Goal: Task Accomplishment & Management: Manage account settings

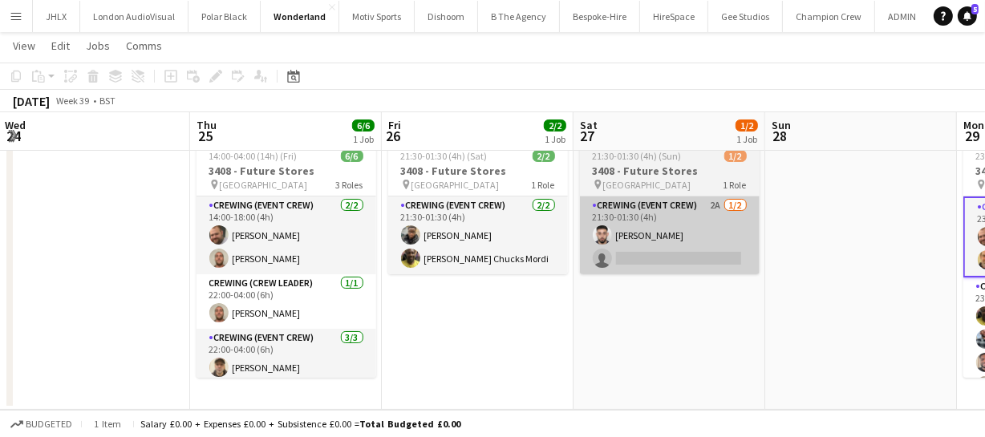
scroll to position [51, 0]
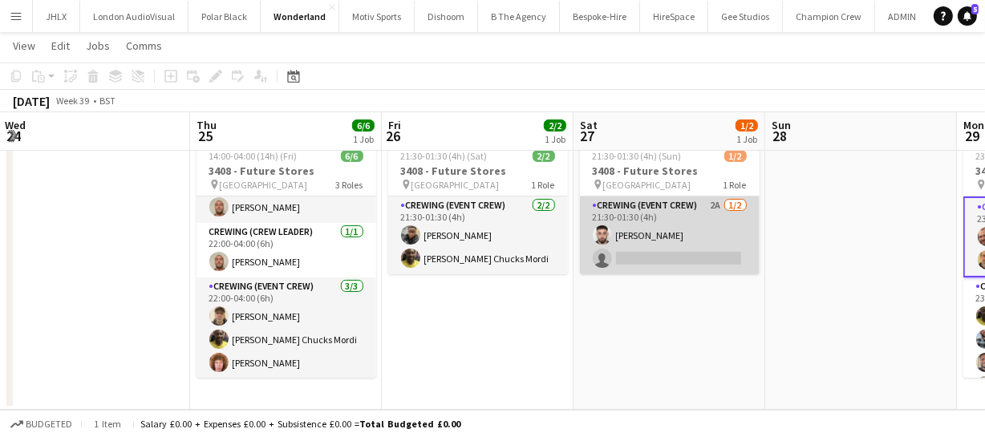
click at [642, 238] on app-card-role "Crewing (Event Crew) 2A 1/2 21:30-01:30 (4h) Caleb Caffoor single-neutral-actio…" at bounding box center [670, 236] width 180 height 78
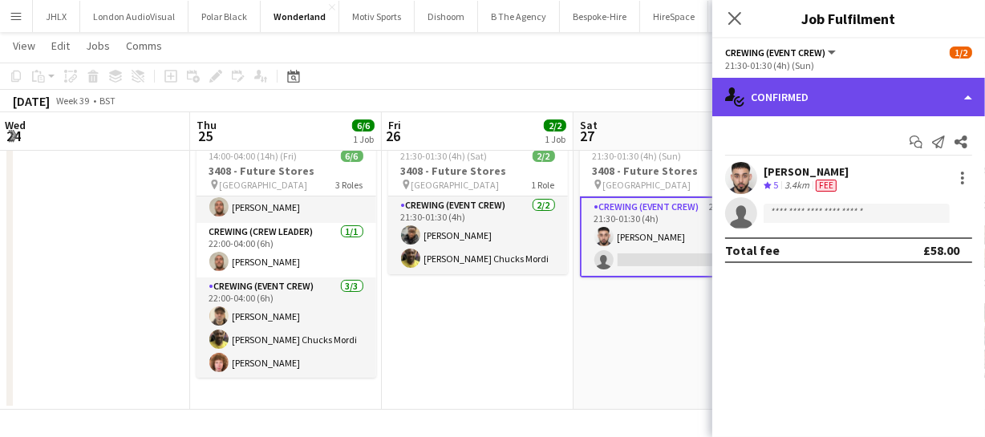
click div "single-neutral-actions-check-2 Confirmed"
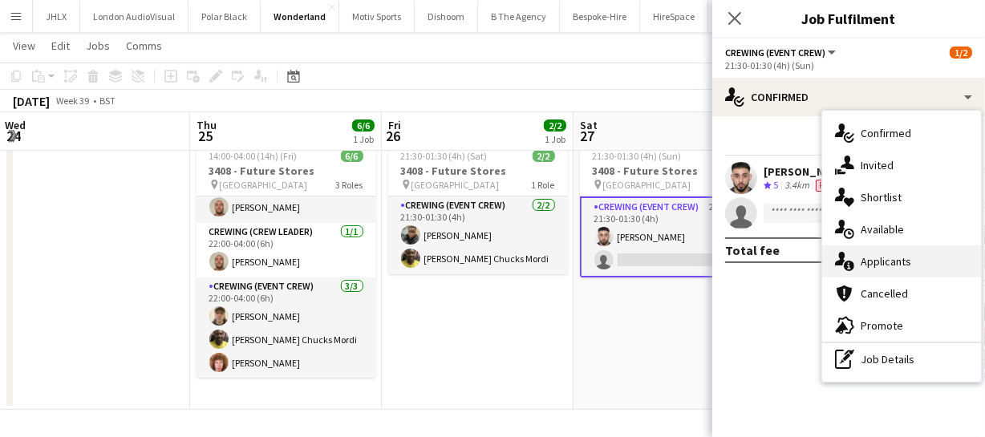
click div "single-neutral-actions-information Applicants"
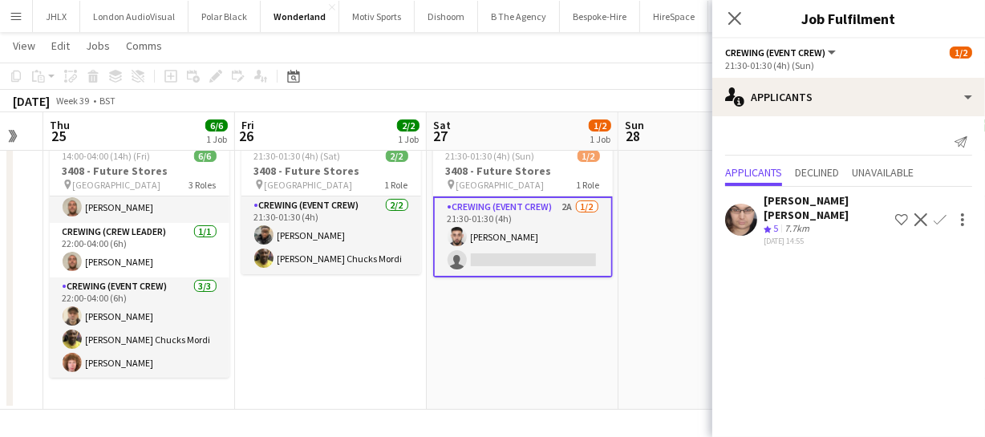
drag, startPoint x: 539, startPoint y: 356, endPoint x: 329, endPoint y: 350, distance: 210.3
click app-calendar-viewport "Sun 21 2/2 1 Job Mon 22 2/2 1 Job Tue 23 Wed 24 Thu 25 6/6 1 Job Fri 26 2/2 1 J…"
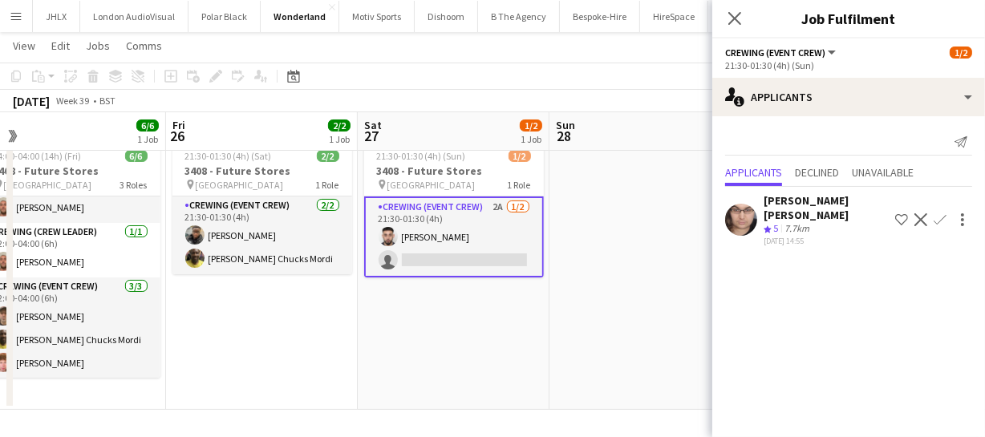
drag, startPoint x: 449, startPoint y: 364, endPoint x: 381, endPoint y: 377, distance: 68.6
click app-calendar-viewport "Tue 23 Wed 24 Thu 25 6/6 1 Job Fri 26 2/2 1 Job Sat 27 1/2 1 Job Sun 28 Mon 29 …"
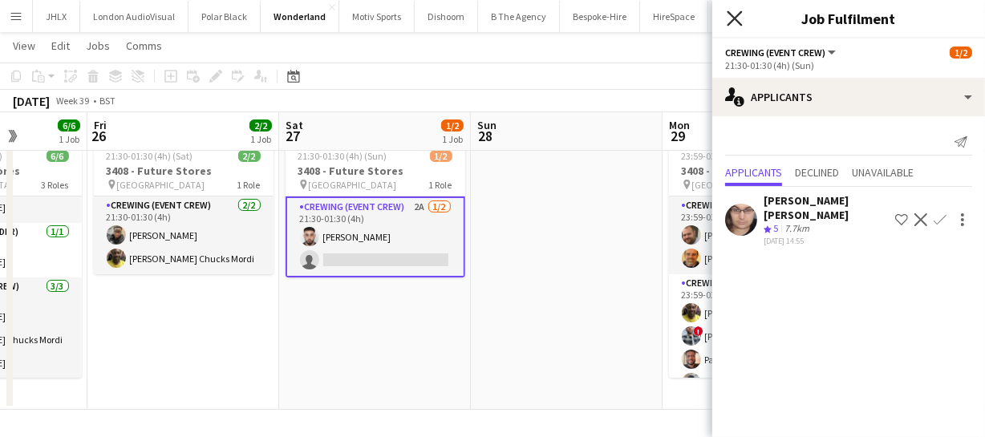
click icon
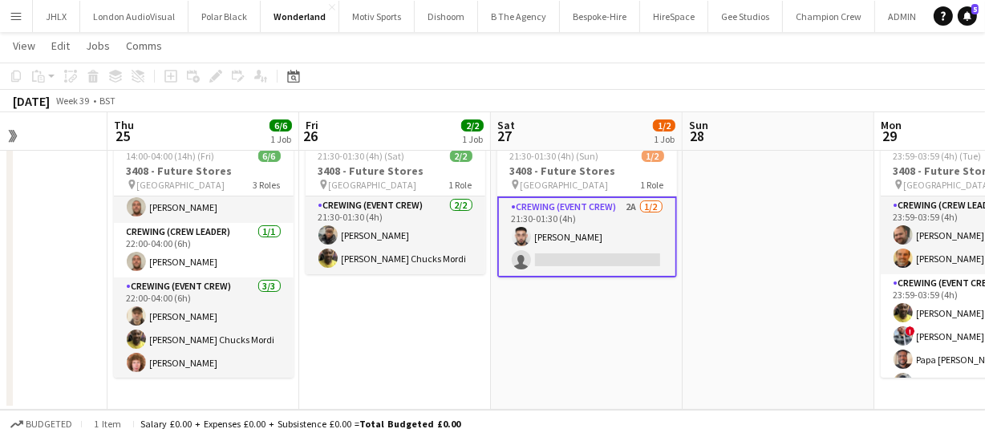
scroll to position [0, 470]
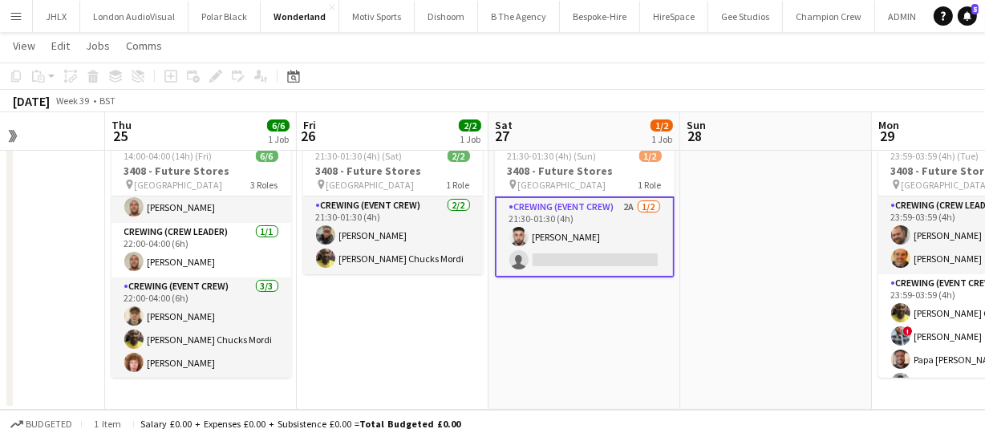
drag, startPoint x: 240, startPoint y: 315, endPoint x: 449, endPoint y: 298, distance: 209.3
click app-calendar-viewport "Mon 22 2/2 1 Job Tue 23 Wed 24 Thu 25 6/6 1 Job Fri 26 2/2 1 Job Sat 27 1/2 1 J…"
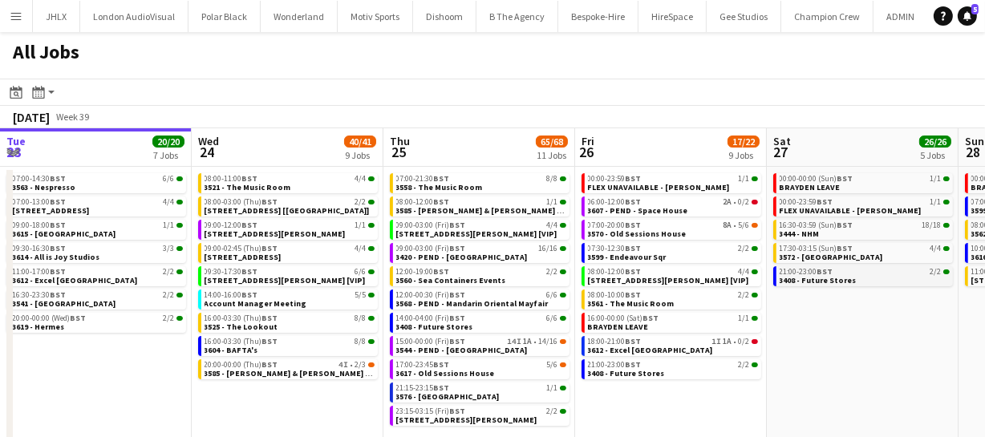
scroll to position [0, 465]
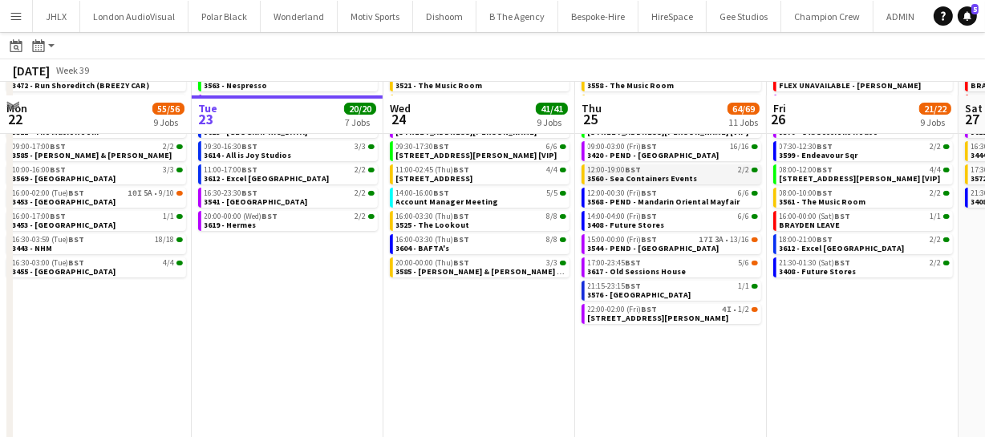
scroll to position [113, 0]
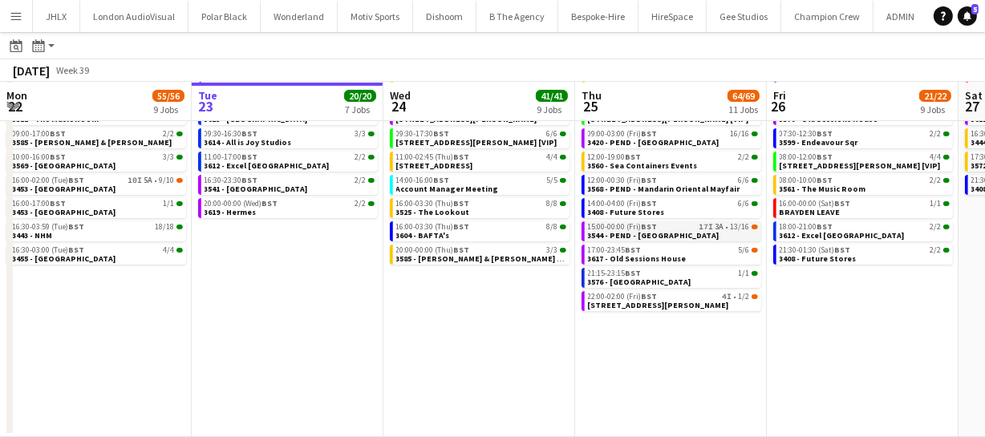
click at [660, 233] on span "3544 - PEND - [GEOGRAPHIC_DATA]" at bounding box center [654, 235] width 132 height 10
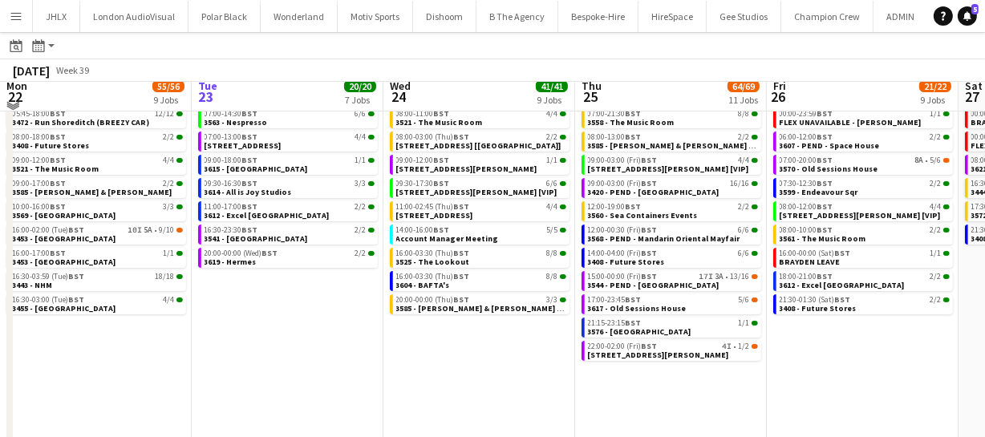
scroll to position [40, 0]
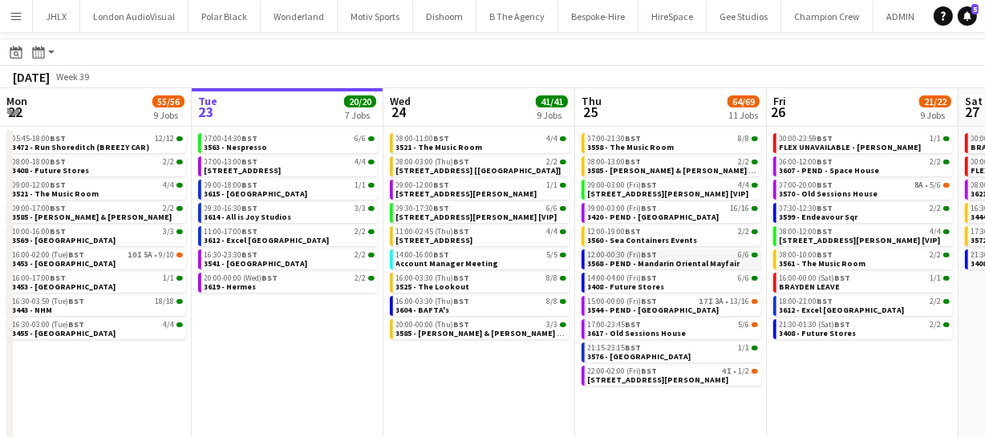
click at [647, 256] on span "BST" at bounding box center [650, 255] width 16 height 10
click at [648, 308] on span "3544 - PEND - [GEOGRAPHIC_DATA]" at bounding box center [654, 310] width 132 height 10
click at [486, 386] on app-calendar-viewport "Sat 20 27/28 8 Jobs Sun 21 49/51 12 Jobs Mon 22 55/56 9 Jobs Tue 23 20/20 7 Job…" at bounding box center [492, 300] width 985 height 424
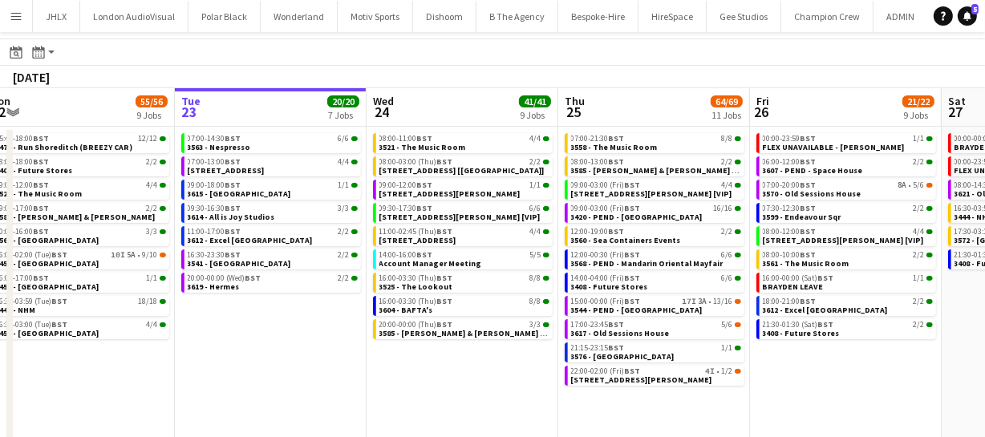
scroll to position [0, 375]
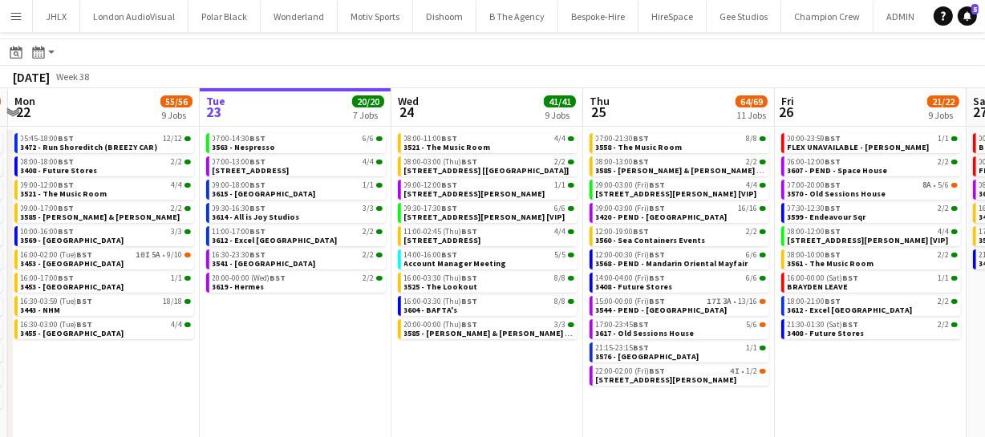
drag, startPoint x: 390, startPoint y: 388, endPoint x: 415, endPoint y: 385, distance: 25.0
click at [415, 385] on app-calendar-viewport "Sat 20 27/28 8 Jobs Sun 21 49/51 12 Jobs Mon 22 55/56 9 Jobs Tue 23 20/20 7 Job…" at bounding box center [492, 300] width 985 height 424
click at [652, 372] on span "BST" at bounding box center [658, 371] width 16 height 10
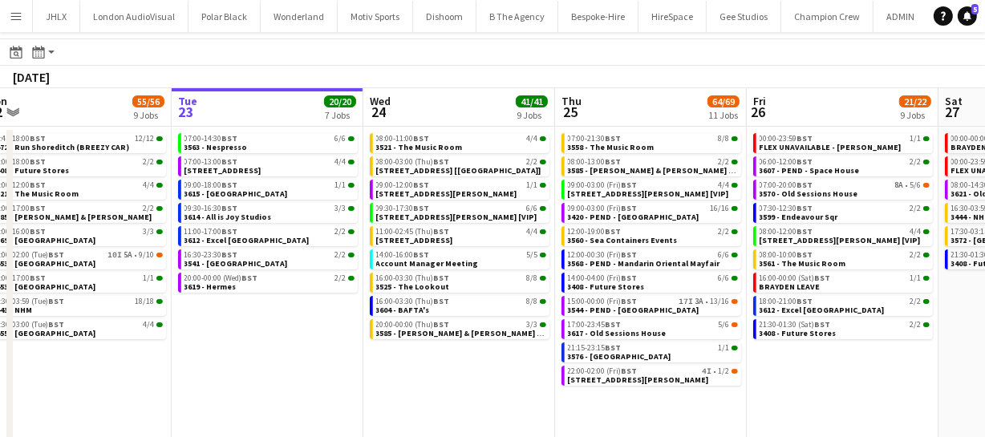
scroll to position [0, 489]
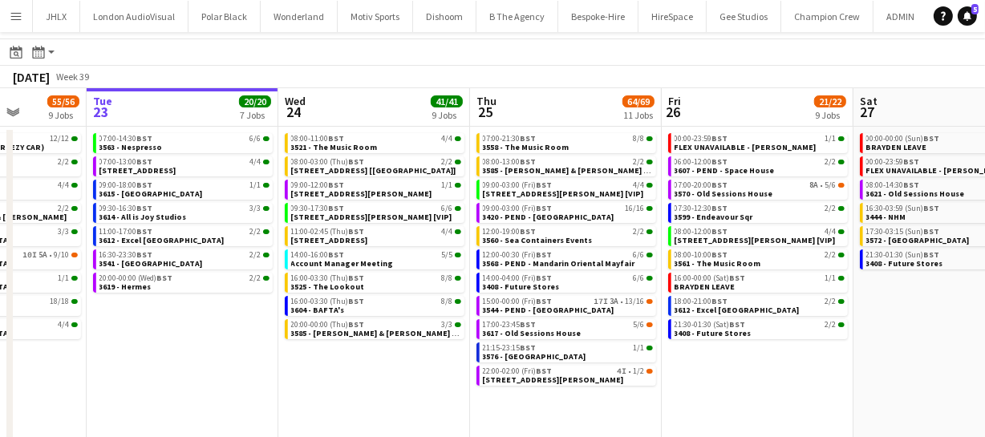
drag, startPoint x: 864, startPoint y: 369, endPoint x: 751, endPoint y: 379, distance: 113.5
click at [751, 379] on app-calendar-viewport "Sat 20 27/28 8 Jobs Sun 21 49/51 12 Jobs Mon 22 55/56 9 Jobs Tue 23 20/20 7 Job…" at bounding box center [492, 300] width 985 height 424
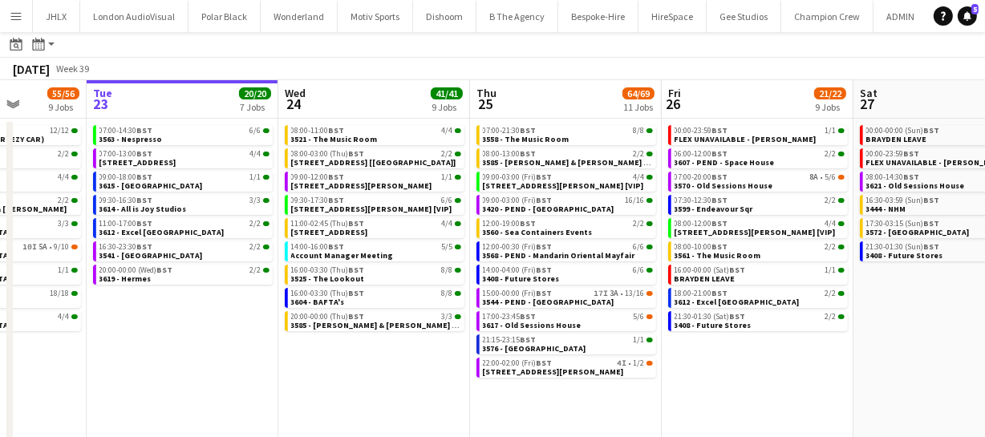
scroll to position [72, 0]
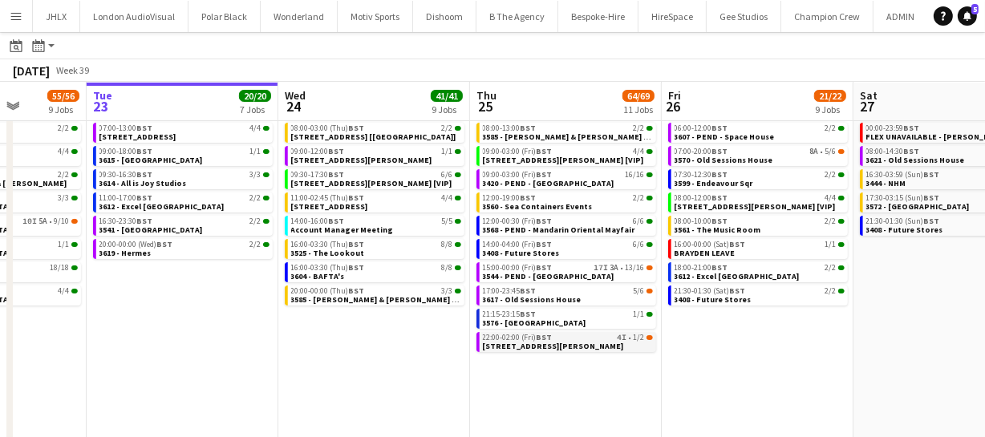
click at [540, 338] on span "BST" at bounding box center [545, 337] width 16 height 10
click at [584, 269] on div "15:00-00:00 (Fri) BST 17I 3A • 13/16" at bounding box center [568, 268] width 170 height 8
click at [570, 332] on link "22:00-02:00 (Fri) BST 4I • 1/2 3610 - Shelton Str" at bounding box center [568, 341] width 170 height 18
click at [543, 268] on span "BST" at bounding box center [545, 267] width 16 height 10
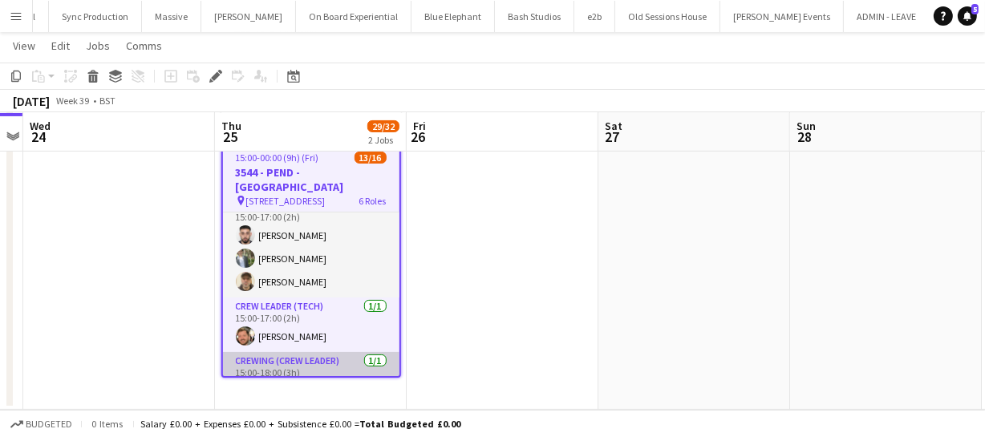
scroll to position [89, 0]
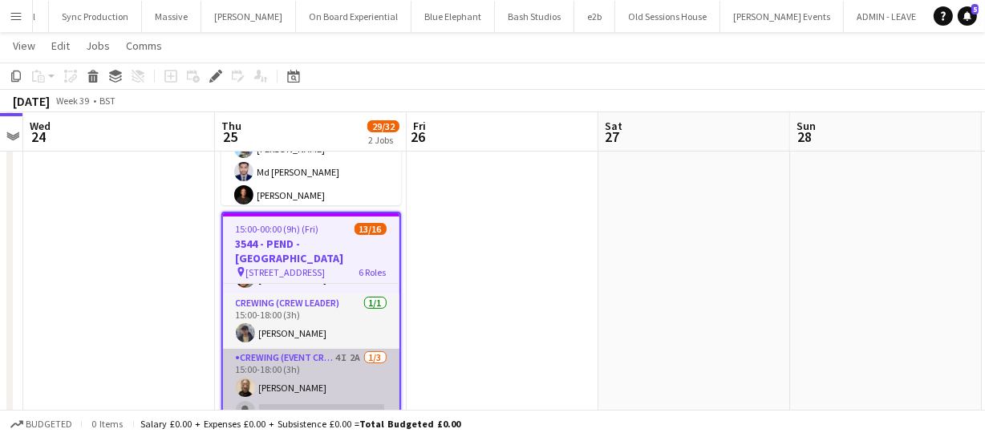
scroll to position [218, 0]
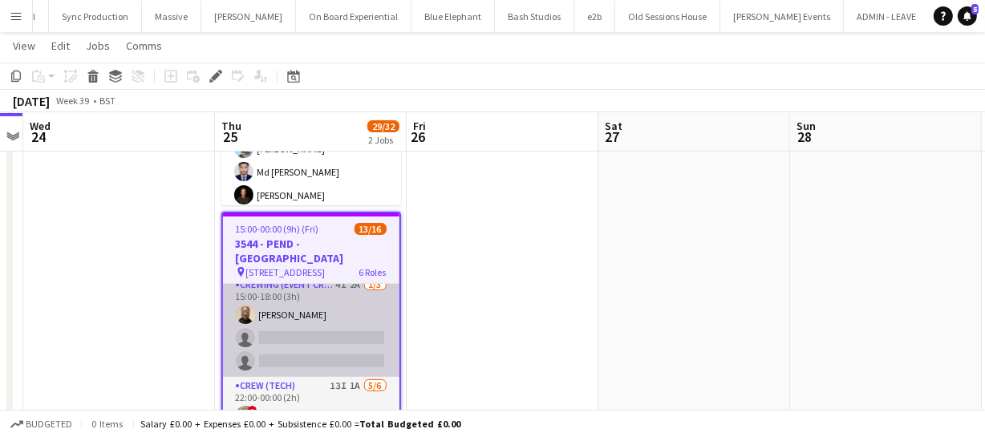
click at [324, 324] on app-card-role "Crewing (Event Crew) 4I 2A [DATE] 15:00-18:00 (3h) [PERSON_NAME] single-neutral…" at bounding box center [311, 326] width 177 height 101
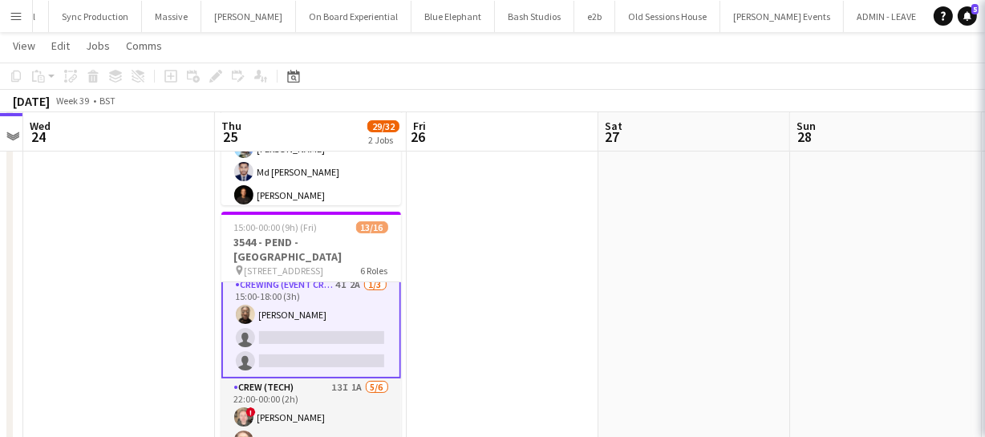
scroll to position [220, 0]
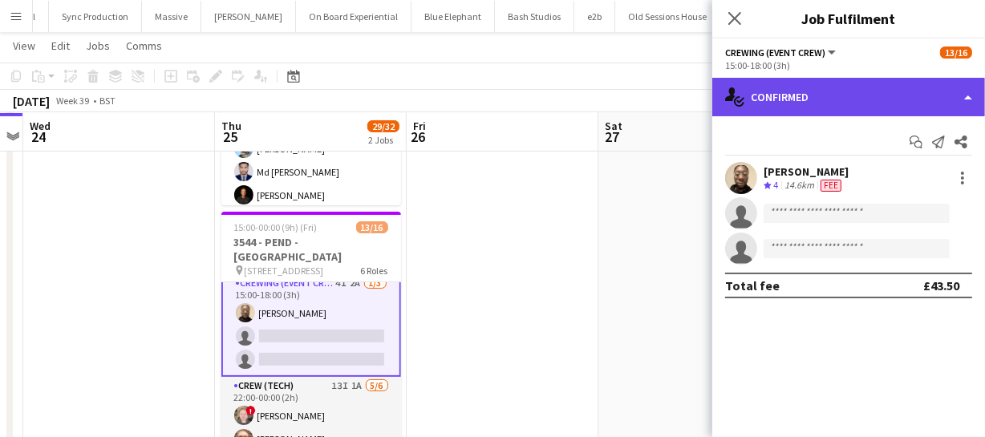
click at [863, 83] on div "single-neutral-actions-check-2 Confirmed" at bounding box center [848, 97] width 273 height 39
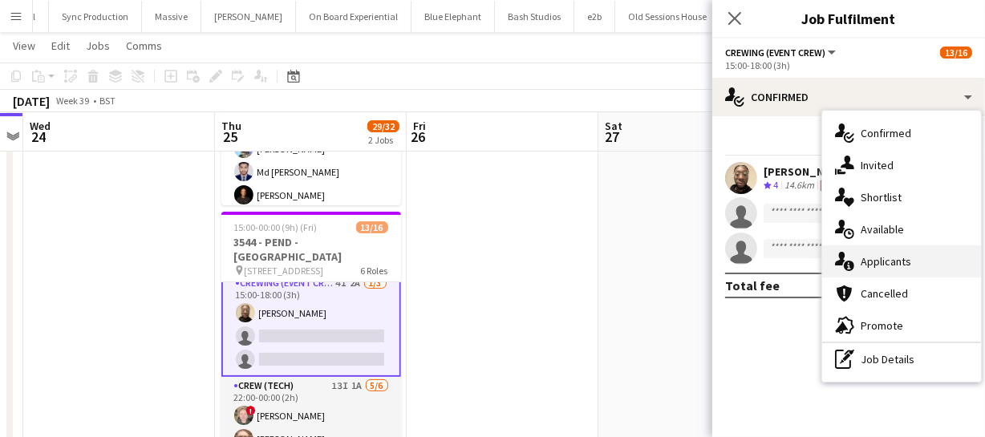
click at [887, 255] on span "Applicants" at bounding box center [886, 261] width 51 height 14
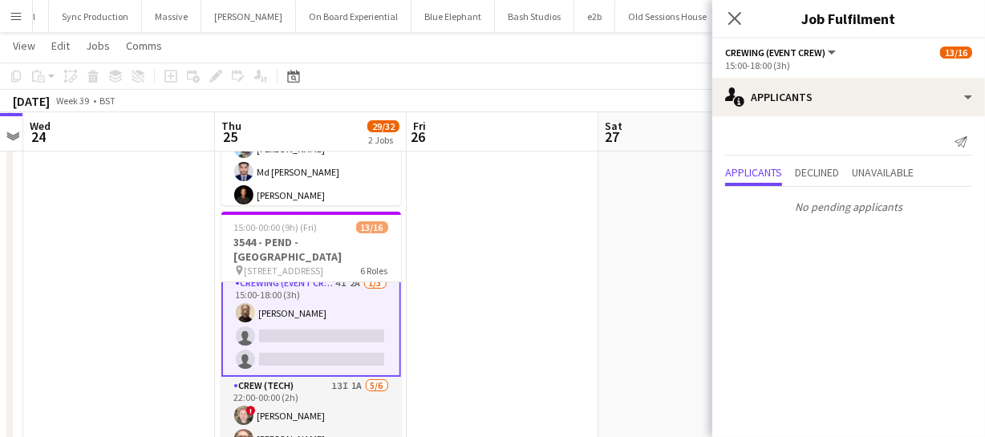
click at [327, 327] on app-card-role "Crewing (Event Crew) 4I 2A 1/3 15:00-18:00 (3h) Phillip Dimonga Okandju single-…" at bounding box center [311, 325] width 180 height 104
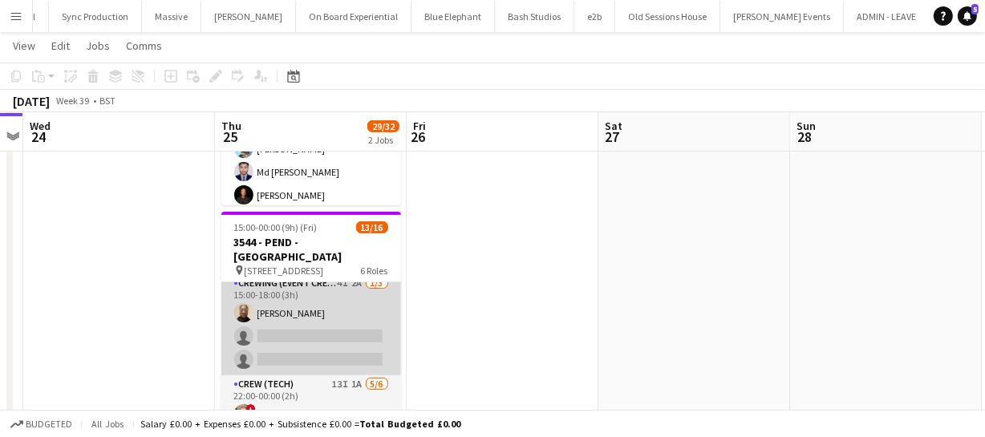
click at [306, 327] on app-card-role "Crewing (Event Crew) 4I 2A 1/3 15:00-18:00 (3h) Phillip Dimonga Okandju single-…" at bounding box center [311, 324] width 180 height 101
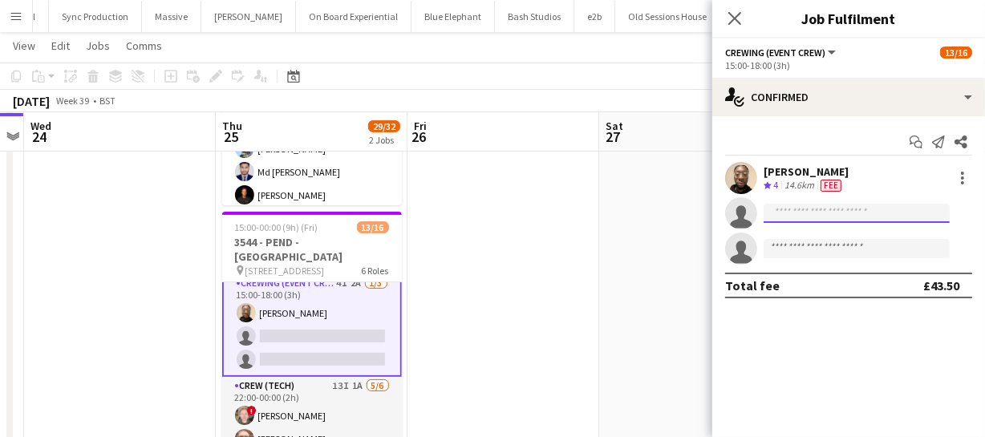
click at [826, 211] on input at bounding box center [857, 213] width 186 height 19
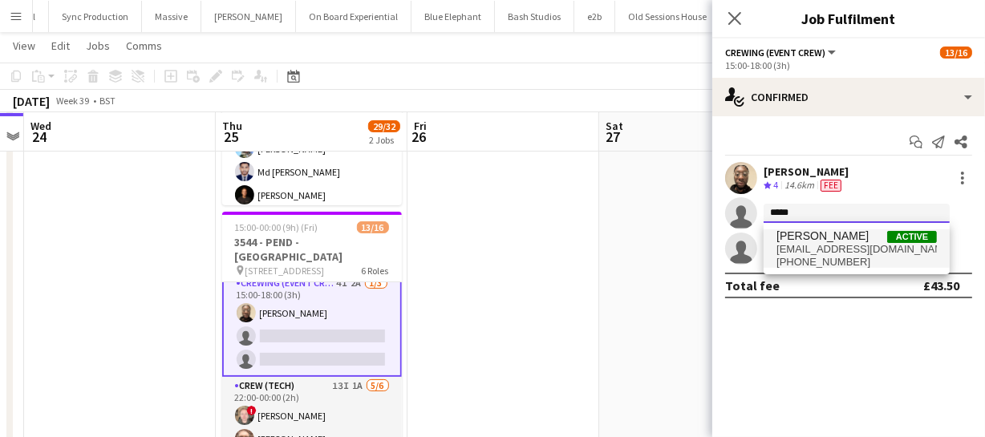
type input "*****"
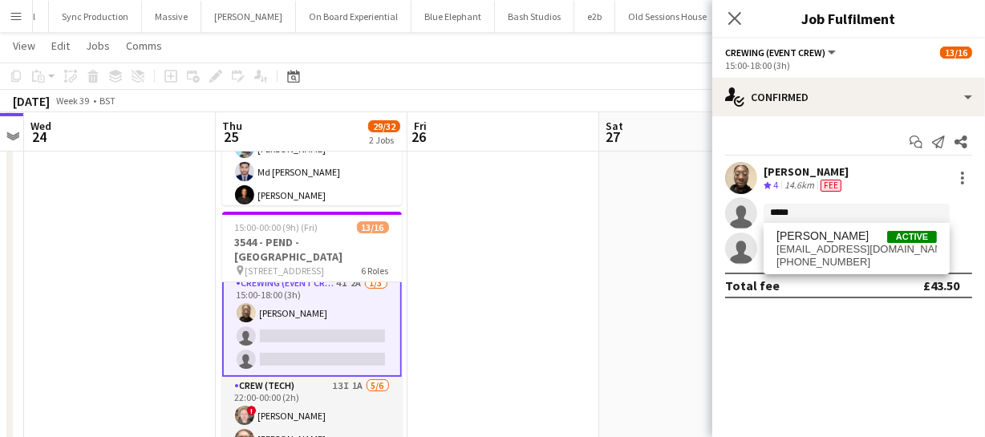
click at [819, 237] on span "Shane King" at bounding box center [823, 236] width 92 height 14
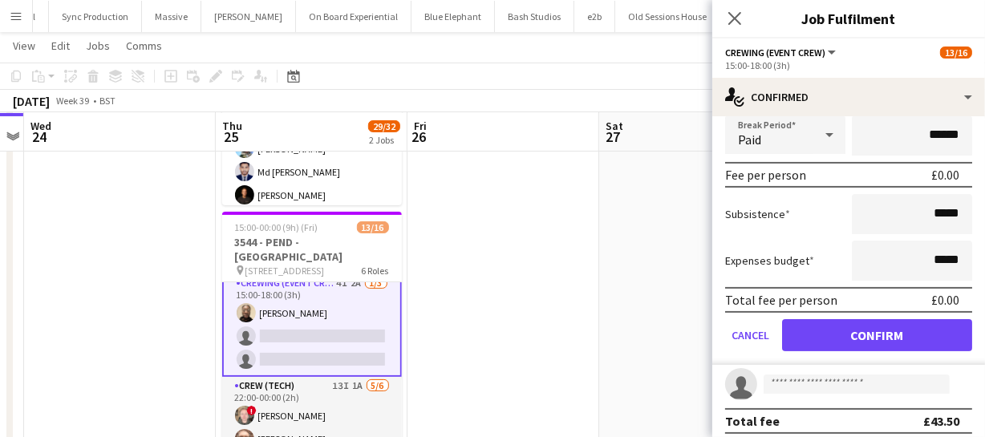
scroll to position [237, 0]
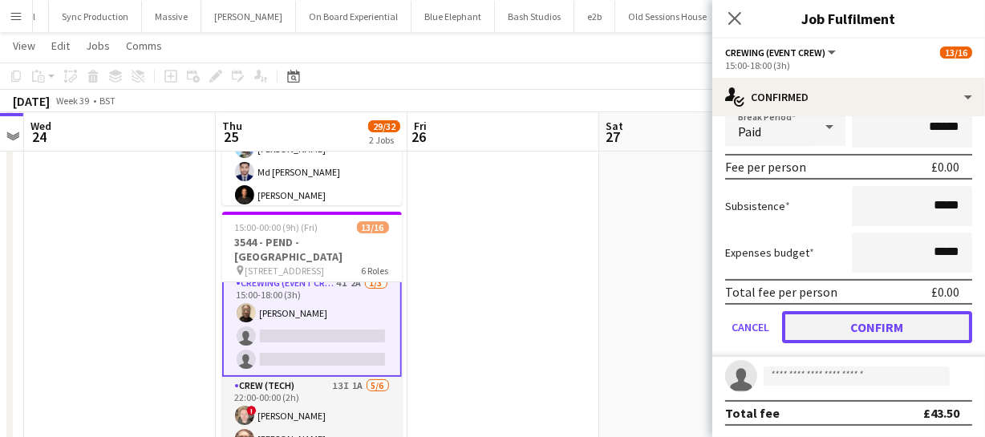
click at [863, 318] on button "Confirm" at bounding box center [877, 327] width 190 height 32
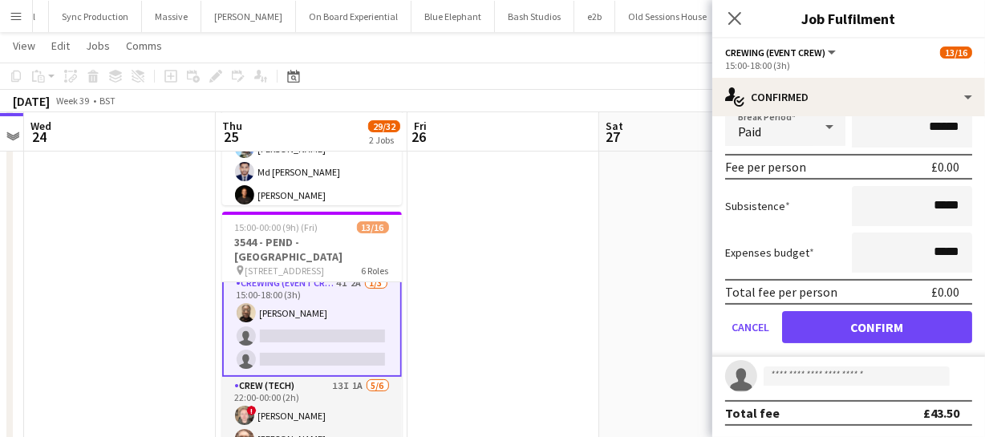
scroll to position [0, 0]
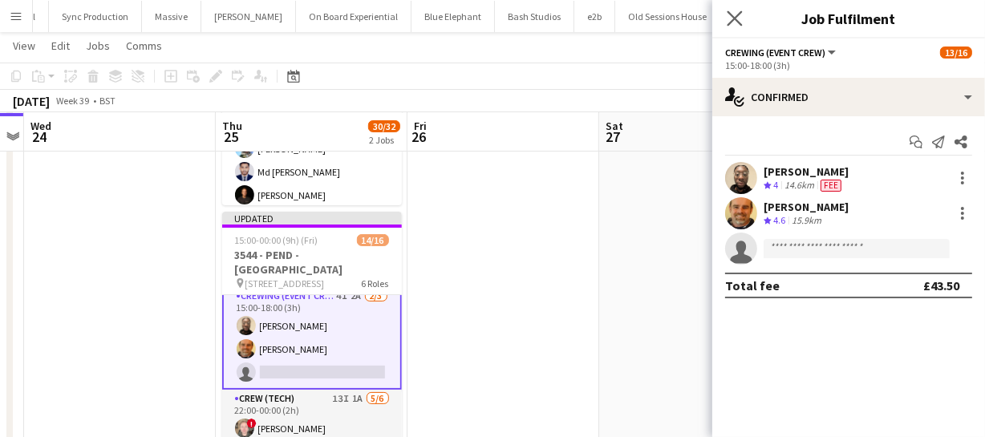
click at [725, 12] on app-icon "Close pop-in" at bounding box center [735, 18] width 23 height 23
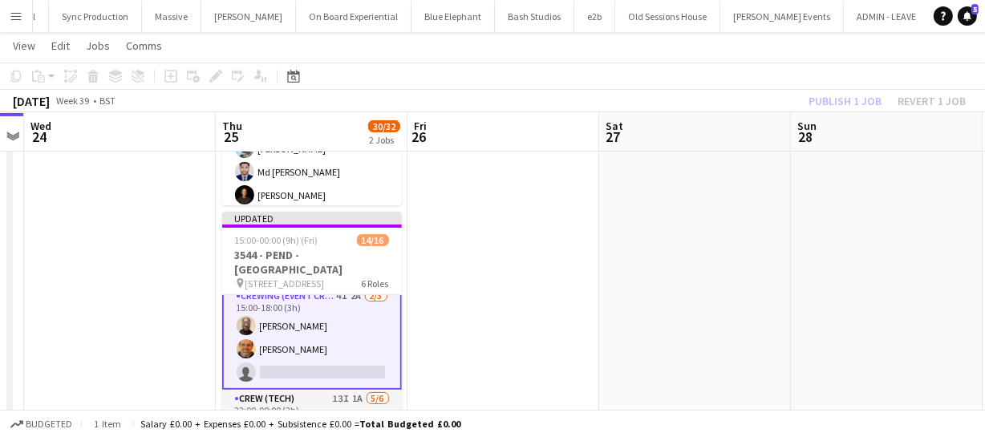
click at [850, 99] on div "Publish 1 job Revert 1 job" at bounding box center [888, 101] width 196 height 21
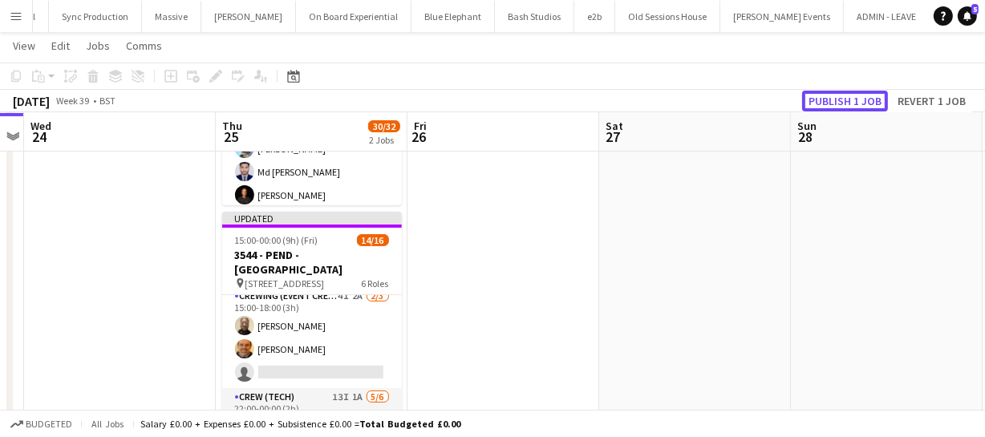
click at [850, 99] on button "Publish 1 job" at bounding box center [845, 101] width 86 height 21
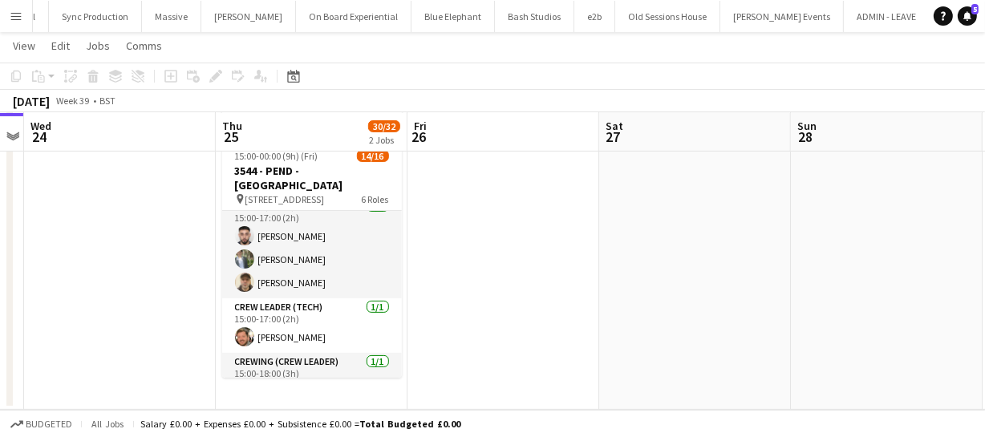
scroll to position [0, 0]
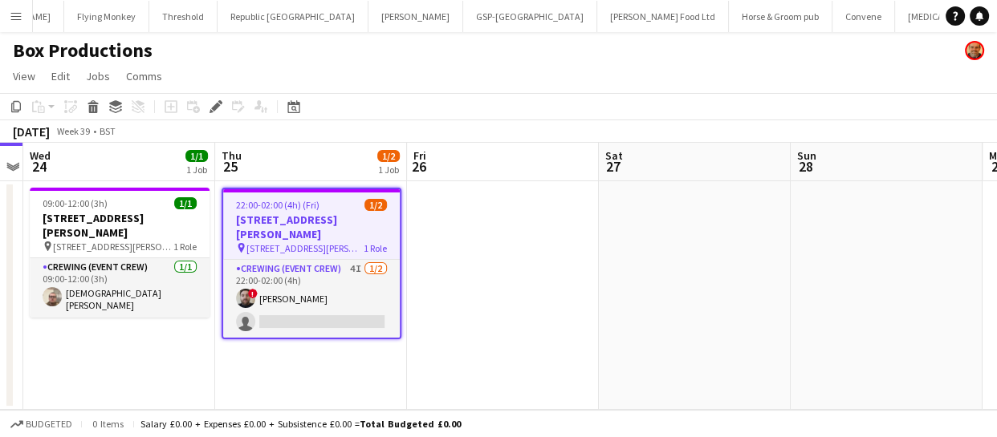
scroll to position [0, 3979]
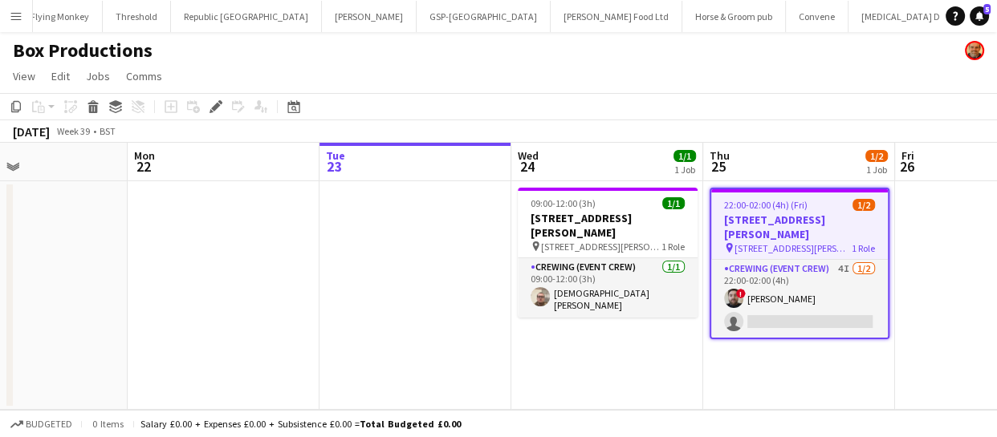
drag, startPoint x: 174, startPoint y: 327, endPoint x: 651, endPoint y: 343, distance: 476.9
click at [651, 343] on app-calendar-viewport "Fri 19 Sat 20 Sun 21 Mon 22 Tue 23 Wed 24 1/1 1 Job Thu 25 1/2 1 Job Fri 26 Sat…" at bounding box center [498, 276] width 997 height 267
drag, startPoint x: 453, startPoint y: 342, endPoint x: 580, endPoint y: 344, distance: 126.8
click at [580, 344] on app-calendar-viewport "Fri 19 Sat 20 Sun 21 Mon 22 Tue 23 Wed 24 1/1 1 Job Thu 25 1/2 1 Job Fri 26 Sat…" at bounding box center [498, 276] width 997 height 267
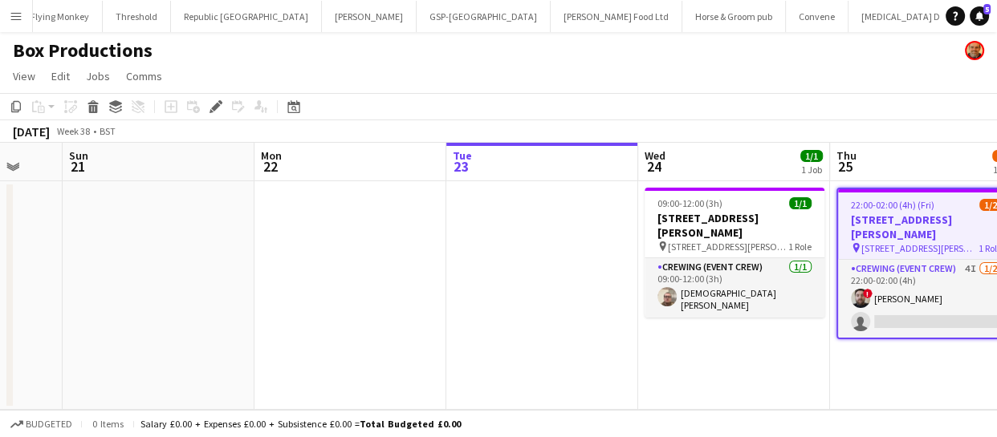
click at [668, 343] on app-calendar-viewport "Thu 18 Fri 19 Sat 20 Sun 21 Mon 22 Tue 23 Wed 24 1/1 1 Job Thu 25 1/2 1 Job Fri…" at bounding box center [498, 276] width 997 height 267
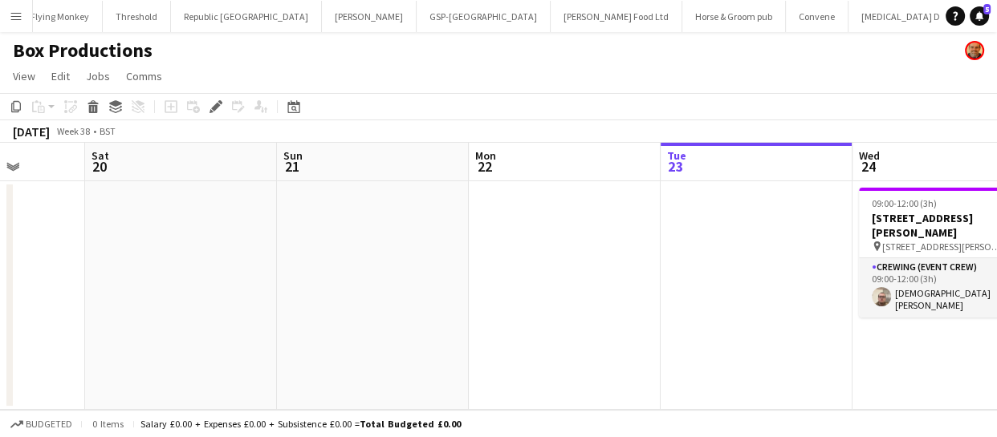
click at [577, 343] on app-calendar-viewport "Wed 17 Thu 18 Fri 19 Sat 20 Sun 21 Mon 22 Tue 23 Wed 24 1/1 1 Job Thu 25 1/2 1 …" at bounding box center [498, 276] width 997 height 267
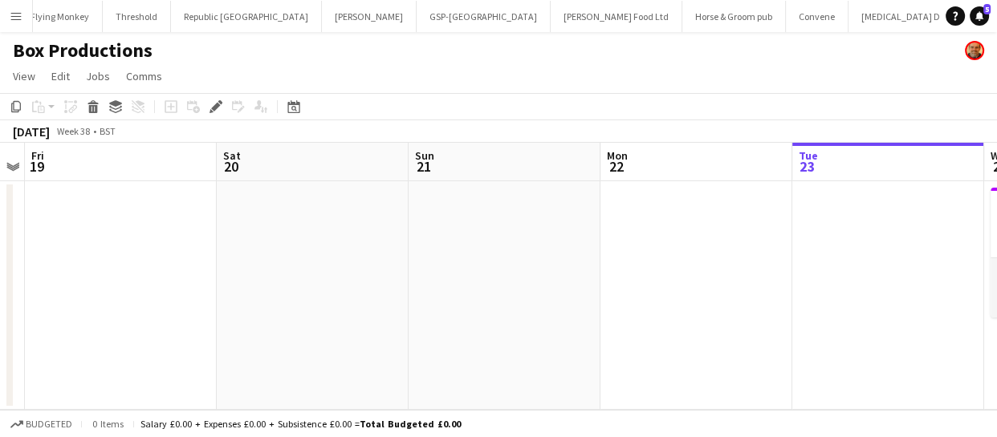
click at [581, 341] on app-calendar-viewport "Wed 17 Thu 18 Fri 19 Sat 20 Sun 21 Mon 22 Tue 23 Wed 24 1/1 1 Job Thu 25 1/2 1 …" at bounding box center [498, 276] width 997 height 267
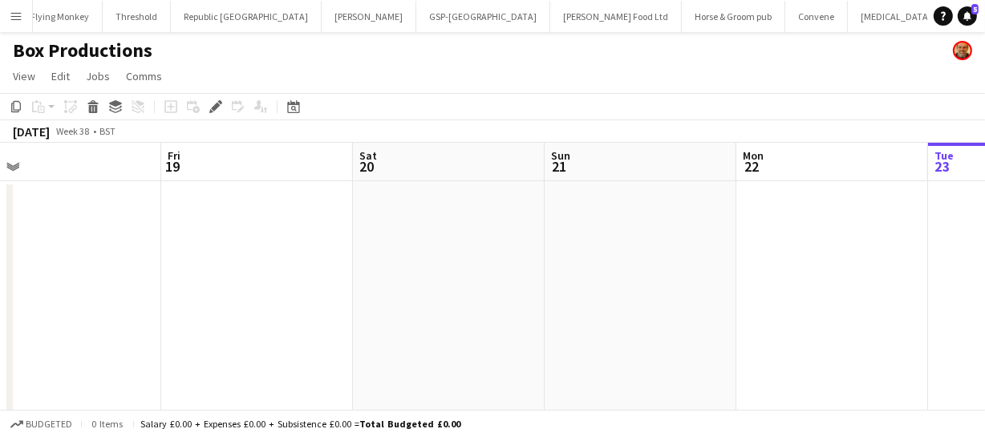
drag, startPoint x: 454, startPoint y: 335, endPoint x: 436, endPoint y: 324, distance: 21.6
click at [627, 338] on app-calendar-viewport "Tue 16 3/3 1 Job Wed 17 Thu 18 Fri 19 Sat 20 Sun 21 Mon 22 Tue 23 Wed 24 1/1 1 …" at bounding box center [492, 284] width 985 height 282
click at [646, 334] on app-calendar-viewport "Mon 15 Tue 16 3/3 1 Job Wed 17 Thu 18 Fri 19 Sat 20 Sun 21 Mon 22 Tue 23 Wed 24…" at bounding box center [492, 284] width 985 height 282
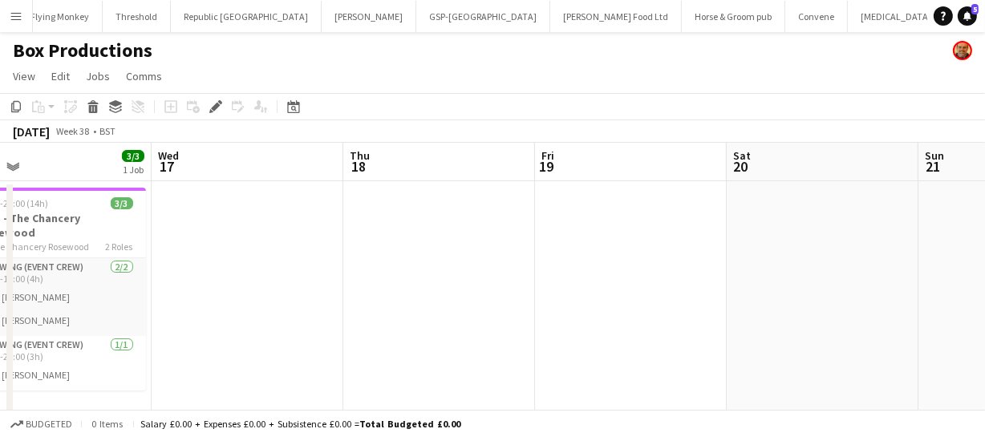
drag, startPoint x: 518, startPoint y: 321, endPoint x: 492, endPoint y: 325, distance: 26.0
click at [607, 323] on app-calendar-viewport "Sun 14 Mon 15 Tue 16 3/3 1 Job Wed 17 Thu 18 Fri 19 Sat 20 Sun 21 Mon 22 Tue 23…" at bounding box center [492, 284] width 985 height 282
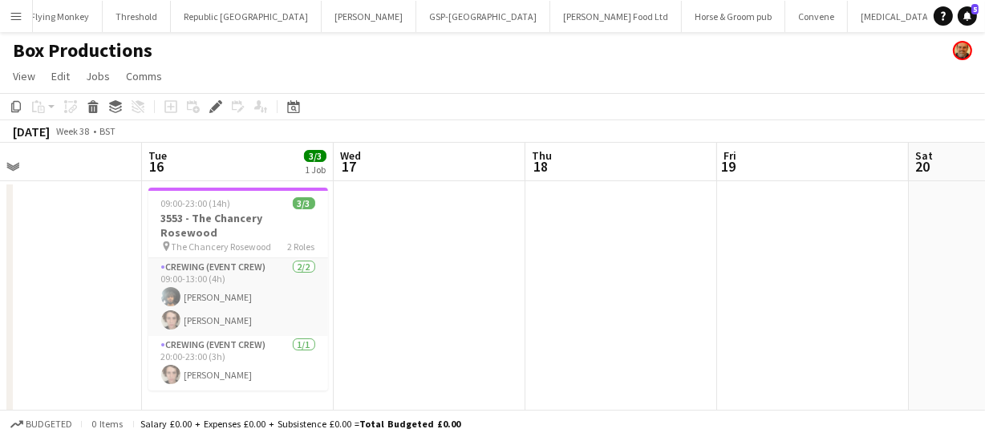
drag, startPoint x: 493, startPoint y: 323, endPoint x: 538, endPoint y: 323, distance: 44.1
click at [538, 323] on app-calendar-viewport "Sat 13 Sun 14 Mon 15 Tue 16 3/3 1 Job Wed 17 Thu 18 Fri 19 Sat 20 Sun 21 Mon 22…" at bounding box center [492, 284] width 985 height 282
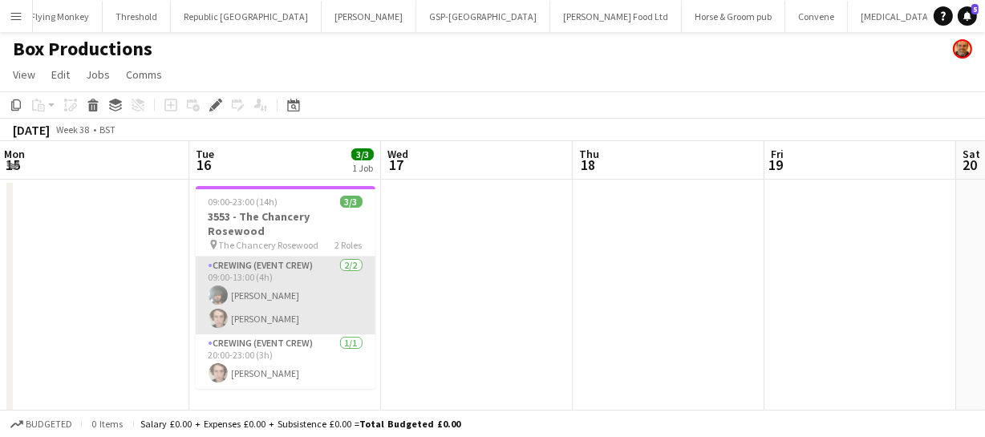
scroll to position [0, 0]
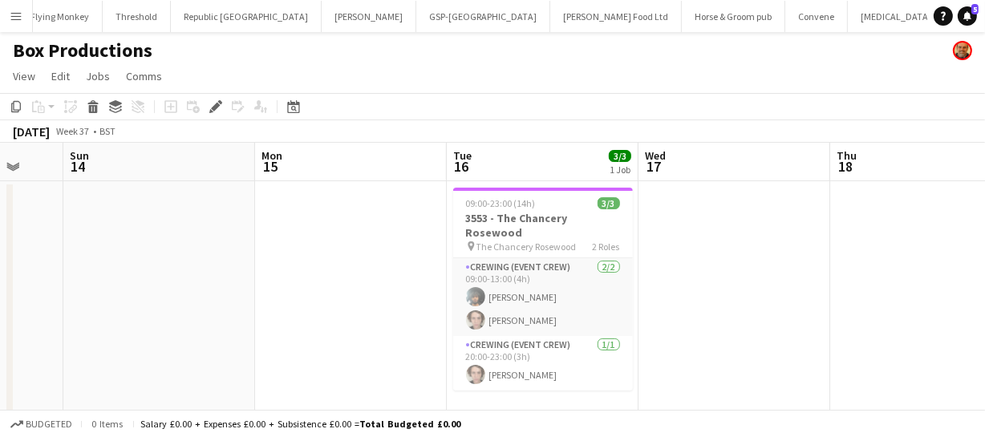
drag, startPoint x: 475, startPoint y: 302, endPoint x: 854, endPoint y: 298, distance: 379.5
click at [854, 298] on app-calendar-viewport "Thu 11 Fri 12 Sat 13 Sun 14 Mon 15 Tue 16 3/3 1 Job Wed 17 Thu 18 Fri 19 Sat 20…" at bounding box center [492, 284] width 985 height 282
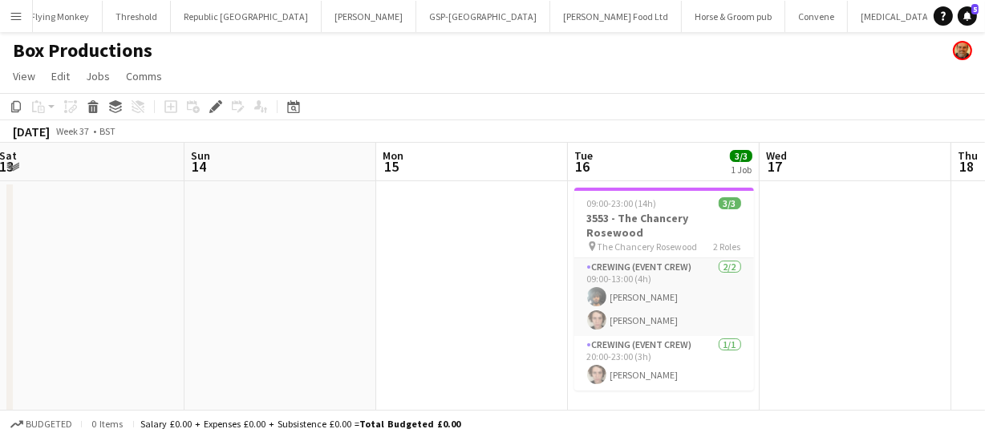
drag, startPoint x: 530, startPoint y: 313, endPoint x: 591, endPoint y: 319, distance: 62.0
click at [753, 321] on app-calendar-viewport "Thu 11 Fri 12 Sat 13 Sun 14 Mon 15 Tue 16 3/3 1 Job Wed 17 Thu 18 Fri 19 Sat 20…" at bounding box center [492, 284] width 985 height 282
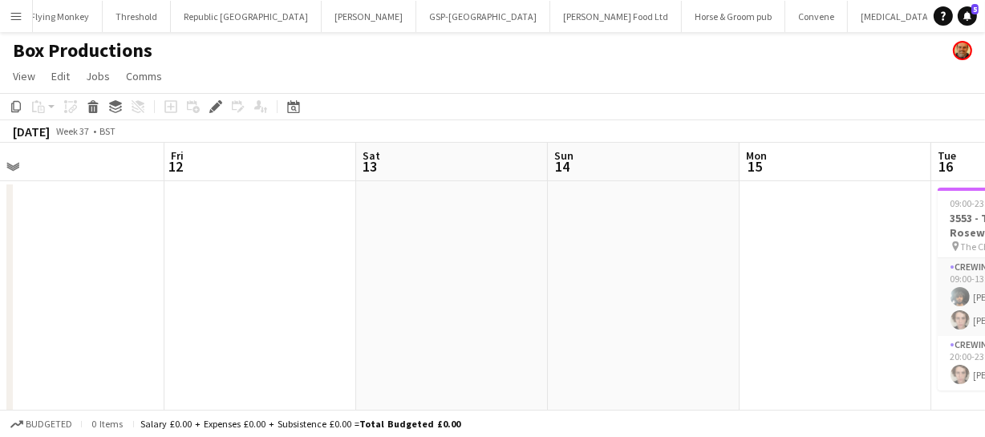
drag, startPoint x: 453, startPoint y: 307, endPoint x: 595, endPoint y: 313, distance: 141.3
click at [522, 310] on app-calendar-viewport "Tue 9 Wed 10 4/4 1 Job Thu 11 Fri 12 Sat 13 Sun 14 Mon 15 Tue 16 3/3 1 Job Wed …" at bounding box center [492, 288] width 985 height 290
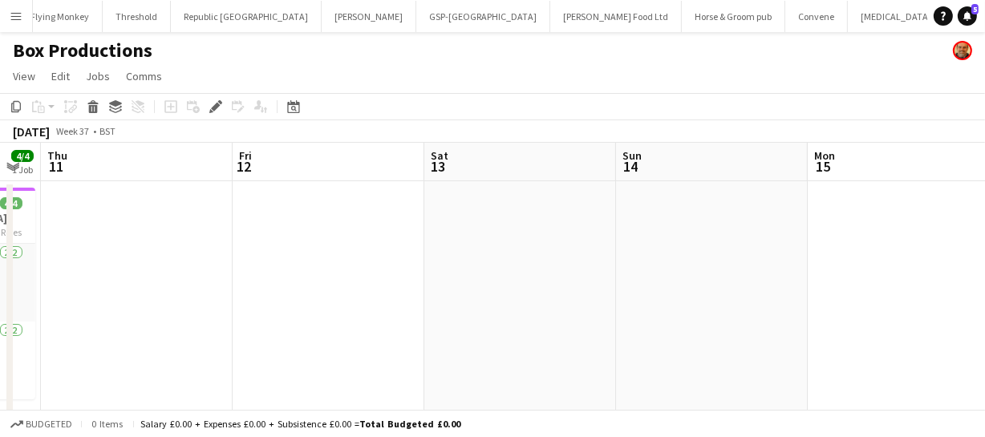
click at [604, 311] on app-calendar-viewport "Tue 9 Wed 10 4/4 1 Job Thu 11 Fri 12 Sat 13 Sun 14 Mon 15 Tue 16 3/3 1 Job Wed …" at bounding box center [492, 288] width 985 height 290
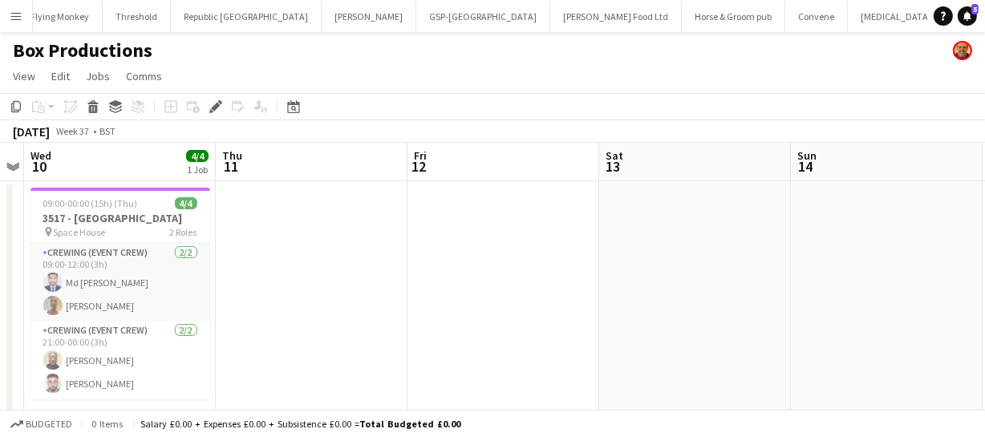
drag, startPoint x: 546, startPoint y: 310, endPoint x: 745, endPoint y: 323, distance: 199.4
click at [688, 319] on app-calendar-viewport "Mon 8 2/2 1 Job Tue 9 Wed 10 4/4 1 Job Thu 11 Fri 12 Sat 13 Sun 14 Mon 15 Tue 1…" at bounding box center [492, 288] width 985 height 290
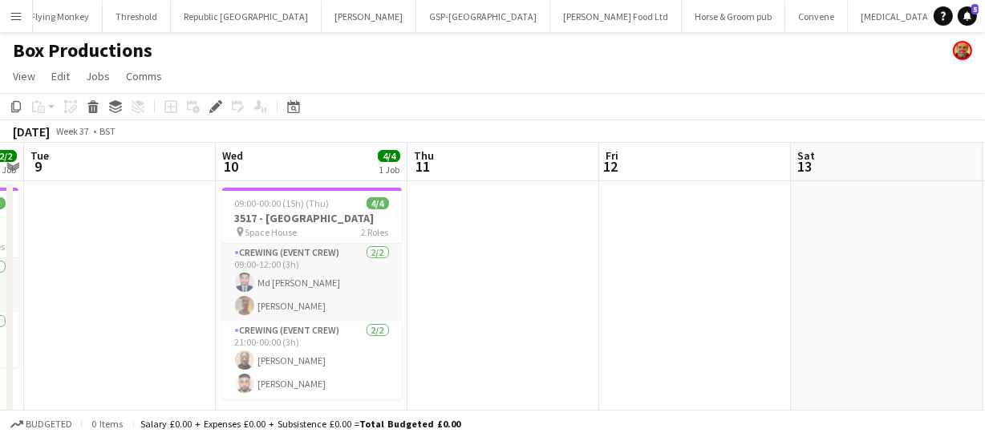
scroll to position [0, 408]
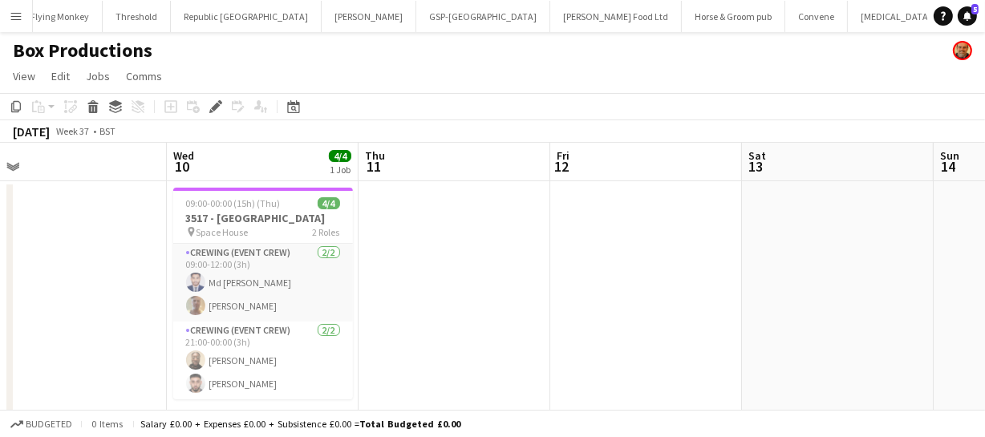
drag, startPoint x: 729, startPoint y: 363, endPoint x: 617, endPoint y: 351, distance: 113.1
click at [633, 353] on app-calendar-viewport "Sun 7 Mon 8 2/2 1 Job Tue 9 Wed 10 4/4 1 Job Thu 11 Fri 12 Sat 13 Sun 14 Mon 15…" at bounding box center [492, 288] width 985 height 290
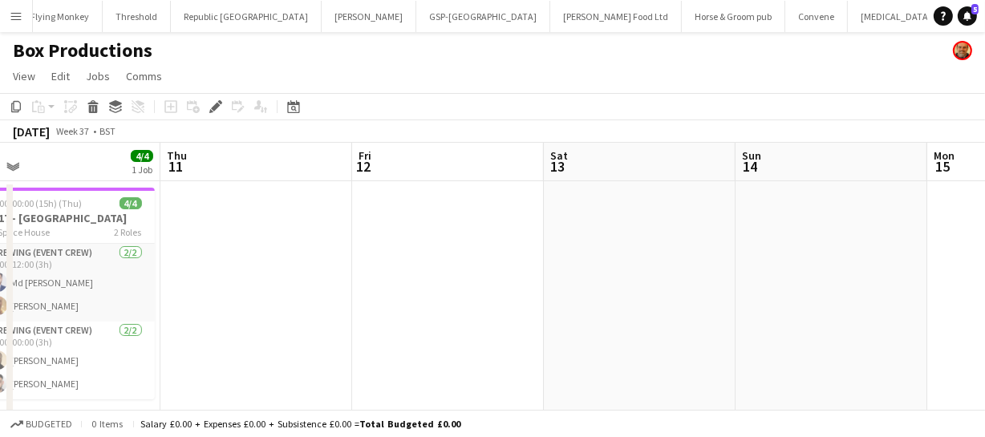
drag, startPoint x: 745, startPoint y: 347, endPoint x: 559, endPoint y: 336, distance: 185.7
click at [578, 342] on app-calendar-viewport "Sun 7 Mon 8 2/2 1 Job Tue 9 Wed 10 4/4 1 Job Thu 11 Fri 12 Sat 13 Sun 14 Mon 15…" at bounding box center [492, 288] width 985 height 290
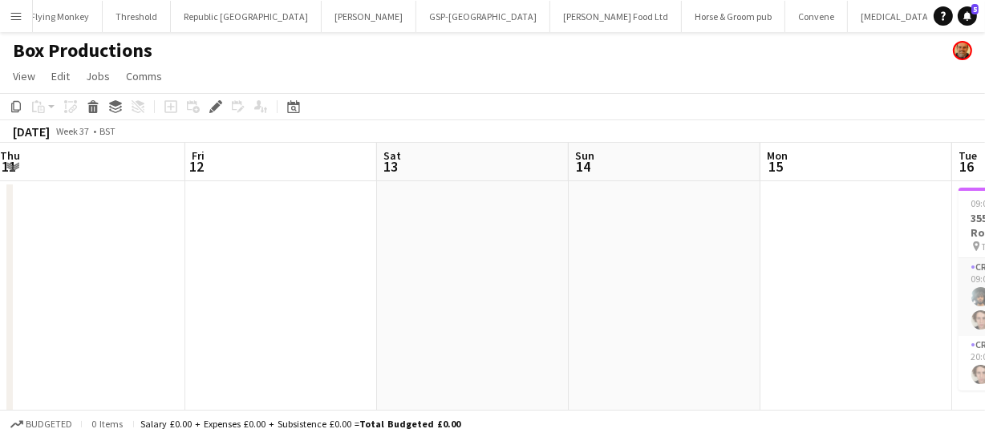
drag, startPoint x: 658, startPoint y: 340, endPoint x: 558, endPoint y: 334, distance: 99.7
click at [403, 333] on app-calendar-viewport "Sun 7 Mon 8 2/2 1 Job Tue 9 Wed 10 4/4 1 Job Thu 11 Fri 12 Sat 13 Sun 14 Mon 15…" at bounding box center [492, 288] width 985 height 290
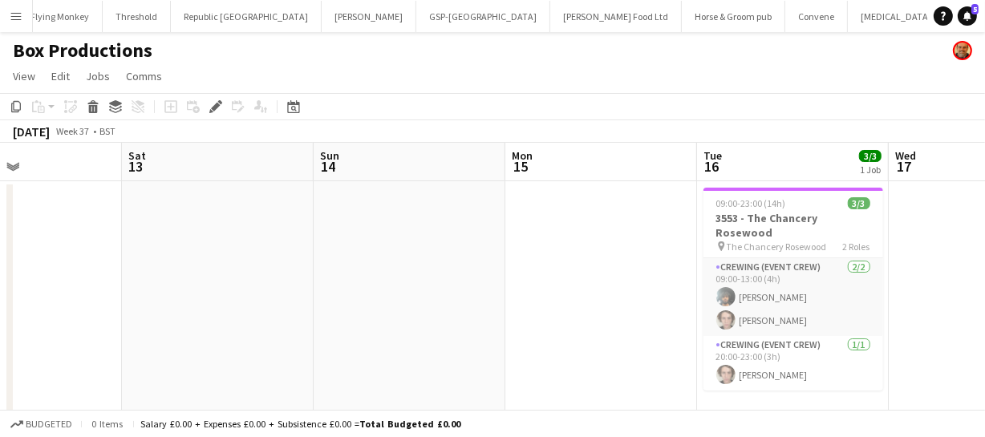
click at [299, 319] on app-calendar-viewport "Tue 9 Wed 10 4/4 1 Job Thu 11 Fri 12 Sat 13 Sun 14 Mon 15 Tue 16 3/3 1 Job Wed …" at bounding box center [492, 288] width 985 height 290
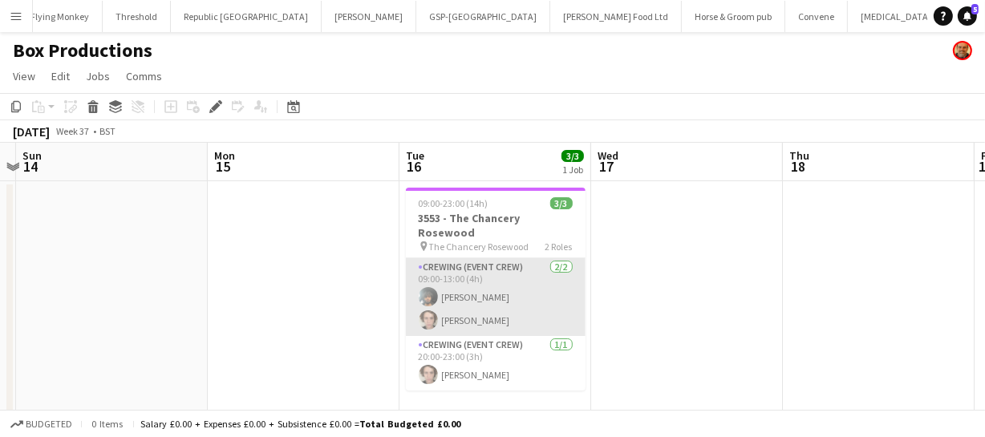
drag, startPoint x: 422, startPoint y: 325, endPoint x: 444, endPoint y: 319, distance: 23.4
click at [291, 316] on app-calendar-viewport "Thu 11 Fri 12 Sat 13 Sun 14 Mon 15 Tue 16 3/3 1 Job Wed 17 Thu 18 Fri 19 Sat 20…" at bounding box center [492, 288] width 985 height 290
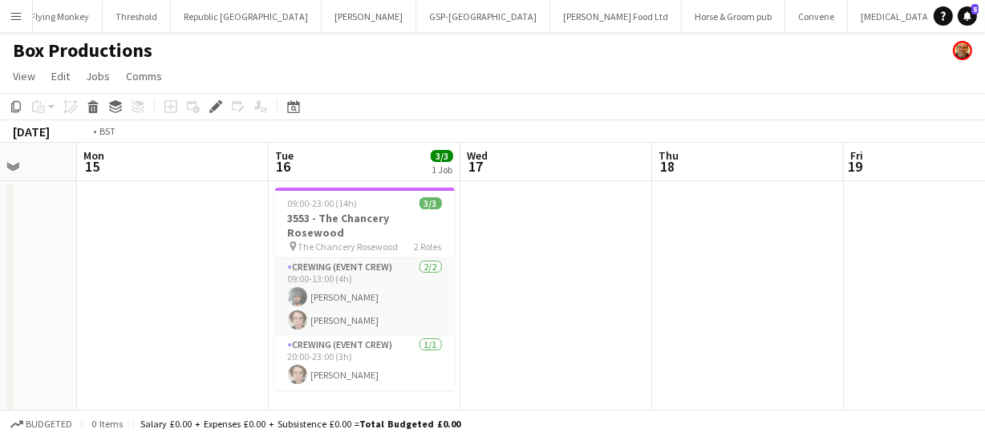
click at [546, 324] on app-calendar-viewport "Thu 11 Fri 12 Sat 13 Sun 14 Mon 15 Tue 16 3/3 1 Job Wed 17 Thu 18 Fri 19 Sat 20…" at bounding box center [492, 288] width 985 height 290
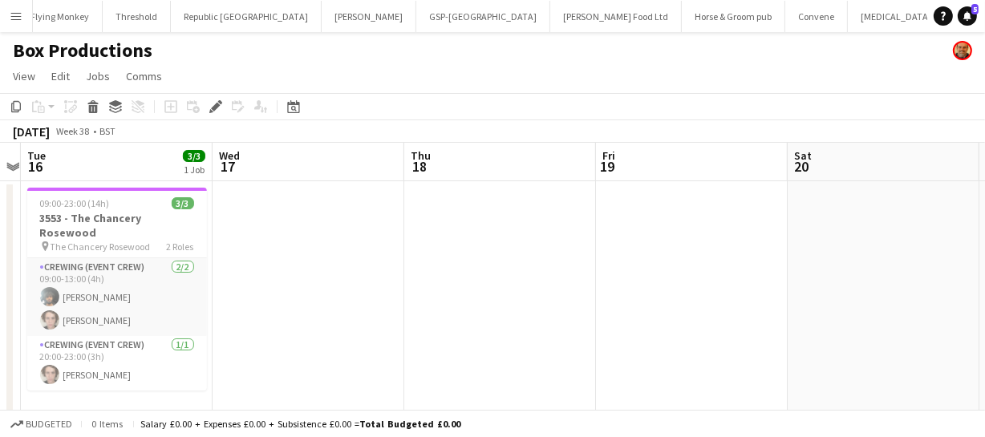
click at [408, 316] on app-calendar-viewport "Sat 13 Sun 14 Mon 15 Tue 16 3/3 1 Job Wed 17 Thu 18 Fri 19 Sat 20 Sun 21 Mon 22…" at bounding box center [492, 288] width 985 height 290
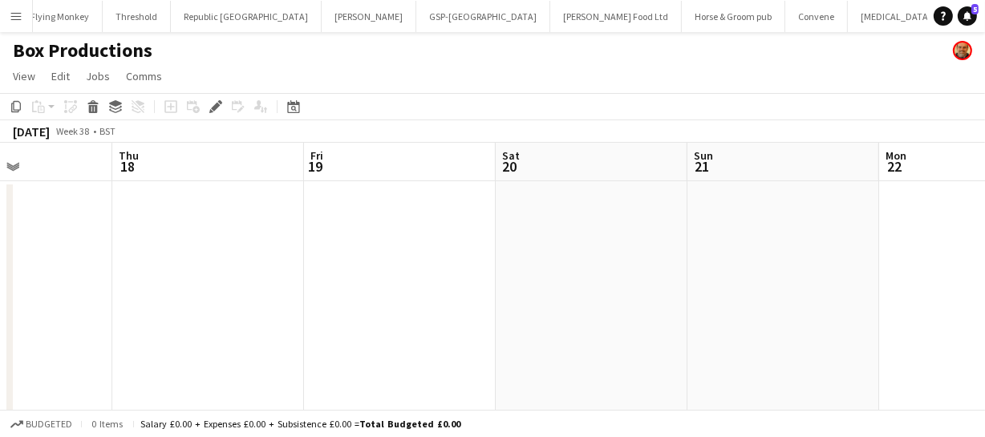
click at [371, 318] on app-calendar-viewport "Mon 15 Tue 16 3/3 1 Job Wed 17 Thu 18 Fri 19 Sat 20 Sun 21 Mon 22 Tue 23 Wed 24…" at bounding box center [492, 288] width 985 height 290
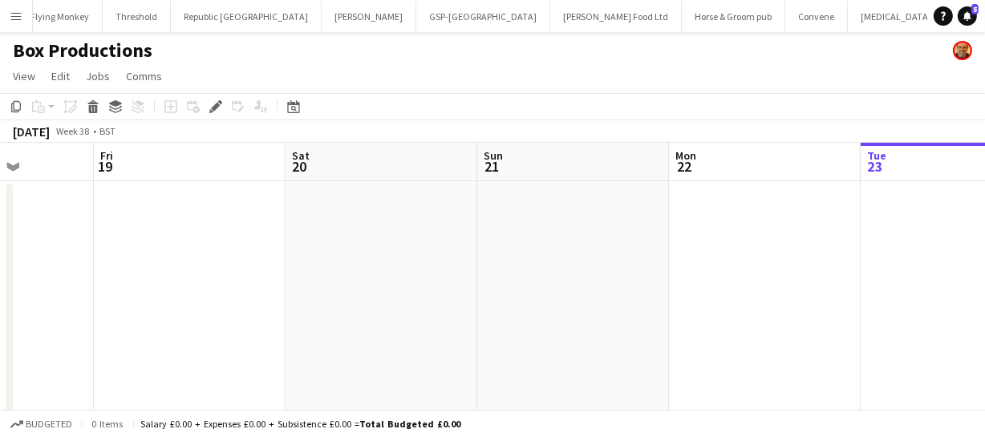
drag, startPoint x: 328, startPoint y: 318, endPoint x: 473, endPoint y: 307, distance: 145.6
click at [251, 310] on app-calendar-viewport "Mon 15 Tue 16 3/3 1 Job Wed 17 Thu 18 Fri 19 Sat 20 Sun 21 Mon 22 Tue 23 Wed 24…" at bounding box center [492, 288] width 985 height 290
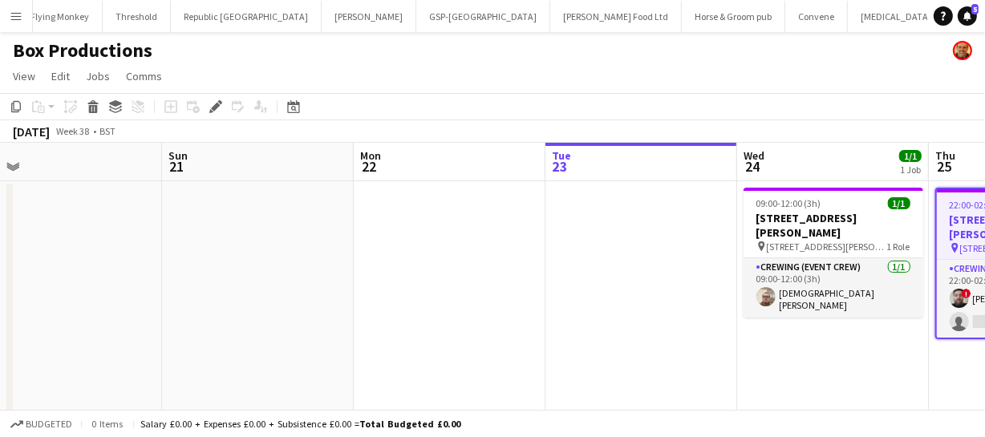
click at [197, 285] on app-calendar-viewport "Wed 17 Thu 18 Fri 19 Sat 20 Sun 21 Mon 22 Tue 23 Wed 24 1/1 1 Job Thu 25 1/2 1 …" at bounding box center [492, 288] width 985 height 290
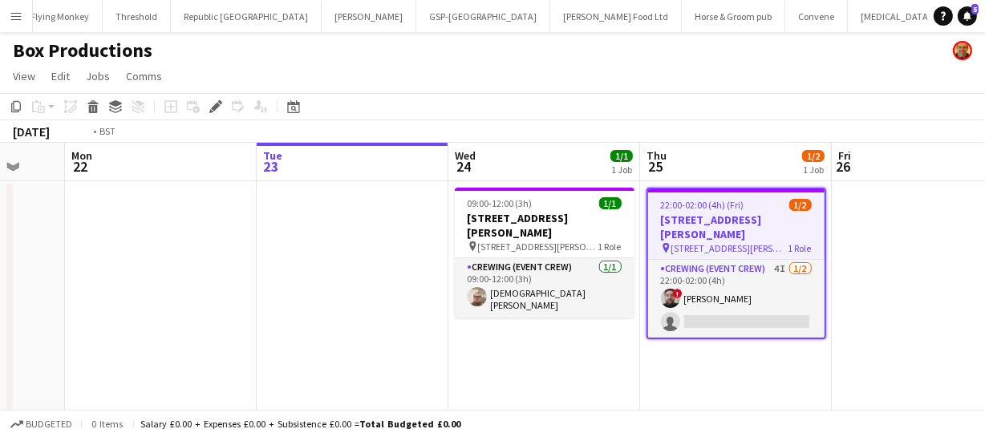
click at [168, 288] on app-calendar-viewport "Fri 19 Sat 20 Sun 21 Mon 22 Tue 23 Wed 24 1/1 1 Job Thu 25 1/2 1 Job Fri 26 Sat…" at bounding box center [492, 288] width 985 height 290
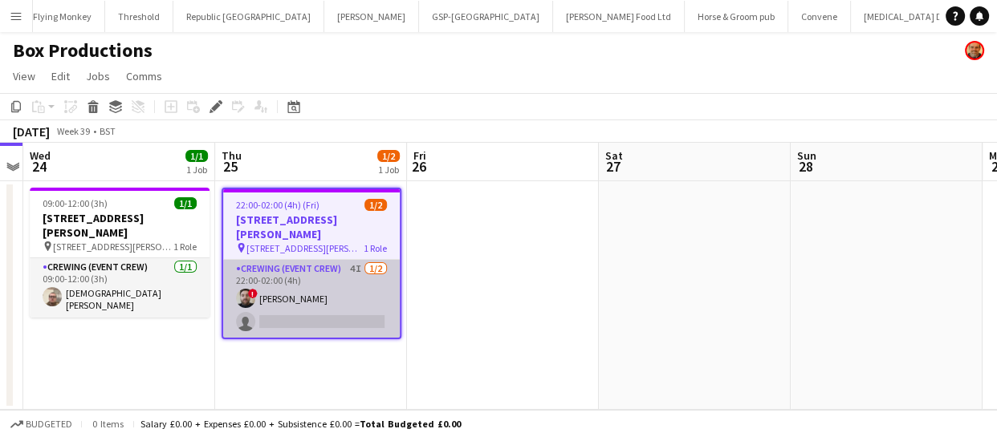
scroll to position [0, 3979]
click at [311, 286] on app-card-role "Crewing (Event Crew) 4I [DATE] 22:00-02:00 (4h) ! [PERSON_NAME] single-neutral-…" at bounding box center [311, 299] width 177 height 78
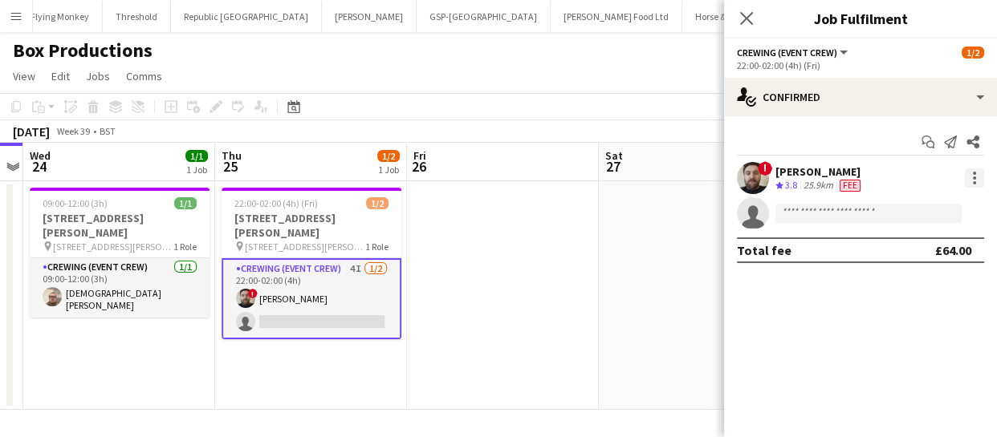
click at [972, 182] on div at bounding box center [973, 182] width 3 height 3
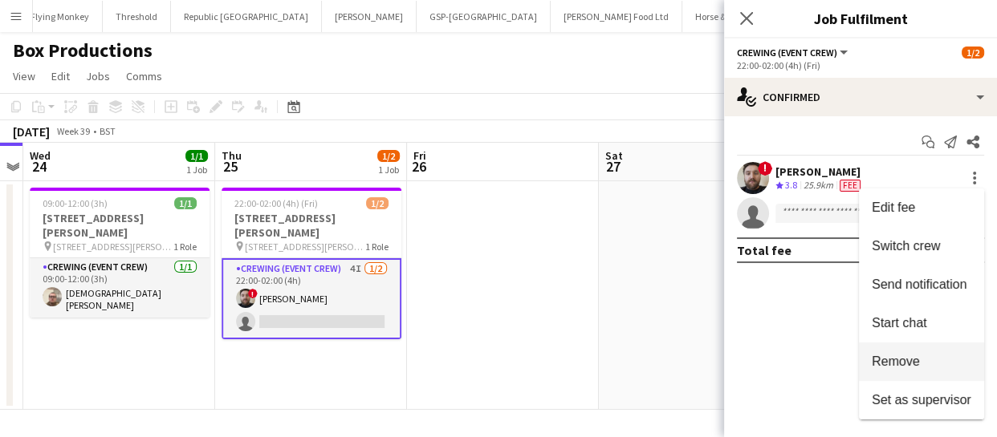
click at [902, 361] on span "Remove" at bounding box center [895, 362] width 48 height 14
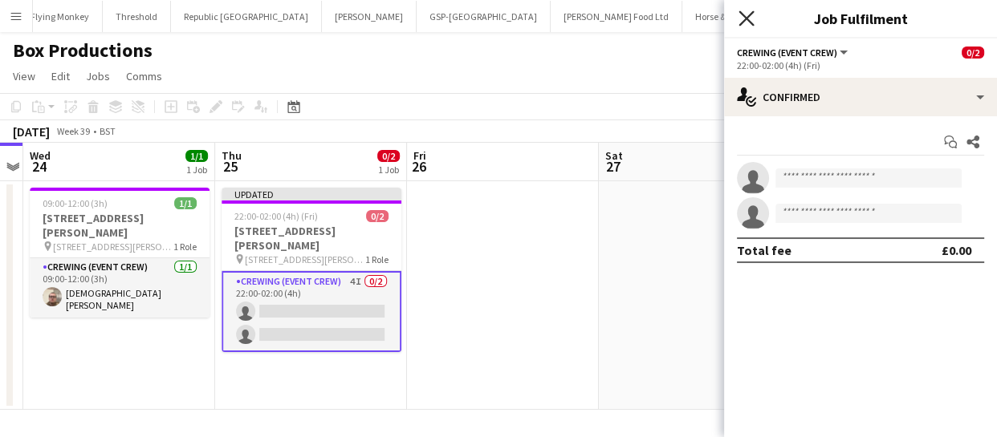
click at [742, 19] on icon "Close pop-in" at bounding box center [745, 17] width 15 height 15
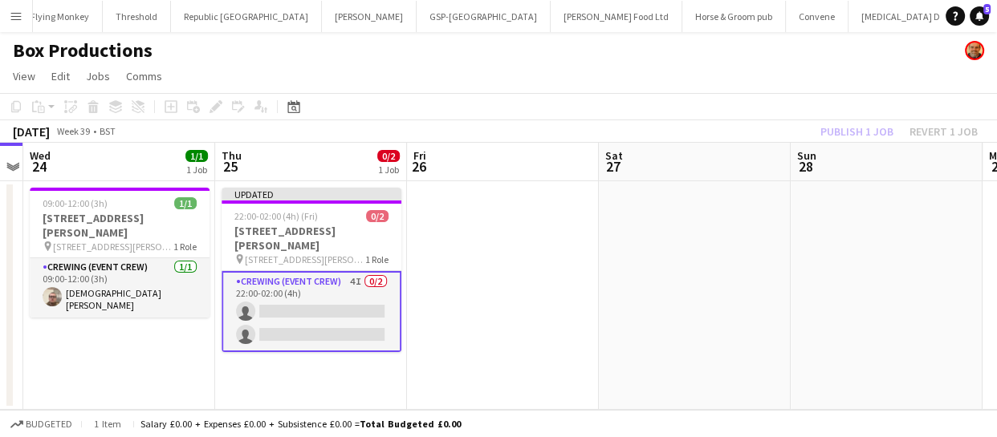
click at [865, 126] on div "Publish 1 job Revert 1 job" at bounding box center [899, 131] width 196 height 21
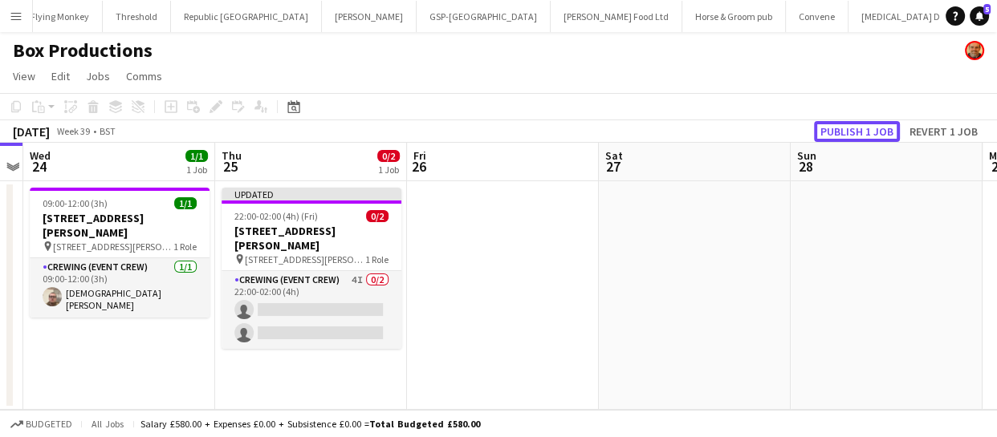
click at [865, 126] on button "Publish 1 job" at bounding box center [857, 131] width 86 height 21
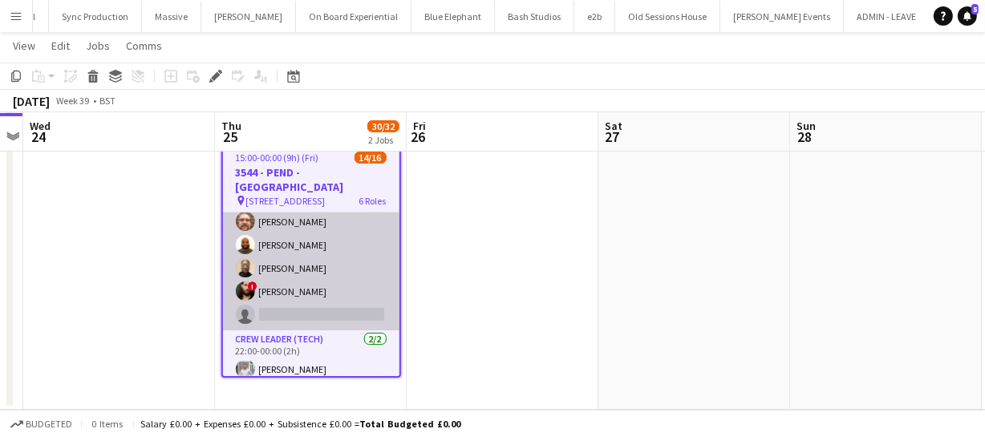
scroll to position [381, 0]
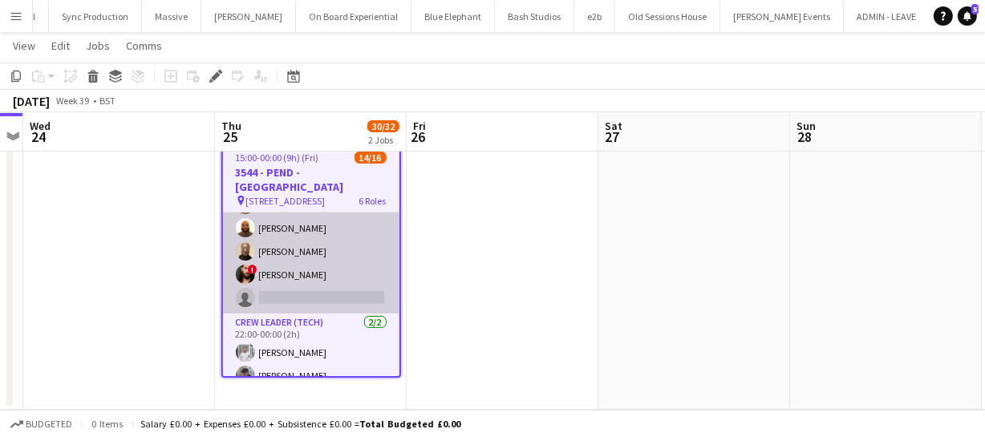
click at [295, 274] on app-card-role "Crew (Tech) 12I 1A [DATE] 22:00-00:00 (2h) ! [PERSON_NAME] [PERSON_NAME] [PERSO…" at bounding box center [311, 228] width 177 height 171
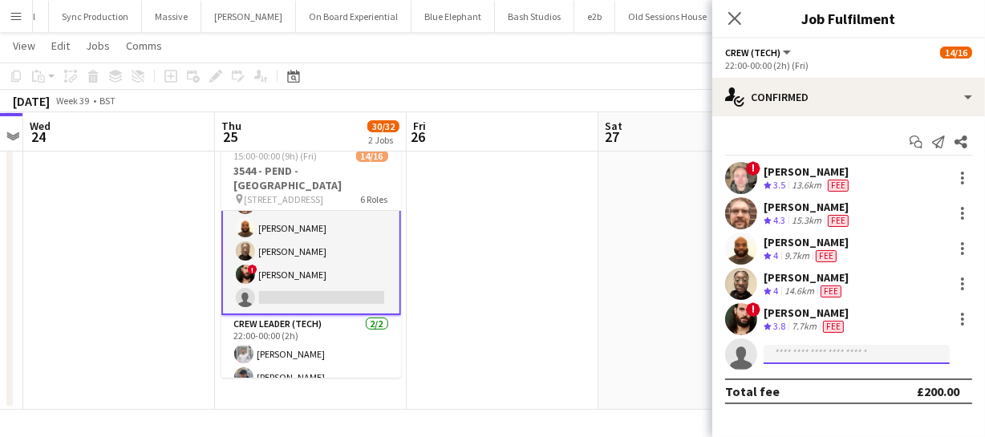
click at [777, 357] on input at bounding box center [857, 354] width 186 height 19
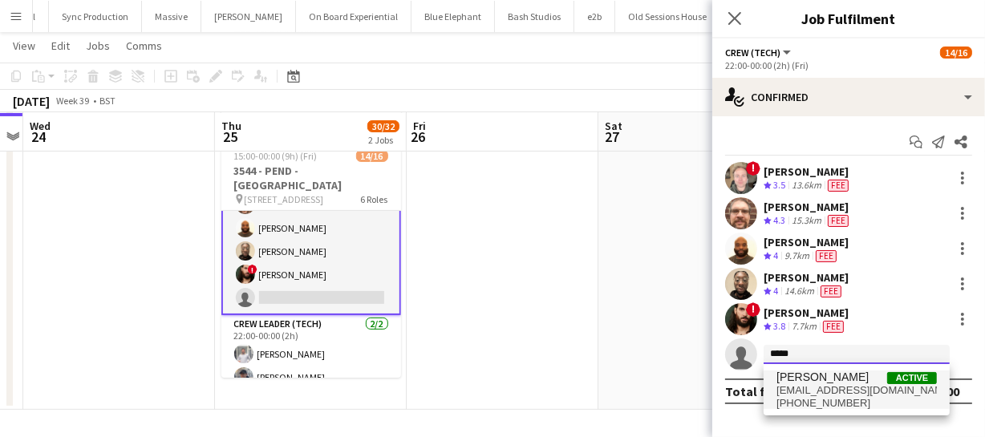
type input "*****"
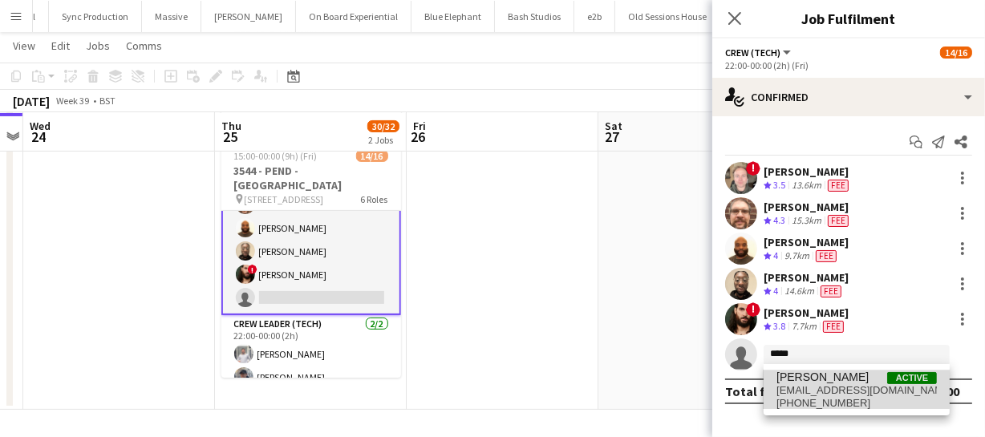
click at [815, 384] on span "sergeydominguez@hotmail.co.uk" at bounding box center [857, 390] width 160 height 13
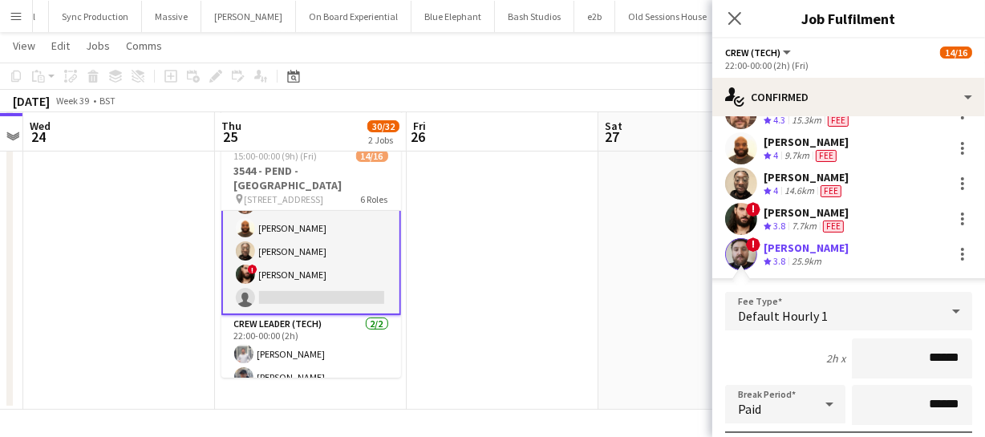
scroll to position [182, 0]
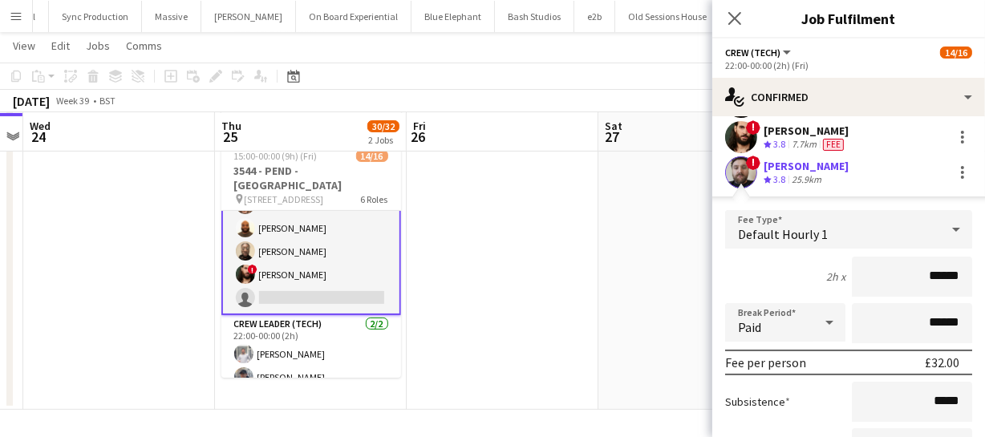
drag, startPoint x: 954, startPoint y: 274, endPoint x: 892, endPoint y: 281, distance: 62.2
click at [892, 281] on input "******" at bounding box center [912, 277] width 120 height 40
type input "******"
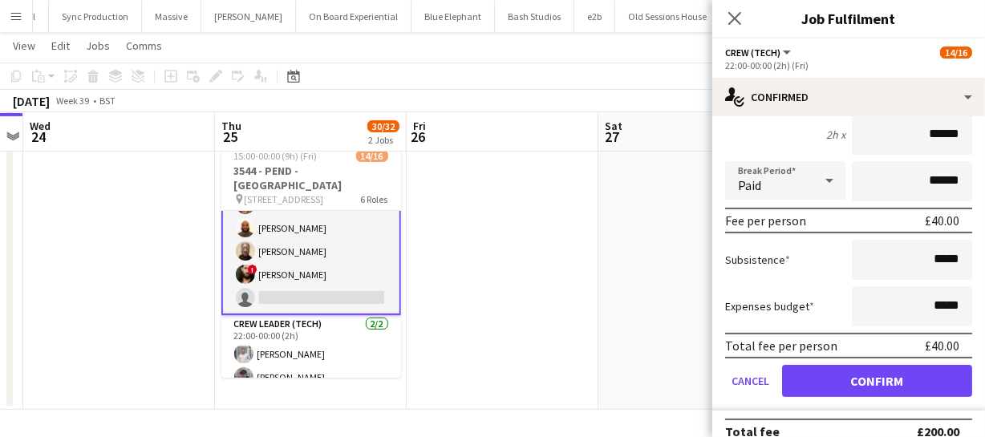
scroll to position [343, 0]
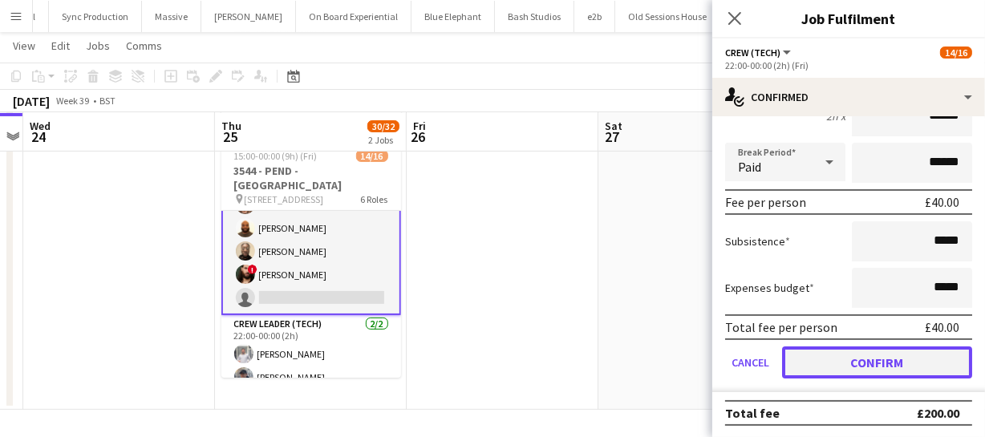
click at [886, 362] on button "Confirm" at bounding box center [877, 363] width 190 height 32
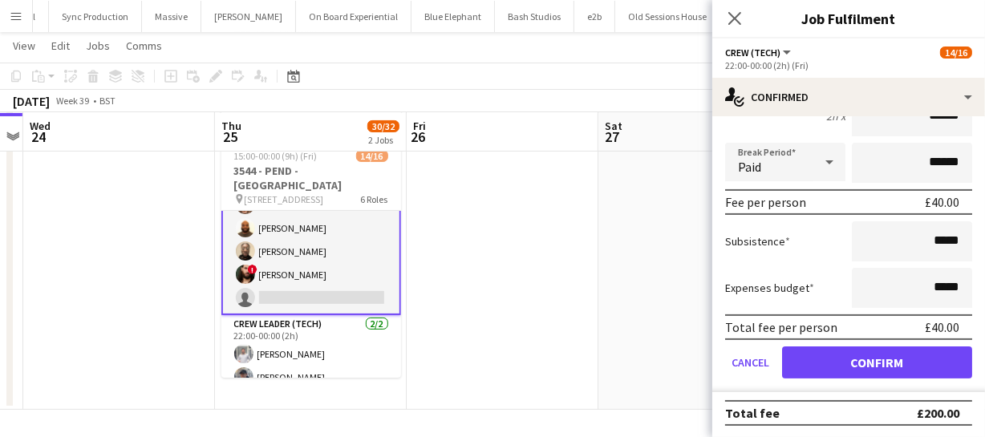
scroll to position [0, 0]
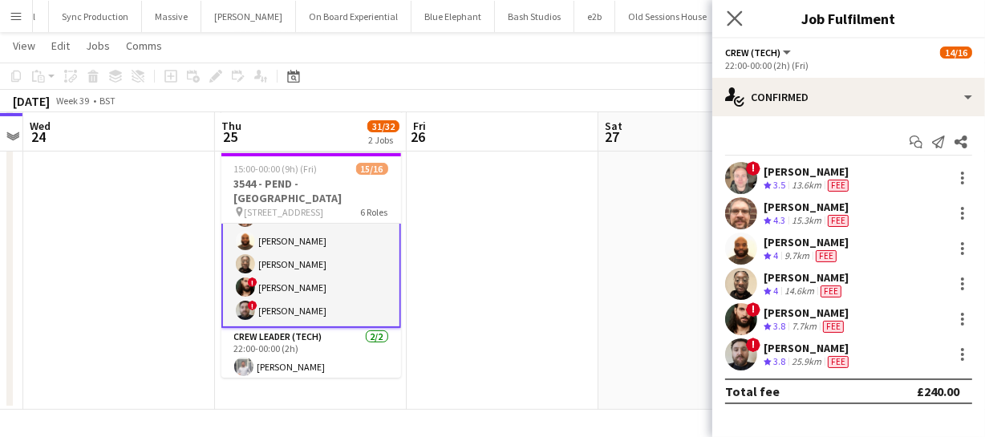
click at [737, 27] on app-icon "Close pop-in" at bounding box center [735, 18] width 23 height 23
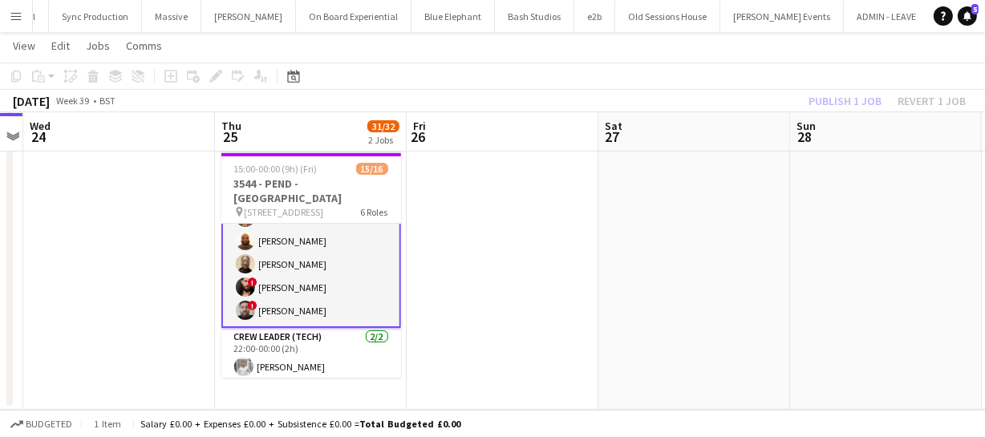
click at [854, 96] on div "Publish 1 job Revert 1 job" at bounding box center [888, 101] width 196 height 21
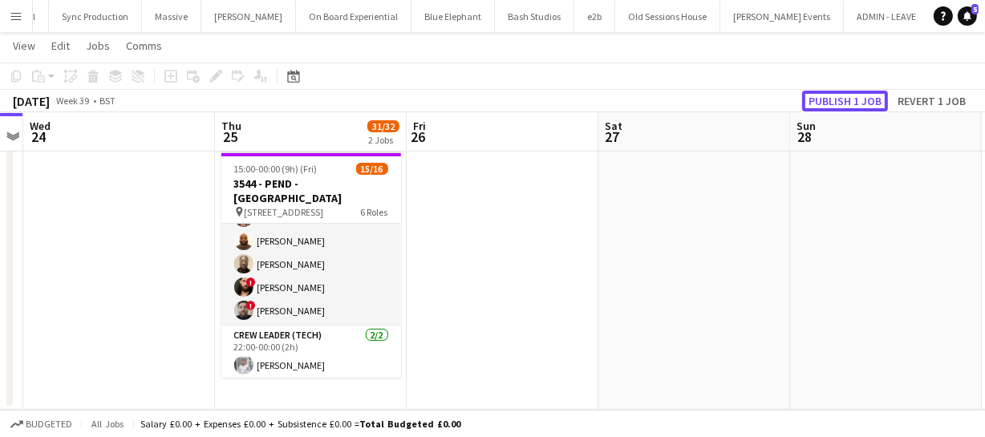
click at [854, 96] on button "Publish 1 job" at bounding box center [845, 101] width 86 height 21
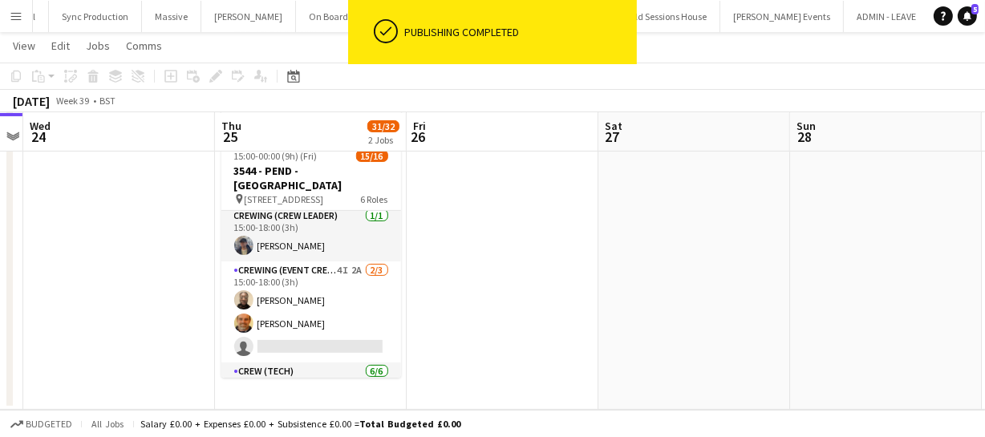
scroll to position [87, 0]
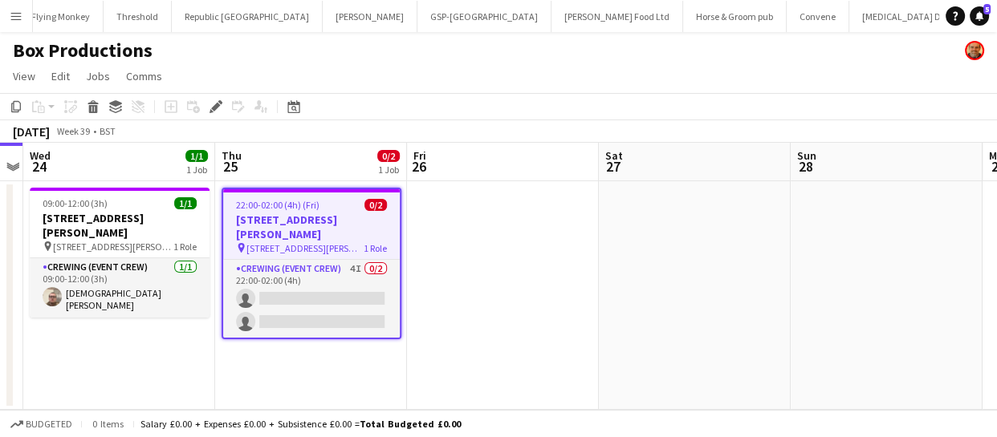
scroll to position [0, 3979]
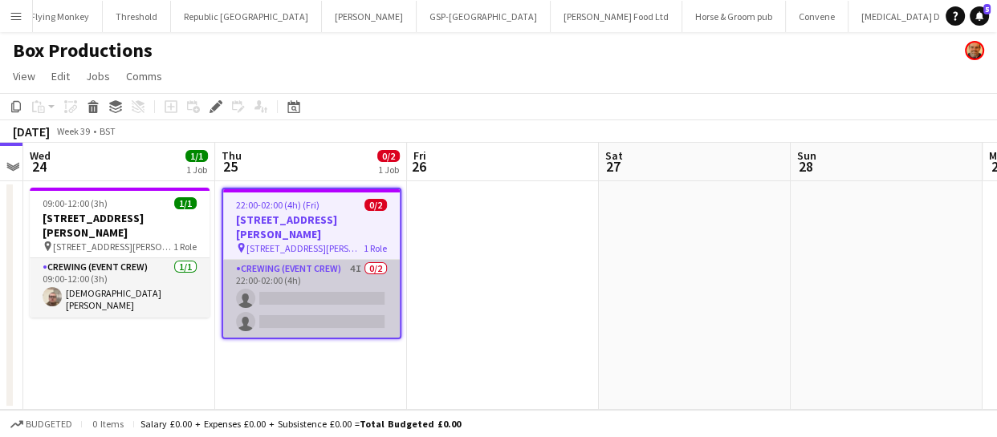
click at [270, 279] on app-card-role "Crewing (Event Crew) 4I 0/2 22:00-02:00 (4h) single-neutral-actions single-neut…" at bounding box center [311, 299] width 177 height 78
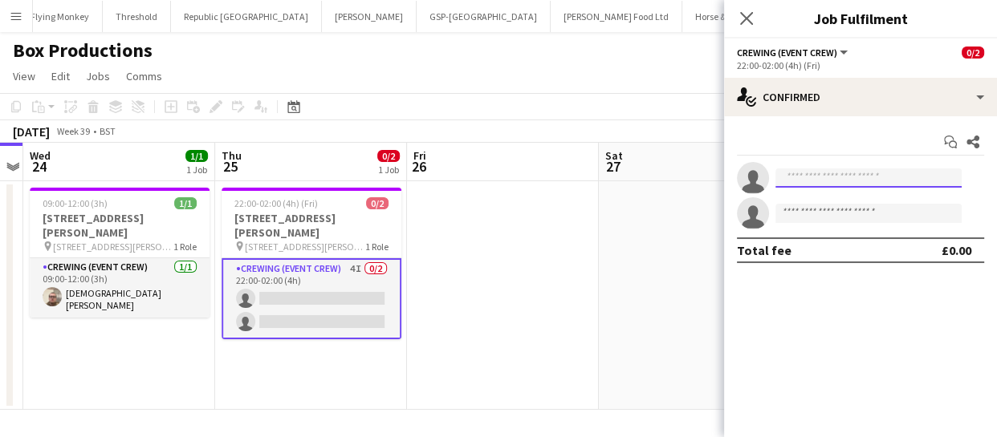
click at [845, 176] on input at bounding box center [868, 177] width 186 height 19
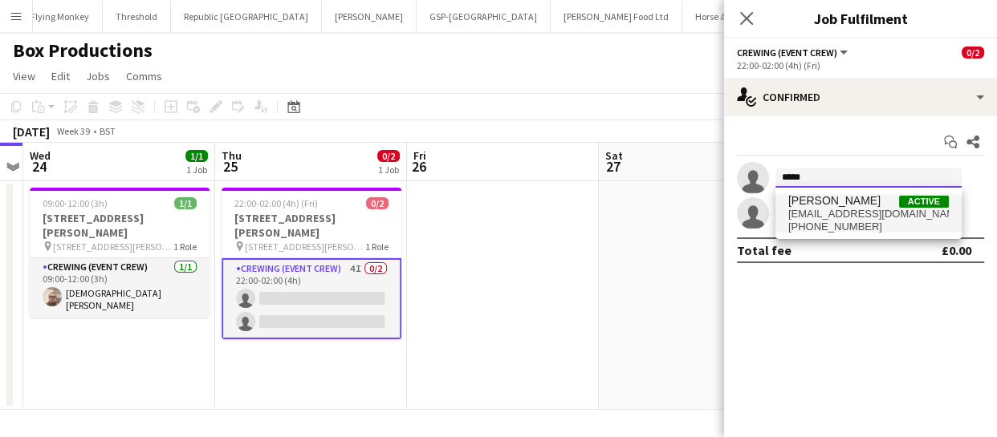
type input "*****"
click at [821, 217] on span "[EMAIL_ADDRESS][DOMAIN_NAME]" at bounding box center [868, 214] width 160 height 13
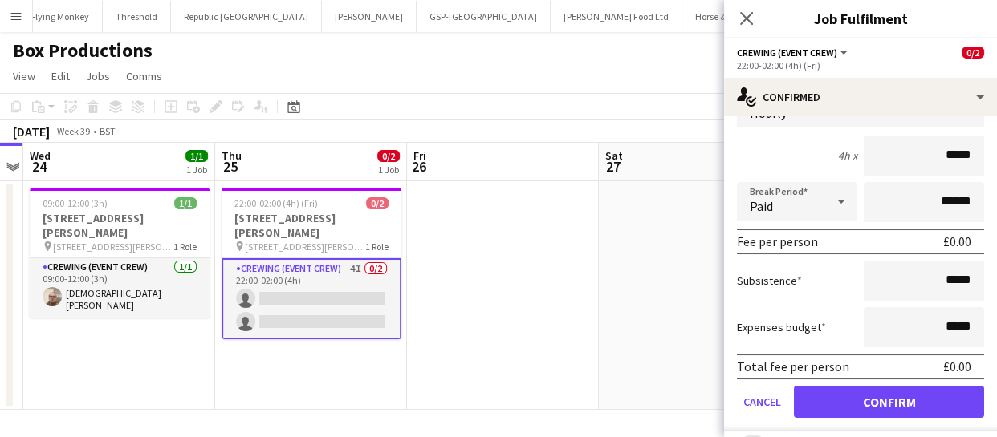
scroll to position [145, 0]
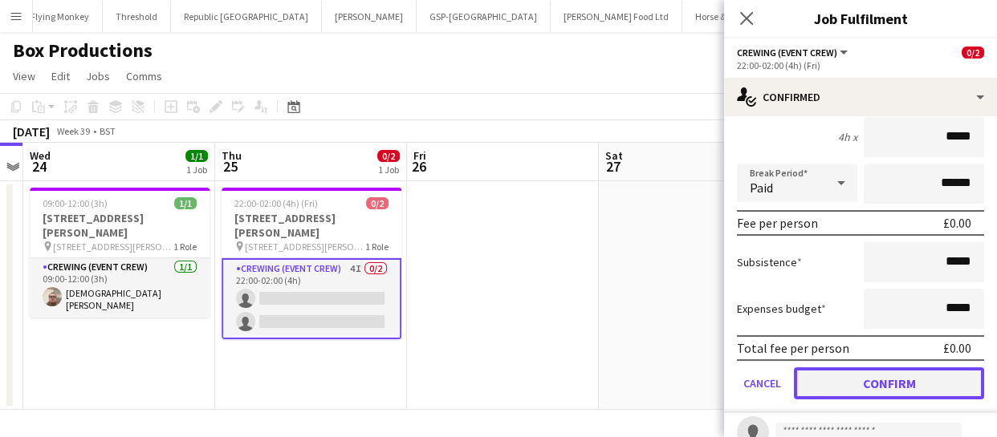
click at [870, 379] on button "Confirm" at bounding box center [889, 383] width 190 height 32
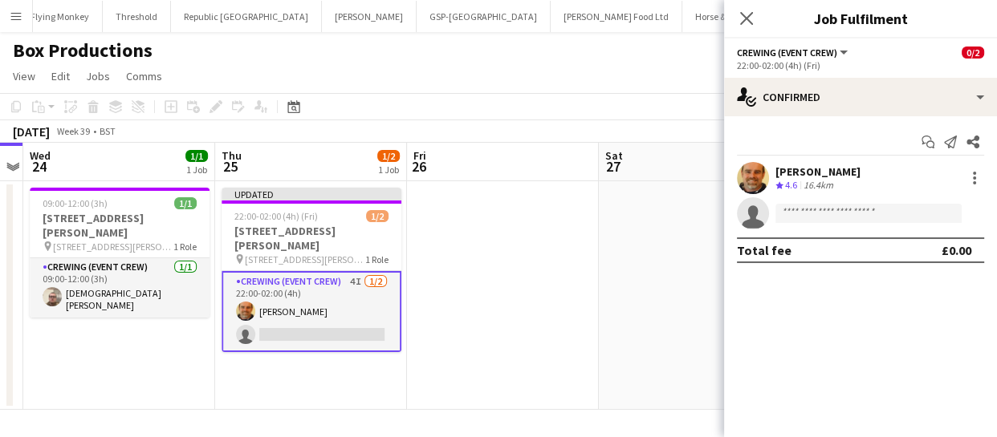
scroll to position [0, 0]
click at [753, 17] on icon "Close pop-in" at bounding box center [745, 17] width 15 height 15
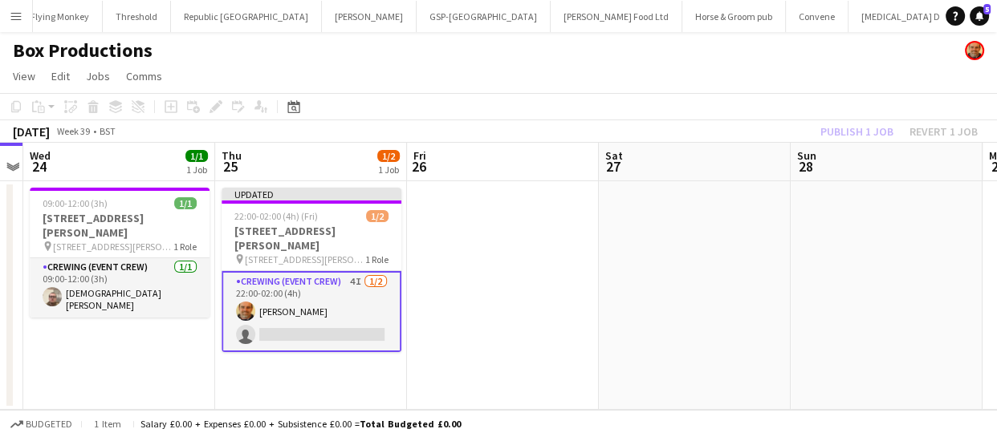
click at [854, 129] on div "Publish 1 job Revert 1 job" at bounding box center [899, 131] width 196 height 21
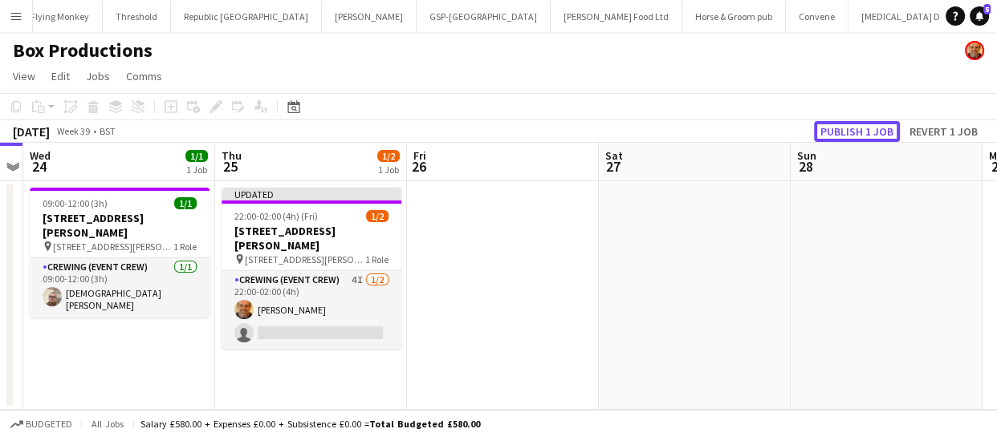
click at [854, 129] on button "Publish 1 job" at bounding box center [857, 131] width 86 height 21
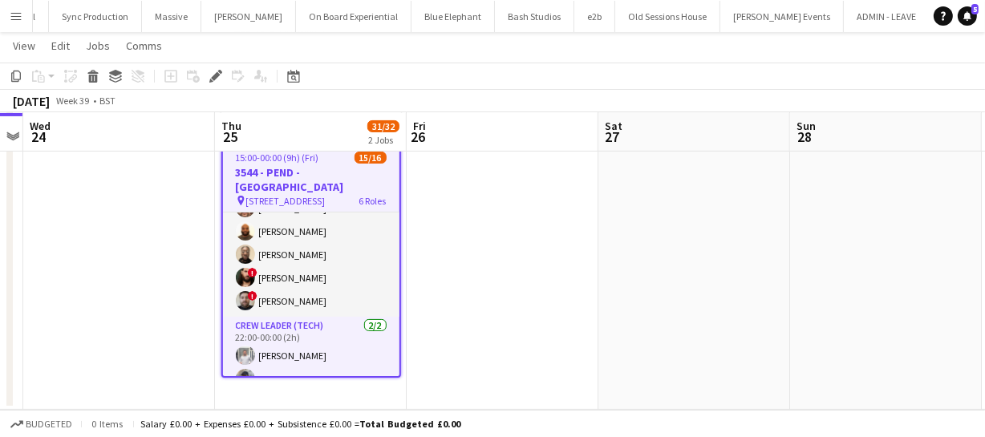
scroll to position [381, 0]
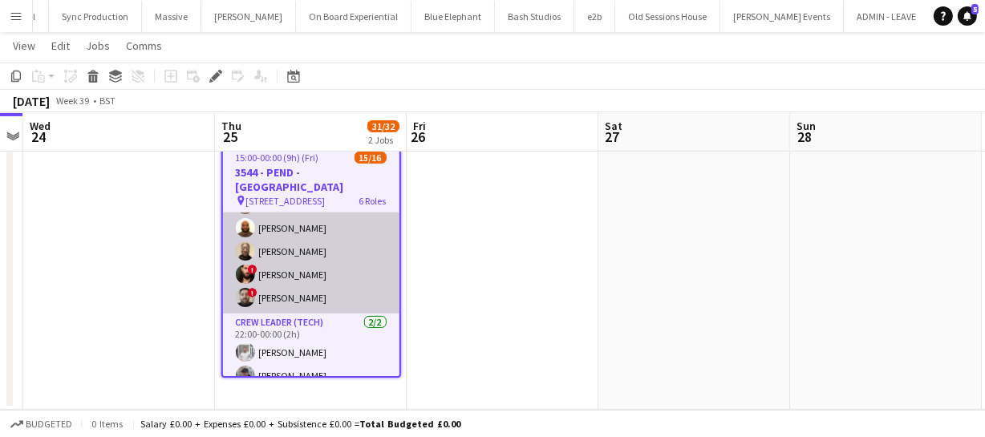
click at [319, 277] on app-card-role "Crew (Tech) 6/6 22:00-00:00 (2h) ! Calum Ward Corey Arnold Mark Dear Phillip Di…" at bounding box center [311, 228] width 177 height 171
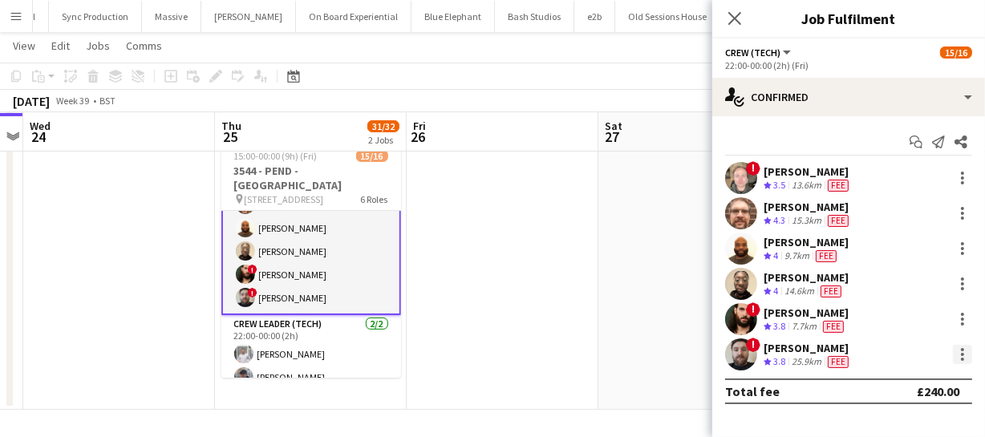
click at [964, 355] on div at bounding box center [962, 354] width 19 height 19
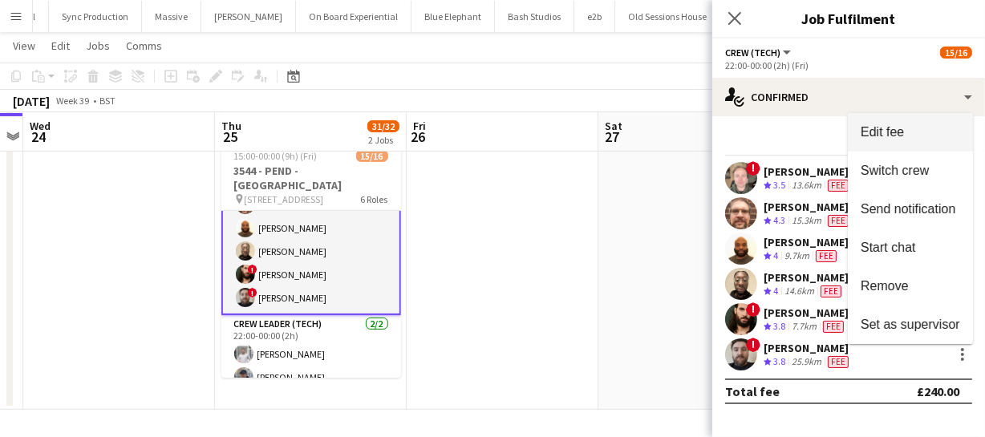
click at [914, 133] on span "Edit fee" at bounding box center [910, 132] width 99 height 14
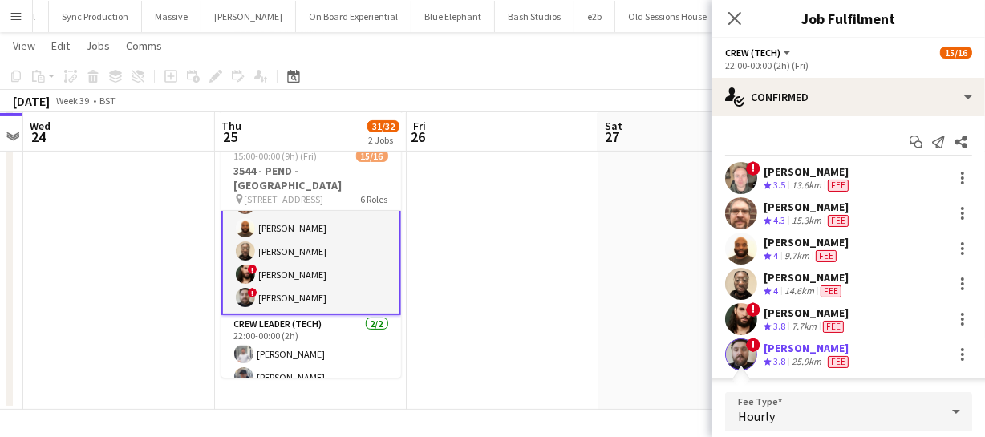
scroll to position [181, 0]
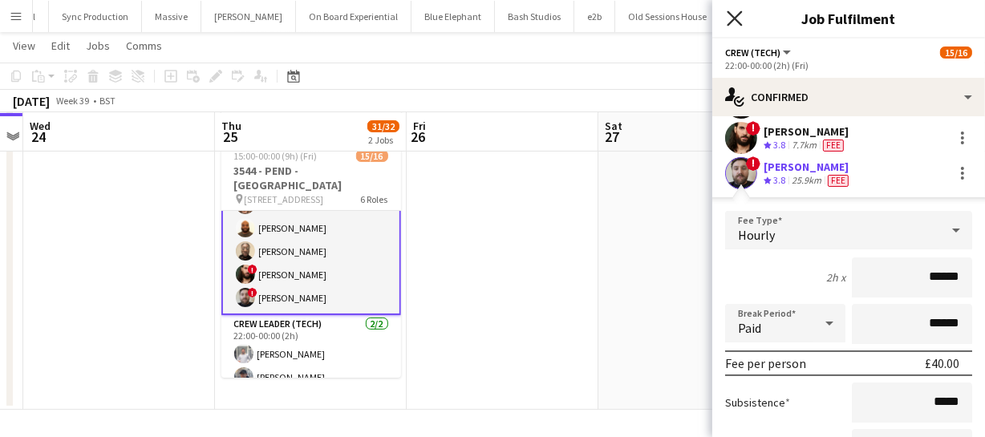
click at [737, 16] on icon at bounding box center [734, 17] width 15 height 15
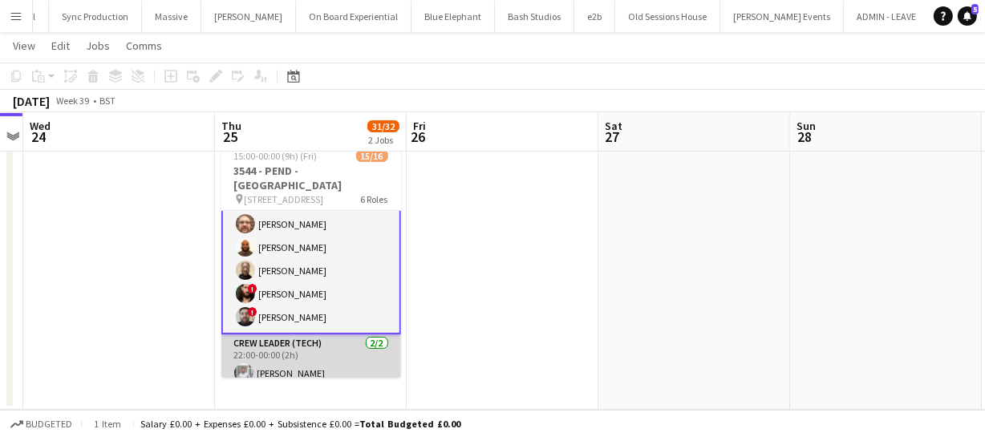
scroll to position [381, 0]
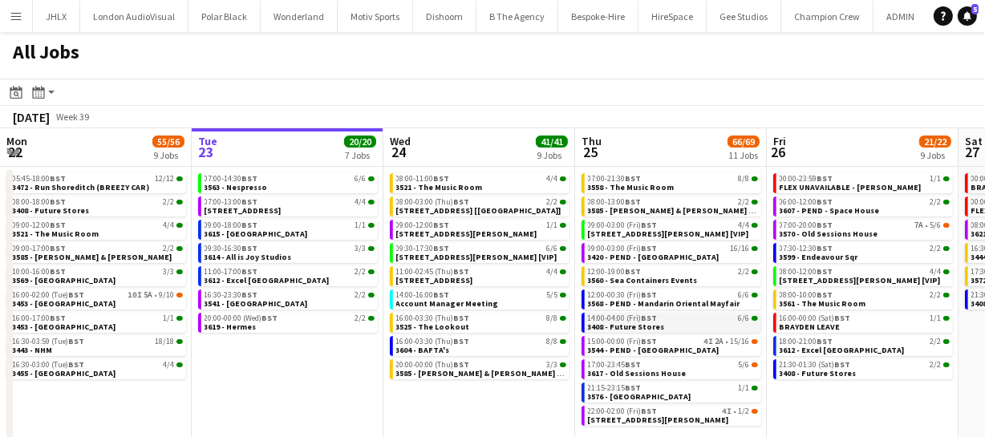
scroll to position [72, 0]
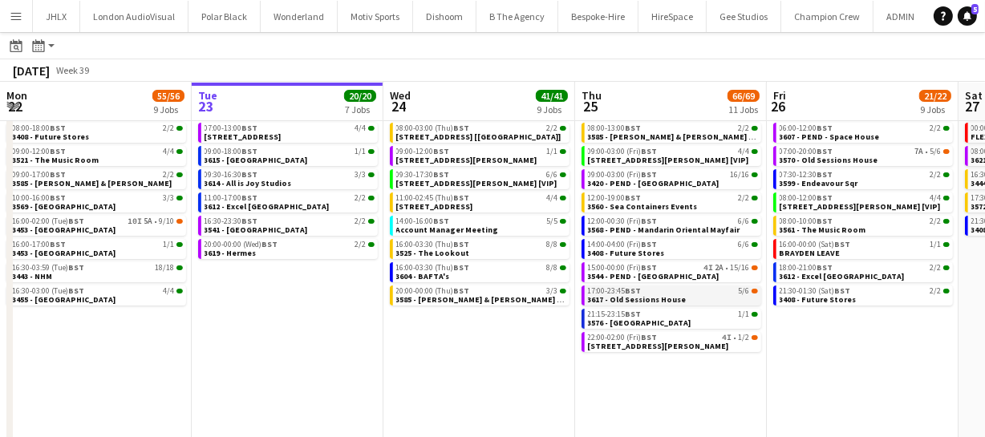
click at [655, 296] on span "3617 - Old Sessions House" at bounding box center [637, 299] width 99 height 10
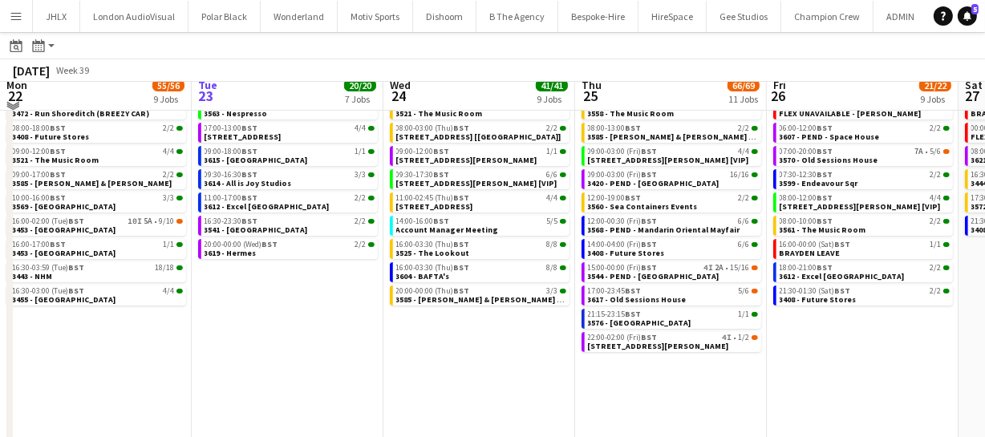
scroll to position [0, 0]
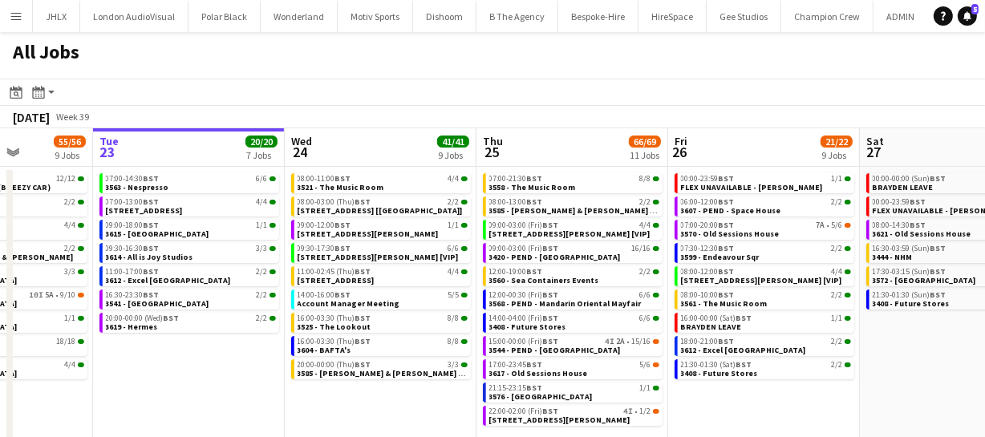
drag, startPoint x: 533, startPoint y: 416, endPoint x: 434, endPoint y: 416, distance: 98.7
click at [434, 416] on app-calendar-viewport "Sat 20 27/28 8 Jobs Sun 21 49/51 12 Jobs Mon 22 55/56 9 Jobs Tue 23 20/20 7 Job…" at bounding box center [492, 340] width 985 height 424
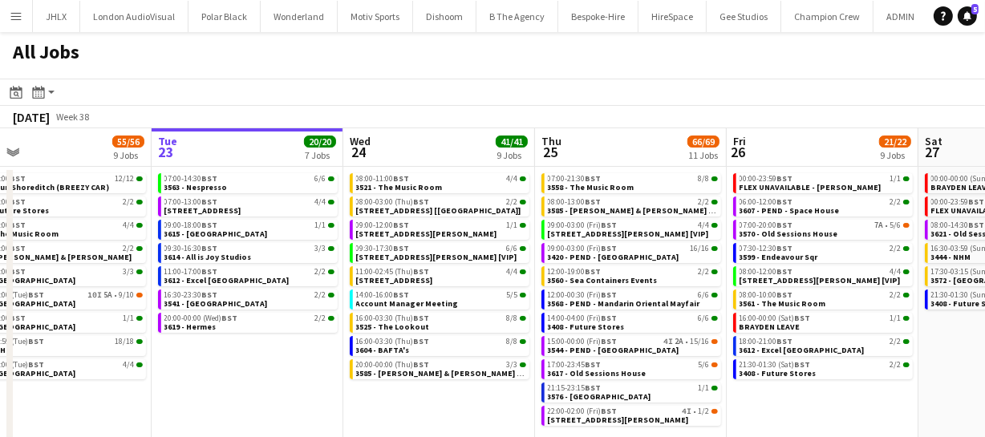
scroll to position [0, 404]
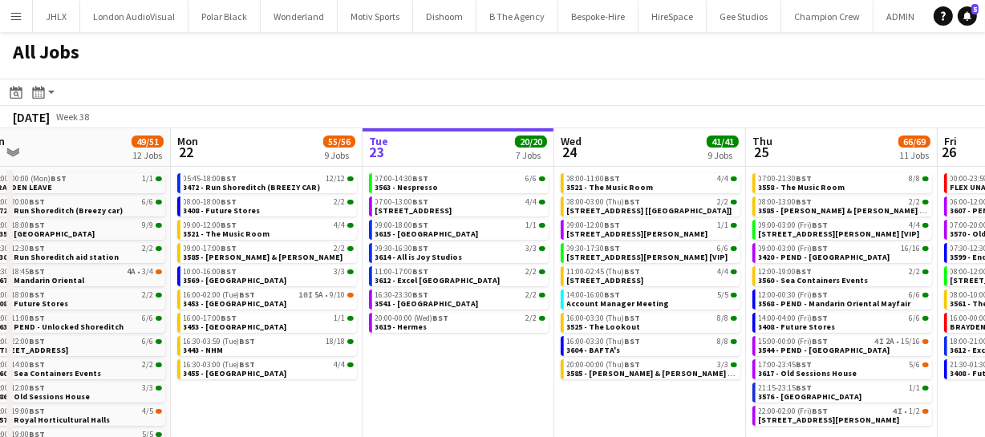
drag, startPoint x: 233, startPoint y: 404, endPoint x: 502, endPoint y: 395, distance: 269.0
click at [502, 395] on app-calendar-viewport "Fri 19 39/40 10 Jobs Sat 20 27/28 8 Jobs Sun 21 49/51 12 Jobs Mon 22 55/56 9 Jo…" at bounding box center [492, 340] width 985 height 424
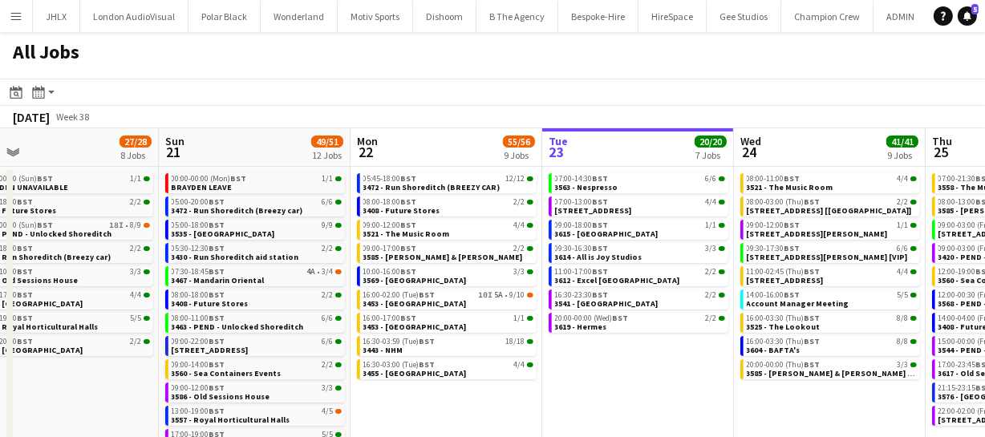
scroll to position [0, 410]
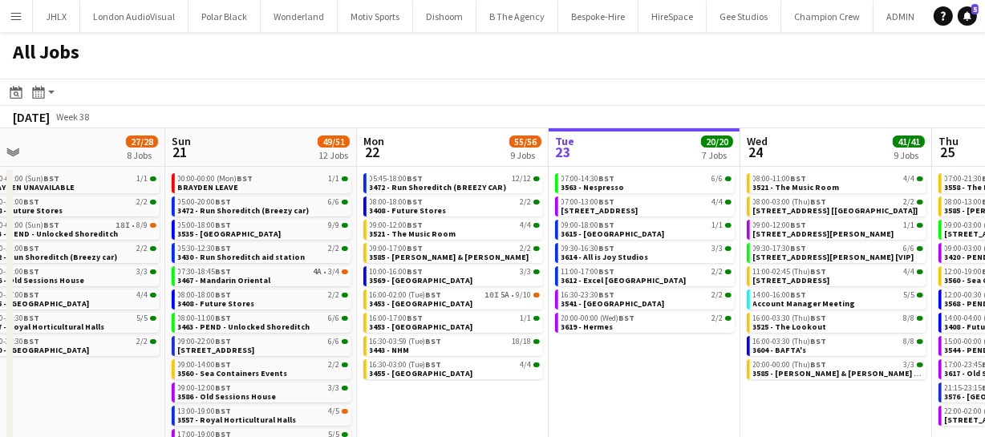
drag, startPoint x: 425, startPoint y: 367, endPoint x: 611, endPoint y: 359, distance: 186.3
click at [611, 359] on app-calendar-viewport "Thu 18 63/64 14 Jobs Fri 19 39/40 10 Jobs Sat 20 27/28 8 Jobs Sun 21 49/51 12 J…" at bounding box center [492, 340] width 985 height 424
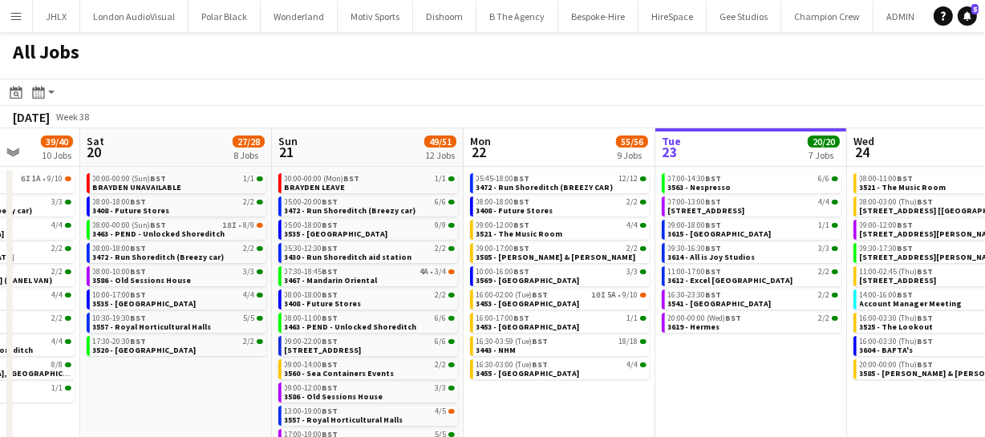
scroll to position [0, 492]
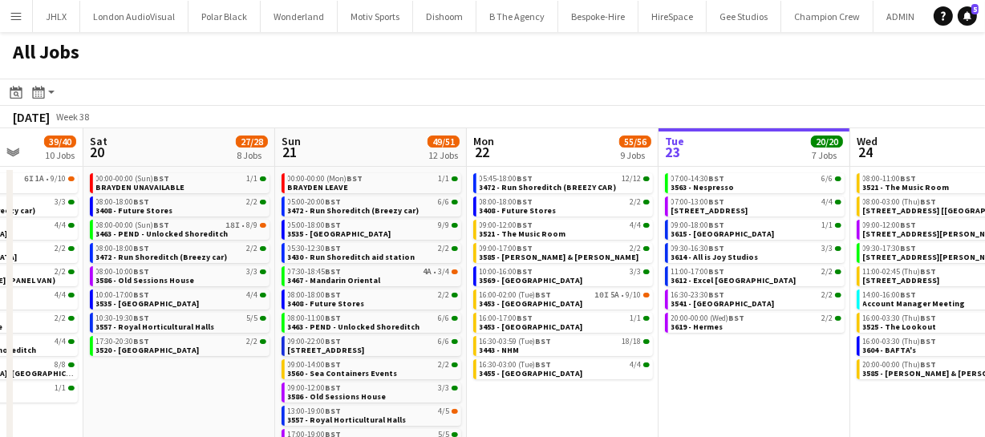
drag, startPoint x: 689, startPoint y: 379, endPoint x: 799, endPoint y: 357, distance: 112.0
click at [799, 357] on app-calendar-viewport "Wed 17 74/75 16 Jobs Thu 18 63/64 14 Jobs Fri 19 39/40 10 Jobs Sat 20 27/28 8 J…" at bounding box center [492, 340] width 985 height 424
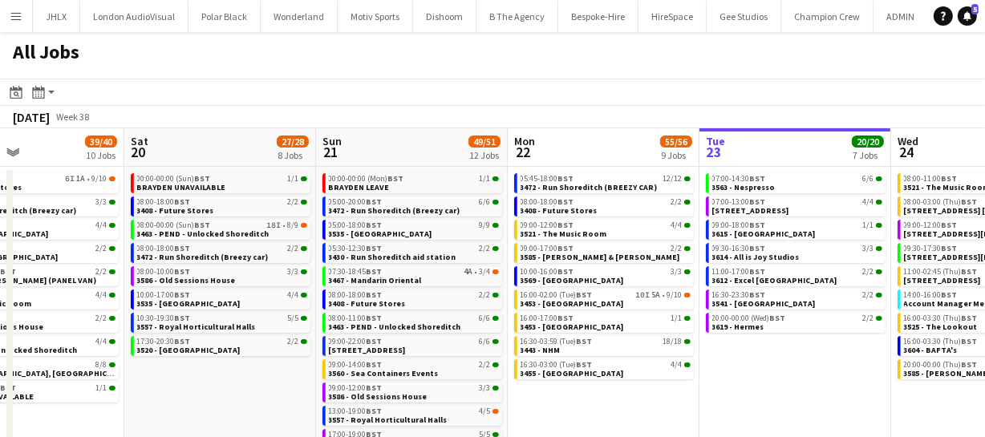
scroll to position [0, 392]
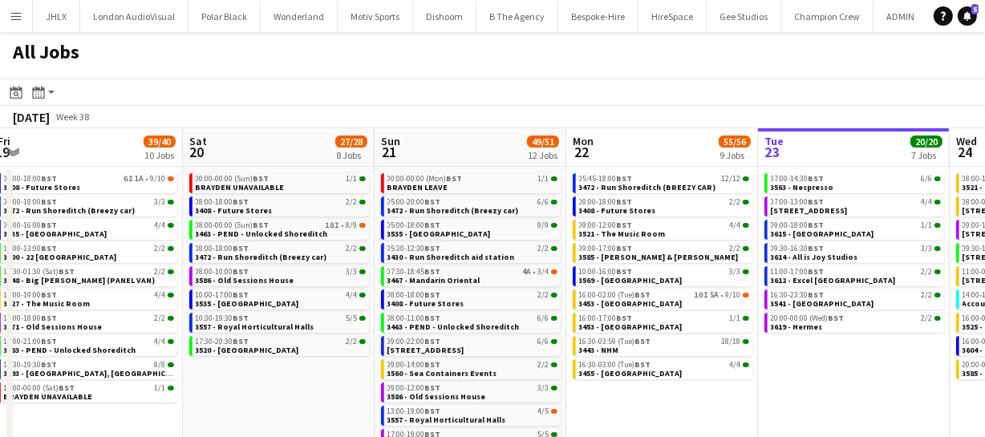
drag, startPoint x: 764, startPoint y: 357, endPoint x: 864, endPoint y: 364, distance: 100.6
click at [864, 364] on app-calendar-viewport "Wed 17 74/75 16 Jobs Thu 18 63/64 14 Jobs Fri 19 39/40 10 Jobs Sat 20 27/28 8 J…" at bounding box center [492, 340] width 985 height 424
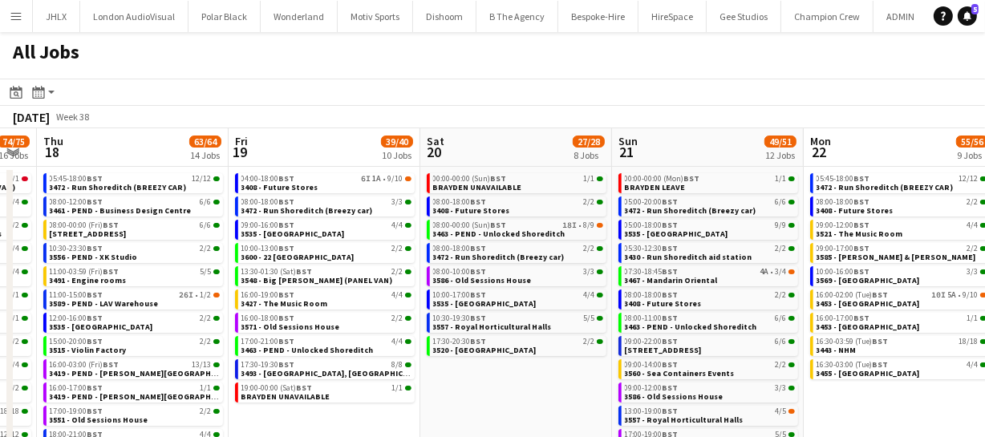
drag, startPoint x: 619, startPoint y: 396, endPoint x: 825, endPoint y: 384, distance: 206.5
click at [838, 385] on app-calendar-viewport "Tue 16 56/57 16 Jobs Wed 17 74/75 16 Jobs Thu 18 63/64 14 Jobs Fri 19 39/40 10 …" at bounding box center [492, 340] width 985 height 424
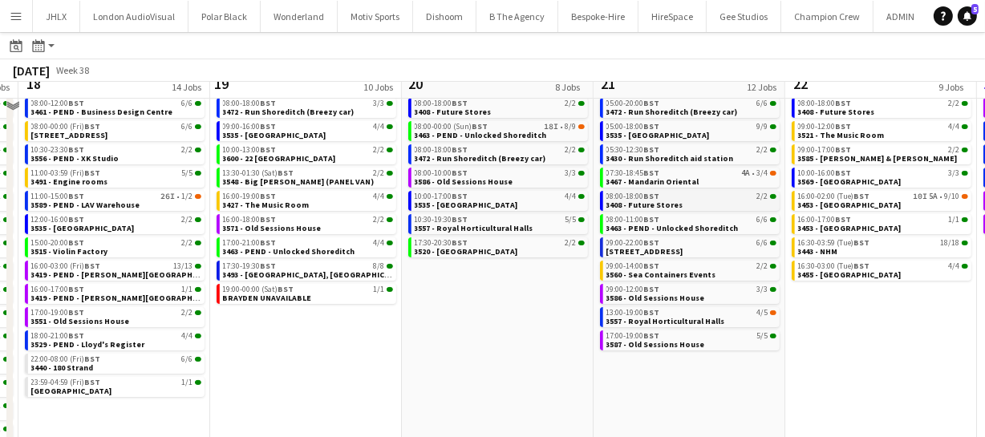
scroll to position [113, 0]
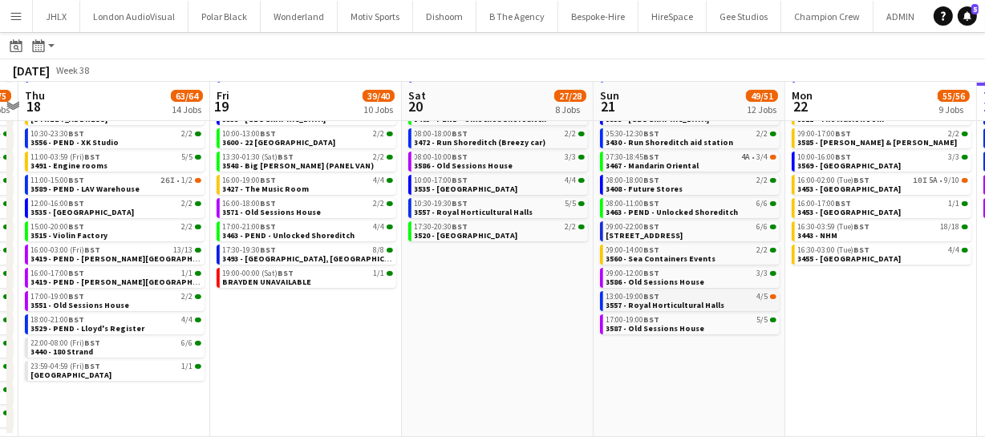
click at [682, 295] on div "13:00-19:00 BST 4/5" at bounding box center [692, 297] width 170 height 8
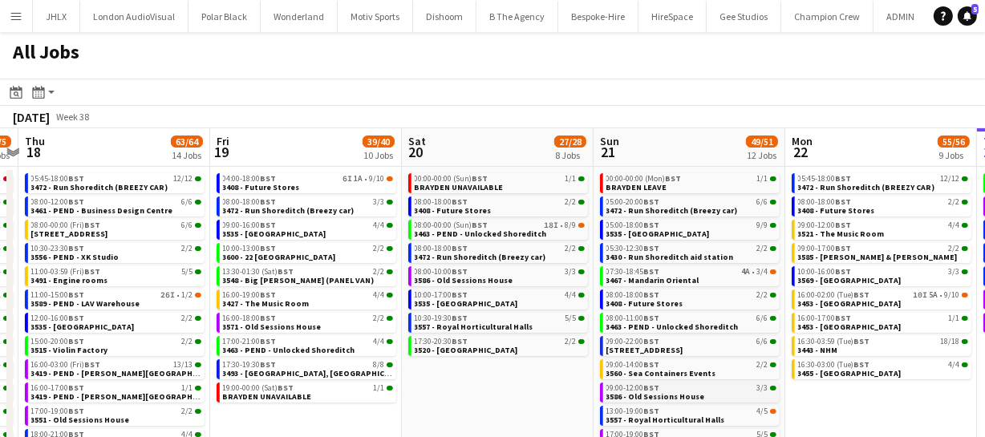
scroll to position [72, 0]
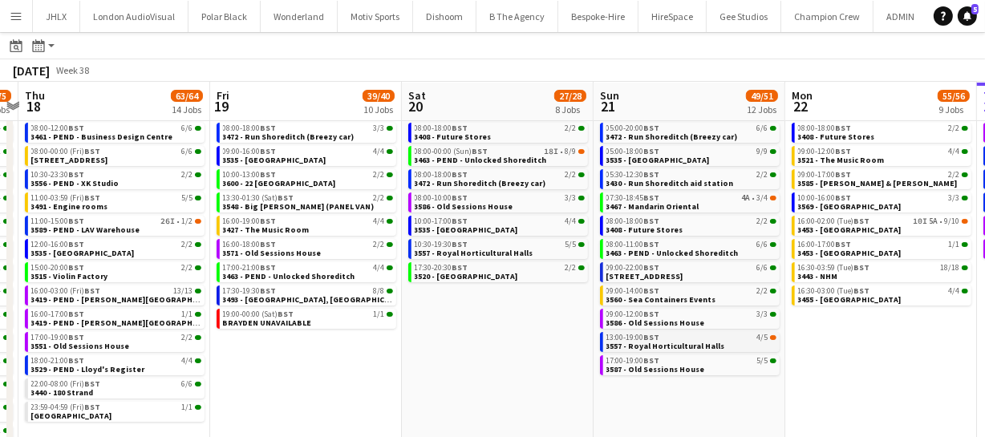
click at [672, 344] on span "3557 - Royal Horticultural Halls" at bounding box center [666, 346] width 119 height 10
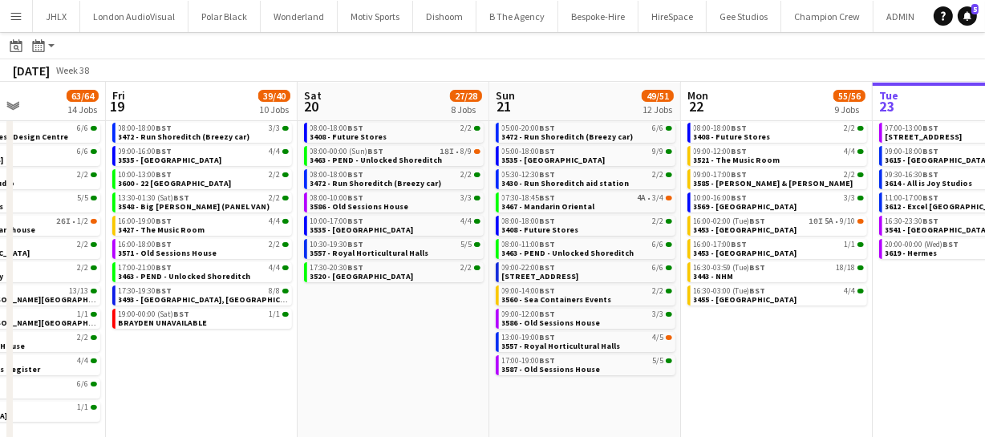
scroll to position [0, 493]
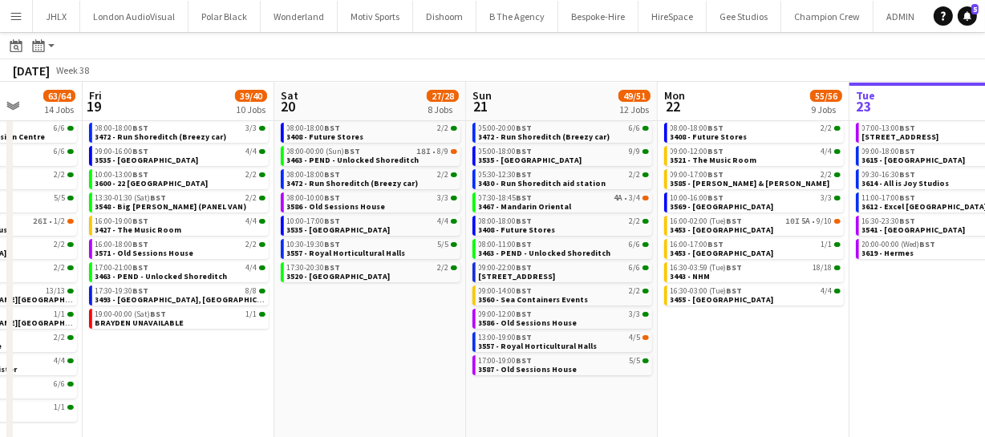
drag, startPoint x: 842, startPoint y: 381, endPoint x: 715, endPoint y: 384, distance: 127.6
click at [715, 384] on app-calendar-viewport "Tue 16 56/57 16 Jobs Wed 17 74/75 16 Jobs Thu 18 63/64 14 Jobs Fri 19 39/40 10 …" at bounding box center [492, 242] width 985 height 472
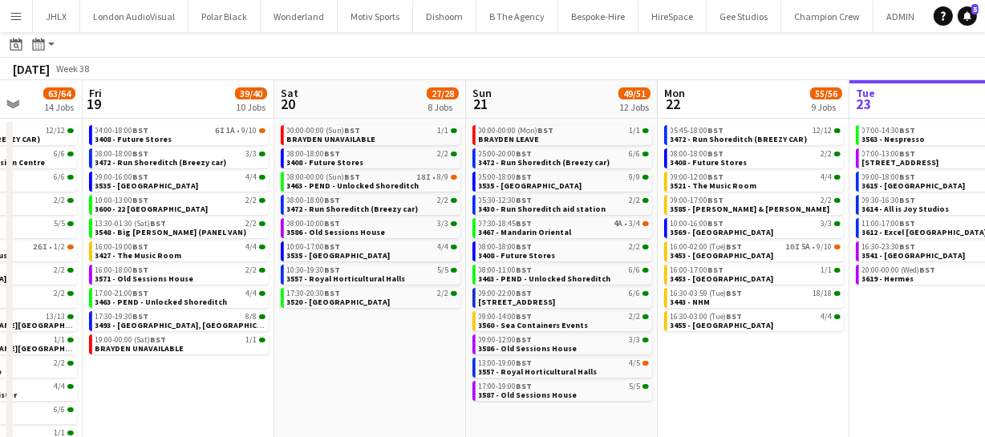
scroll to position [72, 0]
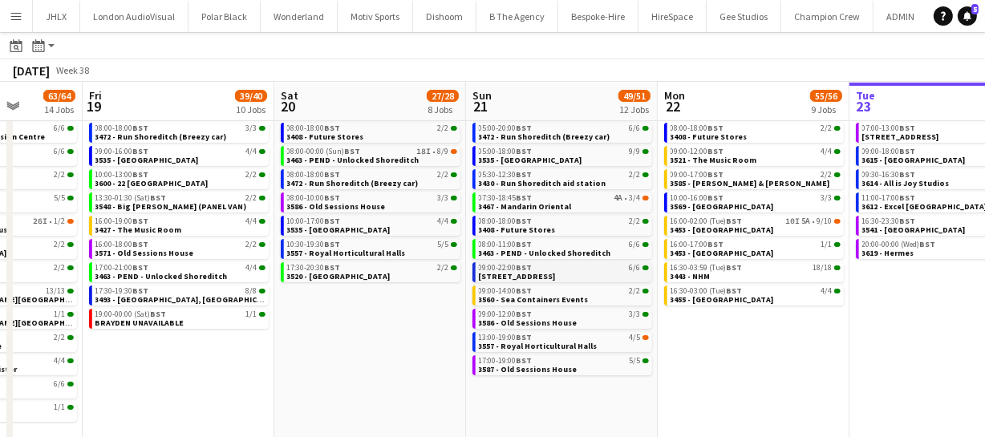
click at [532, 271] on span "3559 - Oxford Street" at bounding box center [517, 276] width 77 height 10
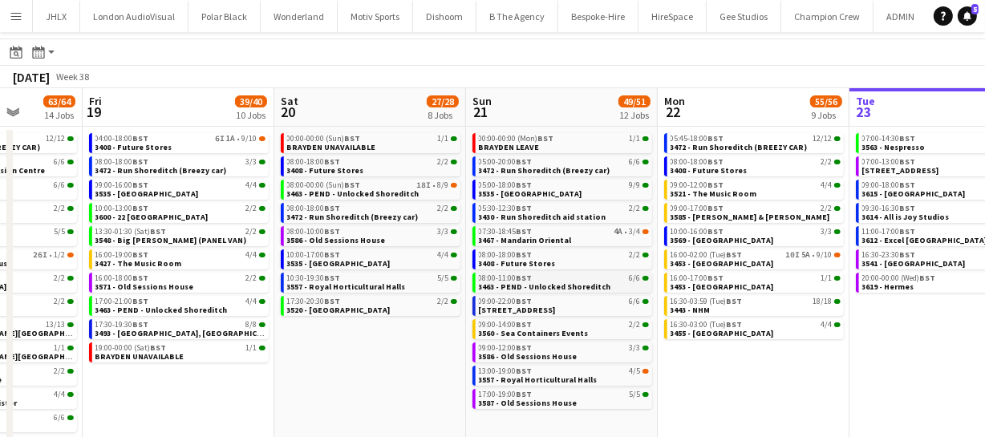
scroll to position [0, 0]
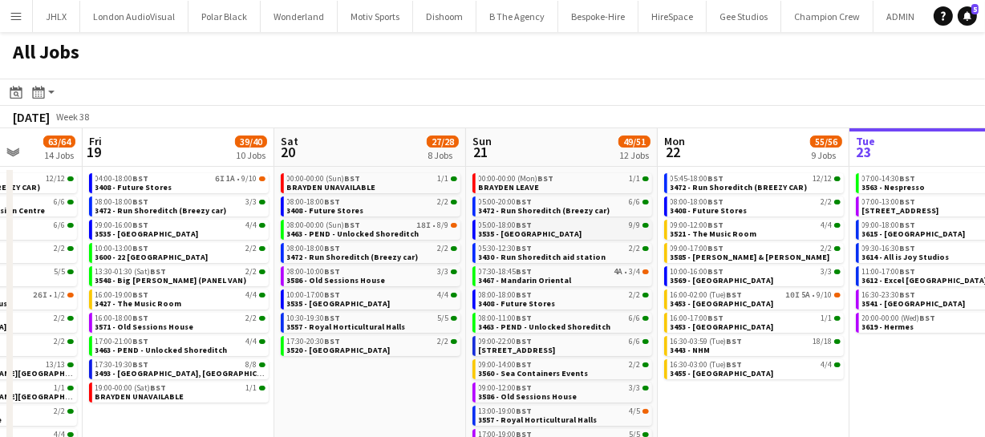
click at [553, 227] on div "05:00-18:00 BST 9/9" at bounding box center [564, 225] width 170 height 8
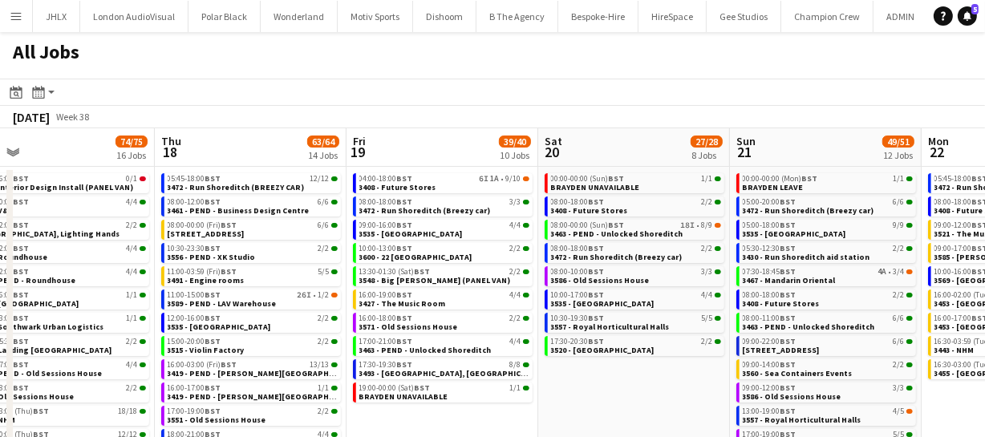
drag, startPoint x: 305, startPoint y: 365, endPoint x: 568, endPoint y: 363, distance: 263.2
click at [568, 363] on app-calendar-viewport "Mon 15 37/37 9 Jobs Tue 16 56/57 16 Jobs Wed 17 74/75 16 Jobs Thu 18 63/64 14 J…" at bounding box center [492, 340] width 985 height 424
click at [428, 369] on span "3493 - County Hall, Waterloo" at bounding box center [453, 373] width 189 height 10
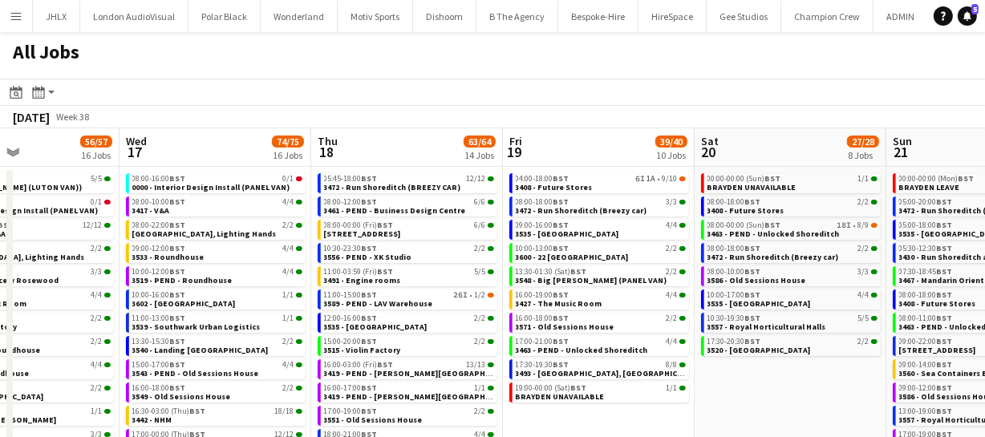
scroll to position [0, 420]
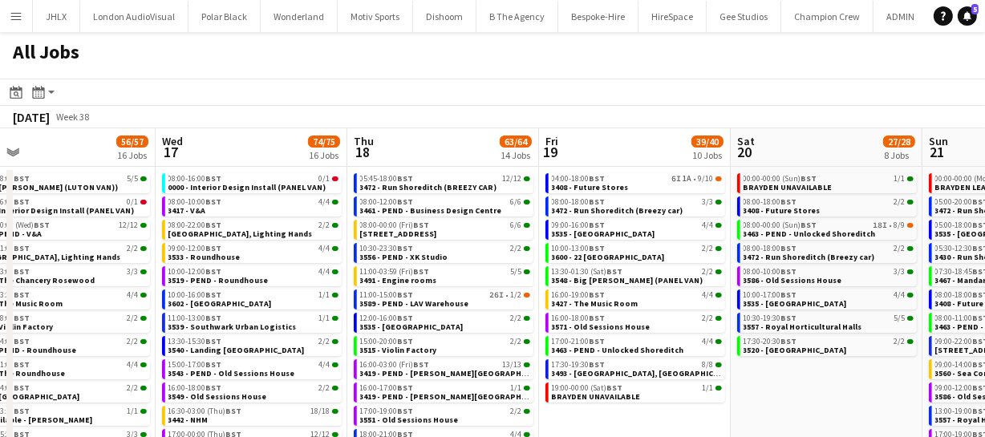
drag, startPoint x: 532, startPoint y: 398, endPoint x: 725, endPoint y: 384, distance: 193.8
click at [725, 384] on app-calendar-viewport "Sun 14 20/21 5 Jobs Mon 15 37/37 9 Jobs Tue 16 56/57 16 Jobs Wed 17 74/75 16 Jo…" at bounding box center [492, 340] width 985 height 424
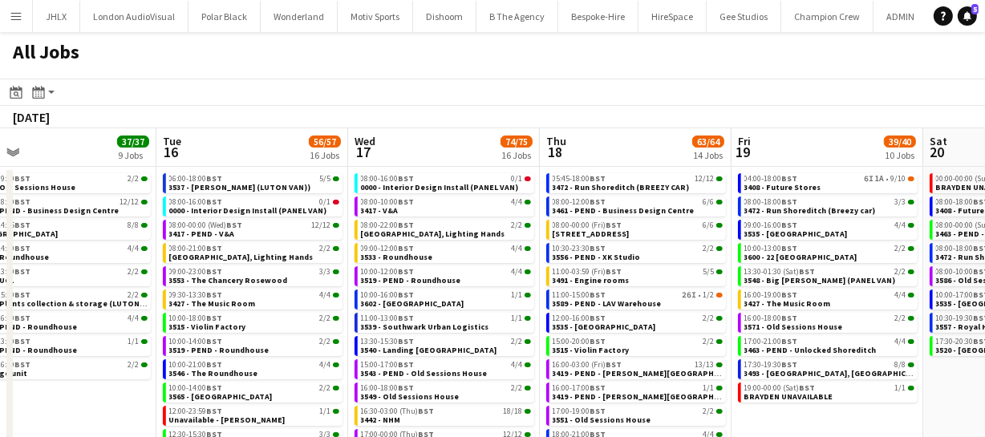
scroll to position [0, 373]
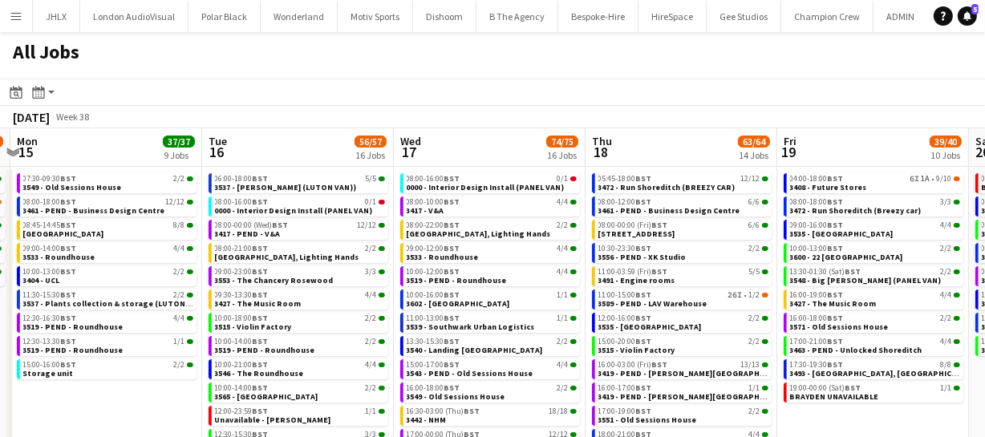
drag, startPoint x: 737, startPoint y: 393, endPoint x: 991, endPoint y: 382, distance: 254.6
click at [985, 382] on html "Menu Boards Boards Boards All jobs Status Workforce Workforce My Workforce Recr…" at bounding box center [492, 276] width 985 height 552
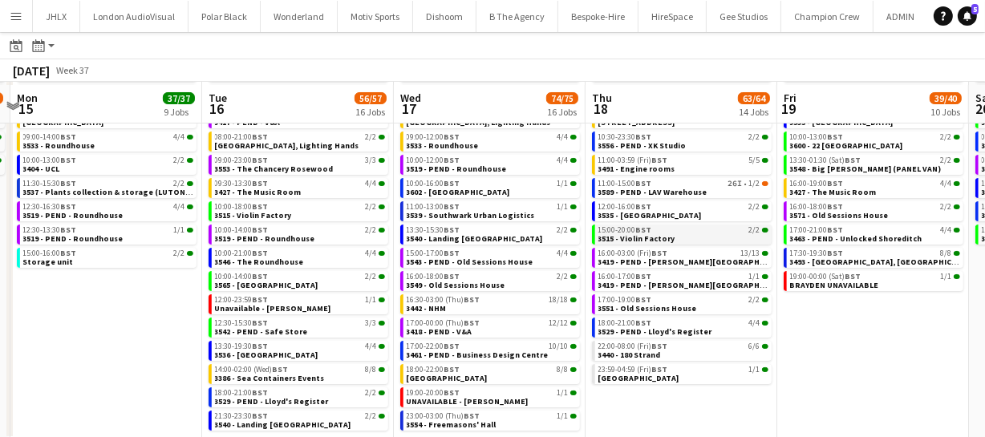
scroll to position [113, 0]
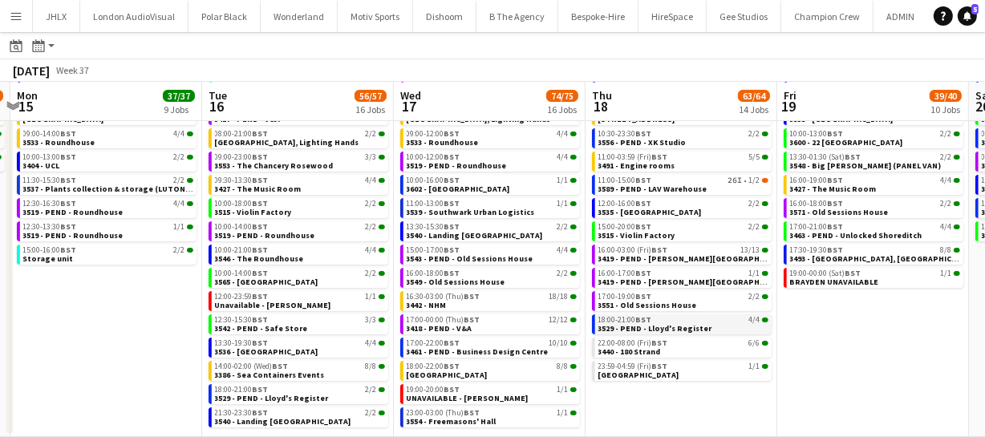
click at [650, 321] on span "BST" at bounding box center [644, 320] width 16 height 10
click at [623, 185] on span "3589 - PEND - LAV Warehouse" at bounding box center [653, 189] width 109 height 10
click at [797, 258] on span "3493 - County Hall, Waterloo" at bounding box center [884, 259] width 189 height 10
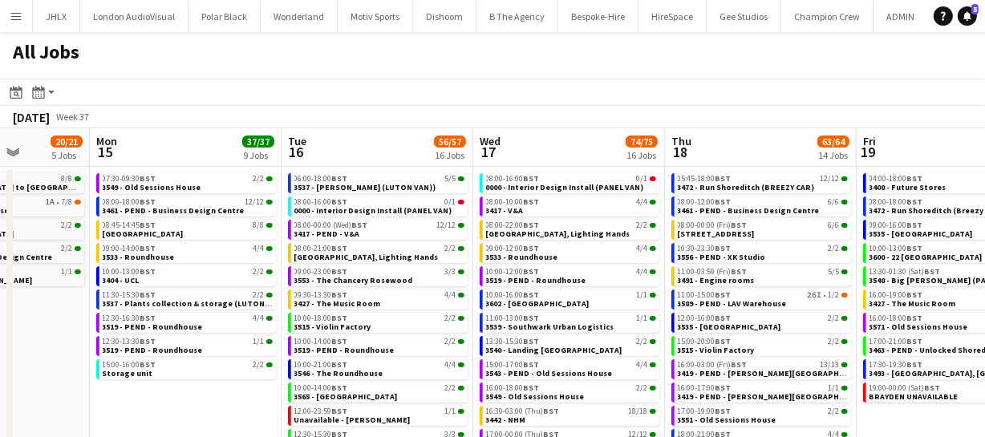
scroll to position [0, 385]
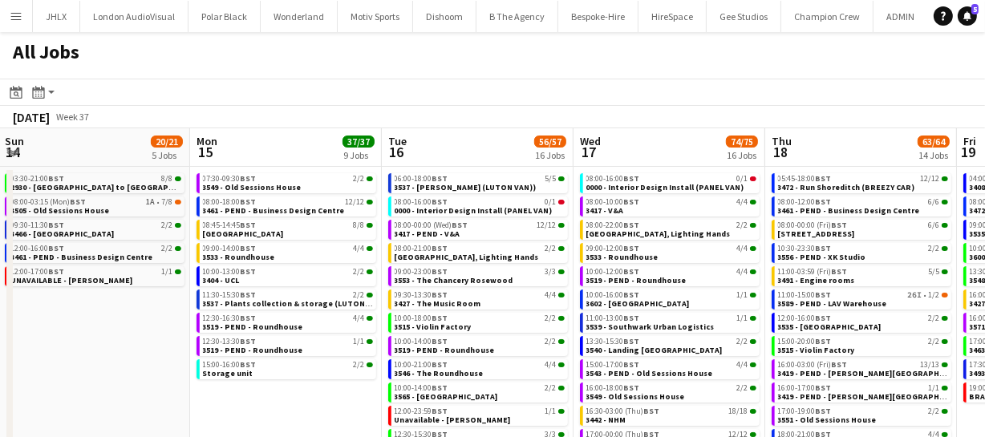
drag, startPoint x: 658, startPoint y: 278, endPoint x: 838, endPoint y: 271, distance: 179.9
click at [838, 271] on app-calendar-viewport "Fri 12 74/74 13 Jobs Sat 13 23/23 9 Jobs Sun 14 20/21 5 Jobs Mon 15 37/37 9 Job…" at bounding box center [492, 340] width 985 height 424
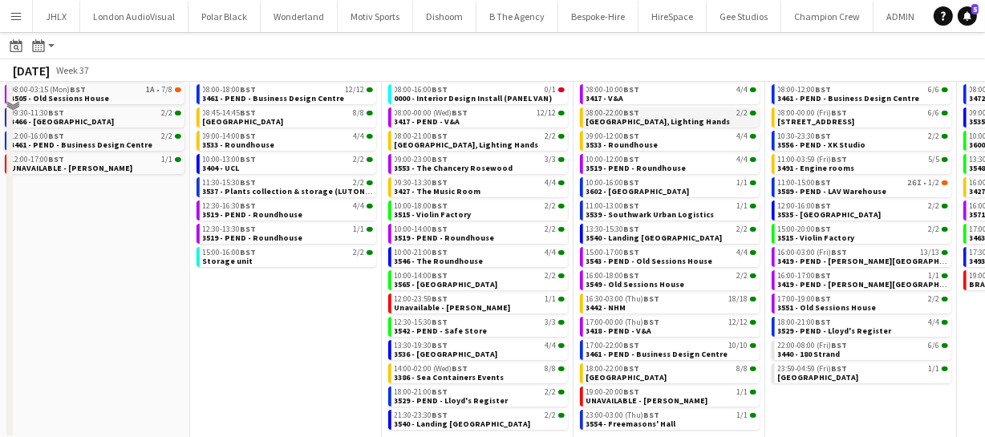
scroll to position [113, 0]
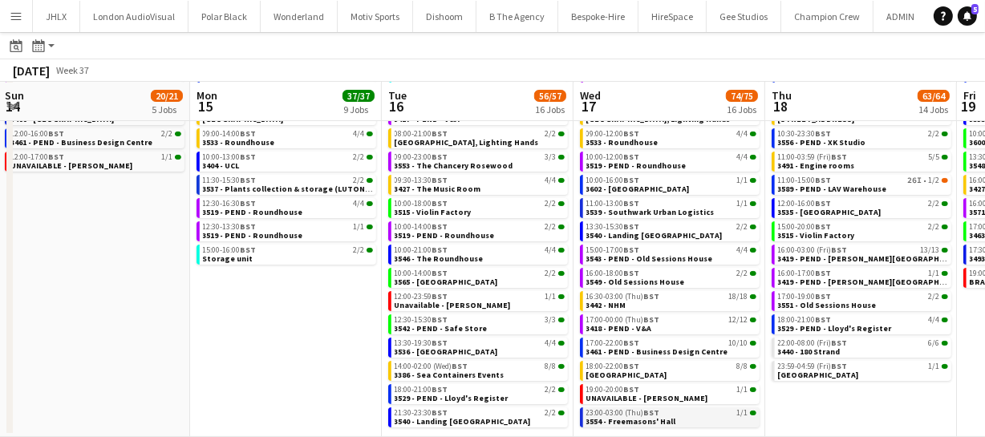
click at [618, 420] on span "3554 - Freemasons' Hall" at bounding box center [632, 421] width 90 height 10
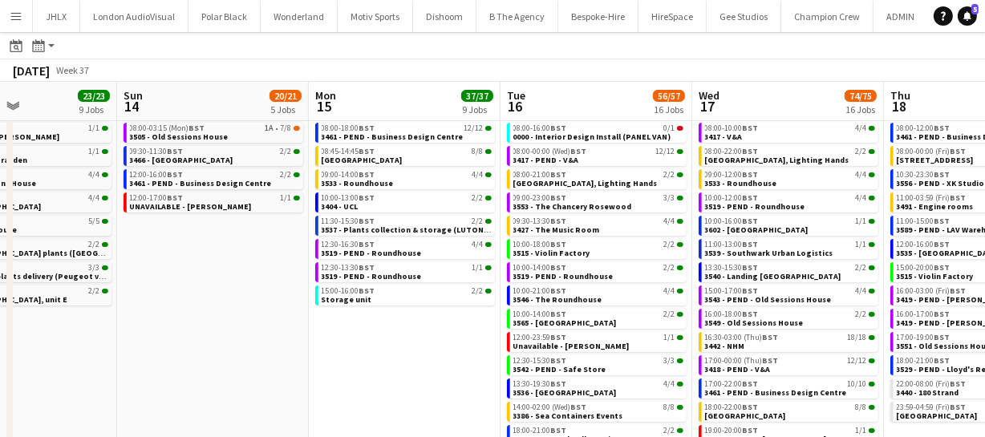
scroll to position [0, 457]
drag, startPoint x: 627, startPoint y: 269, endPoint x: 748, endPoint y: 267, distance: 120.4
click at [748, 267] on app-calendar-viewport "Thu 11 50/51 12 Jobs Fri 12 74/74 13 Jobs Sat 13 23/23 9 Jobs Sun 14 20/21 5 Jo…" at bounding box center [492, 242] width 985 height 472
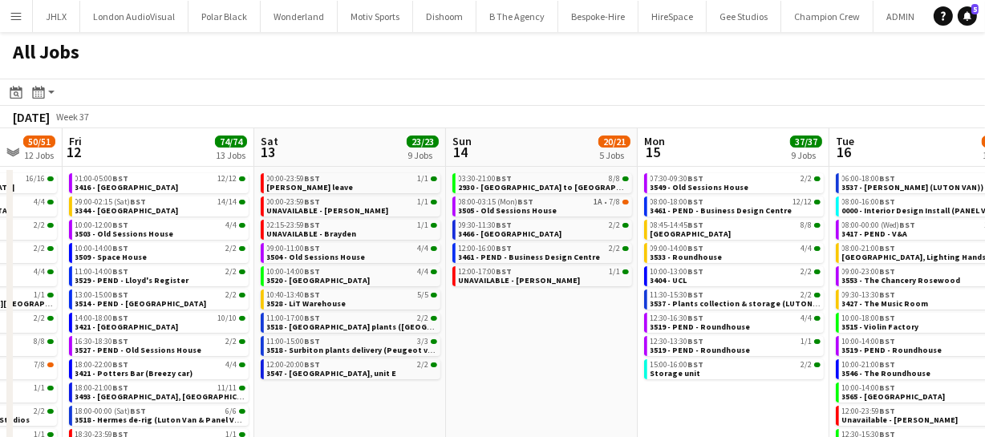
scroll to position [0, 513]
drag, startPoint x: 235, startPoint y: 371, endPoint x: 562, endPoint y: 363, distance: 327.5
click at [562, 363] on app-calendar-viewport "Tue 9 41/41 8 Jobs Wed 10 27/27 6 Jobs Thu 11 50/51 12 Jobs Fri 12 74/74 13 Job…" at bounding box center [492, 340] width 985 height 424
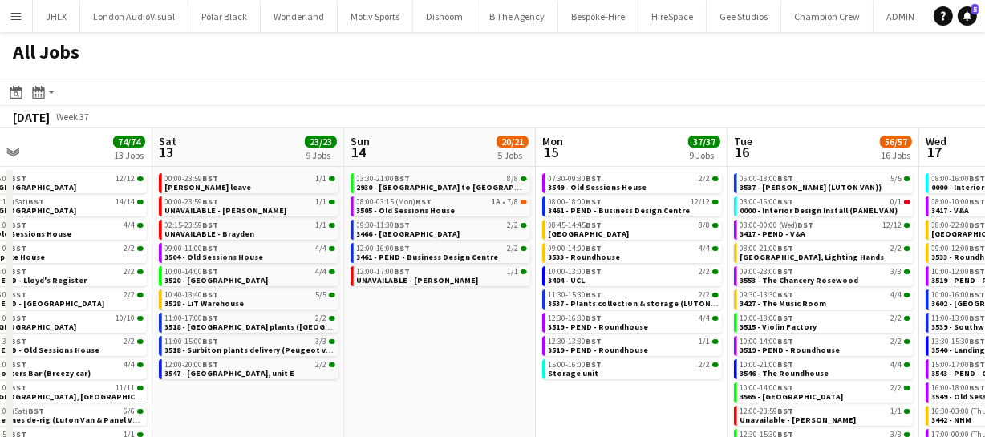
scroll to position [0, 601]
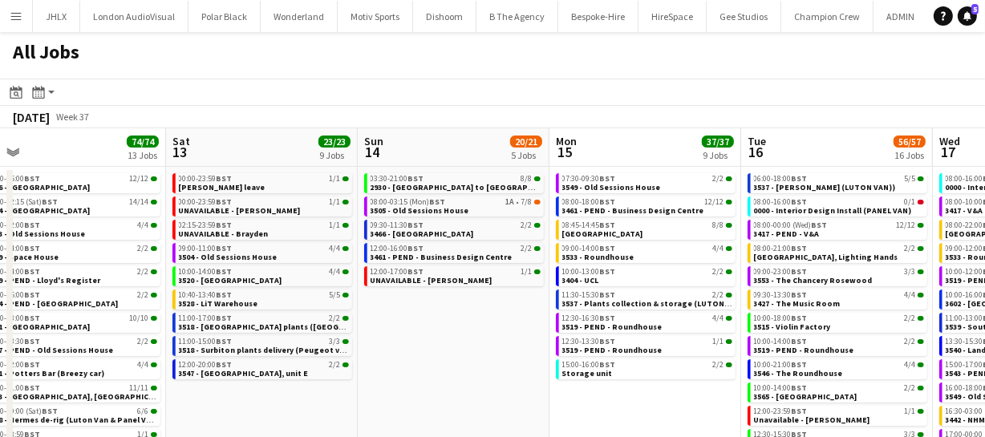
drag, startPoint x: 794, startPoint y: 395, endPoint x: 705, endPoint y: 367, distance: 92.6
click at [705, 367] on app-calendar-viewport "Tue 9 41/41 8 Jobs Wed 10 27/27 6 Jobs Thu 11 50/51 12 Jobs Fri 12 74/74 13 Job…" at bounding box center [492, 340] width 985 height 424
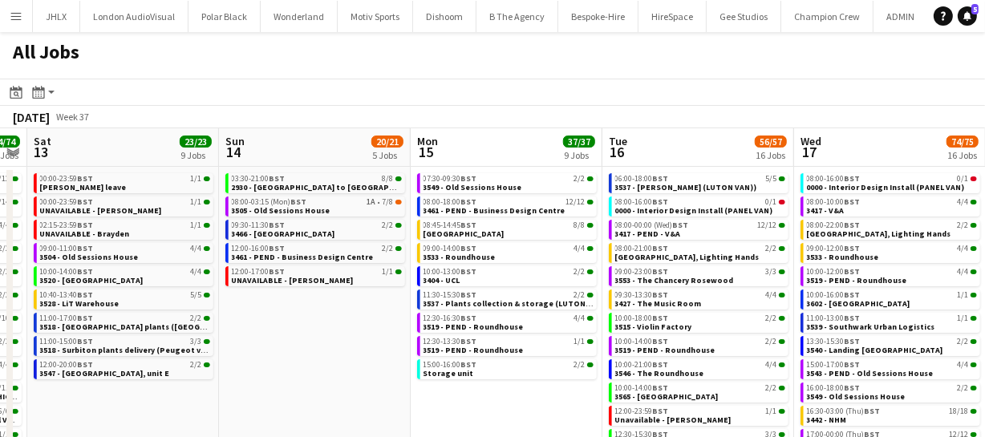
scroll to position [0, 741]
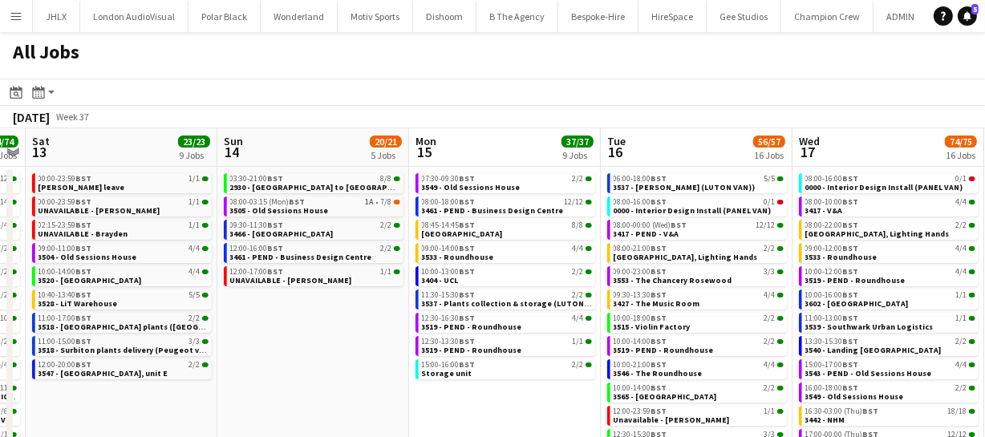
drag, startPoint x: 781, startPoint y: 308, endPoint x: 676, endPoint y: 302, distance: 105.3
click at [676, 302] on app-calendar-viewport "Tue 9 41/41 8 Jobs Wed 10 27/27 6 Jobs Thu 11 50/51 12 Jobs Fri 12 74/74 13 Job…" at bounding box center [492, 340] width 985 height 424
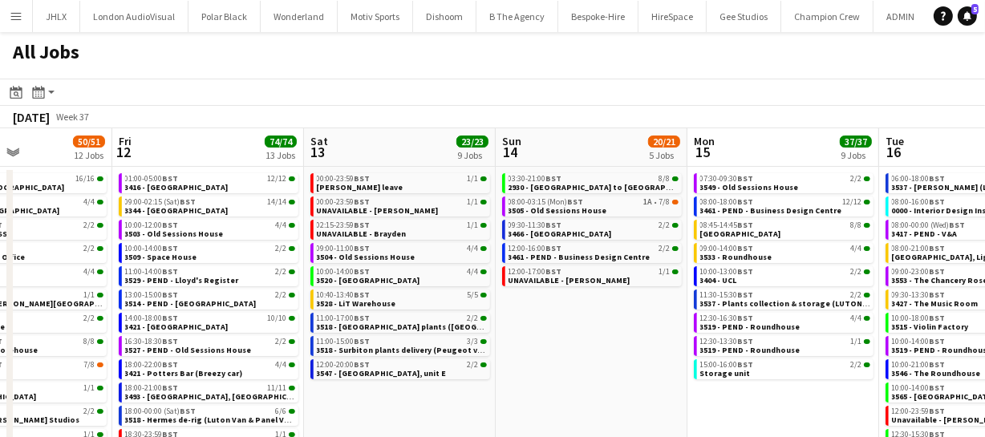
scroll to position [0, 459]
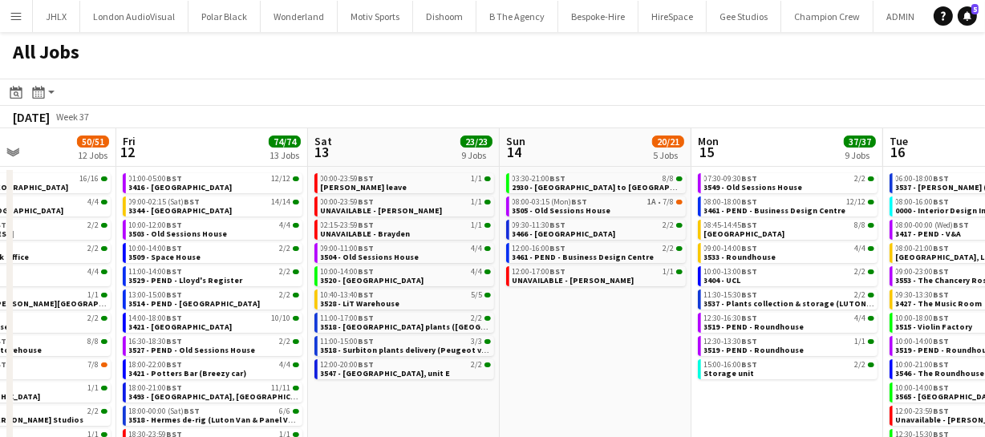
drag, startPoint x: 352, startPoint y: 372, endPoint x: 635, endPoint y: 373, distance: 282.4
click at [635, 373] on app-calendar-viewport "Tue 9 41/41 8 Jobs Wed 10 27/27 6 Jobs Thu 11 50/51 12 Jobs Fri 12 74/74 13 Job…" at bounding box center [492, 340] width 985 height 424
click at [723, 364] on span "15:00-16:00 BST" at bounding box center [731, 365] width 54 height 8
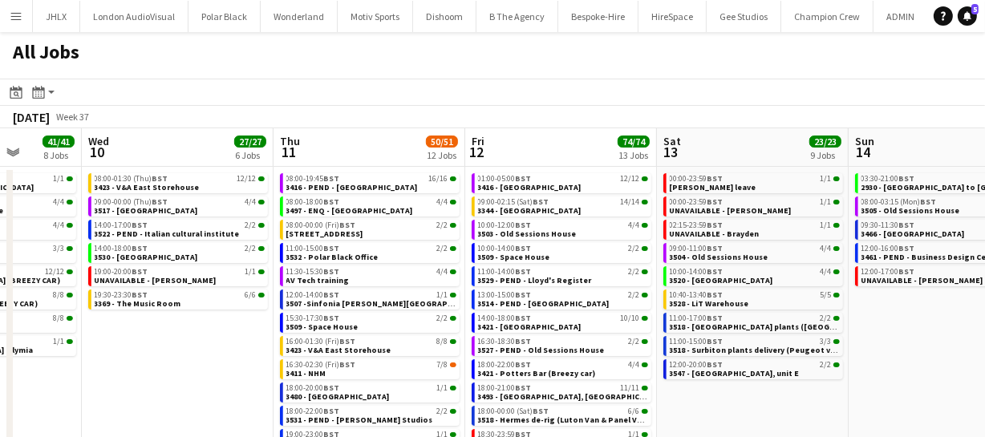
scroll to position [0, 464]
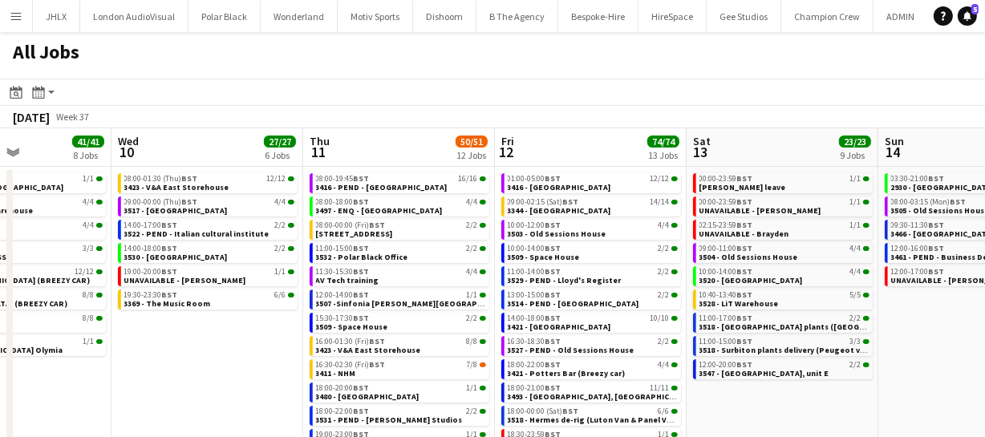
drag, startPoint x: 534, startPoint y: 404, endPoint x: 913, endPoint y: 380, distance: 380.2
click at [913, 380] on app-calendar-viewport "Sun 7 57/61 10 Jobs Mon 8 29/32 6 Jobs Tue 9 41/41 8 Jobs Wed 10 27/27 6 Jobs T…" at bounding box center [492, 340] width 985 height 424
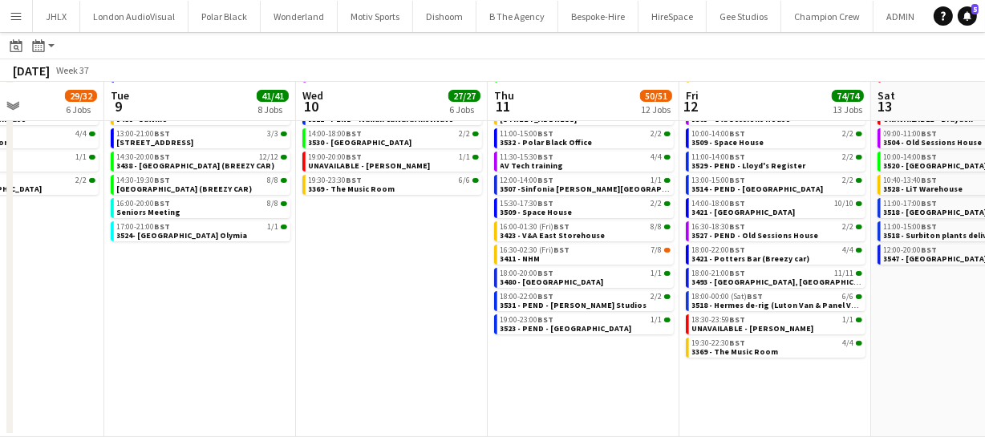
scroll to position [0, 470]
drag, startPoint x: 744, startPoint y: 305, endPoint x: 929, endPoint y: 304, distance: 185.3
click at [929, 304] on app-calendar-viewport "Sat 6 25/25 6 Jobs Sun 7 57/61 10 Jobs Mon 8 29/32 6 Jobs Tue 9 41/41 8 Jobs We…" at bounding box center [492, 201] width 985 height 472
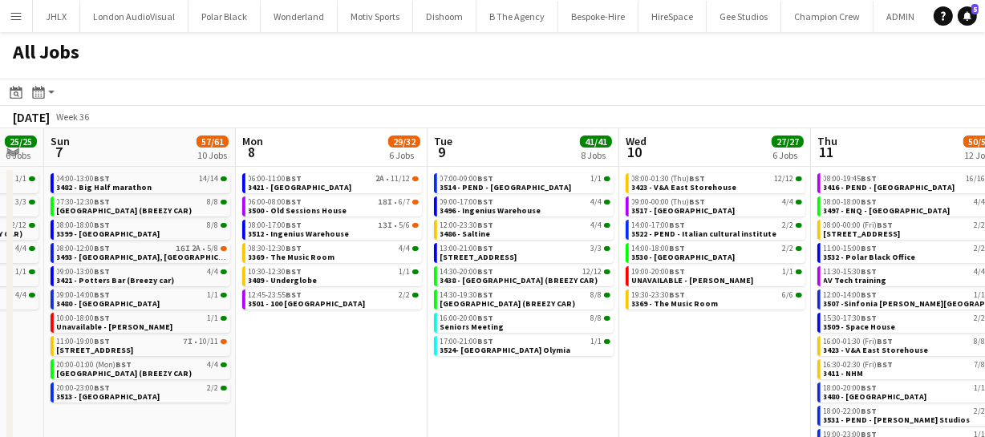
scroll to position [0, 339]
drag, startPoint x: 400, startPoint y: 306, endPoint x: 723, endPoint y: 331, distance: 324.3
click at [723, 331] on app-calendar-viewport "Fri 5 31/31 9 Jobs Sat 6 25/25 6 Jobs Sun 7 57/61 10 Jobs Mon 8 29/32 6 Jobs Tu…" at bounding box center [492, 340] width 985 height 424
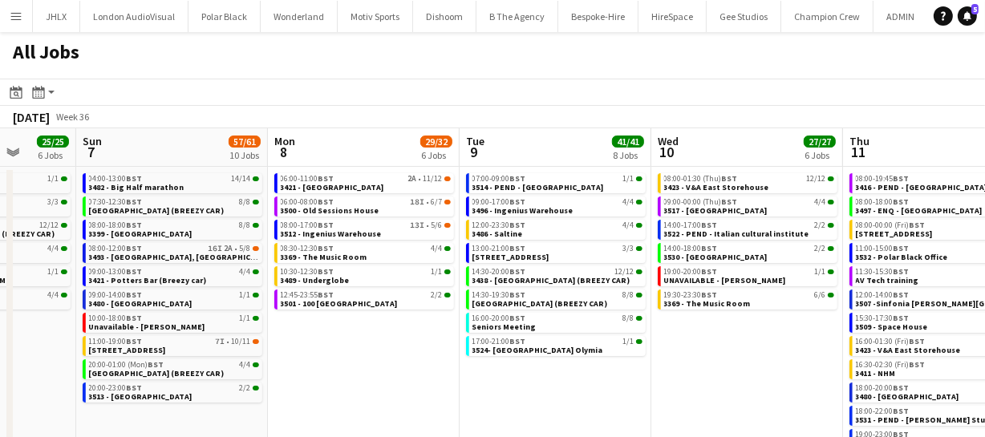
scroll to position [0, 497]
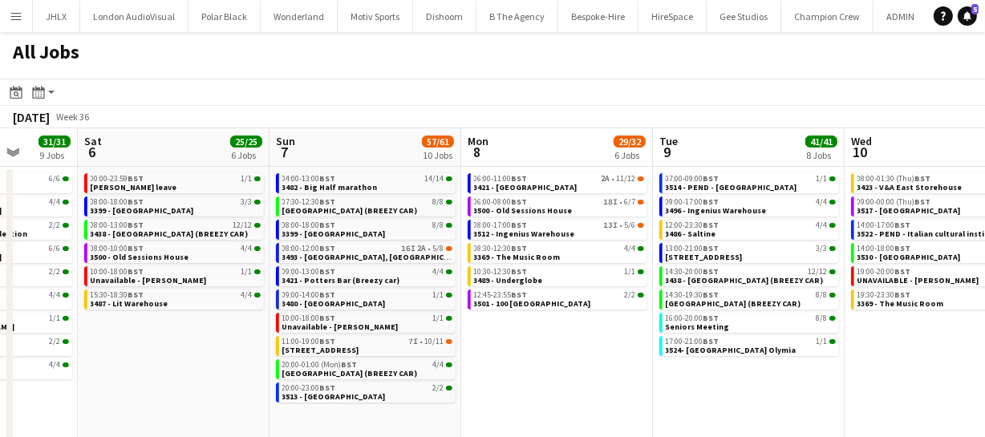
drag, startPoint x: 337, startPoint y: 363, endPoint x: 562, endPoint y: 359, distance: 225.5
click at [562, 359] on app-calendar-viewport "Wed 3 20/21 8 Jobs Thu 4 46/46 9 Jobs Fri 5 31/31 9 Jobs Sat 6 25/25 6 Jobs Sun…" at bounding box center [492, 340] width 985 height 424
drag, startPoint x: 545, startPoint y: 354, endPoint x: 607, endPoint y: 346, distance: 62.3
click at [488, 349] on app-calendar-viewport "Wed 3 20/21 8 Jobs Thu 4 46/46 9 Jobs Fri 5 31/31 9 Jobs Sat 6 25/25 6 Jobs Sun…" at bounding box center [492, 340] width 985 height 424
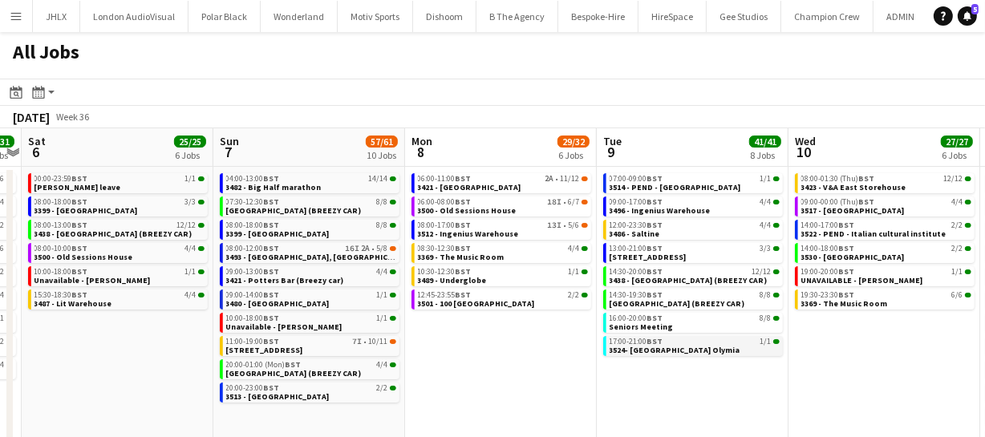
click at [554, 354] on app-calendar-viewport "Wed 3 20/21 8 Jobs Thu 4 46/46 9 Jobs Fri 5 31/31 9 Jobs Sat 6 25/25 6 Jobs Sun…" at bounding box center [492, 340] width 985 height 424
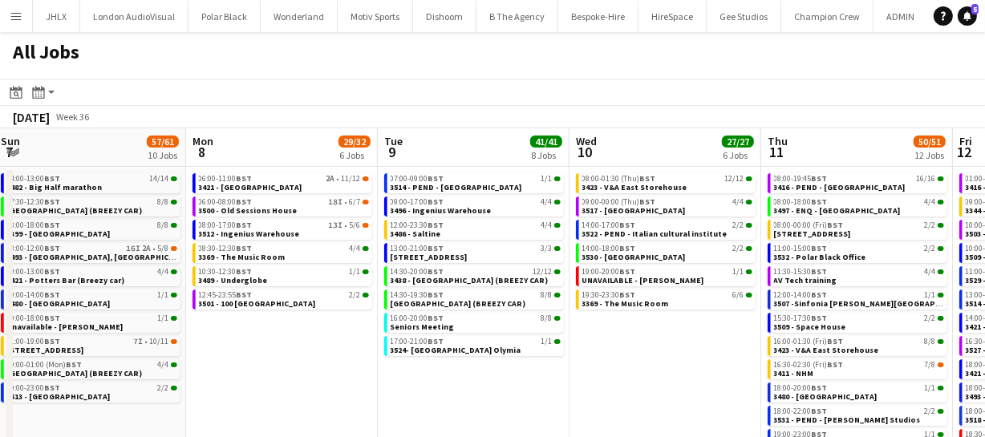
drag, startPoint x: 617, startPoint y: 365, endPoint x: 705, endPoint y: 369, distance: 88.3
click at [561, 367] on app-calendar-viewport "Wed 3 20/21 8 Jobs Thu 4 46/46 9 Jobs Fri 5 31/31 9 Jobs Sat 6 25/25 6 Jobs Sun…" at bounding box center [492, 340] width 985 height 424
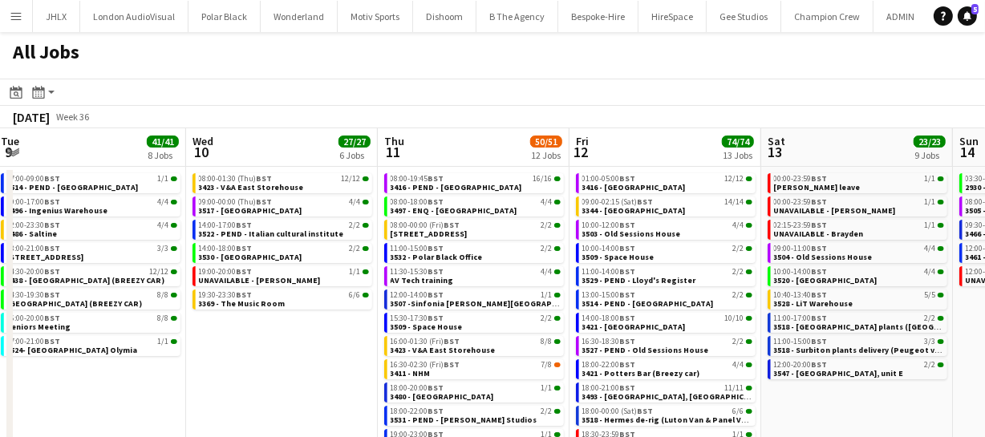
click at [573, 380] on app-calendar-viewport "Fri 5 31/31 9 Jobs Sat 6 25/25 6 Jobs Sun 7 57/61 10 Jobs Mon 8 29/32 6 Jobs Tu…" at bounding box center [492, 340] width 985 height 424
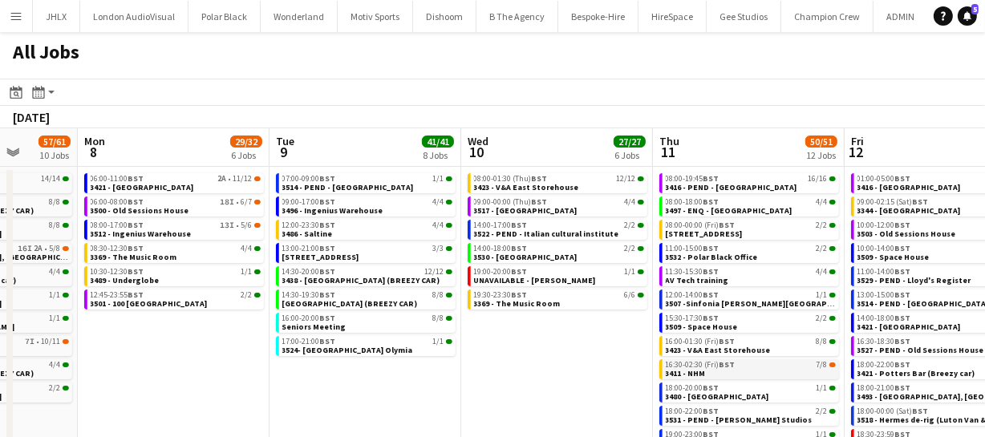
drag, startPoint x: 569, startPoint y: 380, endPoint x: 600, endPoint y: 375, distance: 31.8
click at [453, 377] on app-calendar-viewport "Fri 5 31/31 9 Jobs Sat 6 25/25 6 Jobs Sun 7 57/61 10 Jobs Mon 8 29/32 6 Jobs Tu…" at bounding box center [492, 340] width 985 height 424
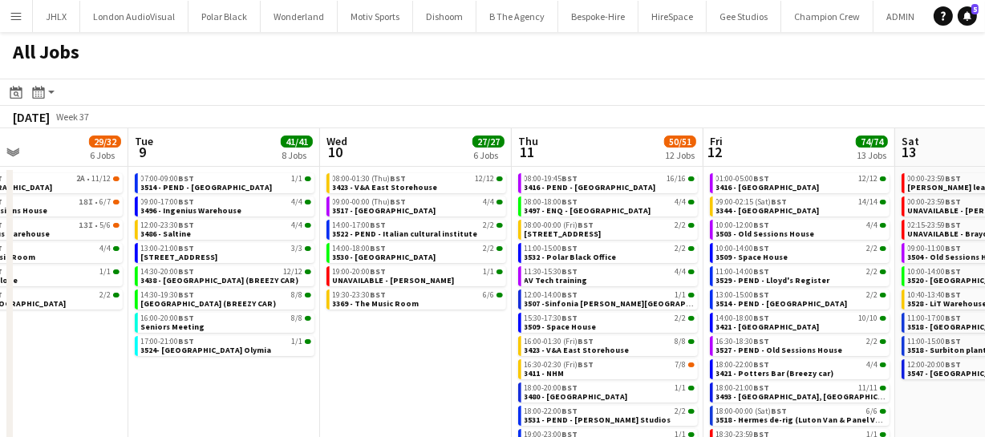
drag, startPoint x: 558, startPoint y: 381, endPoint x: 477, endPoint y: 373, distance: 81.4
click at [485, 378] on app-calendar-viewport "Fri 5 31/31 9 Jobs Sat 6 25/25 6 Jobs Sun 7 57/61 10 Jobs Mon 8 29/32 6 Jobs Tu…" at bounding box center [492, 340] width 985 height 424
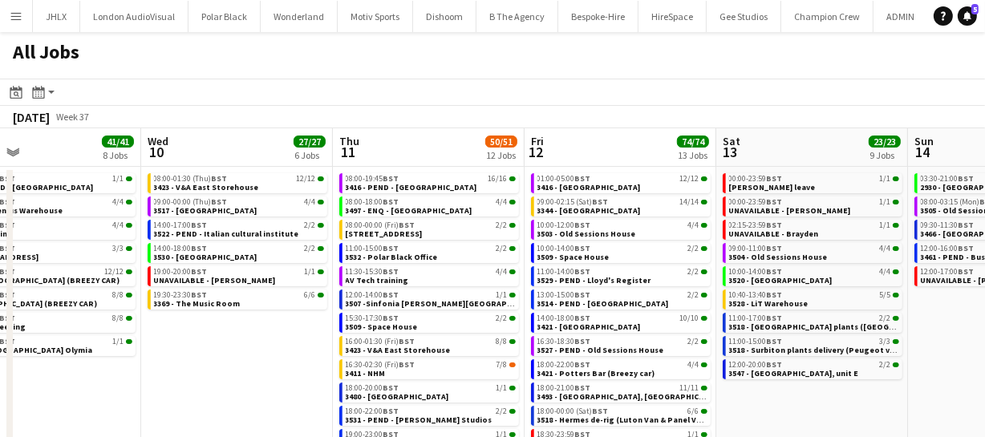
drag, startPoint x: 606, startPoint y: 388, endPoint x: 529, endPoint y: 376, distance: 78.0
click at [492, 382] on app-calendar-viewport "Sun 7 57/61 10 Jobs Mon 8 29/32 6 Jobs Tue 9 41/41 8 Jobs Wed 10 27/27 6 Jobs T…" at bounding box center [492, 340] width 985 height 424
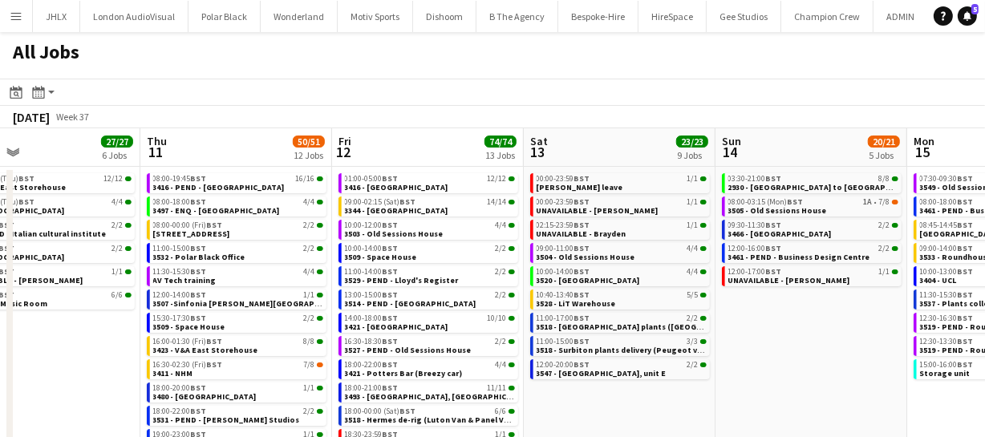
drag, startPoint x: 615, startPoint y: 388, endPoint x: 664, endPoint y: 384, distance: 48.3
click at [512, 384] on app-calendar-viewport "Sun 7 57/61 10 Jobs Mon 8 29/32 6 Jobs Tue 9 41/41 8 Jobs Wed 10 27/27 6 Jobs T…" at bounding box center [492, 340] width 985 height 424
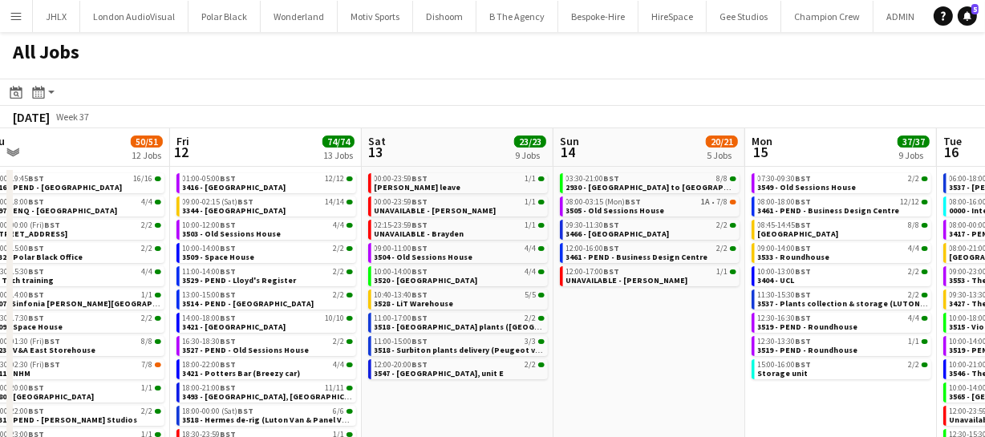
drag, startPoint x: 681, startPoint y: 390, endPoint x: 478, endPoint y: 384, distance: 203.1
click at [479, 389] on app-calendar-viewport "Sun 7 57/61 10 Jobs Mon 8 29/32 6 Jobs Tue 9 41/41 8 Jobs Wed 10 27/27 6 Jobs T…" at bounding box center [492, 340] width 985 height 424
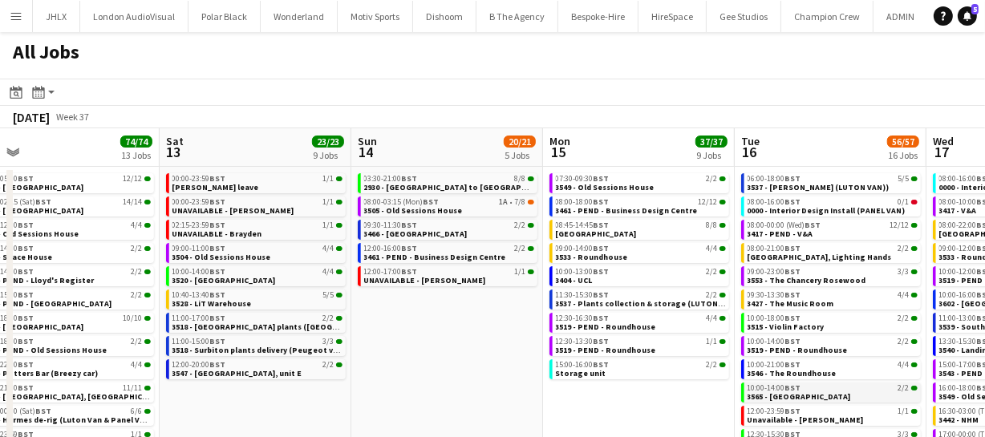
drag, startPoint x: 611, startPoint y: 396, endPoint x: 578, endPoint y: 389, distance: 33.7
click at [510, 396] on app-calendar-viewport "Tue 9 41/41 8 Jobs Wed 10 27/27 6 Jobs Thu 11 50/51 12 Jobs Fri 12 74/74 13 Job…" at bounding box center [492, 340] width 985 height 424
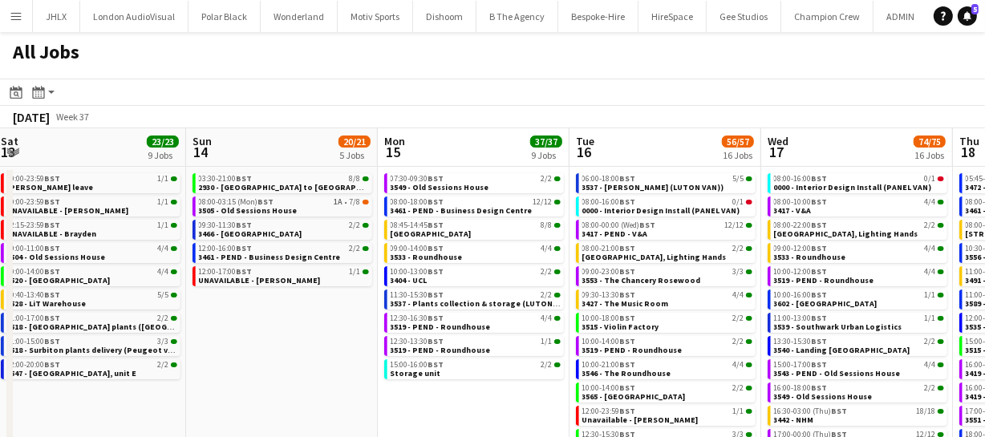
click at [444, 387] on app-calendar-viewport "Tue 9 41/41 8 Jobs Wed 10 27/27 6 Jobs Thu 11 50/51 12 Jobs Fri 12 74/74 13 Job…" at bounding box center [492, 340] width 985 height 424
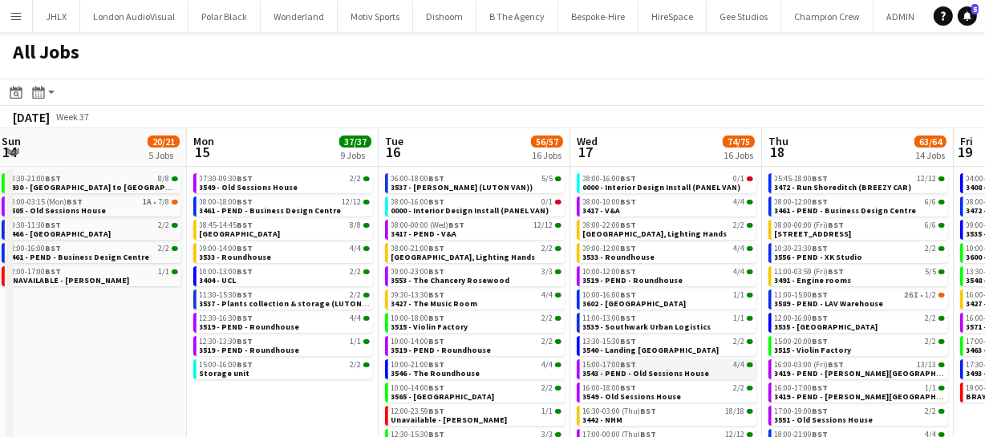
click at [433, 383] on app-calendar-viewport "Thu 11 50/51 12 Jobs Fri 12 74/74 13 Jobs Sat 13 23/23 9 Jobs Sun 14 20/21 5 Jo…" at bounding box center [492, 340] width 985 height 424
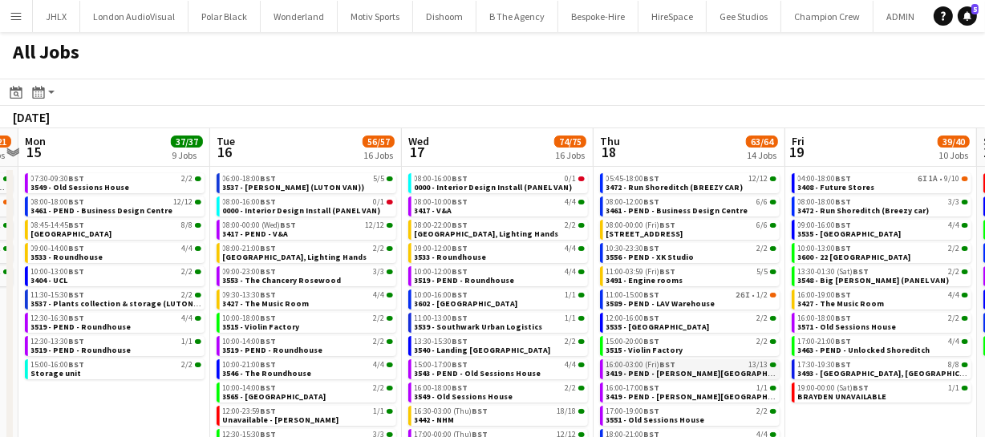
drag, startPoint x: 584, startPoint y: 394, endPoint x: 561, endPoint y: 376, distance: 29.2
click at [473, 383] on app-calendar-viewport "Thu 11 50/51 12 Jobs Fri 12 74/74 13 Jobs Sat 13 23/23 9 Jobs Sun 14 20/21 5 Jo…" at bounding box center [492, 340] width 985 height 424
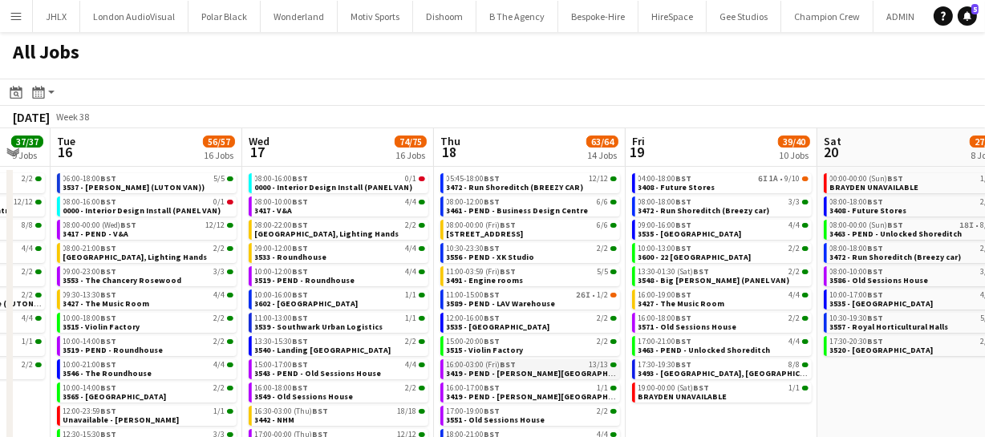
click at [488, 377] on app-calendar-viewport "Sat 13 23/23 9 Jobs Sun 14 20/21 5 Jobs Mon 15 37/37 9 Jobs Tue 16 56/57 16 Job…" at bounding box center [492, 340] width 985 height 424
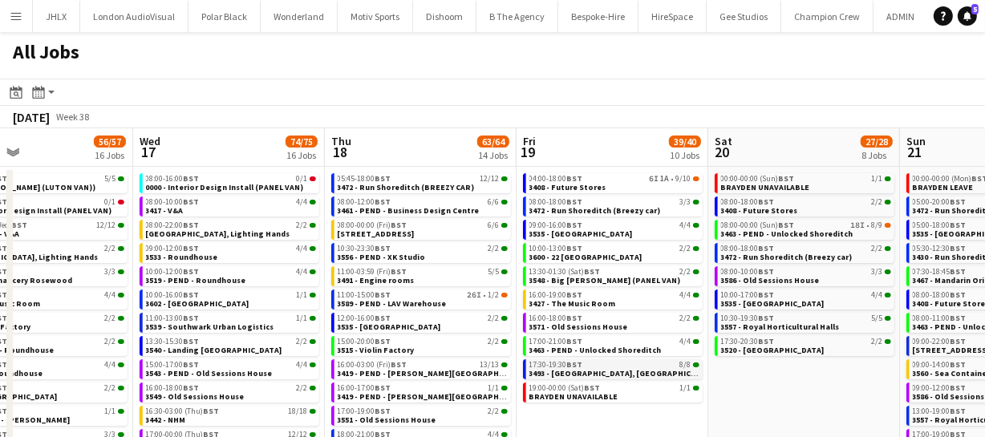
click at [527, 388] on app-calendar-viewport "Sat 13 23/23 9 Jobs Sun 14 20/21 5 Jobs Mon 15 37/37 9 Jobs Tue 16 56/57 16 Job…" at bounding box center [492, 340] width 985 height 424
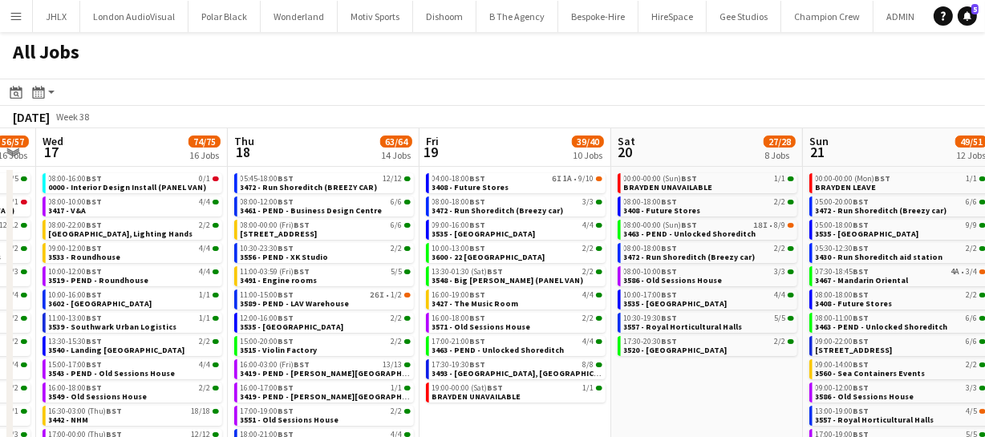
drag, startPoint x: 504, startPoint y: 384, endPoint x: 565, endPoint y: 384, distance: 61.0
click at [494, 383] on app-calendar-viewport "Sat 13 23/23 9 Jobs Sun 14 20/21 5 Jobs Mon 15 37/37 9 Jobs Tue 16 56/57 16 Job…" at bounding box center [492, 340] width 985 height 424
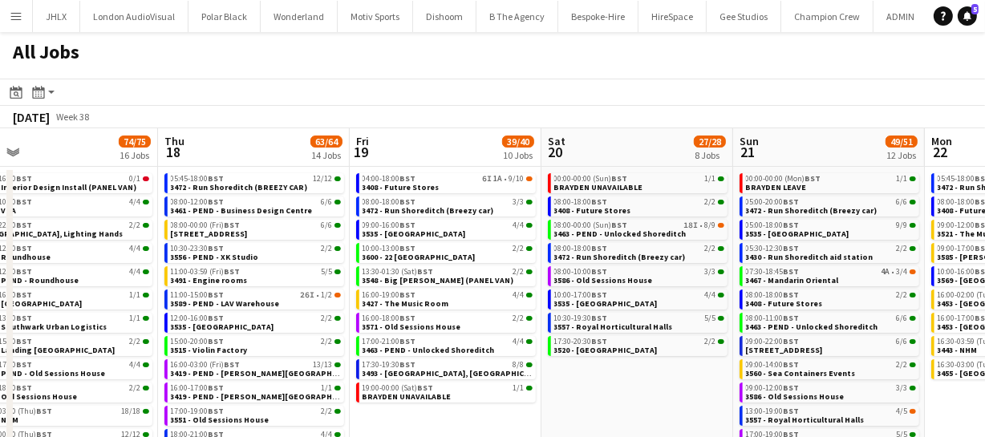
click at [493, 388] on app-calendar-viewport "Mon 15 37/37 9 Jobs Tue 16 56/57 16 Jobs Wed 17 74/75 16 Jobs Thu 18 63/64 14 J…" at bounding box center [492, 340] width 985 height 424
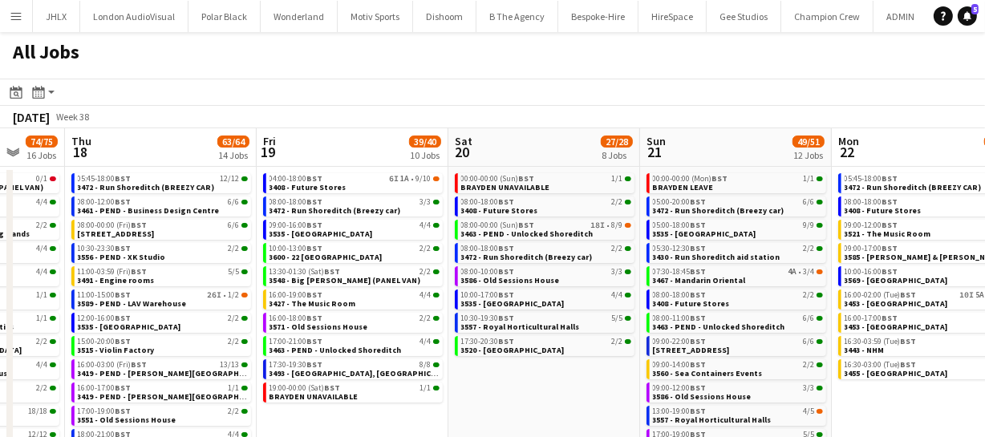
click at [469, 378] on app-calendar-viewport "Mon 15 37/37 9 Jobs Tue 16 56/57 16 Jobs Wed 17 74/75 16 Jobs Thu 18 63/64 14 J…" at bounding box center [492, 340] width 985 height 424
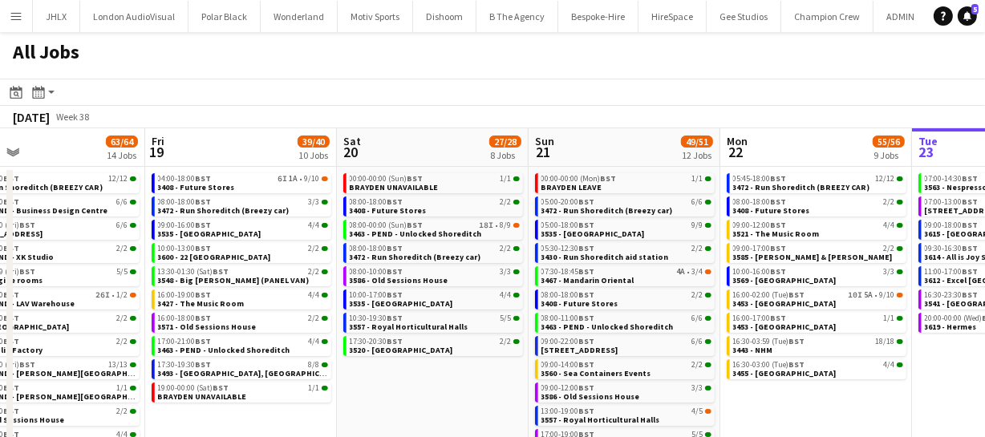
drag, startPoint x: 689, startPoint y: 401, endPoint x: 631, endPoint y: 386, distance: 60.5
click at [593, 392] on app-calendar-viewport "Mon 15 37/37 9 Jobs Tue 16 56/57 16 Jobs Wed 17 74/75 16 Jobs Thu 18 63/64 14 J…" at bounding box center [492, 340] width 985 height 424
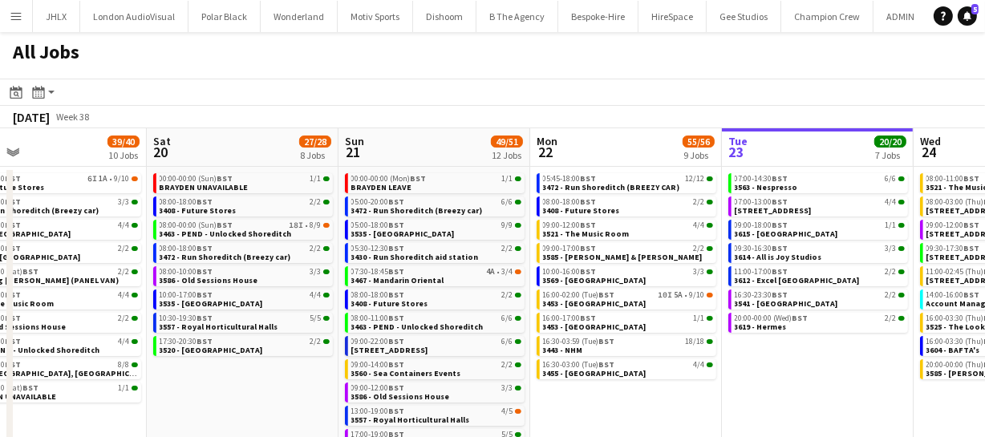
click at [521, 380] on app-calendar-viewport "Wed 17 74/75 16 Jobs Thu 18 63/64 14 Jobs Fri 19 39/40 10 Jobs Sat 20 27/28 8 J…" at bounding box center [492, 340] width 985 height 424
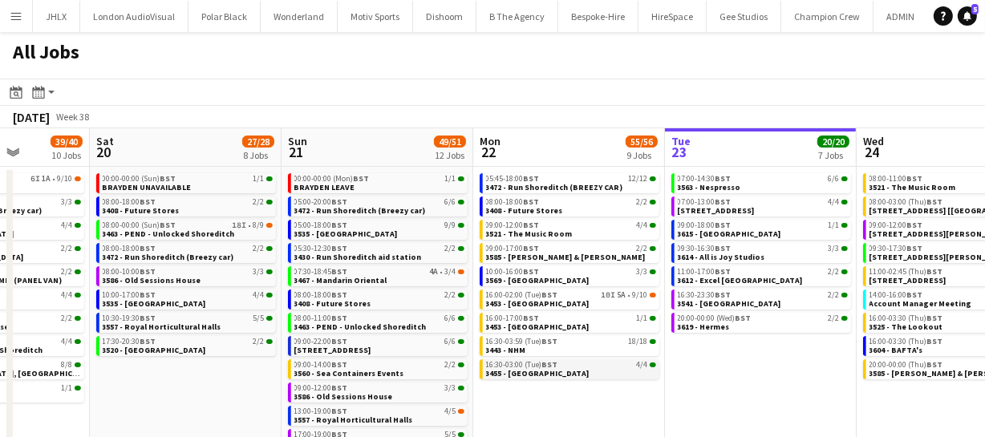
click at [514, 382] on app-calendar-viewport "Wed 17 74/75 16 Jobs Thu 18 63/64 14 Jobs Fri 19 39/40 10 Jobs Sat 20 27/28 8 J…" at bounding box center [492, 340] width 985 height 424
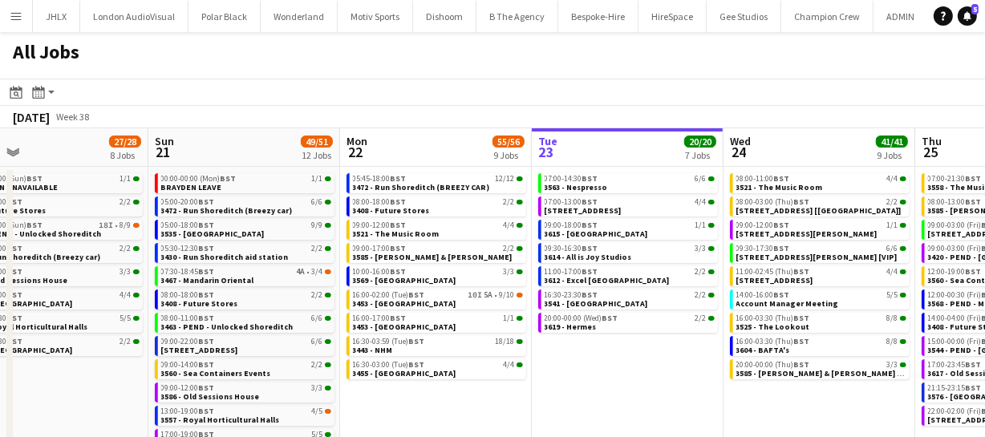
click at [435, 369] on app-calendar-viewport "Wed 17 74/75 16 Jobs Thu 18 63/64 14 Jobs Fri 19 39/40 10 Jobs Sat 20 27/28 8 J…" at bounding box center [492, 340] width 985 height 424
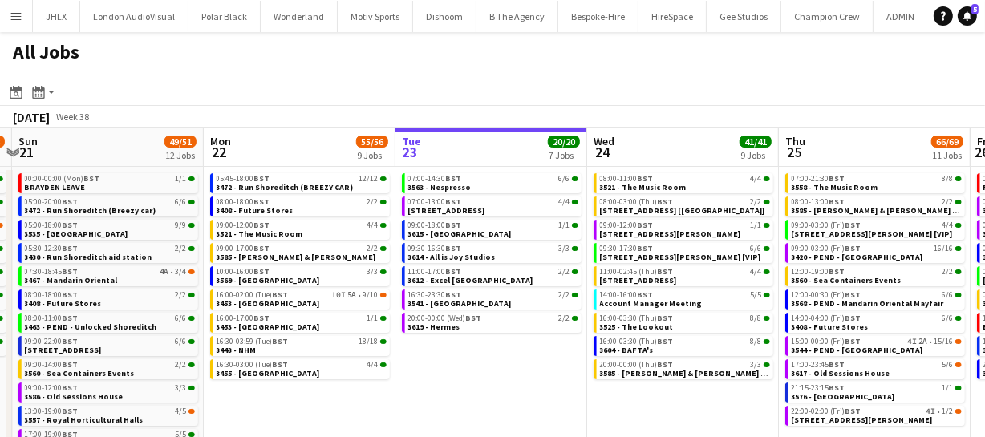
drag, startPoint x: 532, startPoint y: 373, endPoint x: 489, endPoint y: 363, distance: 44.6
click at [481, 369] on app-calendar-viewport "Wed 17 74/75 16 Jobs Thu 18 63/64 14 Jobs Fri 19 39/40 10 Jobs Sat 20 27/28 8 J…" at bounding box center [492, 340] width 985 height 424
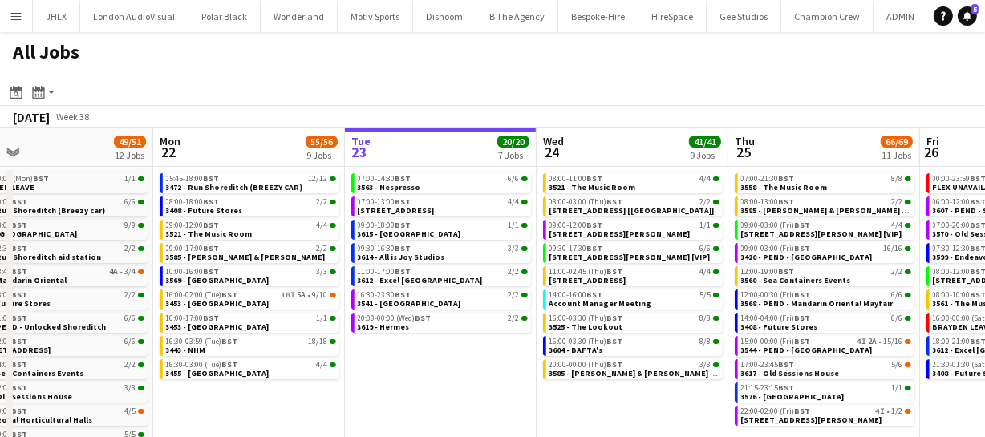
click at [436, 360] on app-calendar-viewport "Fri 19 39/40 10 Jobs Sat 20 27/28 8 Jobs Sun 21 49/51 12 Jobs Mon 22 55/56 9 Jo…" at bounding box center [492, 340] width 985 height 424
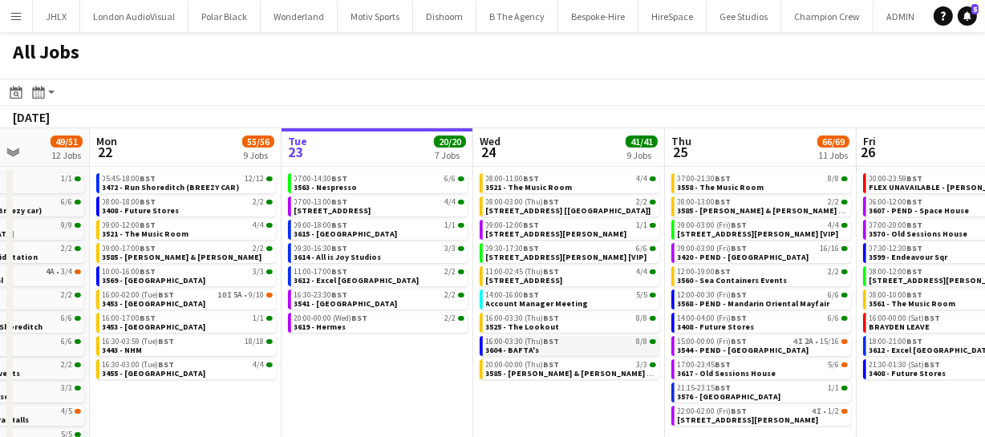
click at [444, 355] on app-calendar-viewport "Fri 19 39/40 10 Jobs Sat 20 27/28 8 Jobs Sun 21 49/51 12 Jobs Mon 22 55/56 9 Jo…" at bounding box center [492, 340] width 985 height 424
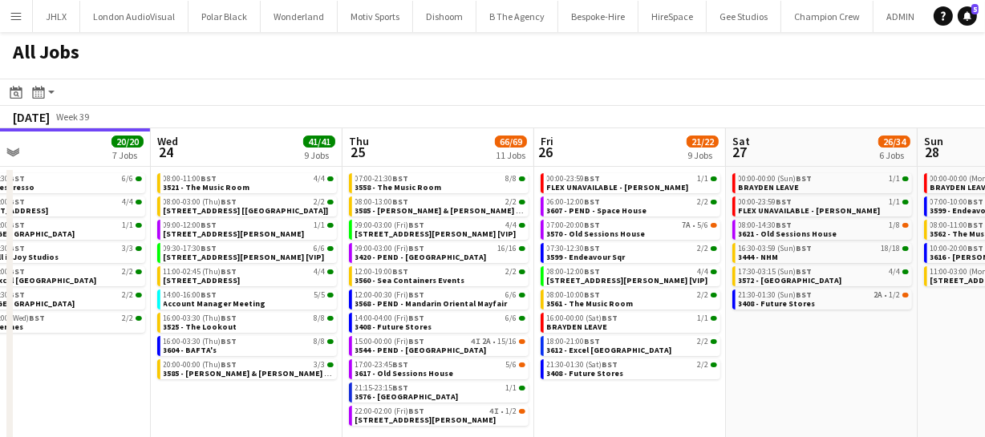
scroll to position [0, 335]
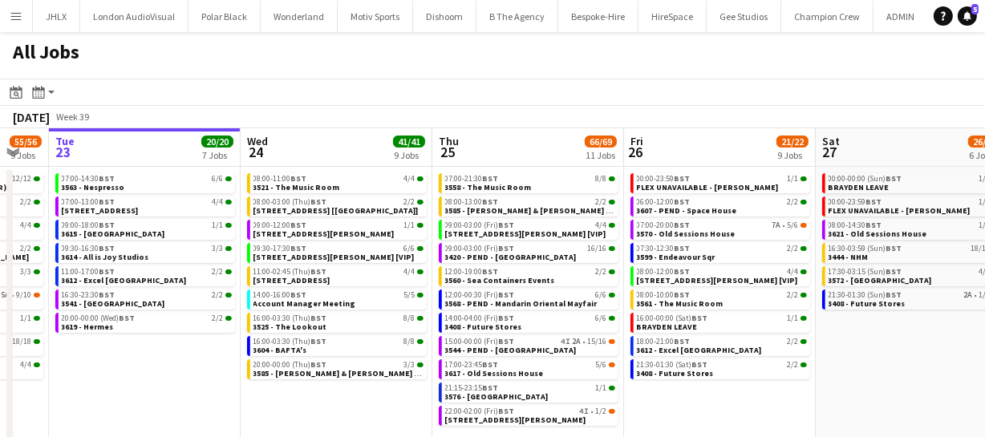
drag, startPoint x: 850, startPoint y: 371, endPoint x: 760, endPoint y: 353, distance: 91.7
click at [760, 353] on app-calendar-viewport "Sun 21 49/51 12 Jobs Mon 22 55/56 9 Jobs Tue 23 20/20 7 Jobs Wed 24 41/41 9 Job…" at bounding box center [492, 340] width 985 height 424
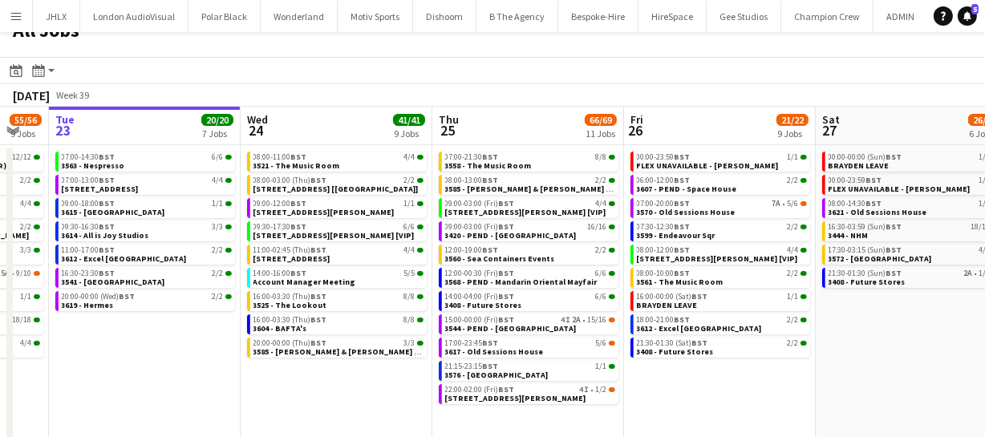
scroll to position [0, 0]
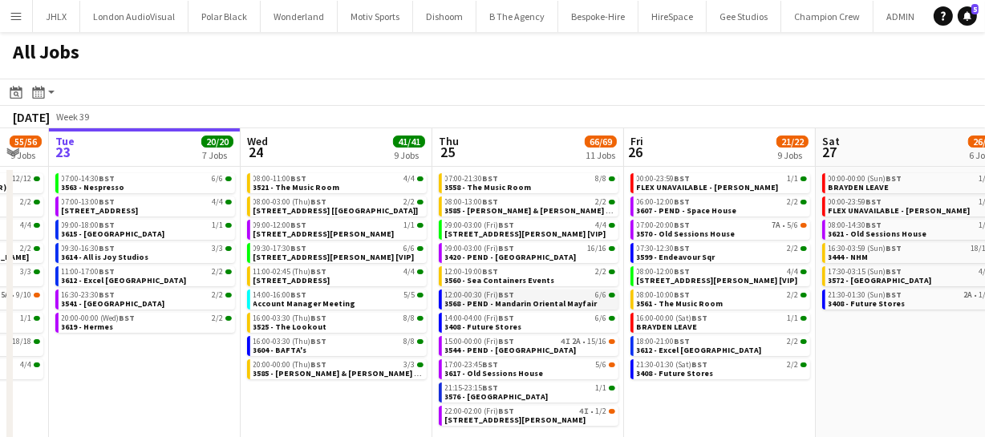
click at [547, 304] on span "3568 - PEND - Mandarin Oriental Mayfair" at bounding box center [521, 303] width 152 height 10
click at [517, 343] on div "15:00-00:00 (Fri) BST 4I 2A • 15/16" at bounding box center [530, 342] width 170 height 8
click at [500, 343] on span "BST" at bounding box center [507, 341] width 16 height 10
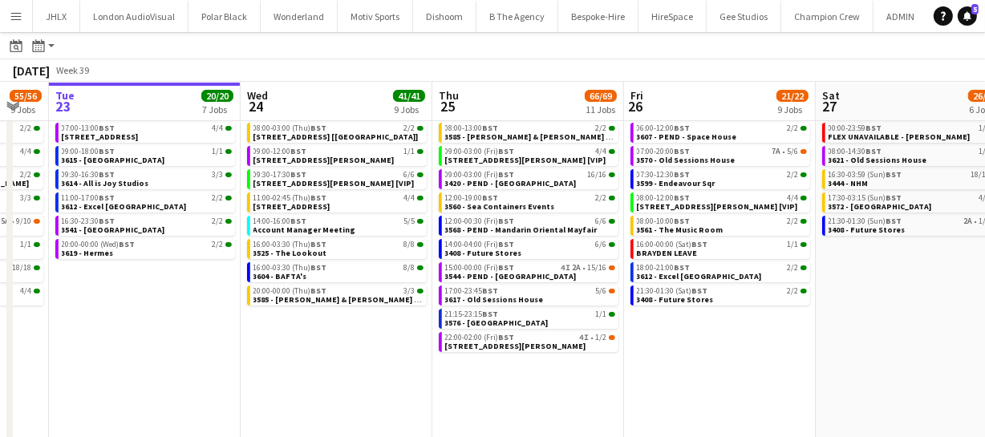
scroll to position [72, 0]
click at [522, 274] on span "3544 - PEND - Somerset House" at bounding box center [511, 276] width 132 height 10
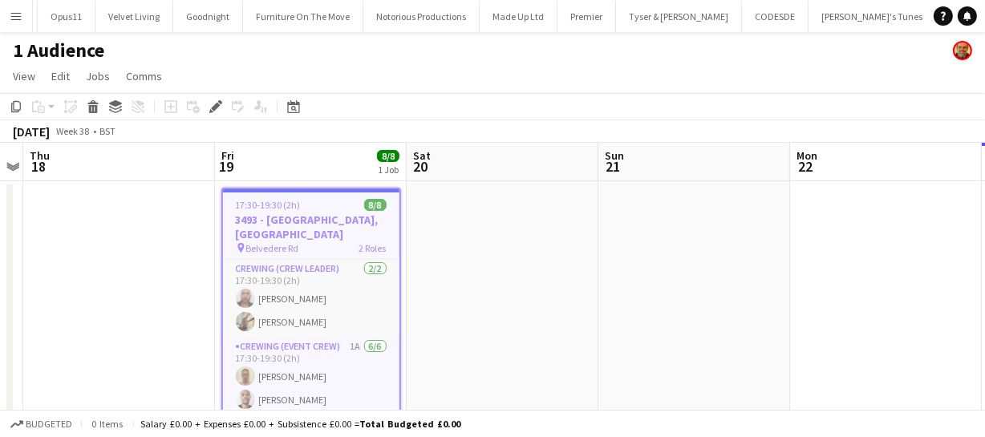
scroll to position [0, 5598]
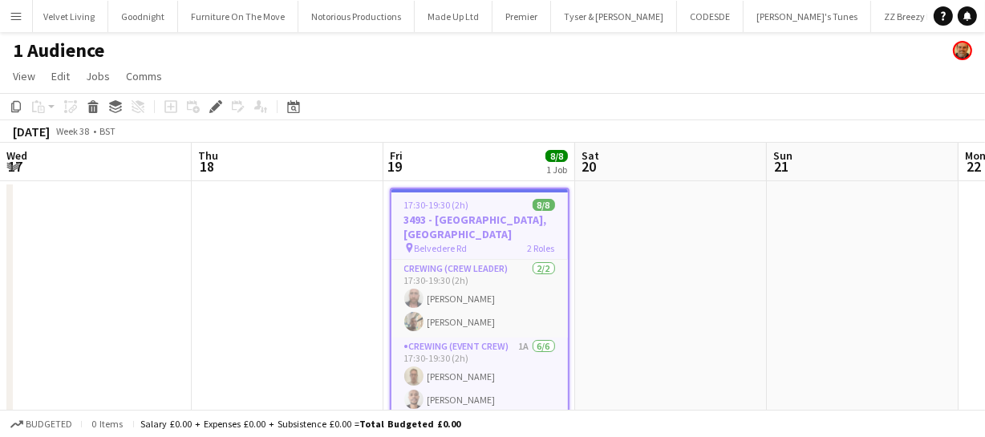
drag, startPoint x: 135, startPoint y: 321, endPoint x: 574, endPoint y: 262, distance: 442.8
click at [519, 257] on app-calendar-viewport "Mon 15 Tue 16 Wed 17 Thu 18 Fri 19 8/8 1 Job Sat 20 Sun 21 Mon 22 Tue 23 Wed 24…" at bounding box center [492, 300] width 985 height 315
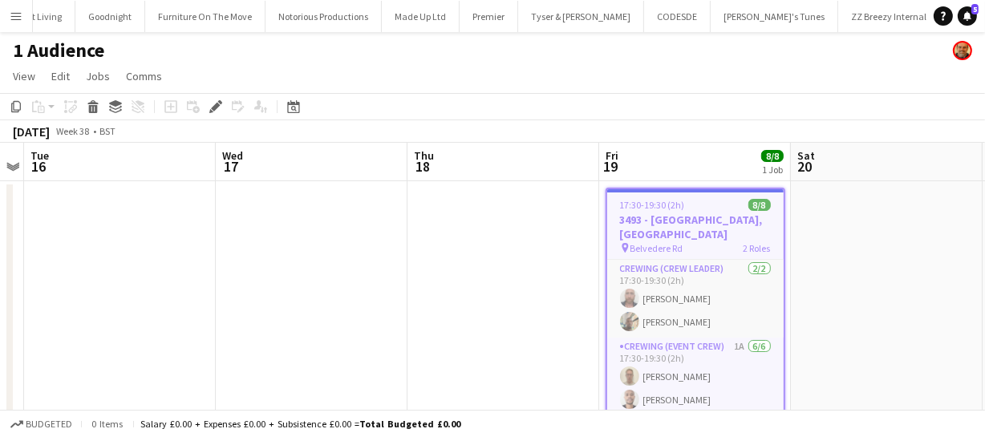
scroll to position [0, 5636]
drag, startPoint x: 340, startPoint y: 291, endPoint x: 501, endPoint y: 284, distance: 160.6
click at [436, 278] on app-calendar-viewport "Sun 14 Mon 15 Tue 16 Wed 17 Thu 18 Fri 19 8/8 1 Job Sat 20 Sun 21 Mon 22 Tue 23…" at bounding box center [492, 300] width 985 height 315
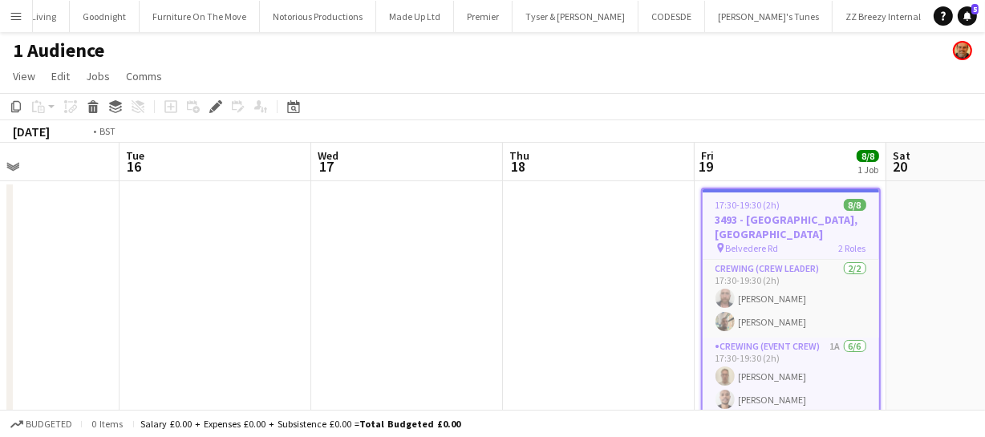
drag, startPoint x: 383, startPoint y: 293, endPoint x: 546, endPoint y: 299, distance: 163.0
click at [545, 288] on app-calendar-viewport "Sat 13 Sun 14 Mon 15 Tue 16 Wed 17 Thu 18 Fri 19 8/8 1 Job Sat 20 Sun 21 Mon 22…" at bounding box center [492, 300] width 985 height 315
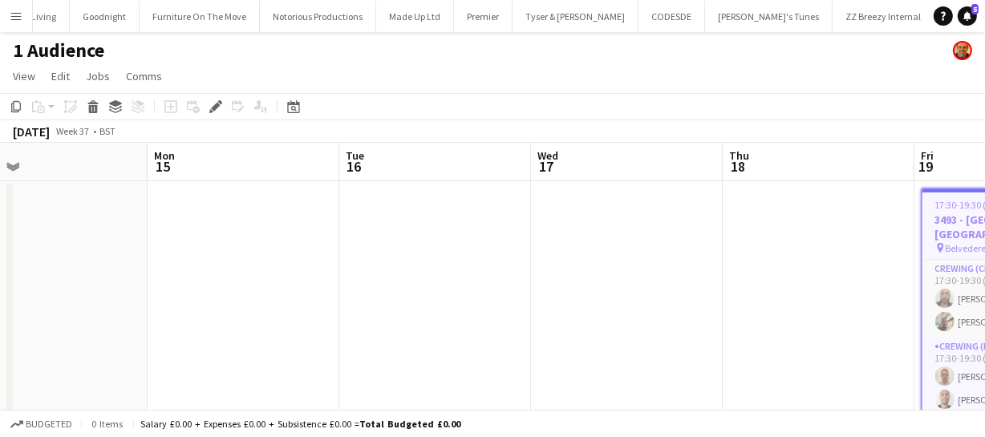
click at [459, 289] on app-calendar-viewport "Fri 12 11/11 1 Job Sat 13 Sun 14 Mon 15 Tue 16 Wed 17 Thu 18 Fri 19 8/8 1 Job S…" at bounding box center [492, 300] width 985 height 315
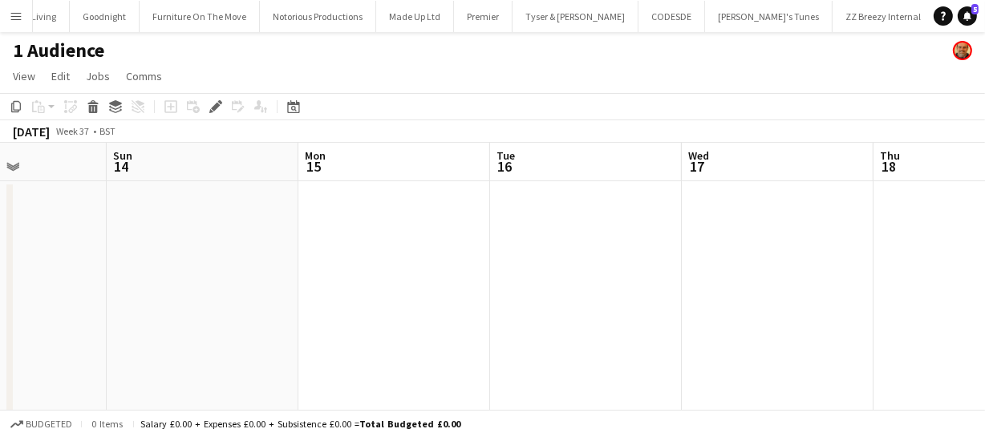
drag, startPoint x: 315, startPoint y: 306, endPoint x: 360, endPoint y: 328, distance: 51.0
click at [466, 306] on app-calendar-viewport "Thu 11 Fri 12 11/11 1 Job Sat 13 Sun 14 Mon 15 Tue 16 Wed 17 Thu 18 Fri 19 8/8 …" at bounding box center [492, 300] width 985 height 315
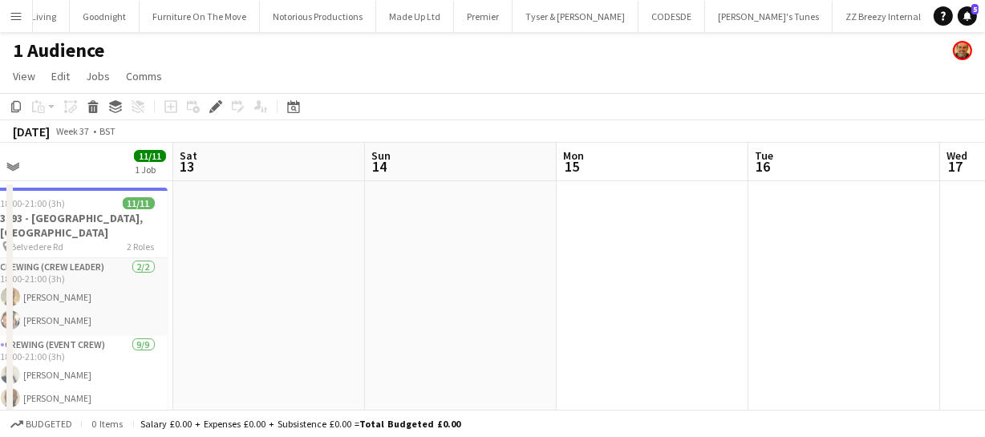
click at [385, 325] on app-calendar-viewport "Wed 10 Thu 11 Fri 12 11/11 1 Job Sat 13 Sun 14 Mon 15 Tue 16 Wed 17 Thu 18 Fri …" at bounding box center [492, 300] width 985 height 315
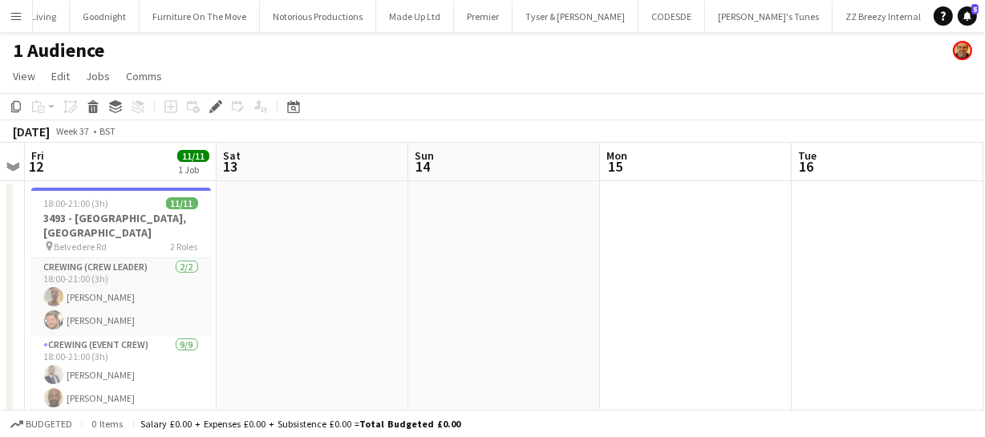
drag, startPoint x: 366, startPoint y: 332, endPoint x: 489, endPoint y: 346, distance: 124.3
click at [447, 331] on app-calendar-viewport "Wed 10 Thu 11 Fri 12 11/11 1 Job Sat 13 Sun 14 Mon 15 Tue 16 Wed 17 Thu 18 Fri …" at bounding box center [492, 300] width 985 height 315
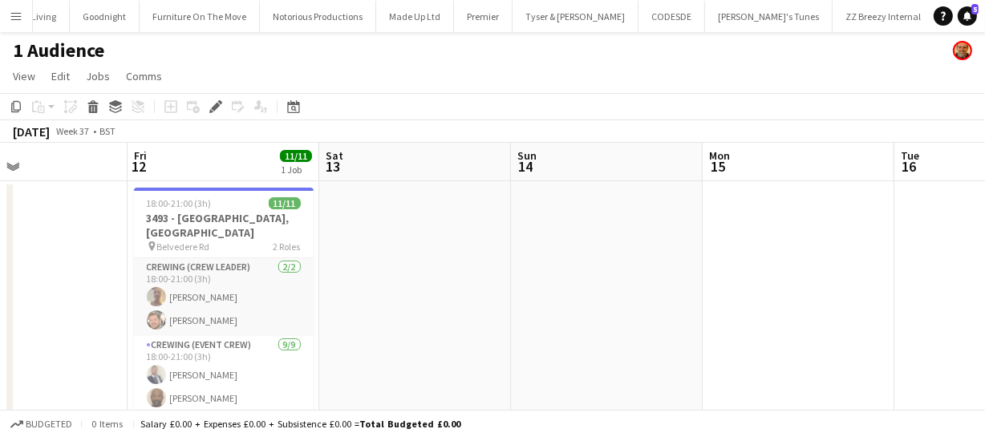
click at [689, 323] on app-calendar-viewport "Tue 9 Wed 10 Thu 11 Fri 12 11/11 1 Job Sat 13 Sun 14 Mon 15 Tue 16 Wed 17 Thu 1…" at bounding box center [492, 300] width 985 height 315
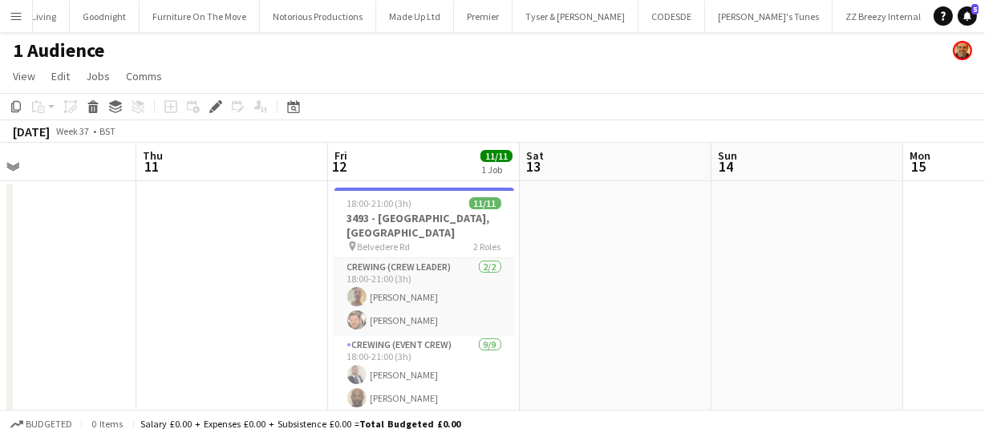
click at [526, 316] on app-calendar-viewport "Mon 8 Tue 9 Wed 10 Thu 11 Fri 12 11/11 1 Job Sat 13 Sun 14 Mon 15 Tue 16 Wed 17…" at bounding box center [492, 300] width 985 height 315
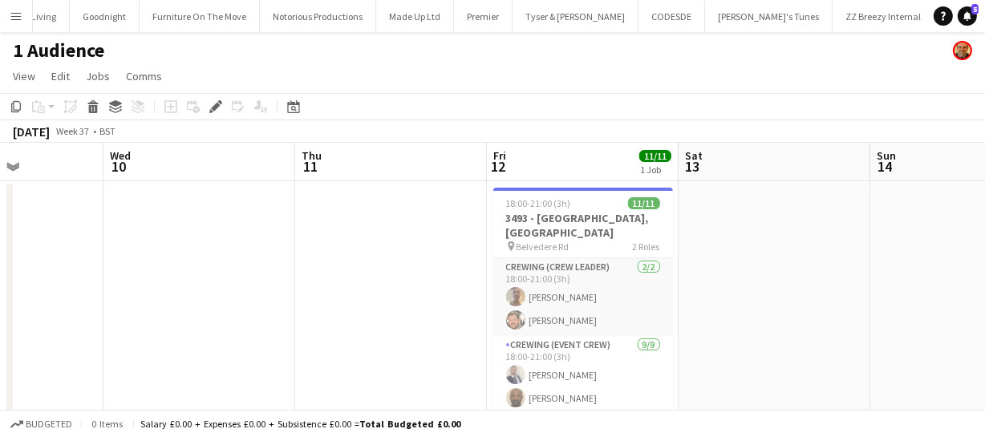
drag, startPoint x: 380, startPoint y: 316, endPoint x: 278, endPoint y: 321, distance: 102.8
click at [408, 316] on app-calendar-viewport "Sun 7 5/8 1 Job Mon 8 Tue 9 Wed 10 Thu 11 Fri 12 11/11 1 Job Sat 13 Sun 14 Mon …" at bounding box center [492, 300] width 985 height 315
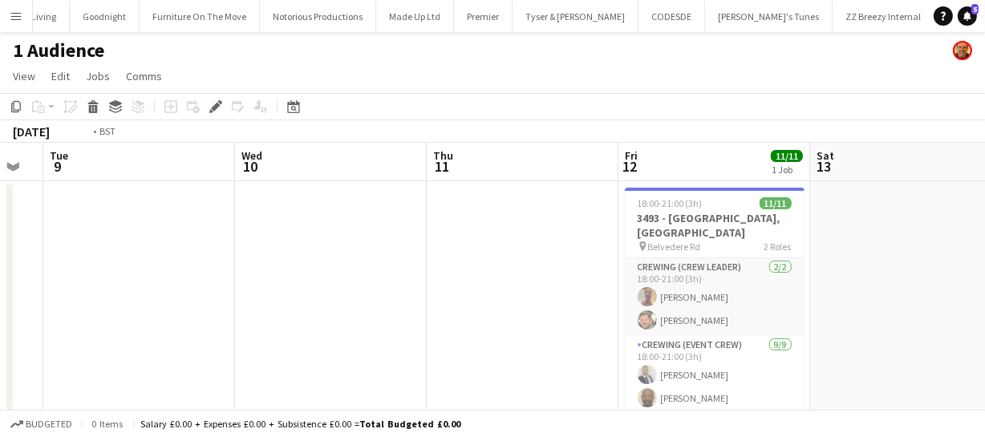
click at [641, 308] on app-calendar-viewport "Sun 7 5/8 1 Job Mon 8 Tue 9 Wed 10 Thu 11 Fri 12 11/11 1 Job Sat 13 Sun 14 Mon …" at bounding box center [492, 300] width 985 height 315
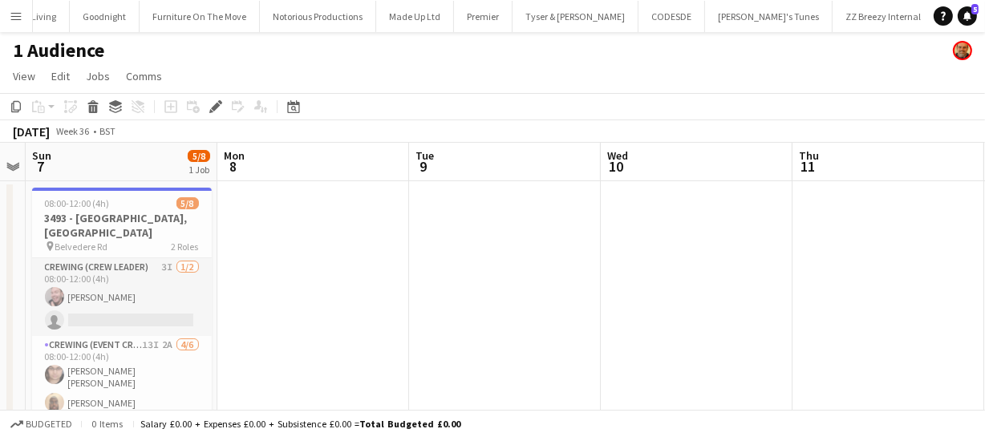
click at [615, 313] on app-calendar-viewport "Fri 5 Sat 6 Sun 7 5/8 1 Job Mon 8 Tue 9 Wed 10 Thu 11 Fri 12 11/11 1 Job Sat 13…" at bounding box center [492, 300] width 985 height 315
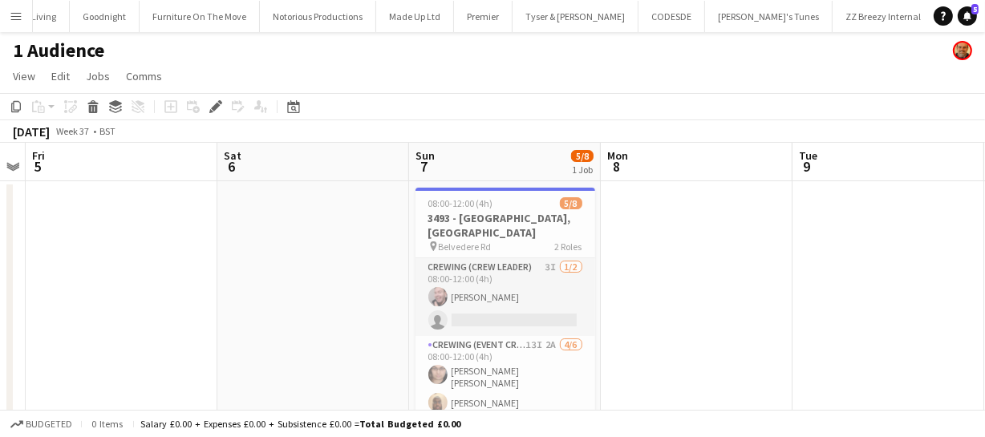
scroll to position [0, 461]
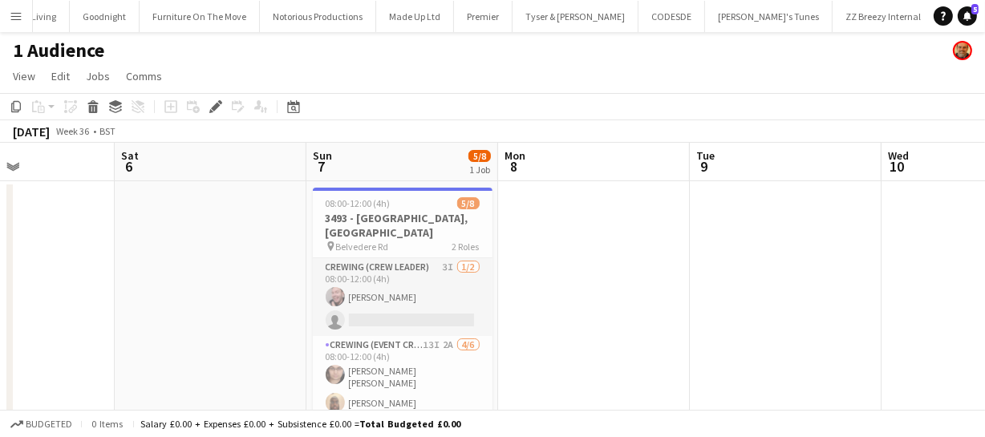
drag, startPoint x: 449, startPoint y: 315, endPoint x: 347, endPoint y: 305, distance: 102.4
click at [380, 313] on app-calendar-viewport "Wed 3 Thu 4 Fri 5 Sat 6 Sun 7 5/8 1 Job Mon 8 Tue 9 Wed 10 Thu 11 Fri 12 11/11 …" at bounding box center [492, 300] width 985 height 315
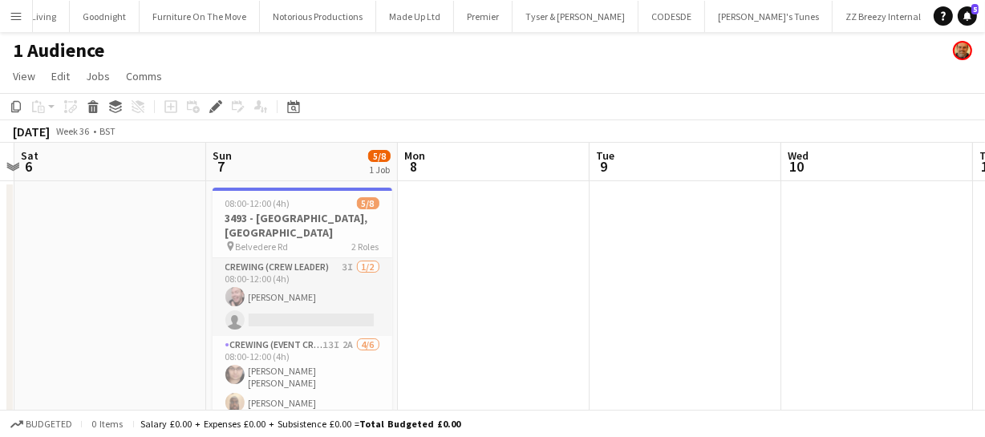
drag, startPoint x: 538, startPoint y: 305, endPoint x: 484, endPoint y: 297, distance: 54.4
click at [413, 305] on app-calendar-viewport "Wed 3 Thu 4 Fri 5 Sat 6 Sun 7 5/8 1 Job Mon 8 Tue 9 Wed 10 Thu 11 Fri 12 11/11 …" at bounding box center [492, 300] width 985 height 315
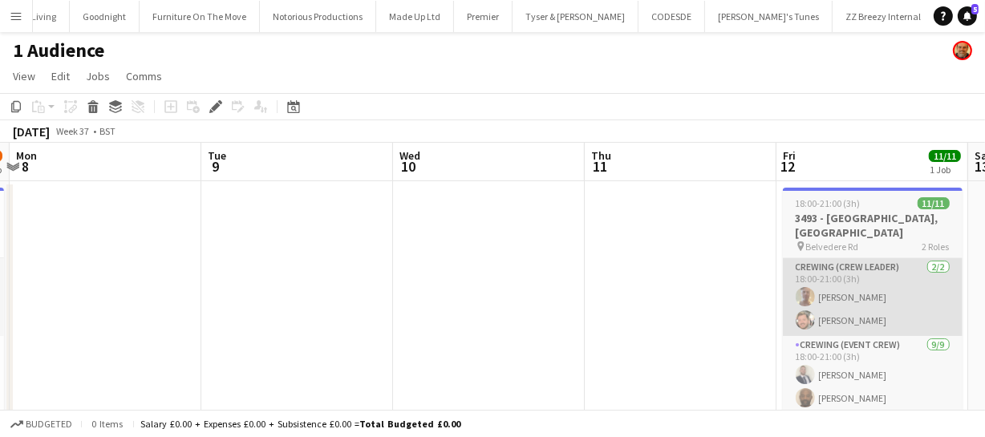
drag, startPoint x: 525, startPoint y: 313, endPoint x: 594, endPoint y: 306, distance: 69.3
click at [392, 312] on app-calendar-viewport "Fri 5 Sat 6 Sun 7 5/8 1 Job Mon 8 Tue 9 Wed 10 Thu 11 Fri 12 11/11 1 Job Sat 13…" at bounding box center [492, 300] width 985 height 315
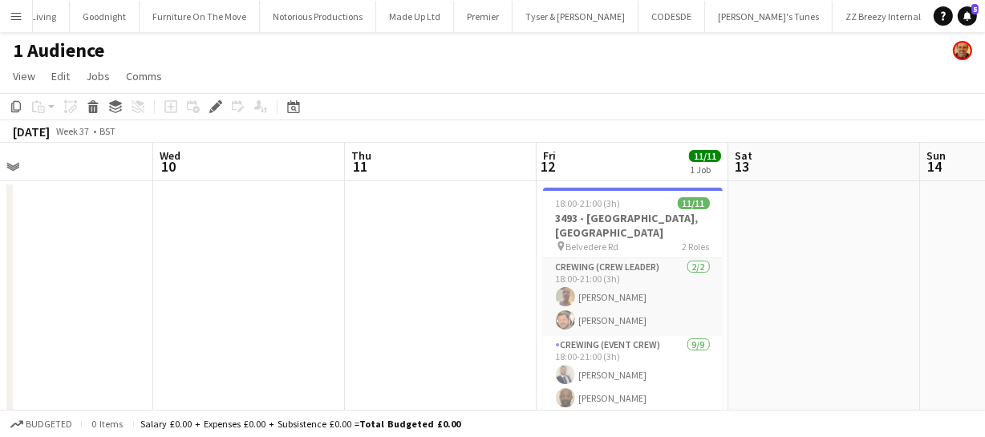
drag, startPoint x: 321, startPoint y: 326, endPoint x: 188, endPoint y: 315, distance: 133.7
click at [198, 321] on app-calendar-viewport "Sun 7 5/8 1 Job Mon 8 Tue 9 Wed 10 Thu 11 Fri 12 11/11 1 Job Sat 13 Sun 14 Mon …" at bounding box center [492, 300] width 985 height 315
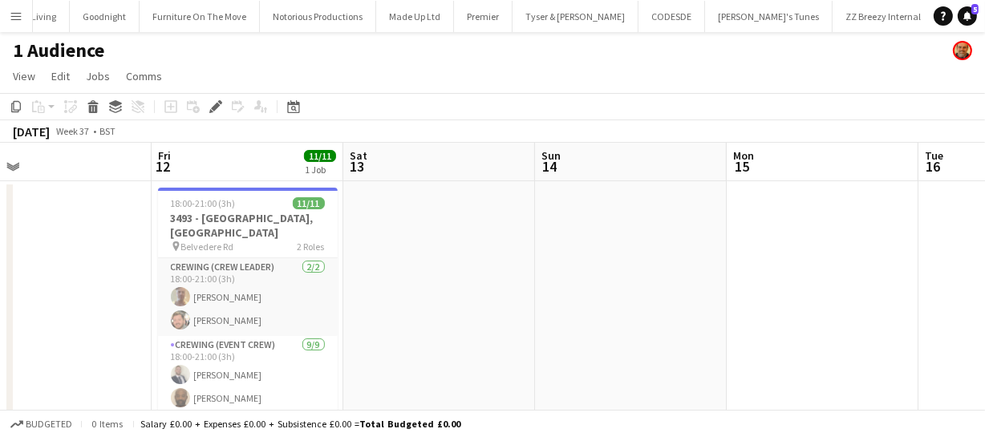
click at [476, 313] on app-calendar-viewport "Tue 9 Wed 10 Thu 11 Fri 12 11/11 1 Job Sat 13 Sun 14 Mon 15 Tue 16 Wed 17 Thu 1…" at bounding box center [492, 300] width 985 height 315
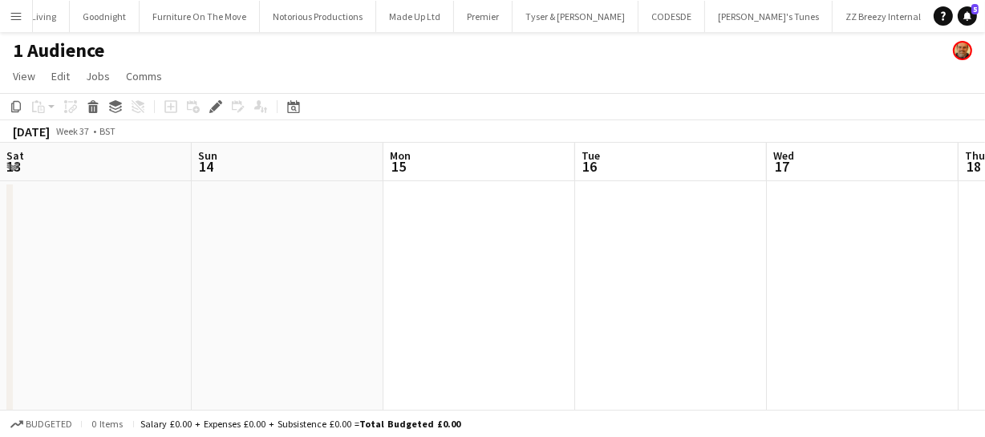
click at [374, 297] on app-calendar-viewport "Tue 9 Wed 10 Thu 11 Fri 12 11/11 1 Job Sat 13 Sun 14 Mon 15 Tue 16 Wed 17 Thu 1…" at bounding box center [492, 300] width 985 height 315
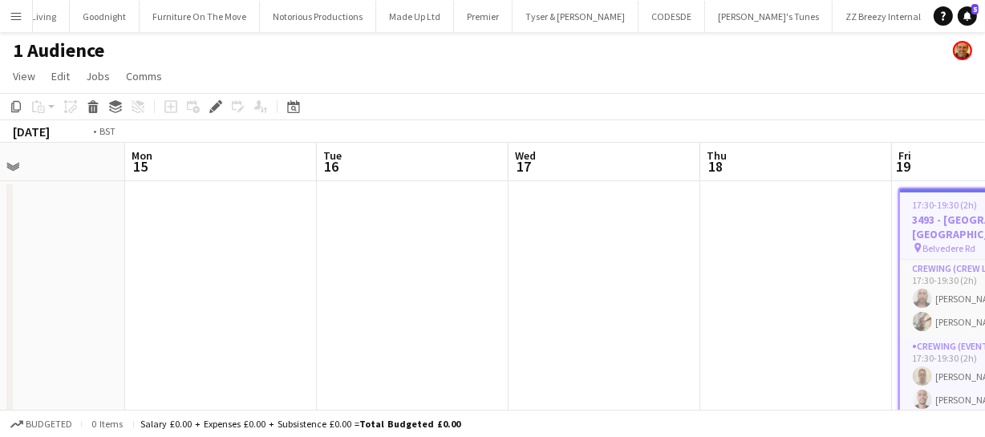
drag, startPoint x: 419, startPoint y: 299, endPoint x: 474, endPoint y: 281, distance: 58.4
click at [321, 295] on app-calendar-viewport "Thu 11 Fri 12 11/11 1 Job Sat 13 Sun 14 Mon 15 Tue 16 Wed 17 Thu 18 Fri 19 8/8 …" at bounding box center [492, 300] width 985 height 315
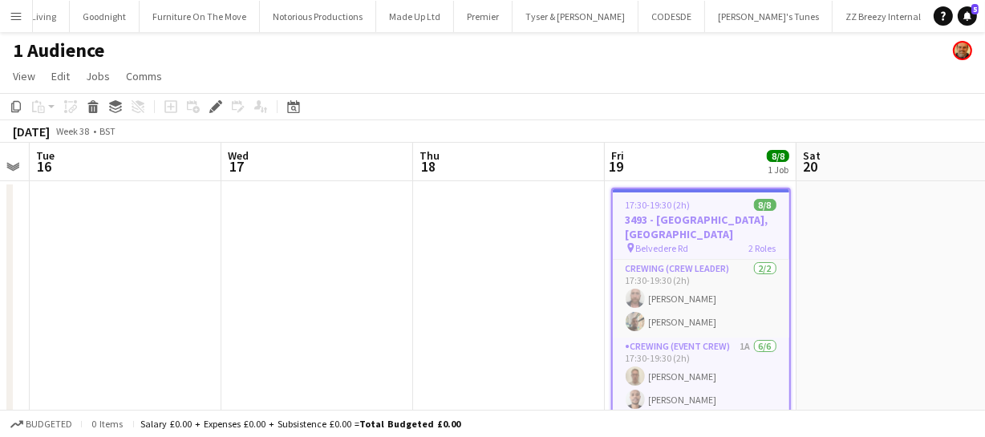
click at [217, 284] on app-calendar-viewport "Sat 13 Sun 14 Mon 15 Tue 16 Wed 17 Thu 18 Fri 19 8/8 1 Job Sat 20 Sun 21 Mon 22…" at bounding box center [492, 300] width 985 height 315
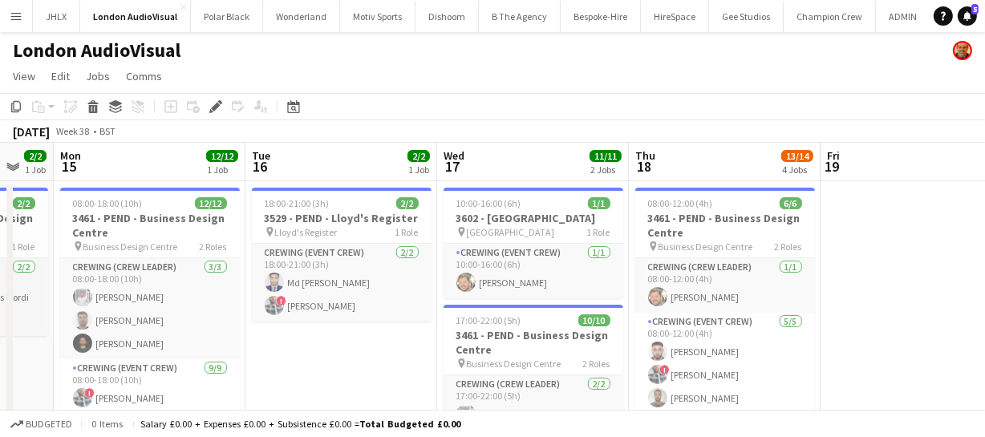
scroll to position [0, 476]
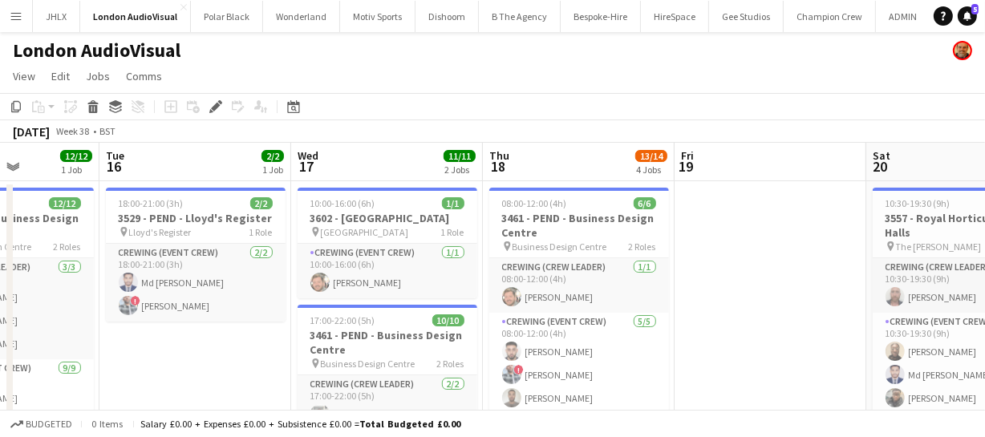
drag, startPoint x: 526, startPoint y: 290, endPoint x: 794, endPoint y: 274, distance: 268.5
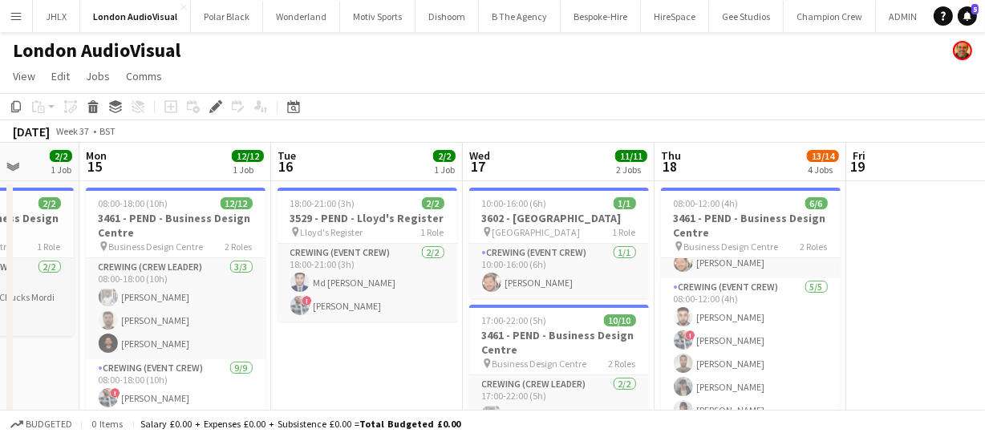
scroll to position [0, 698]
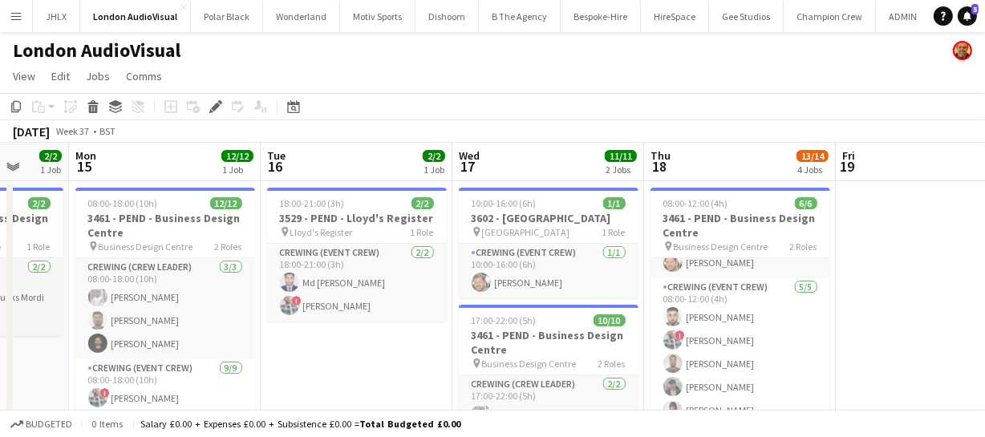
drag, startPoint x: 128, startPoint y: 363, endPoint x: 290, endPoint y: 368, distance: 162.1
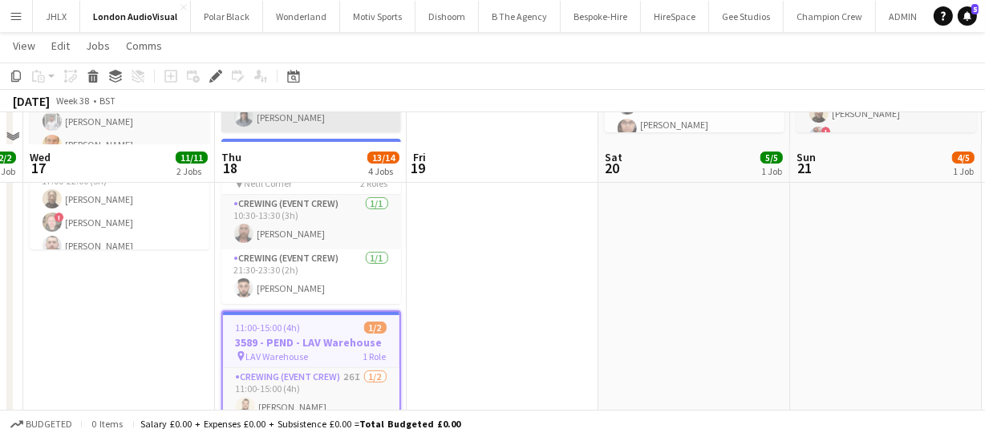
scroll to position [364, 0]
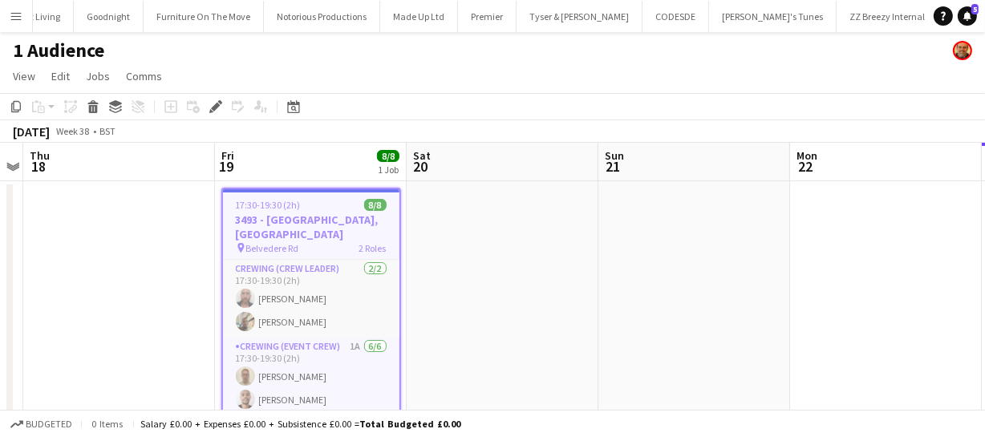
scroll to position [0, 5636]
click at [252, 217] on h3 "3493 - County Hall, Waterloo" at bounding box center [311, 227] width 177 height 29
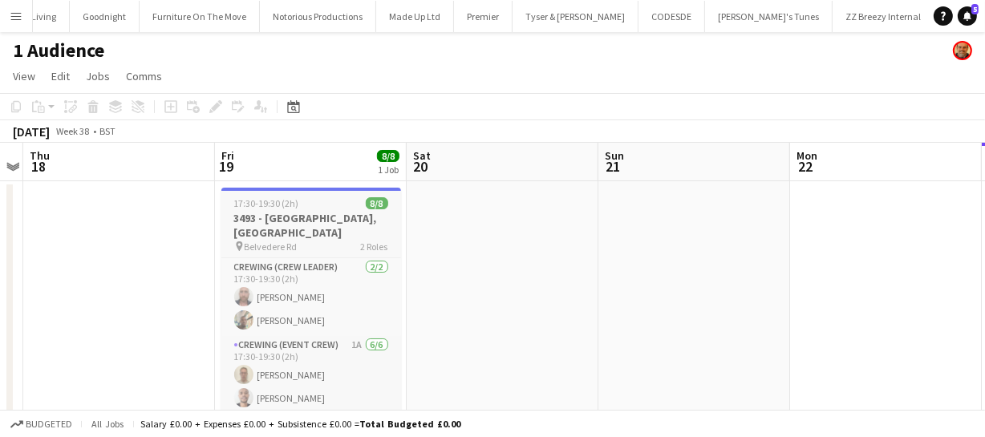
click at [252, 217] on h3 "3493 - County Hall, Waterloo" at bounding box center [311, 225] width 180 height 29
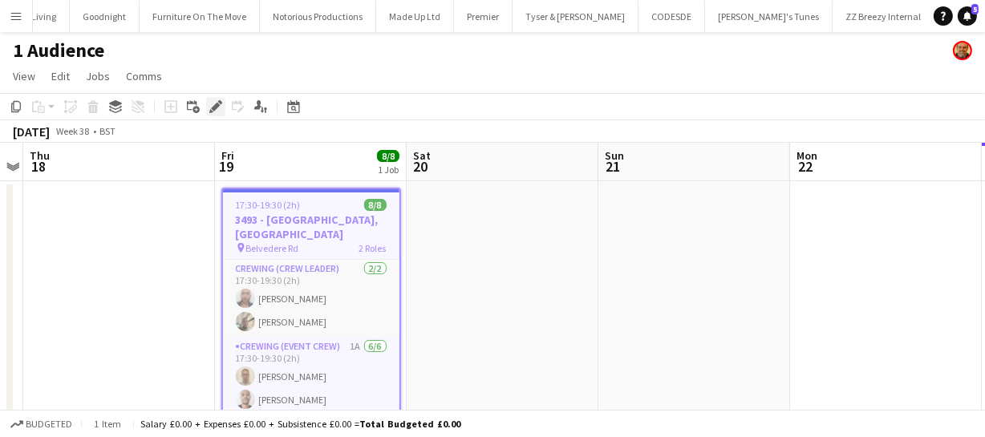
click at [206, 100] on div "Edit" at bounding box center [215, 106] width 19 height 19
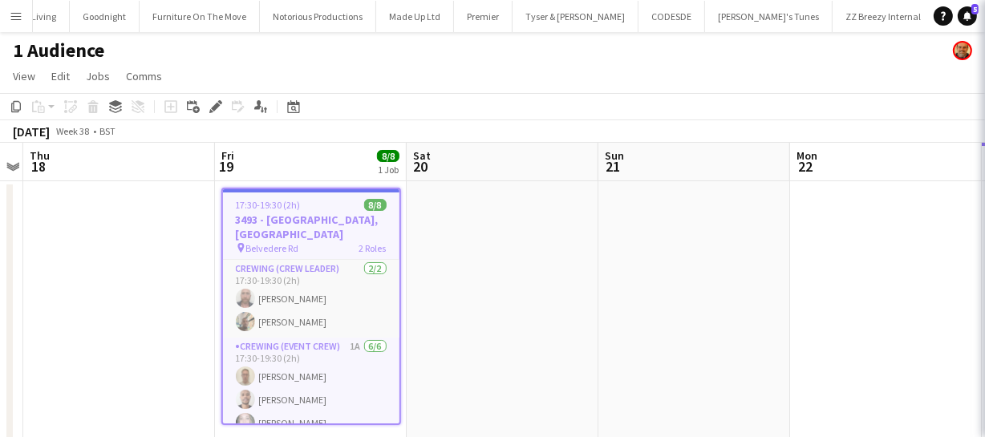
type input "*******"
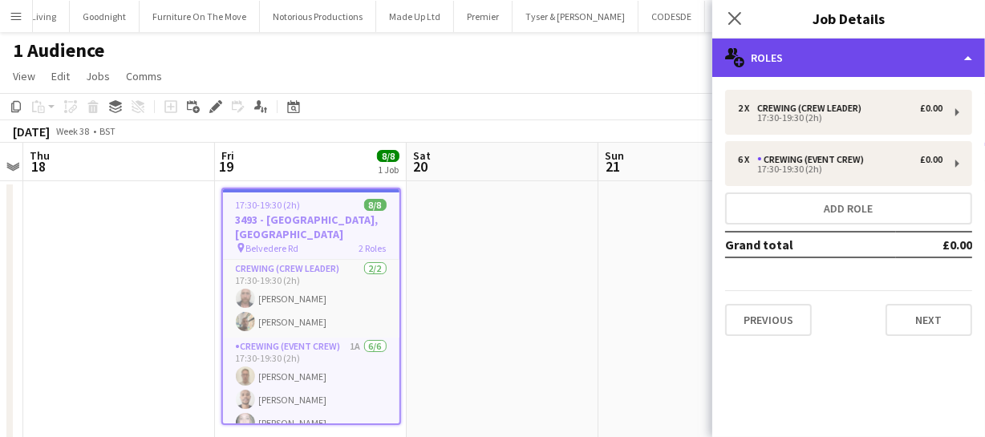
click at [794, 55] on div "multiple-users-add Roles" at bounding box center [848, 58] width 273 height 39
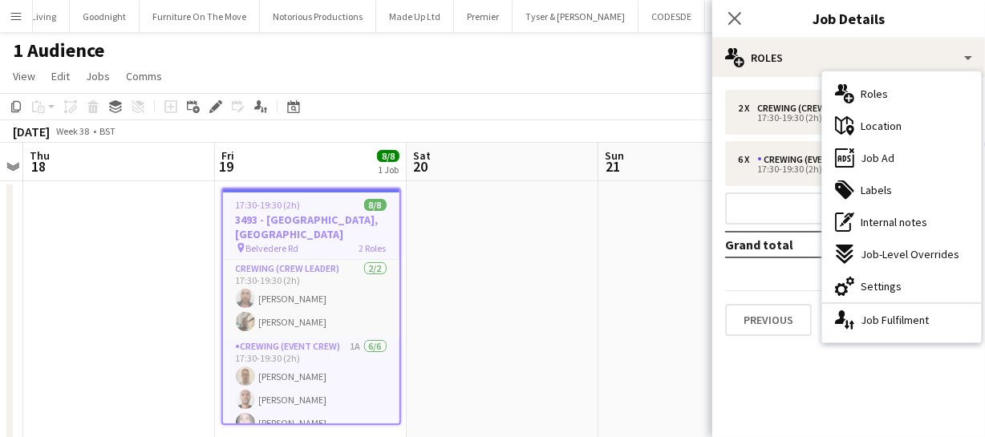
click at [890, 286] on span "Settings" at bounding box center [881, 286] width 41 height 14
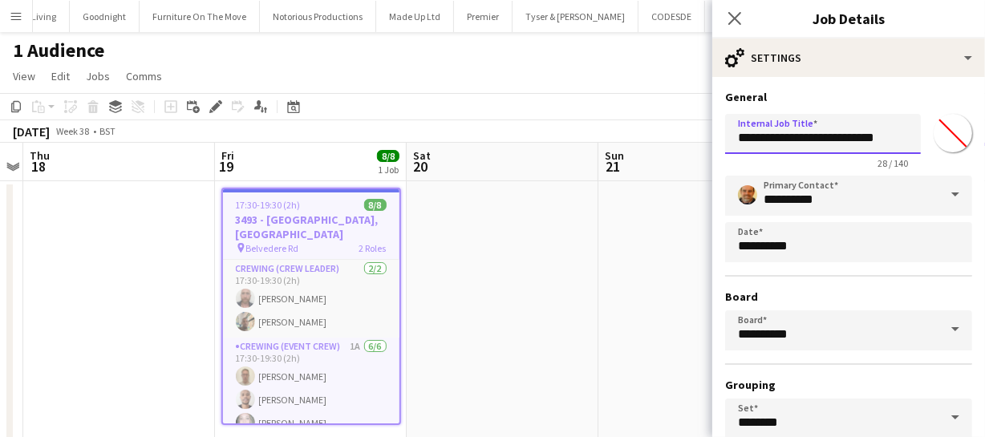
drag, startPoint x: 761, startPoint y: 136, endPoint x: 665, endPoint y: 137, distance: 96.3
click at [664, 139] on body "Menu Boards Boards Boards All jobs Status Workforce Workforce My Workforce Recr…" at bounding box center [492, 242] width 985 height 485
type input "**********"
click at [736, 25] on icon "Close pop-in" at bounding box center [734, 17] width 15 height 15
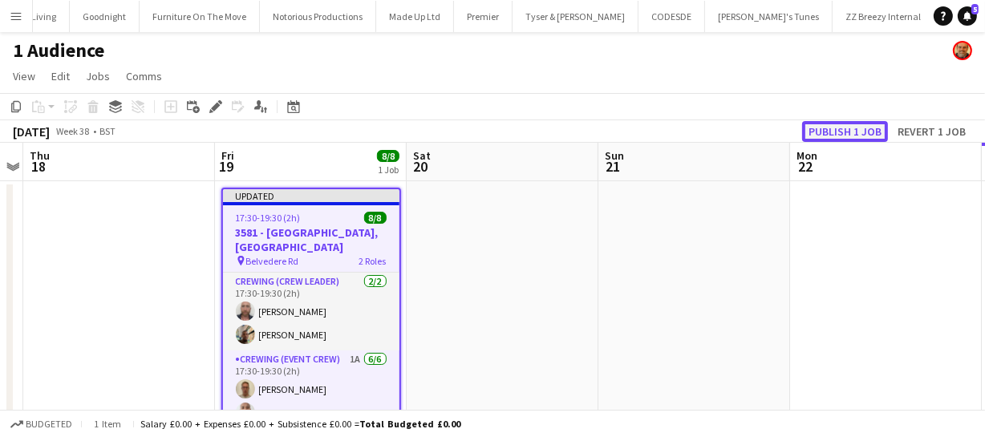
click at [840, 130] on button "Publish 1 job" at bounding box center [845, 131] width 86 height 21
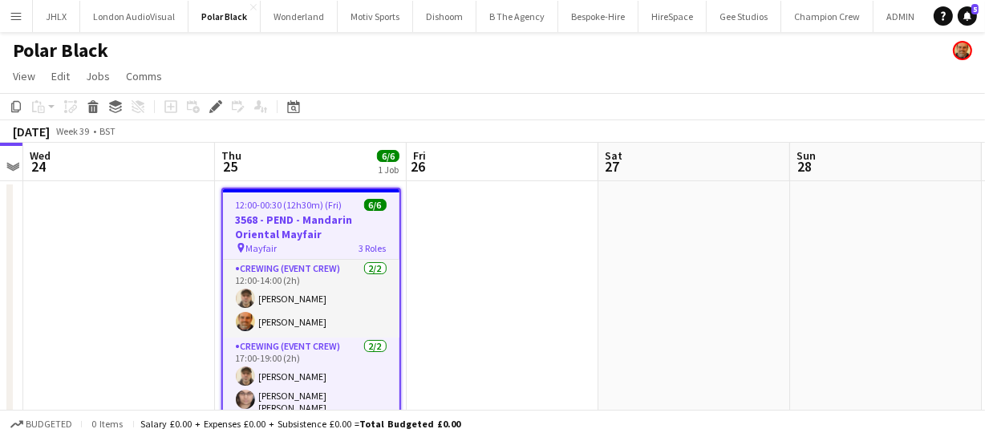
click at [315, 221] on h3 "3568 - PEND - Mandarin Oriental Mayfair" at bounding box center [311, 227] width 177 height 29
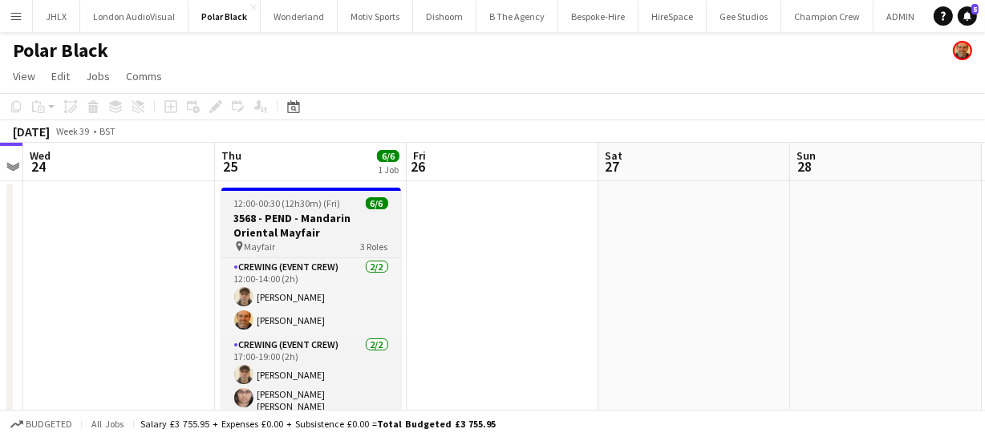
click at [315, 221] on h3 "3568 - PEND - Mandarin Oriental Mayfair" at bounding box center [311, 225] width 180 height 29
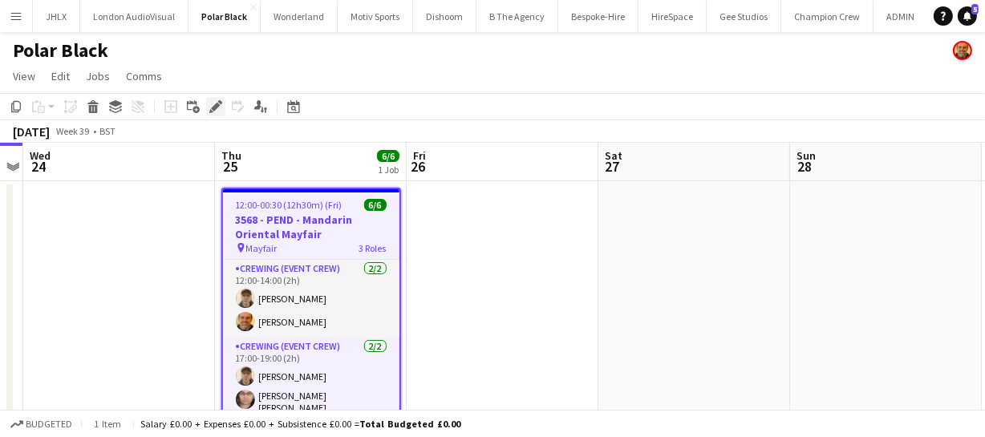
click at [209, 103] on icon "Edit" at bounding box center [215, 106] width 13 height 13
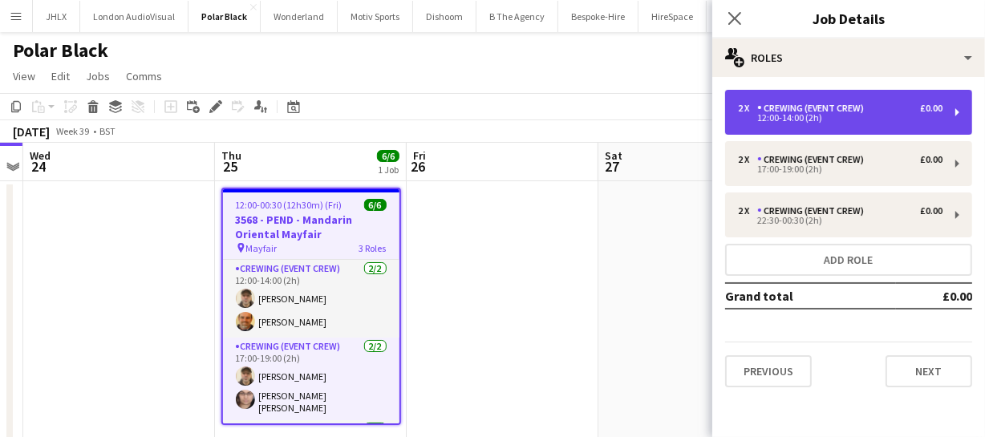
click at [776, 106] on div "Crewing (Event Crew)" at bounding box center [813, 108] width 113 height 11
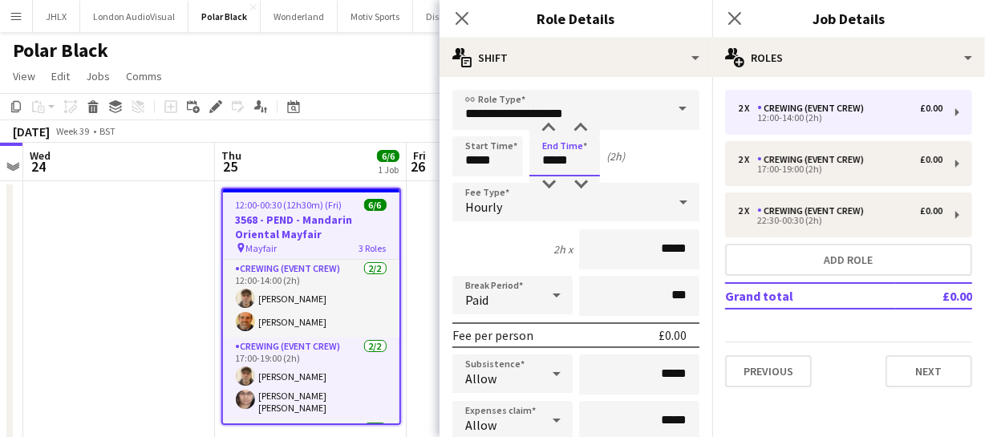
drag, startPoint x: 550, startPoint y: 167, endPoint x: 455, endPoint y: 165, distance: 94.7
click at [457, 166] on div "Start Time ***** End Time ***** (2h)" at bounding box center [576, 156] width 247 height 40
type input "*****"
click at [458, 23] on icon at bounding box center [461, 17] width 15 height 15
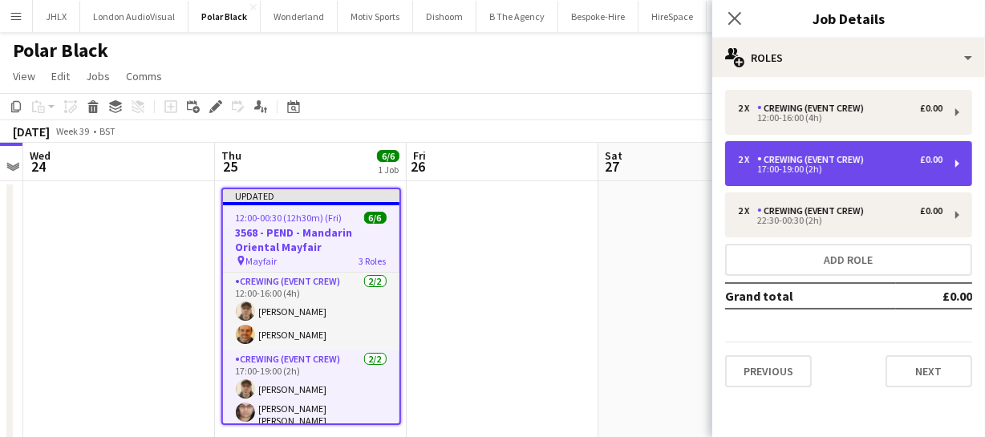
click at [786, 164] on div "Crewing (Event Crew)" at bounding box center [813, 159] width 113 height 11
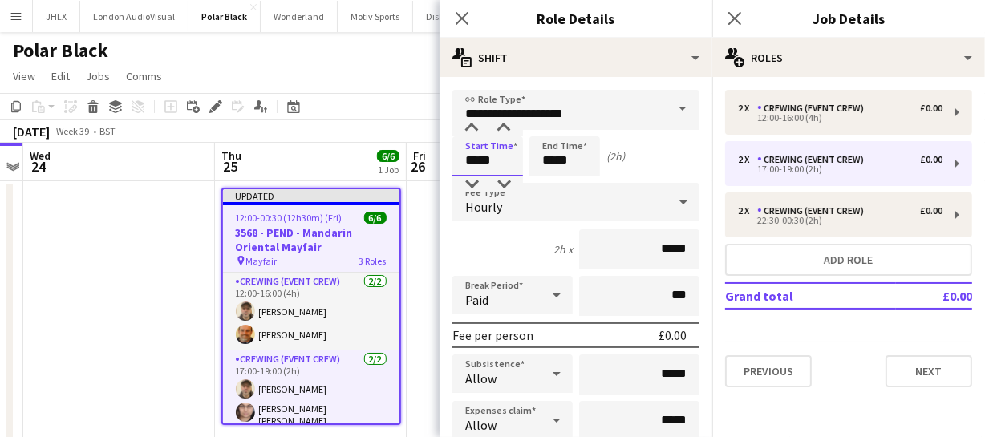
drag, startPoint x: 509, startPoint y: 157, endPoint x: 380, endPoint y: 154, distance: 129.2
click at [399, 156] on body "Menu Boards Boards Boards All jobs Status Workforce Workforce My Workforce Recr…" at bounding box center [492, 242] width 985 height 485
type input "*****"
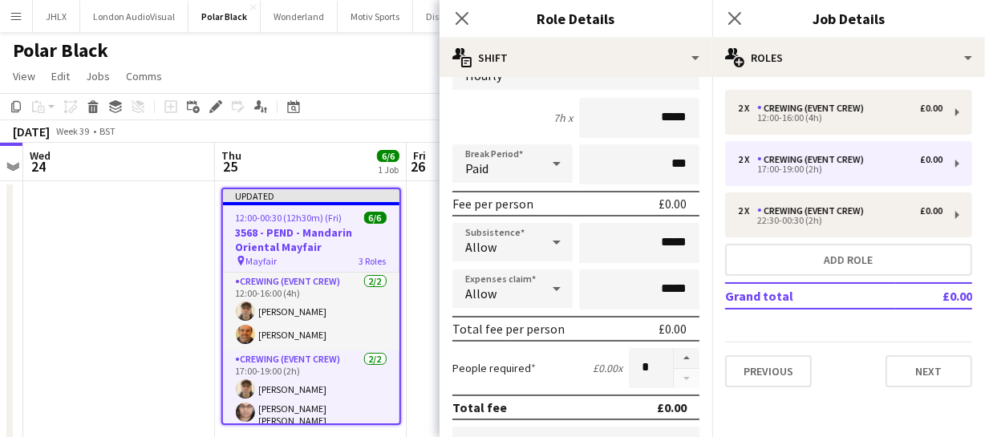
scroll to position [145, 0]
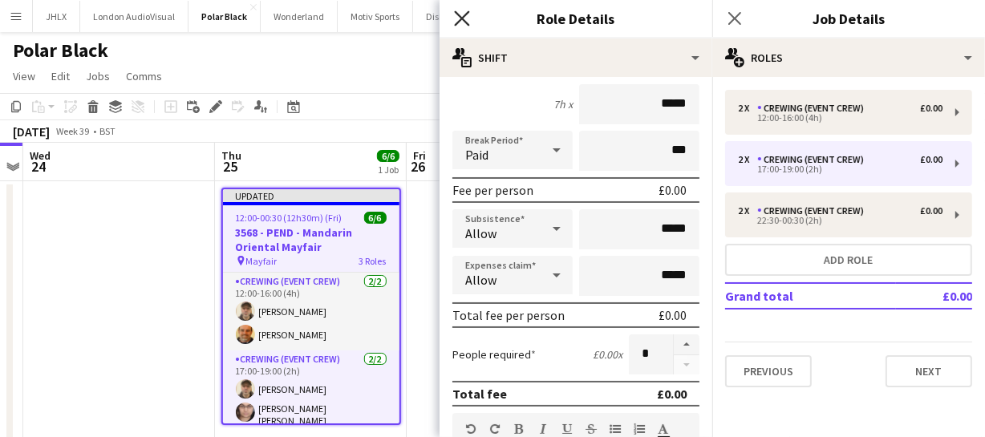
click at [463, 16] on icon "Close pop-in" at bounding box center [461, 17] width 15 height 15
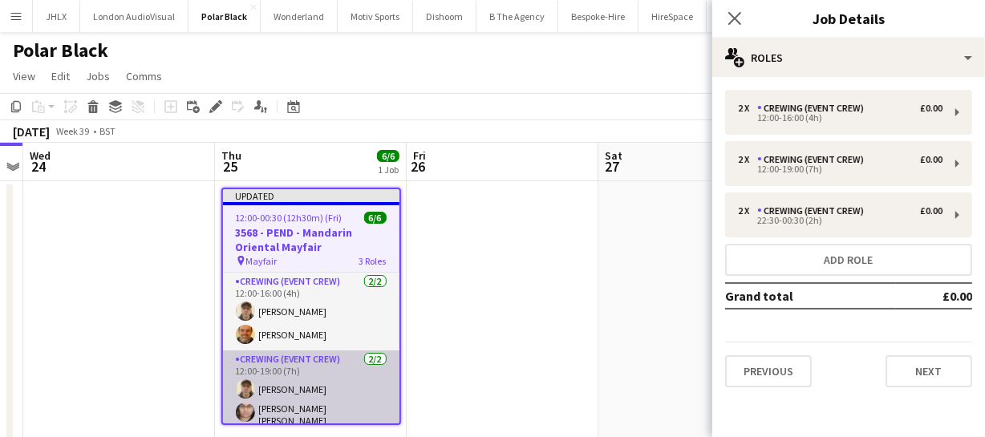
scroll to position [72, 0]
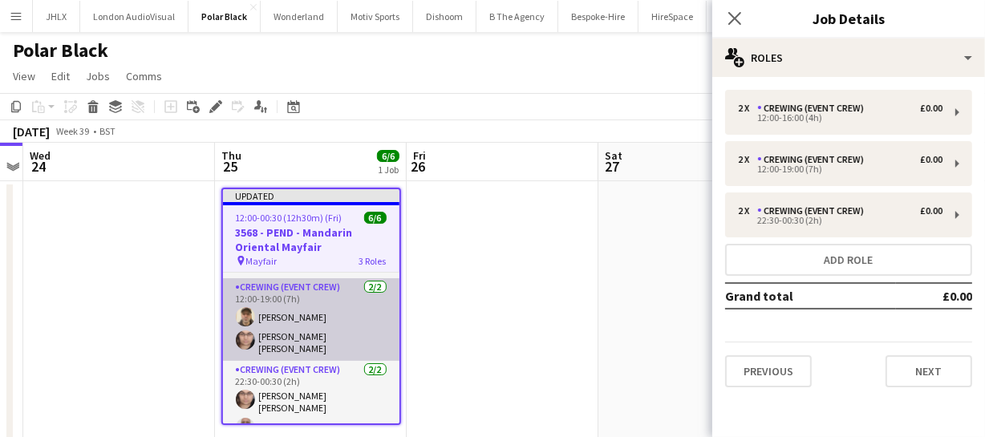
click at [278, 343] on app-card-role "Crewing (Event Crew) 2/2 12:00-19:00 (7h) Daniel Ben-Haim Ells Jones" at bounding box center [311, 319] width 177 height 83
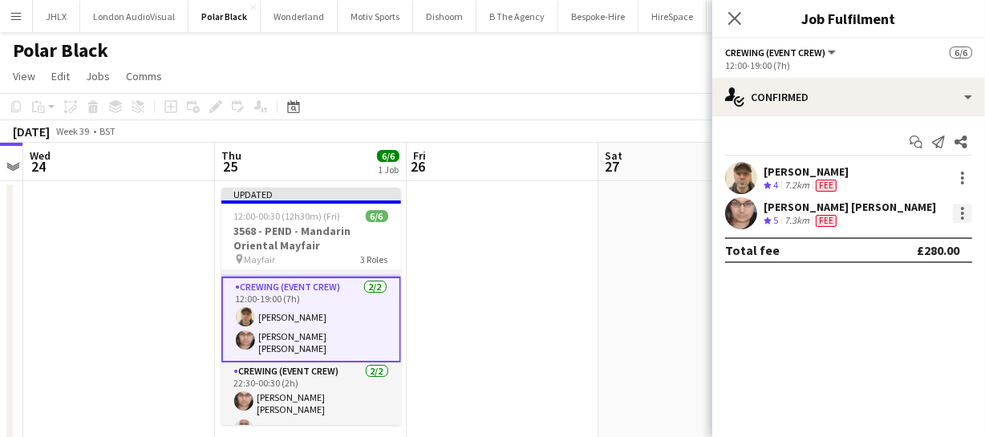
click at [958, 212] on div at bounding box center [962, 213] width 19 height 19
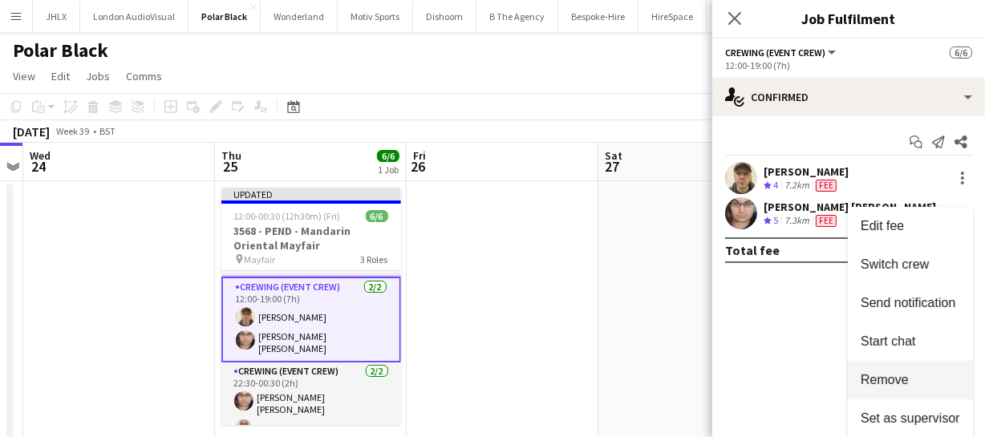
click at [893, 373] on span "Remove" at bounding box center [885, 380] width 48 height 14
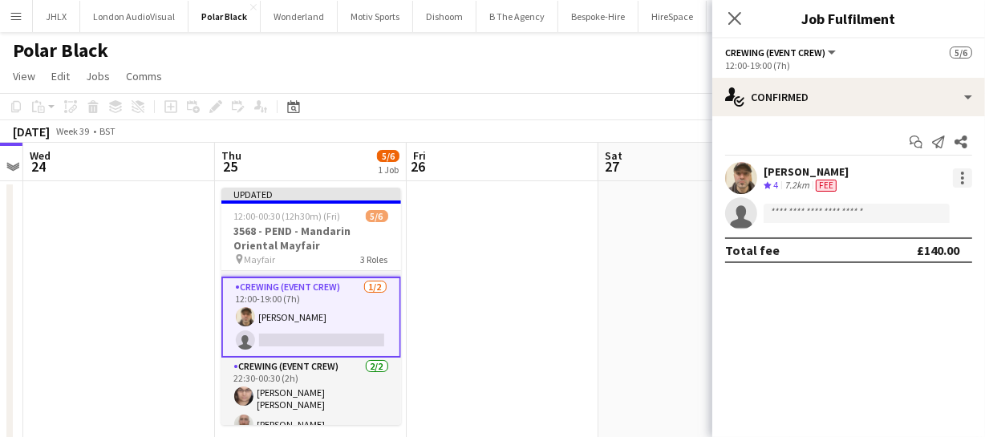
click at [964, 181] on div at bounding box center [962, 177] width 19 height 19
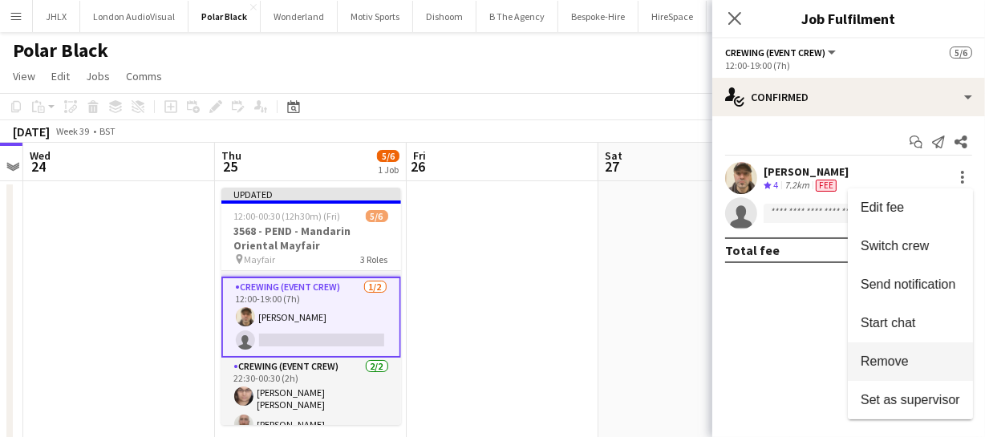
click at [923, 365] on span "Remove" at bounding box center [910, 362] width 99 height 14
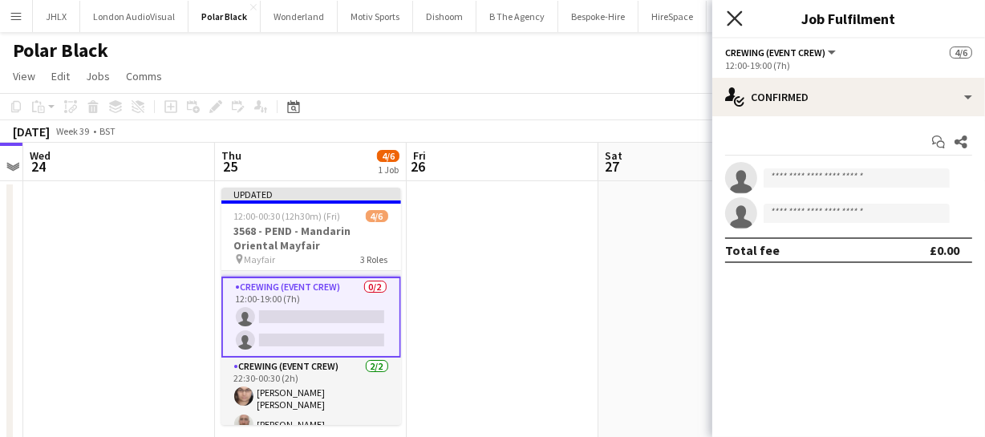
click at [734, 17] on icon at bounding box center [734, 17] width 15 height 15
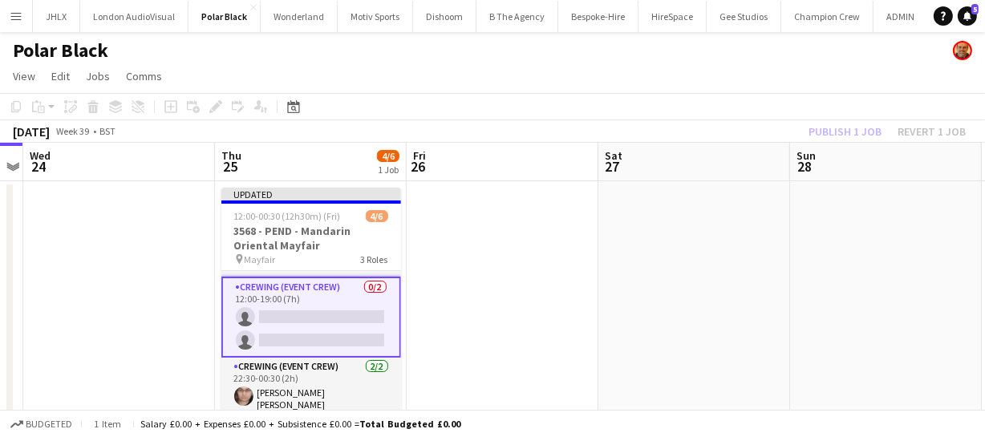
click at [834, 131] on div "Publish 1 job Revert 1 job" at bounding box center [888, 131] width 196 height 21
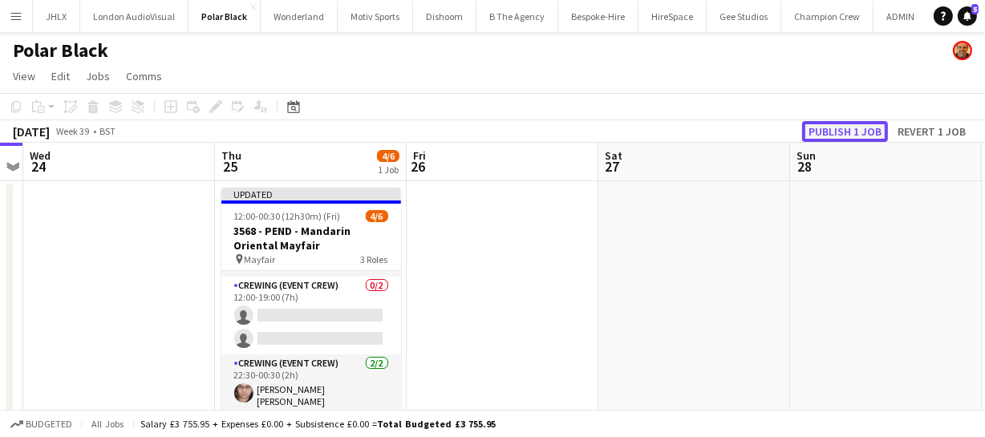
click at [834, 131] on button "Publish 1 job" at bounding box center [845, 131] width 86 height 21
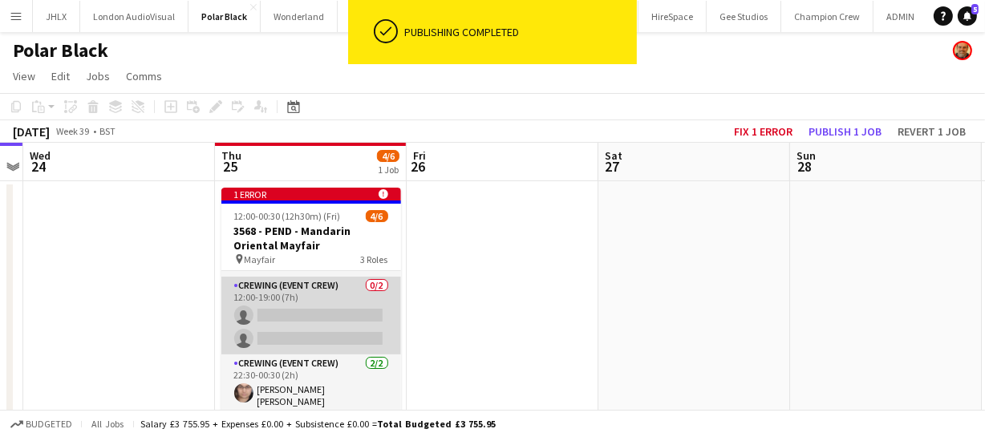
scroll to position [0, 0]
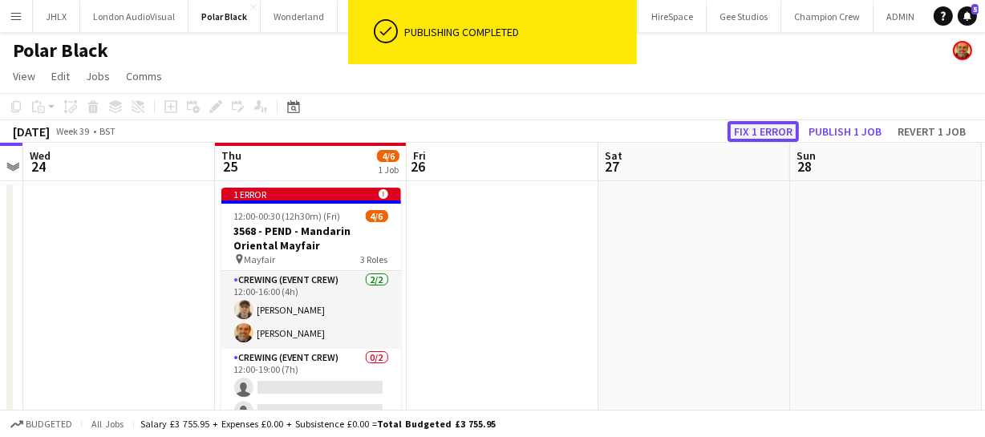
click at [774, 128] on button "Fix 1 error" at bounding box center [763, 131] width 71 height 21
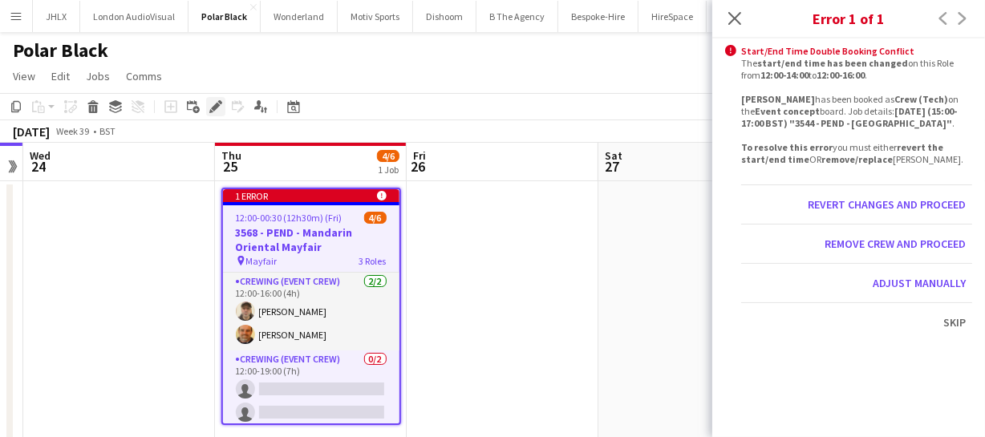
click at [216, 107] on icon at bounding box center [215, 107] width 9 height 9
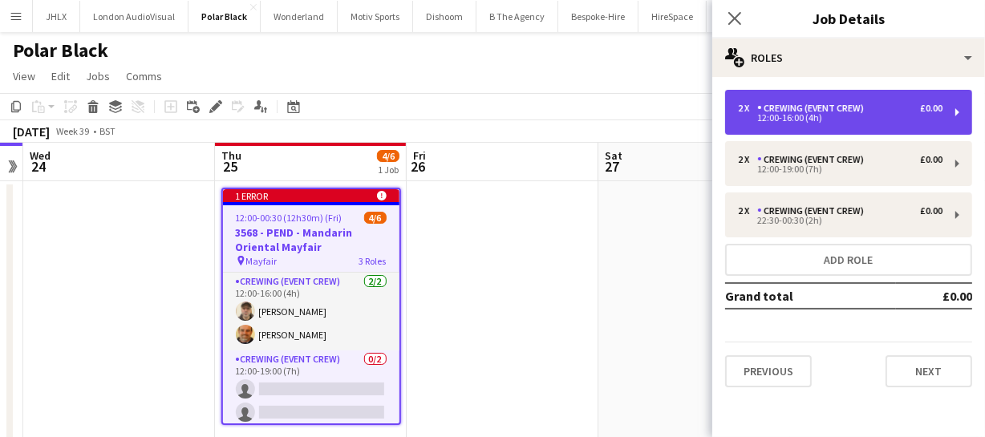
click at [826, 110] on div "Crewing (Event Crew)" at bounding box center [813, 108] width 113 height 11
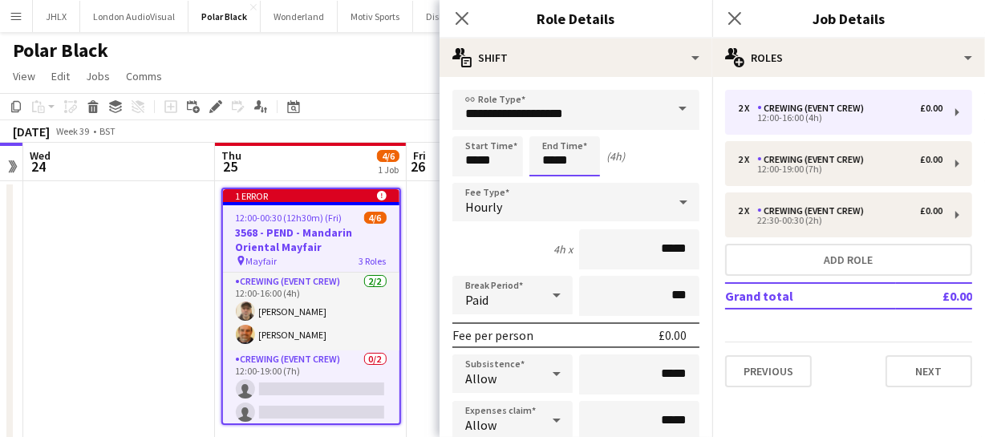
drag, startPoint x: 578, startPoint y: 154, endPoint x: 489, endPoint y: 148, distance: 89.2
click at [492, 154] on div "Start Time ***** End Time ***** (4h)" at bounding box center [576, 156] width 247 height 40
type input "*****"
click at [456, 22] on icon "Close pop-in" at bounding box center [461, 17] width 15 height 15
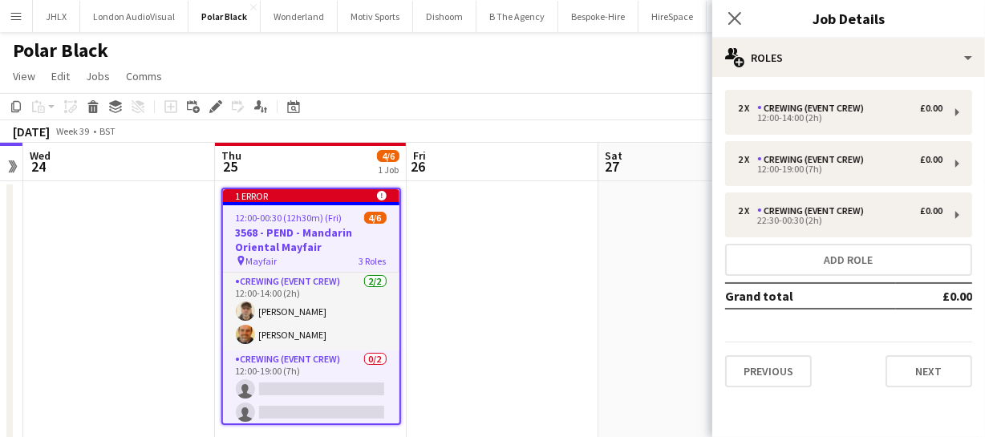
click at [751, 23] on div "Close pop-in" at bounding box center [734, 18] width 45 height 37
click at [739, 20] on icon "Close pop-in" at bounding box center [734, 17] width 15 height 15
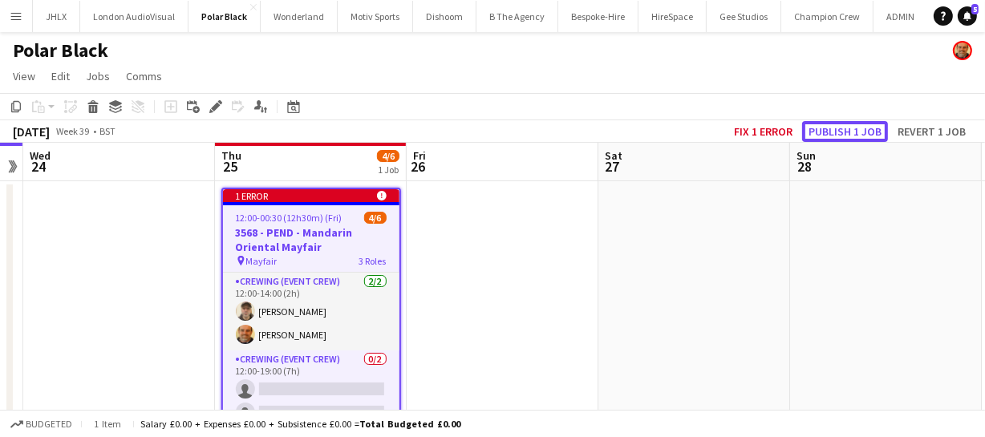
click at [832, 133] on button "Publish 1 job" at bounding box center [845, 131] width 86 height 21
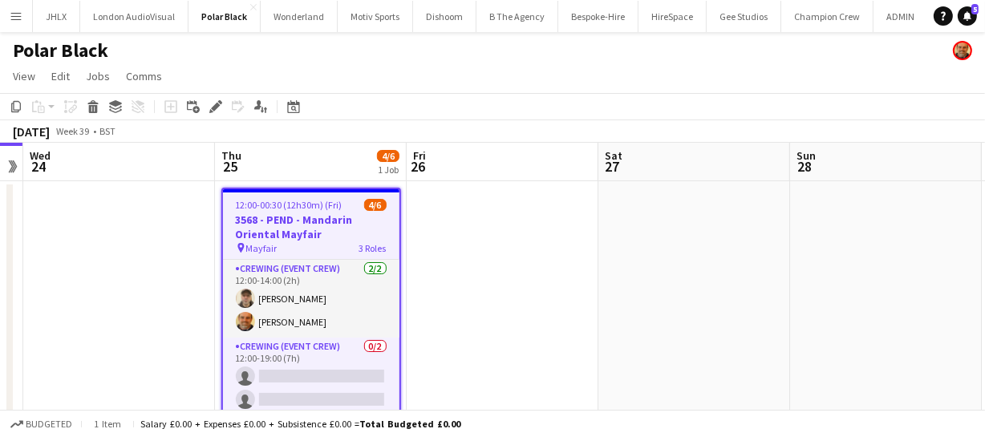
click at [287, 209] on span "12:00-00:30 (12h30m) (Fri)" at bounding box center [289, 205] width 107 height 12
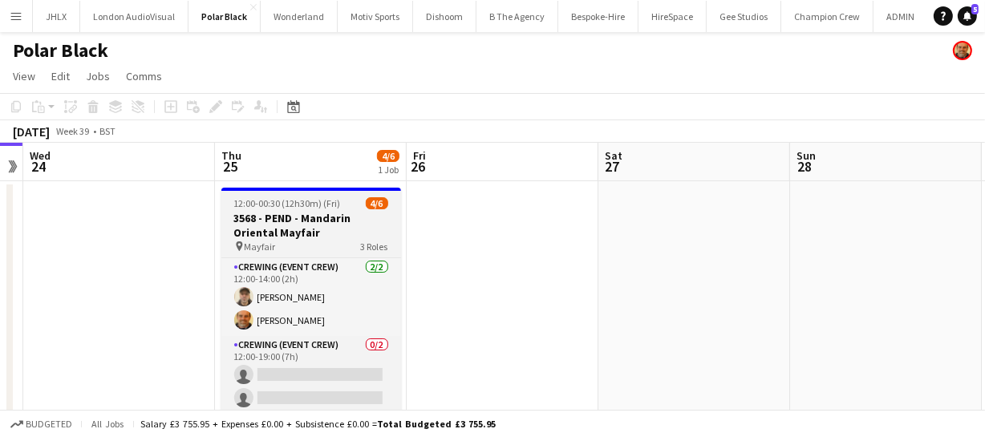
click at [285, 207] on span "12:00-00:30 (12h30m) (Fri)" at bounding box center [287, 203] width 107 height 12
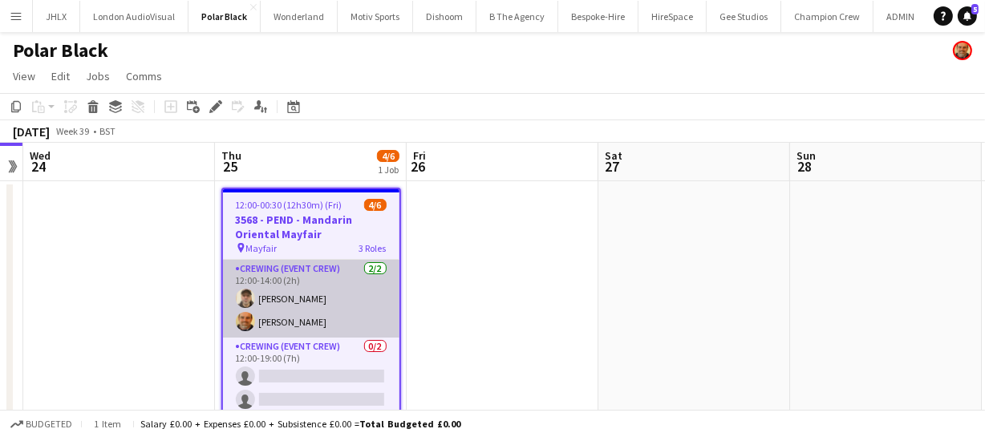
click at [294, 315] on app-card-role "Crewing (Event Crew) 2/2 12:00-14:00 (2h) Daniel Ben-Haim Shane King" at bounding box center [311, 299] width 177 height 78
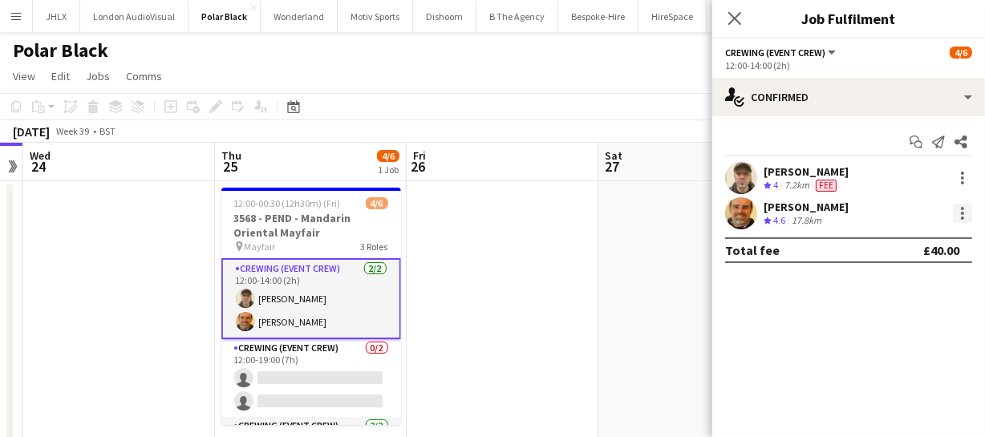
click at [966, 209] on div at bounding box center [962, 213] width 19 height 19
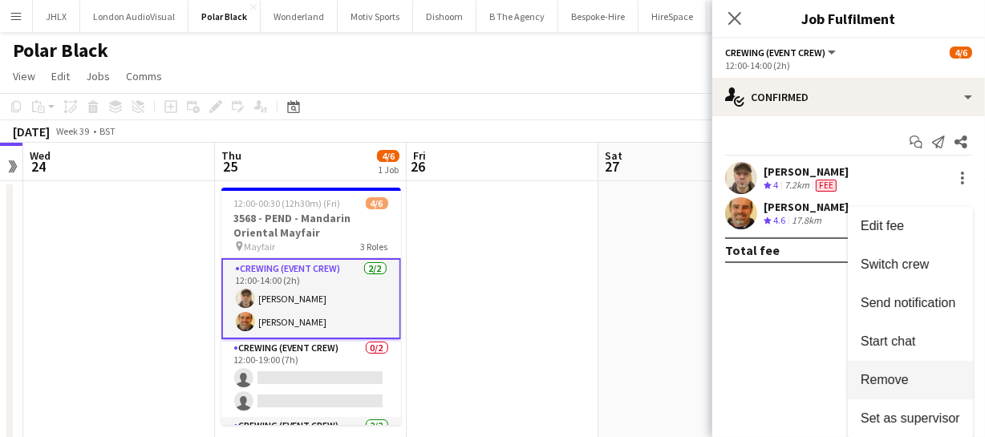
click at [900, 385] on span "Remove" at bounding box center [885, 380] width 48 height 14
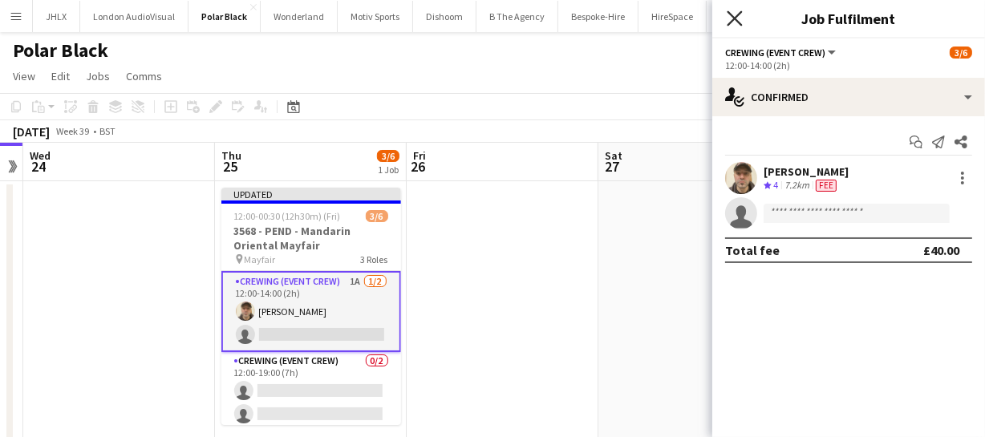
click at [735, 23] on icon "Close pop-in" at bounding box center [734, 17] width 15 height 15
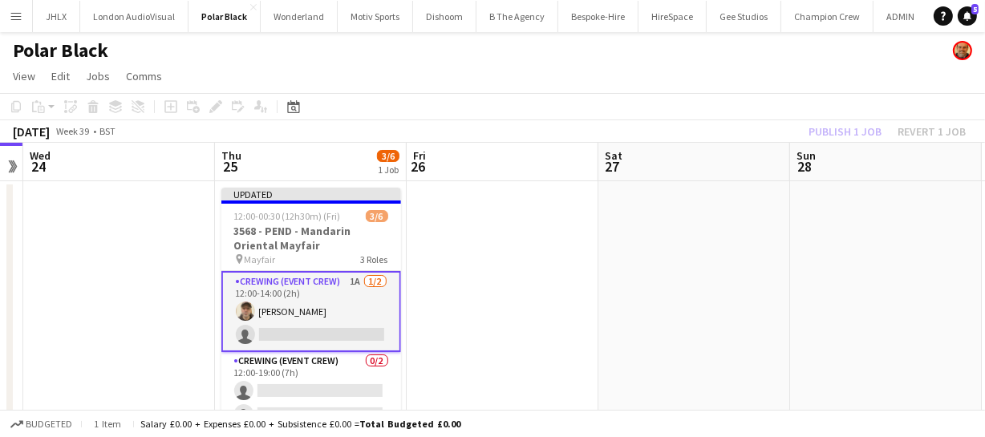
click at [847, 132] on div "Publish 1 job Revert 1 job" at bounding box center [888, 131] width 196 height 21
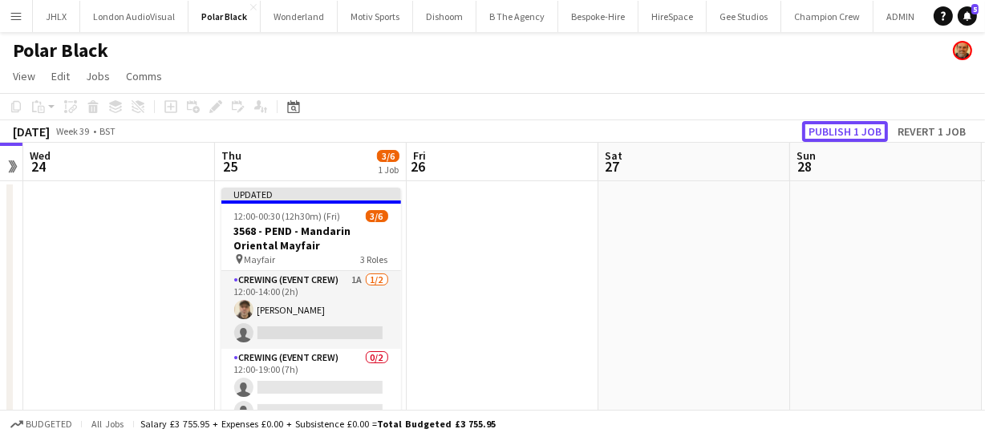
click at [847, 132] on button "Publish 1 job" at bounding box center [845, 131] width 86 height 21
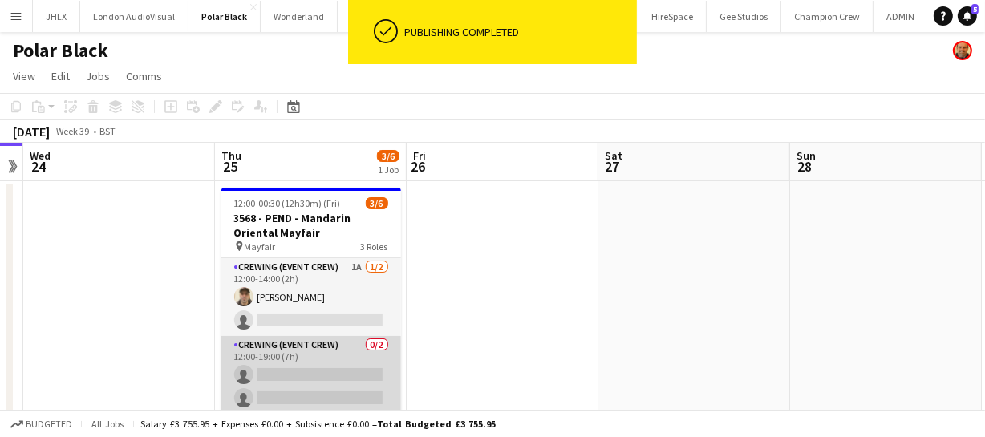
scroll to position [66, 0]
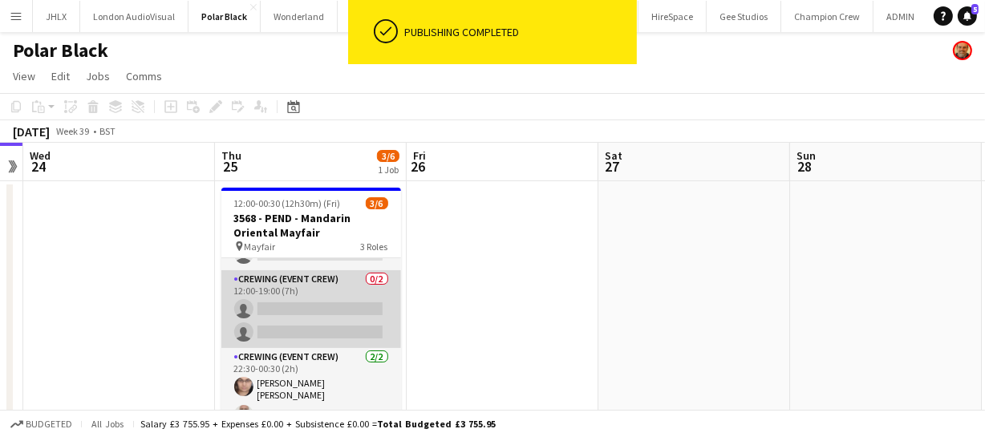
click at [305, 321] on app-card-role "Crewing (Event Crew) 0/2 12:00-19:00 (7h) single-neutral-actions single-neutral…" at bounding box center [311, 309] width 180 height 78
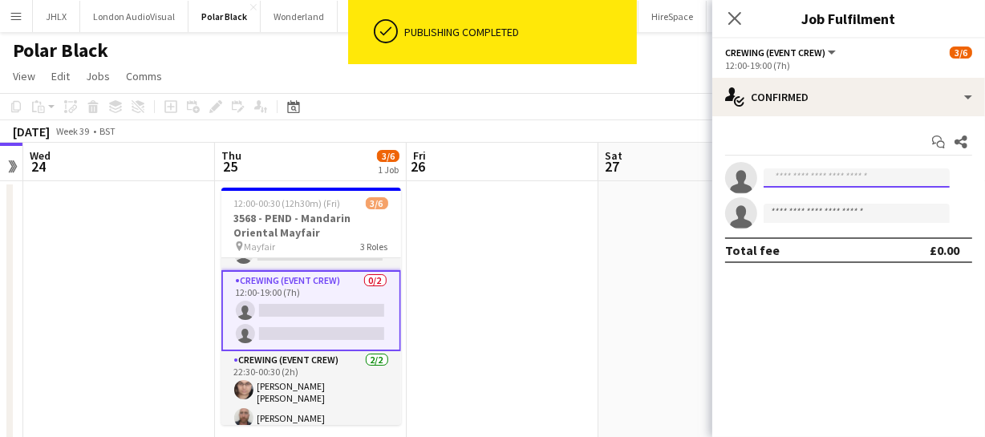
click at [817, 178] on input at bounding box center [857, 177] width 186 height 19
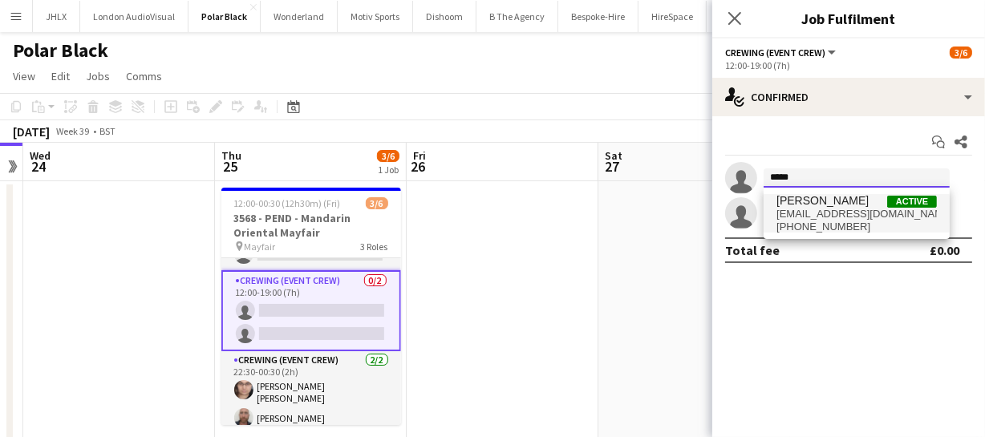
type input "*****"
click at [819, 211] on span "beepking@gmail.com" at bounding box center [857, 214] width 160 height 13
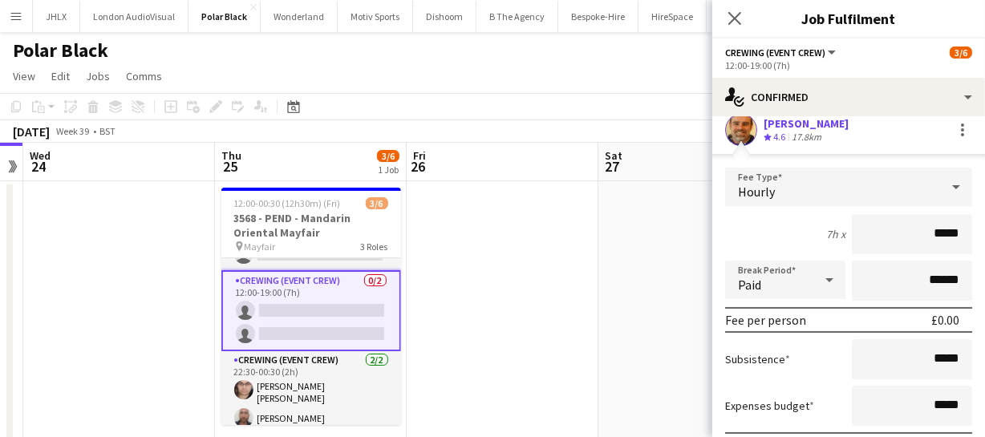
scroll to position [145, 0]
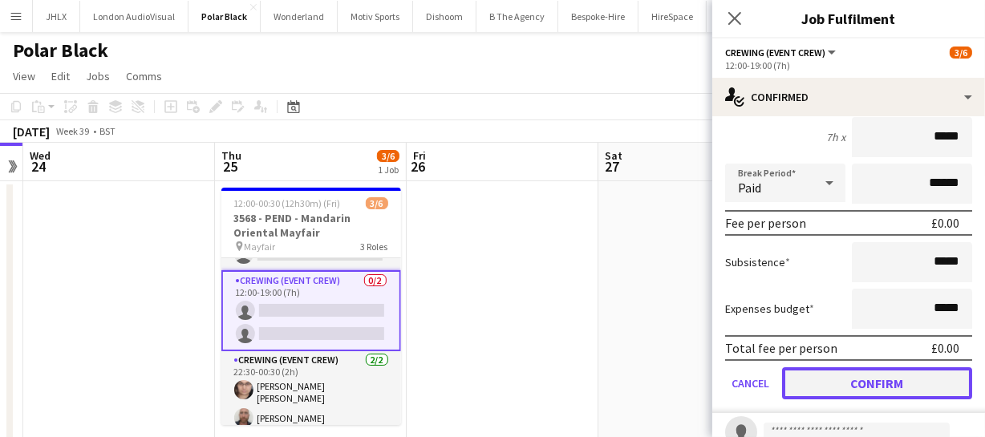
click at [865, 384] on button "Confirm" at bounding box center [877, 383] width 190 height 32
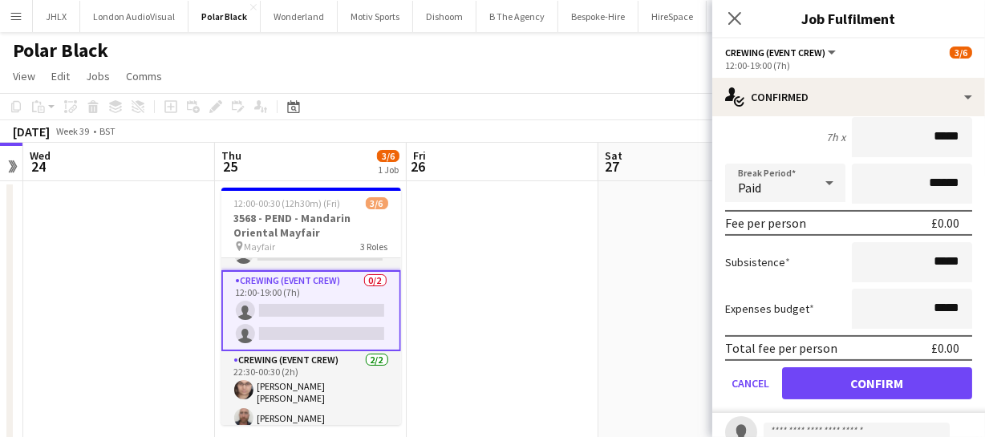
scroll to position [0, 0]
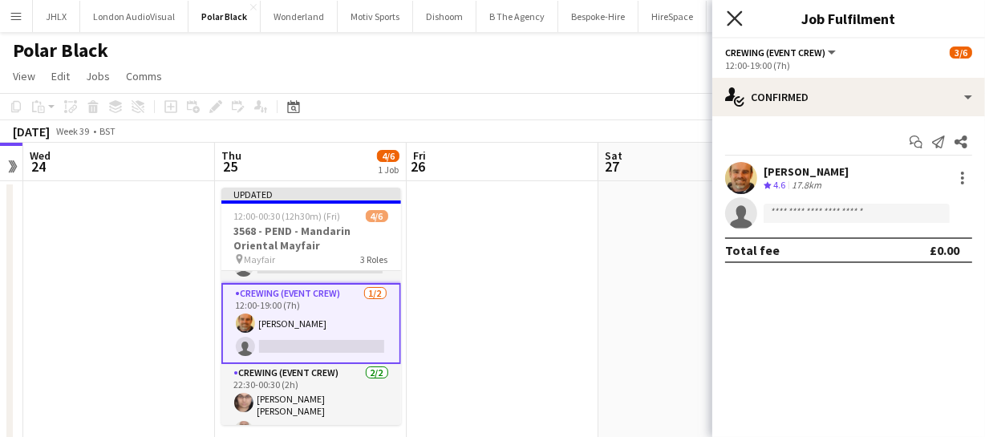
click at [739, 23] on icon at bounding box center [734, 17] width 15 height 15
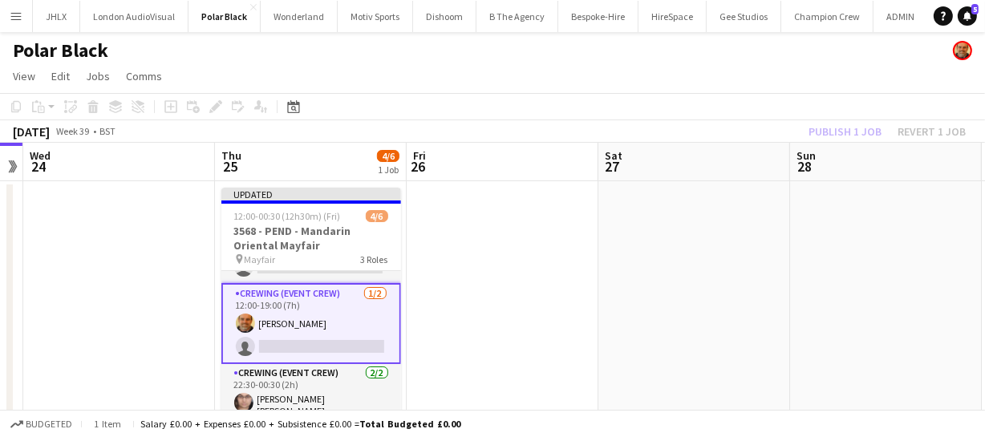
click at [851, 139] on div "Publish 1 job Revert 1 job" at bounding box center [888, 131] width 196 height 21
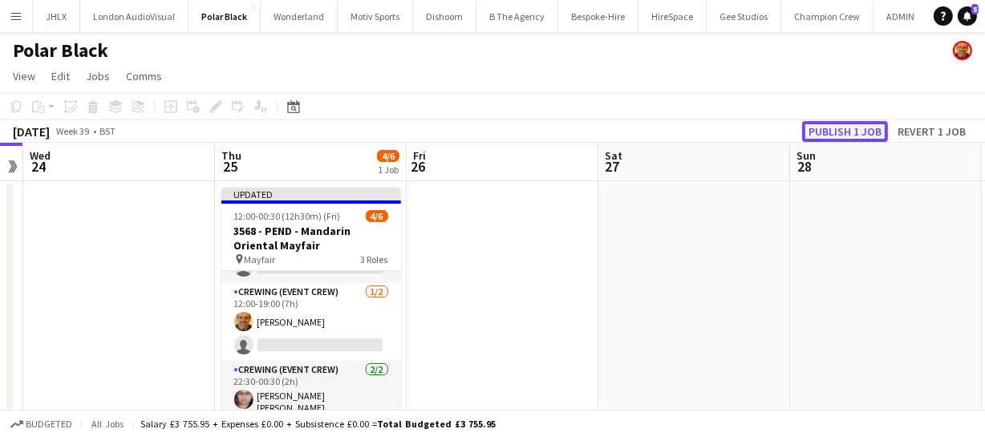
click at [851, 139] on button "Publish 1 job" at bounding box center [845, 131] width 86 height 21
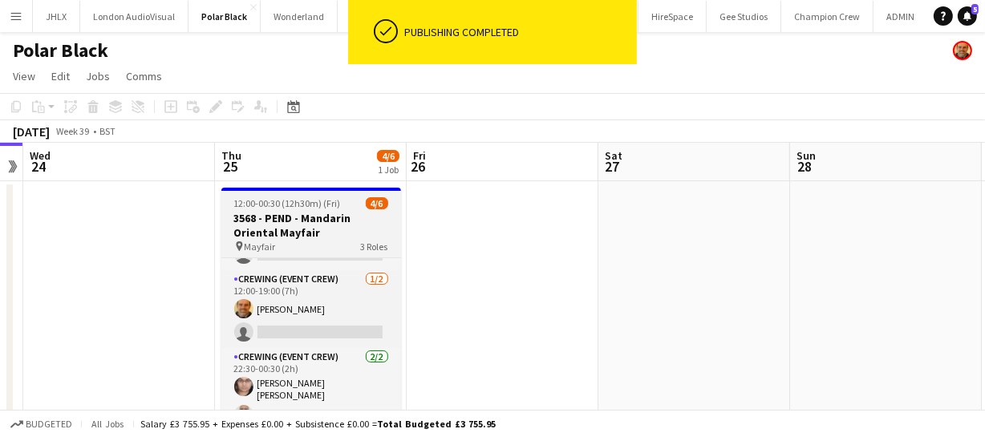
click at [291, 225] on h3 "3568 - PEND - Mandarin Oriental Mayfair" at bounding box center [311, 225] width 180 height 29
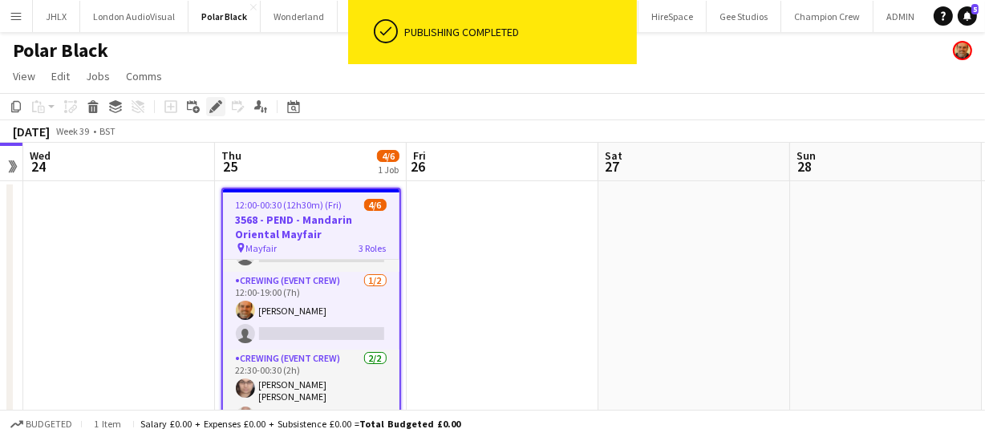
click at [211, 108] on icon at bounding box center [215, 107] width 9 height 9
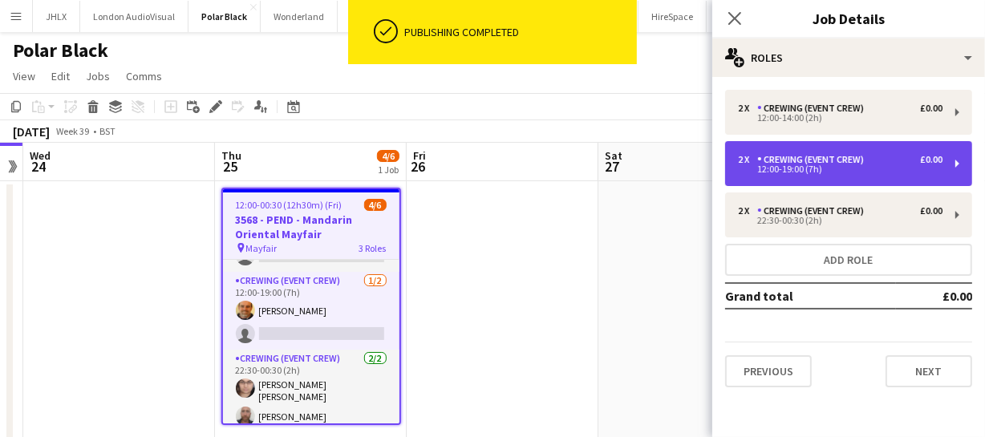
click at [827, 148] on div "2 x Crewing (Event Crew) £0.00 12:00-19:00 (7h)" at bounding box center [848, 163] width 247 height 45
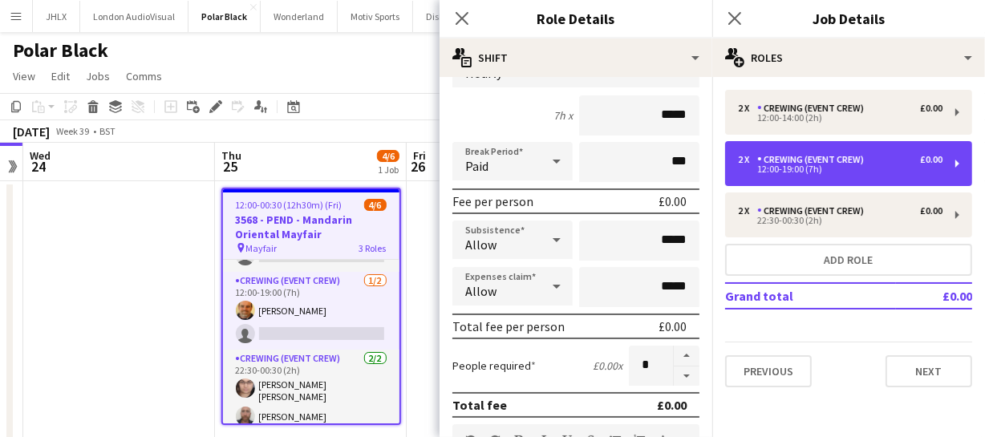
scroll to position [145, 0]
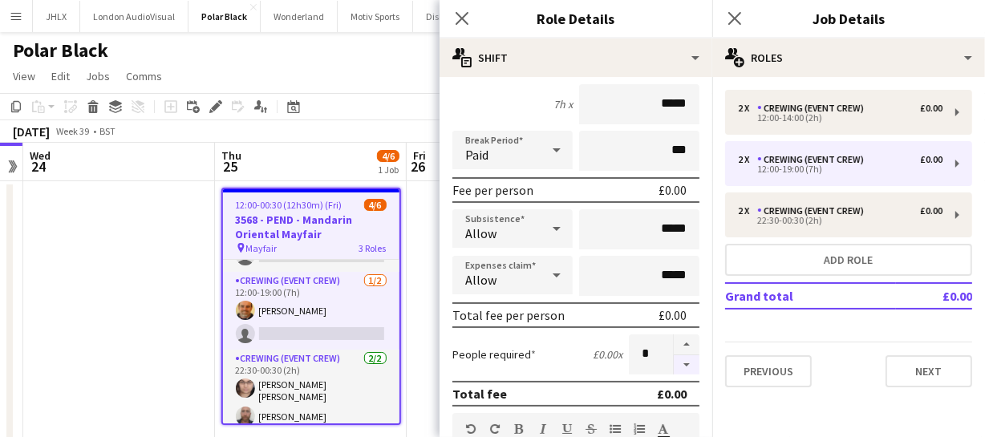
click at [674, 364] on button "button" at bounding box center [687, 365] width 26 height 20
type input "*"
click at [469, 21] on icon "Close pop-in" at bounding box center [461, 17] width 15 height 15
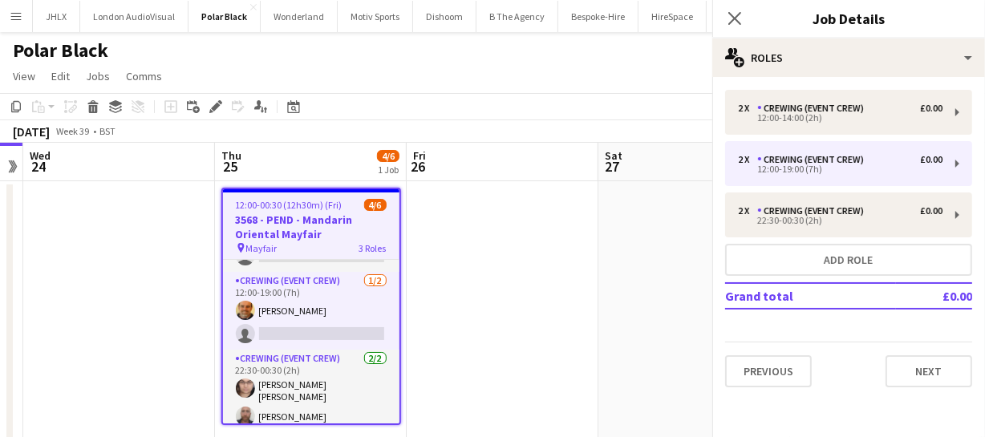
scroll to position [59, 0]
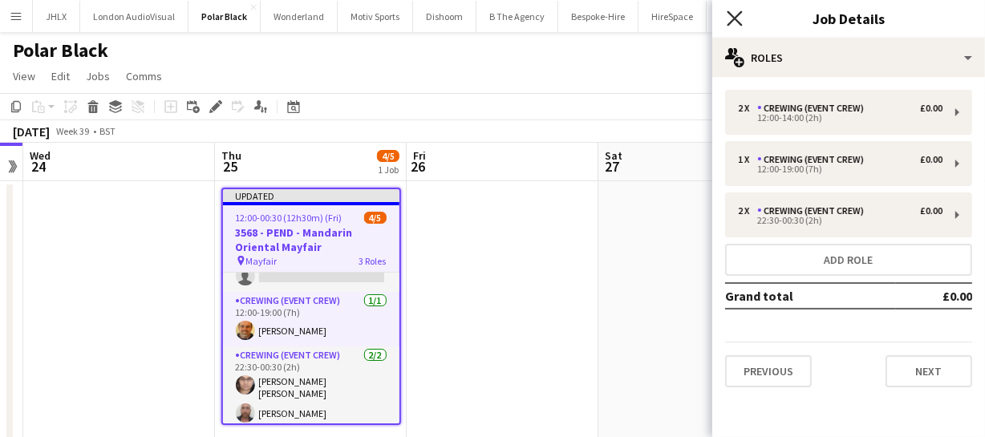
click at [736, 25] on icon "Close pop-in" at bounding box center [734, 17] width 15 height 15
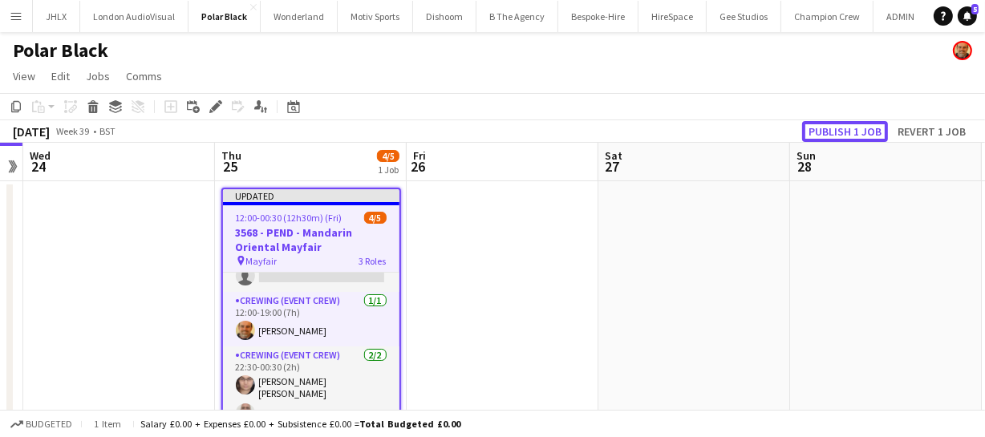
click at [822, 133] on button "Publish 1 job" at bounding box center [845, 131] width 86 height 21
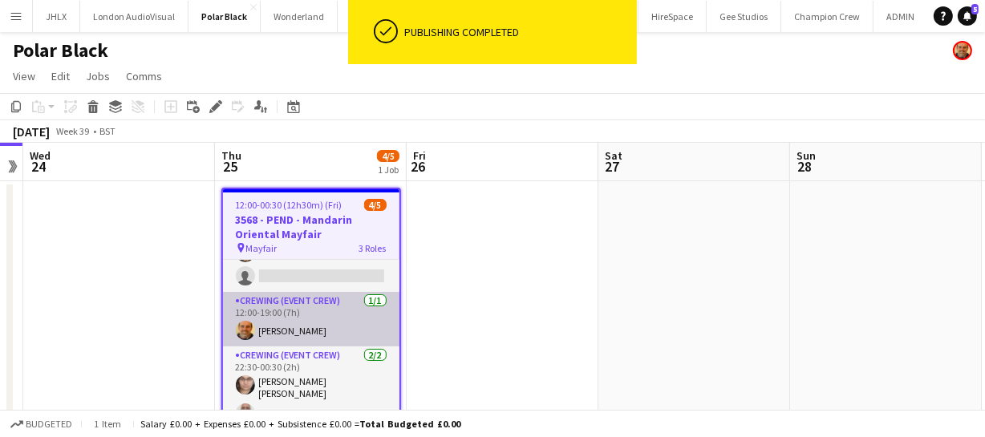
scroll to position [0, 0]
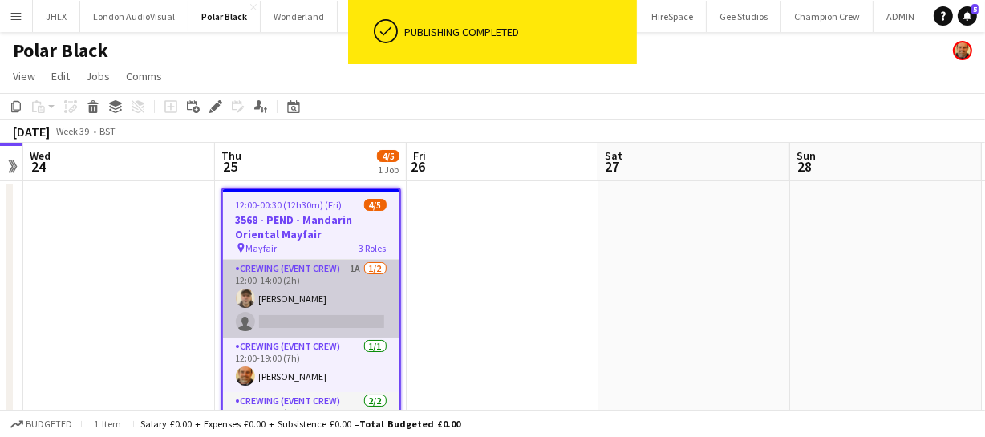
click at [318, 286] on app-card-role "Crewing (Event Crew) 1A 1/2 12:00-14:00 (2h) Daniel Ben-Haim single-neutral-act…" at bounding box center [311, 299] width 177 height 78
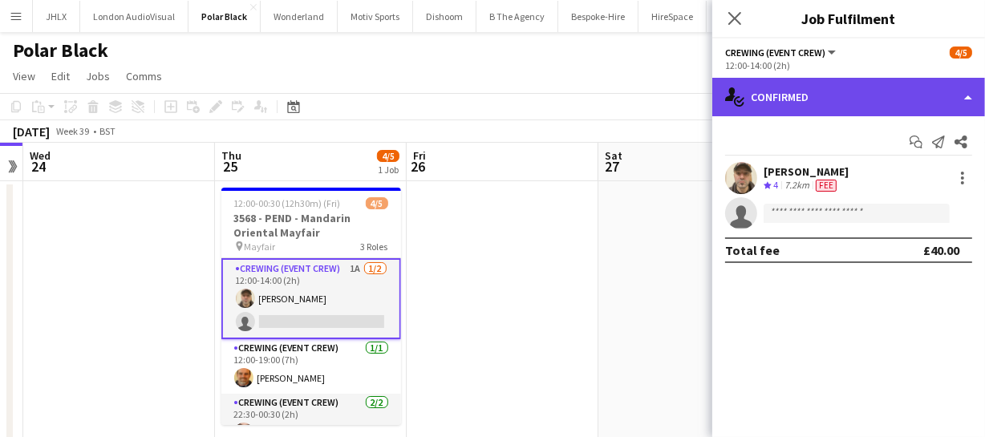
click at [861, 108] on div "single-neutral-actions-check-2 Confirmed" at bounding box center [848, 97] width 273 height 39
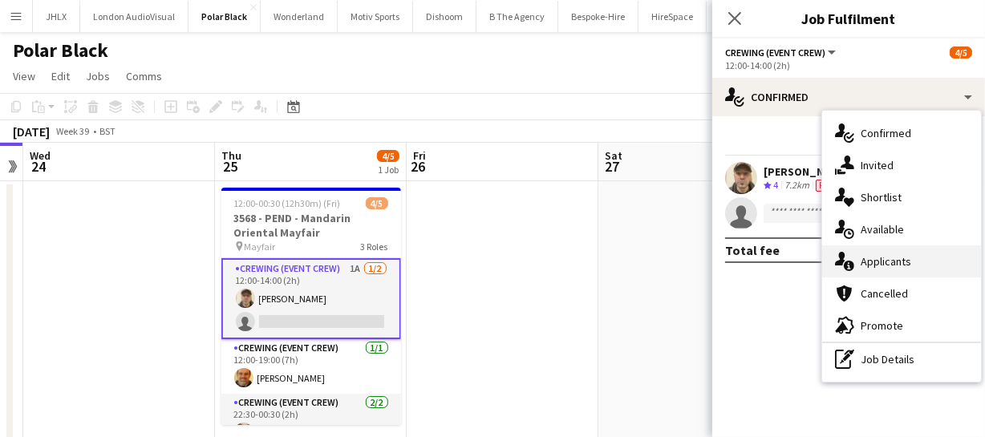
click at [885, 265] on span "Applicants" at bounding box center [886, 261] width 51 height 14
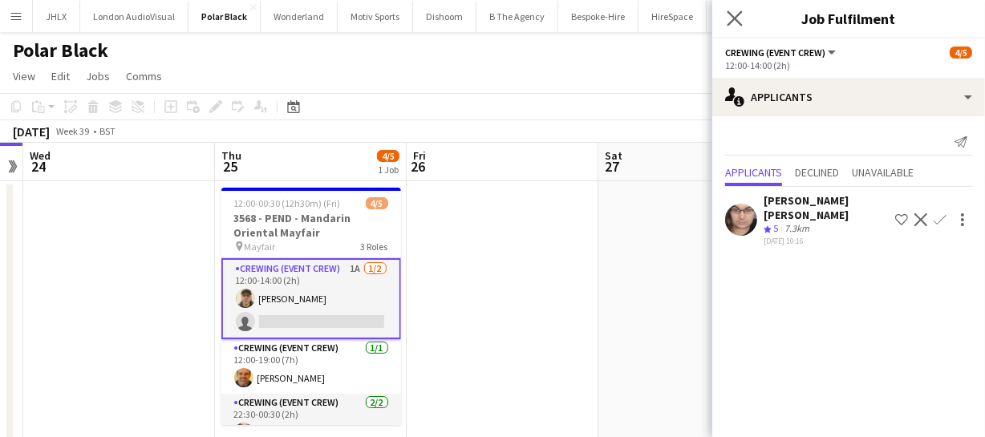
click at [737, 10] on icon "Close pop-in" at bounding box center [734, 17] width 15 height 15
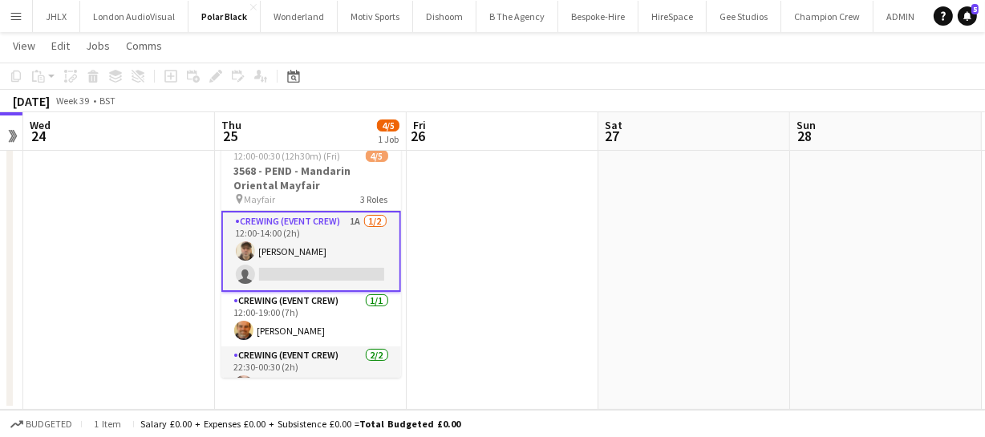
scroll to position [46, 0]
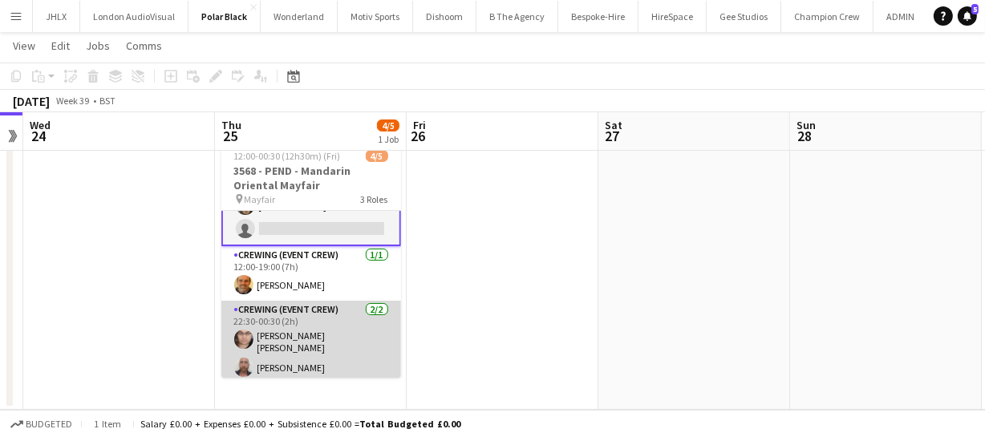
click at [243, 332] on app-user-avatar at bounding box center [243, 339] width 19 height 19
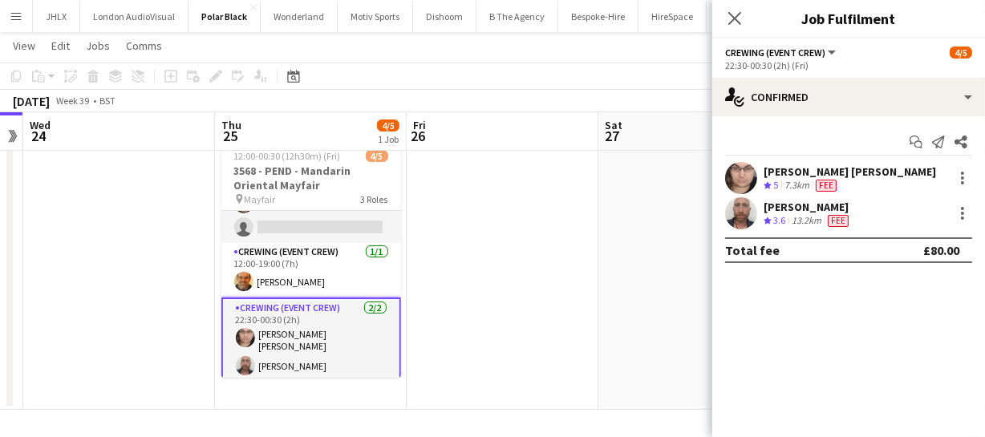
scroll to position [44, 0]
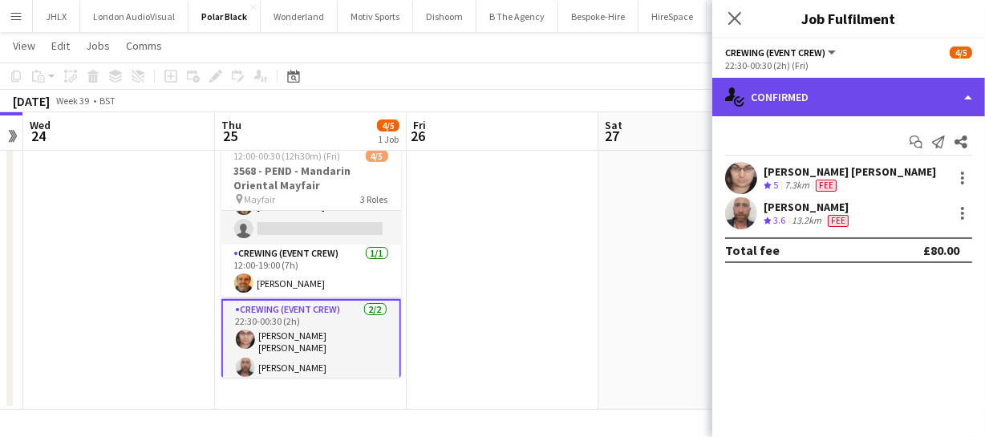
click at [790, 104] on div "single-neutral-actions-check-2 Confirmed" at bounding box center [848, 97] width 273 height 39
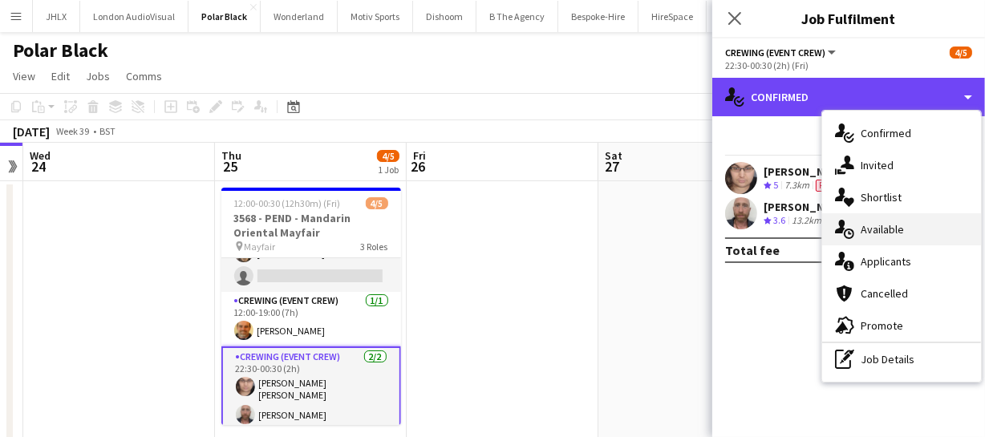
scroll to position [46, 0]
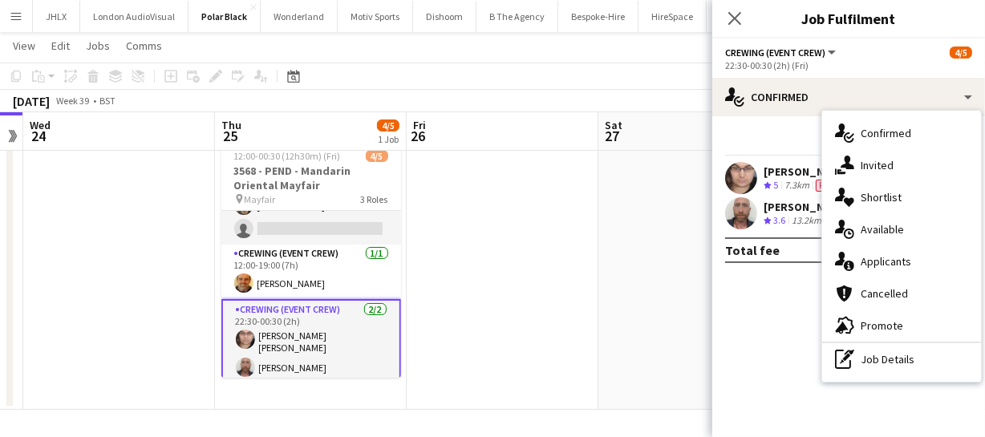
click at [737, 179] on app-user-avatar at bounding box center [741, 178] width 32 height 32
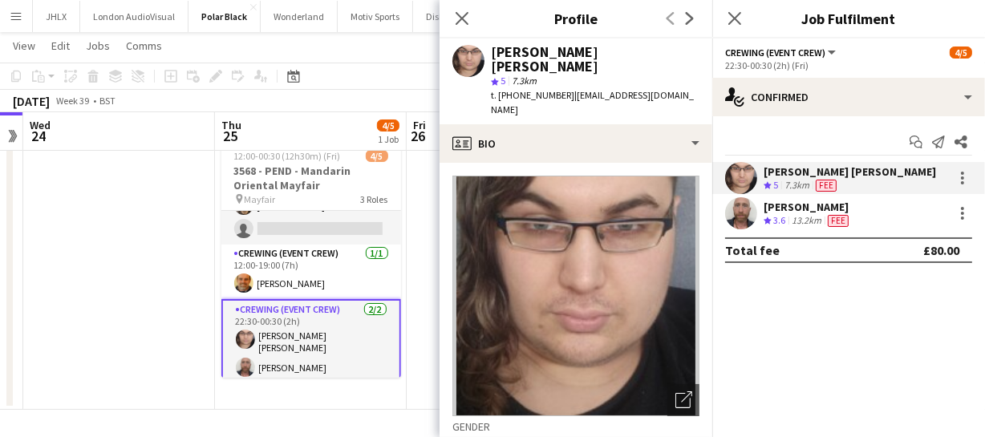
click at [569, 163] on app-crew-profile-bio "Open photos pop-in Gender Male Birthday 22-02-1998 (27 years) Location 48 Hawth…" at bounding box center [576, 300] width 273 height 274
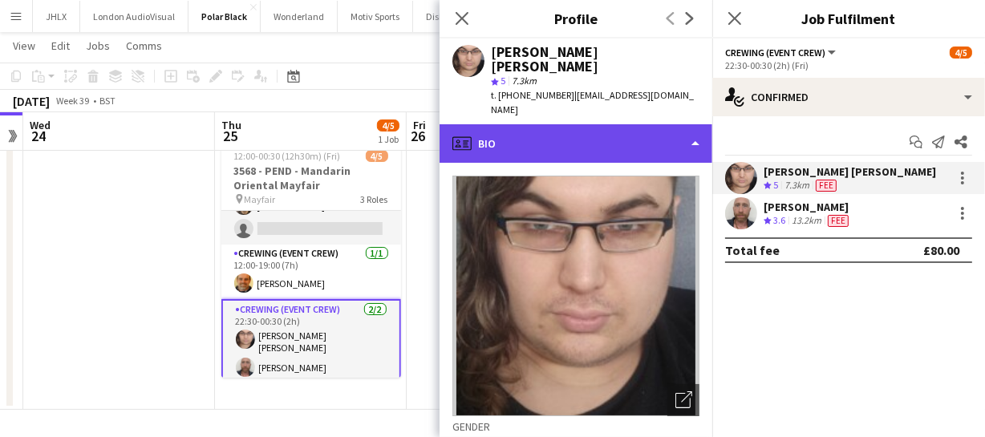
click at [570, 124] on div "profile Bio" at bounding box center [576, 143] width 273 height 39
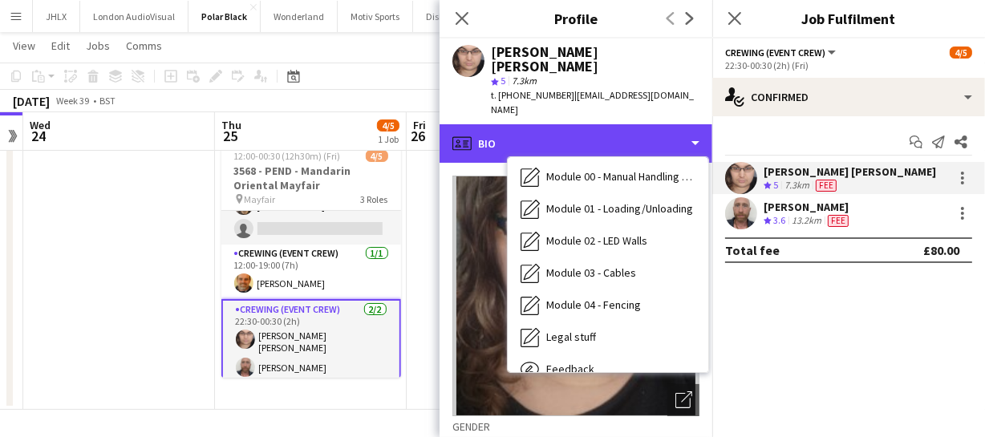
scroll to position [343, 0]
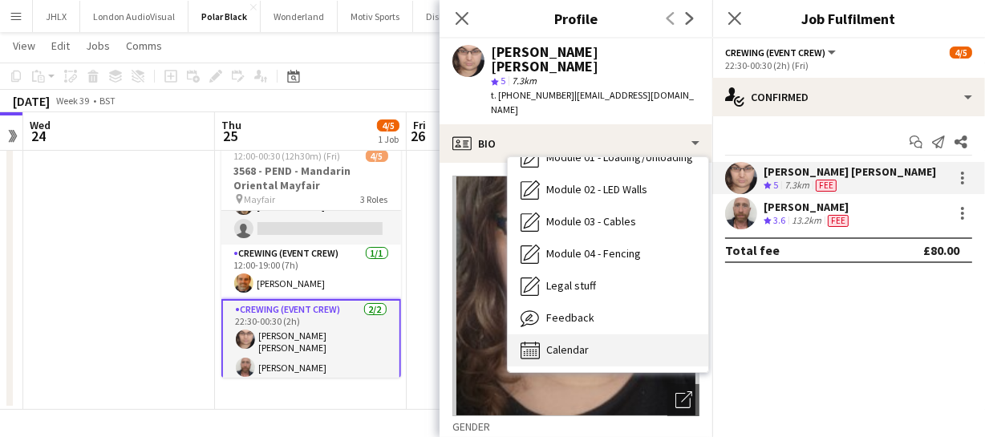
click at [566, 343] on span "Calendar" at bounding box center [567, 350] width 43 height 14
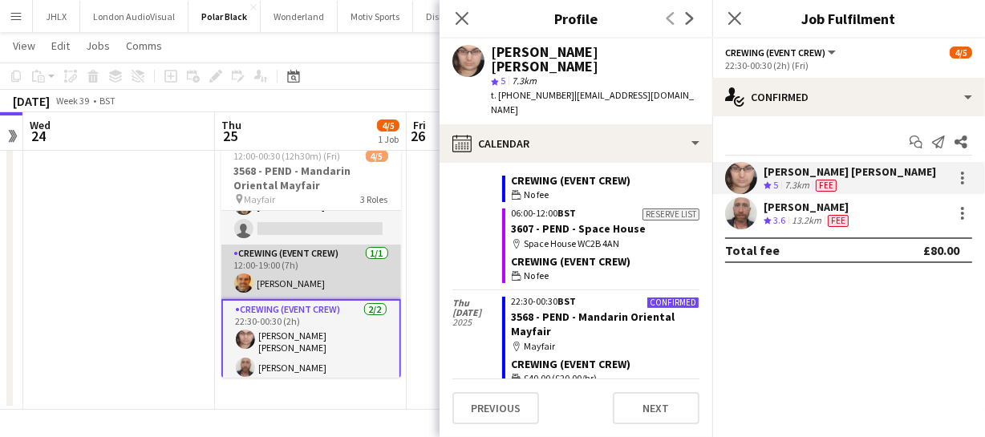
scroll to position [0, 0]
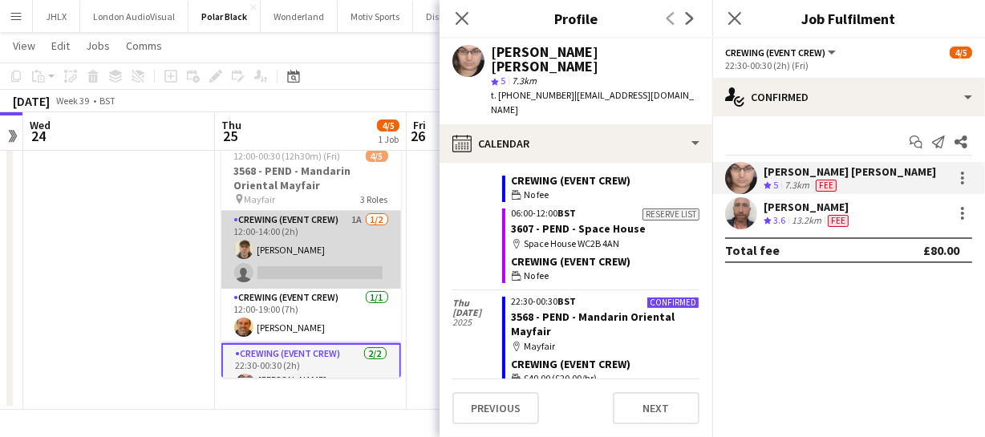
click at [296, 274] on app-card-role "Crewing (Event Crew) 1A 1/2 12:00-14:00 (2h) Daniel Ben-Haim single-neutral-act…" at bounding box center [311, 250] width 180 height 78
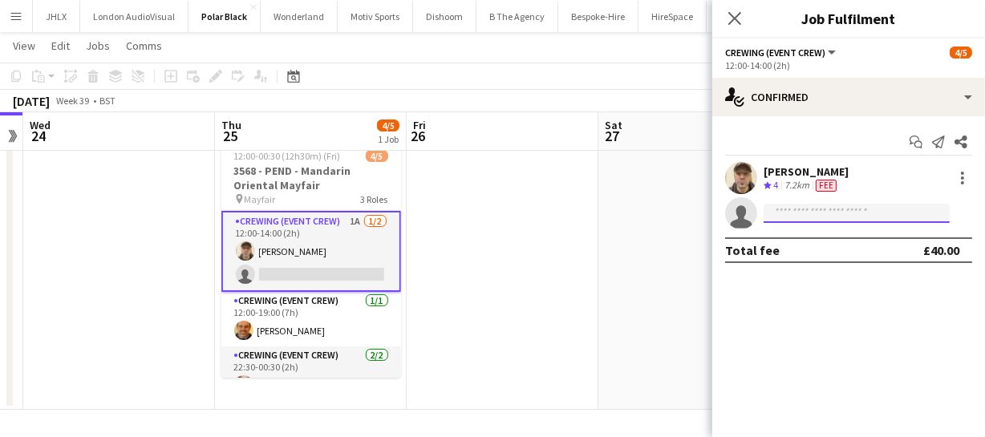
click at [788, 216] on input at bounding box center [857, 213] width 186 height 19
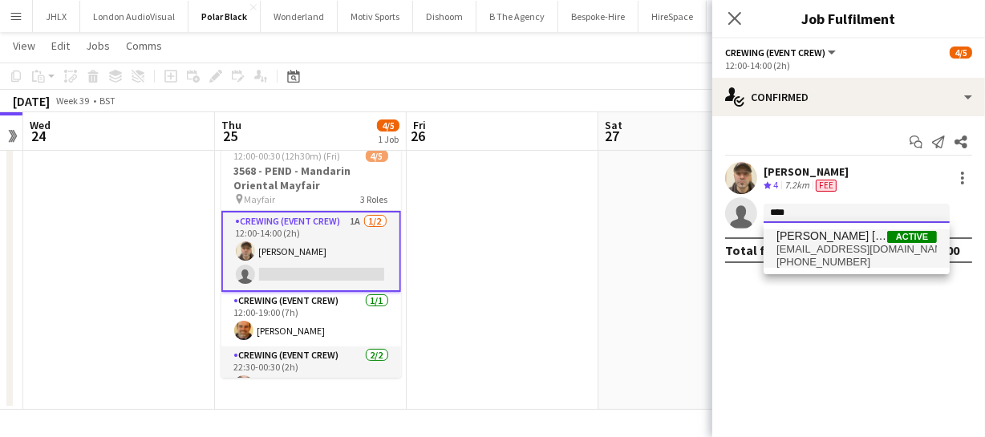
type input "****"
click at [827, 251] on span "elizamarshall117@gmail.com" at bounding box center [857, 249] width 160 height 13
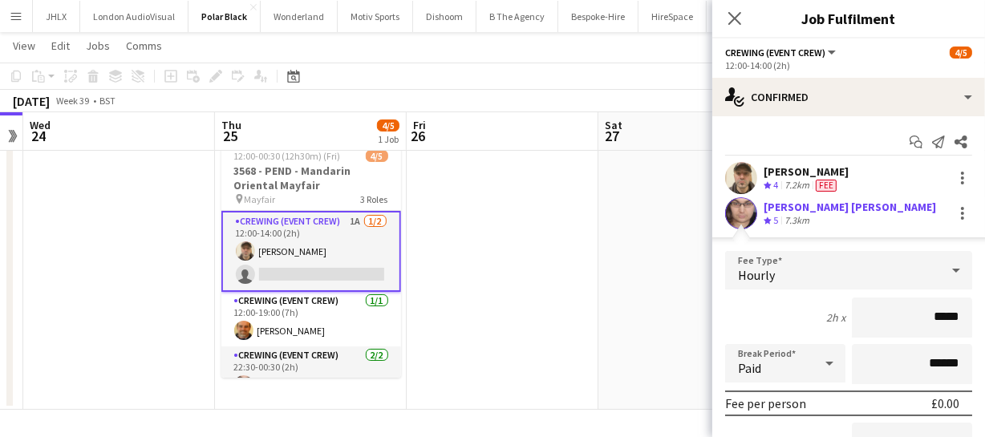
click at [899, 323] on input "*****" at bounding box center [912, 318] width 120 height 40
type input "******"
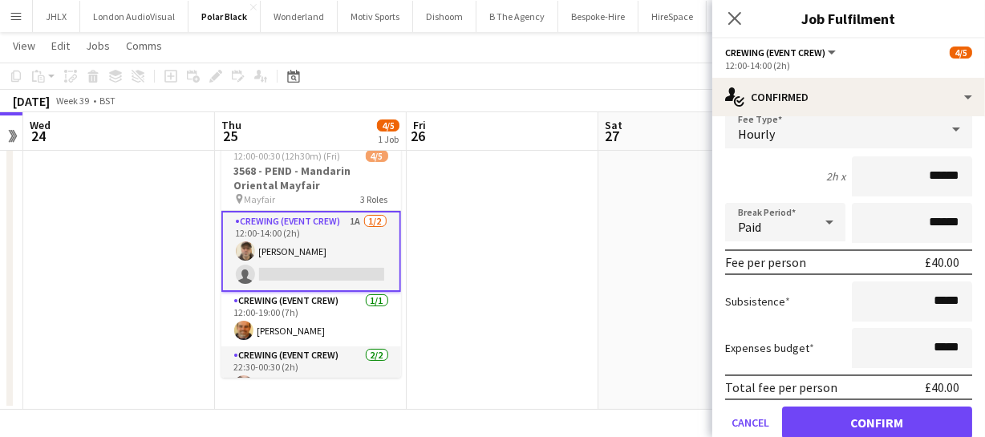
scroll to position [145, 0]
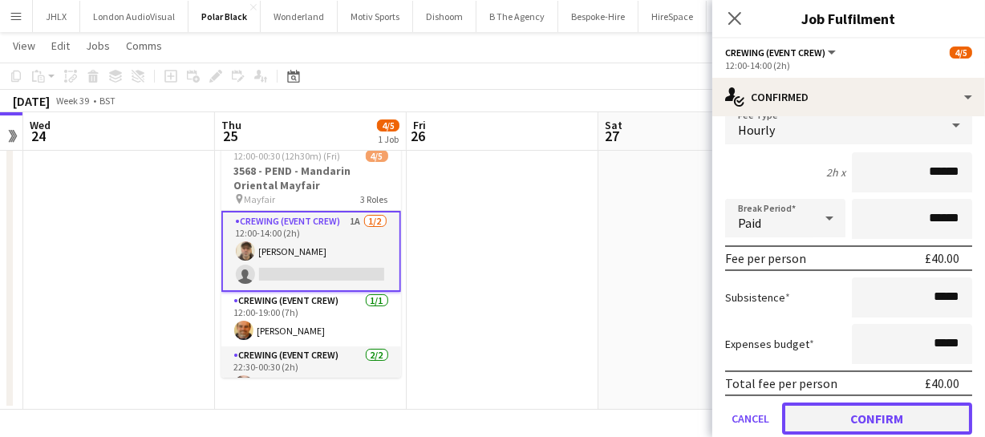
click at [875, 415] on button "Confirm" at bounding box center [877, 419] width 190 height 32
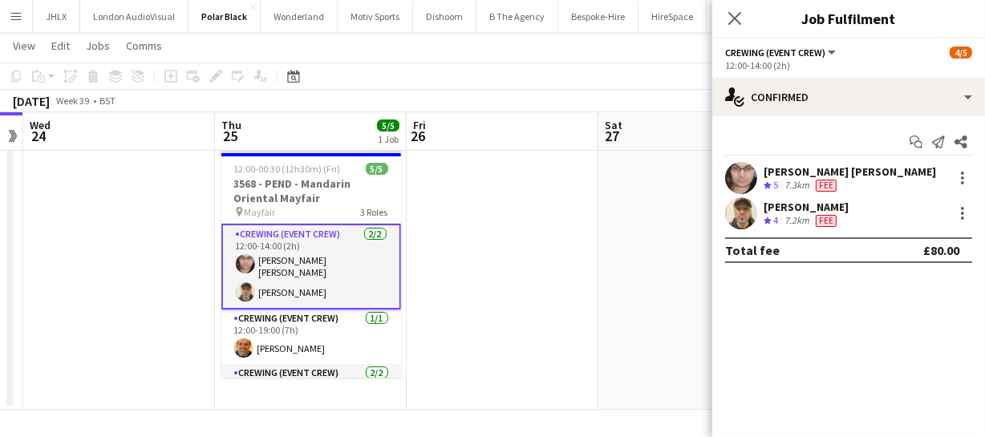
scroll to position [0, 0]
click at [736, 13] on icon "Close pop-in" at bounding box center [734, 17] width 15 height 15
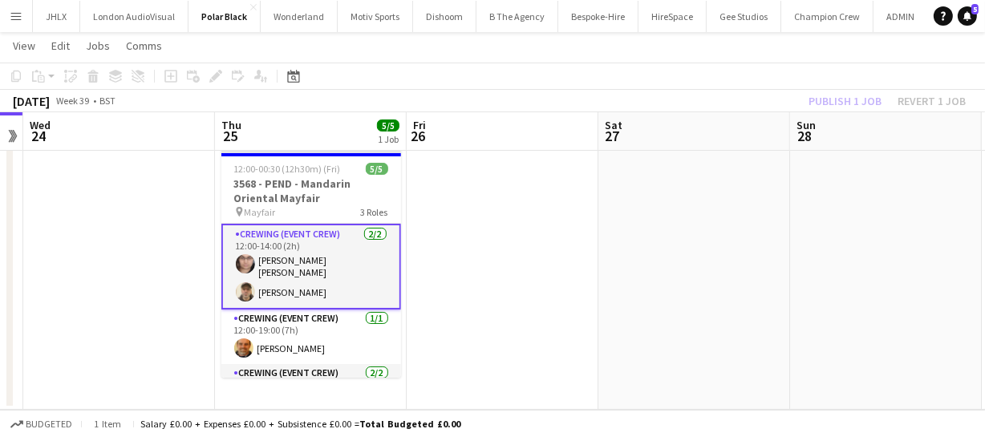
click at [841, 104] on div "Publish 1 job Revert 1 job" at bounding box center [888, 101] width 196 height 21
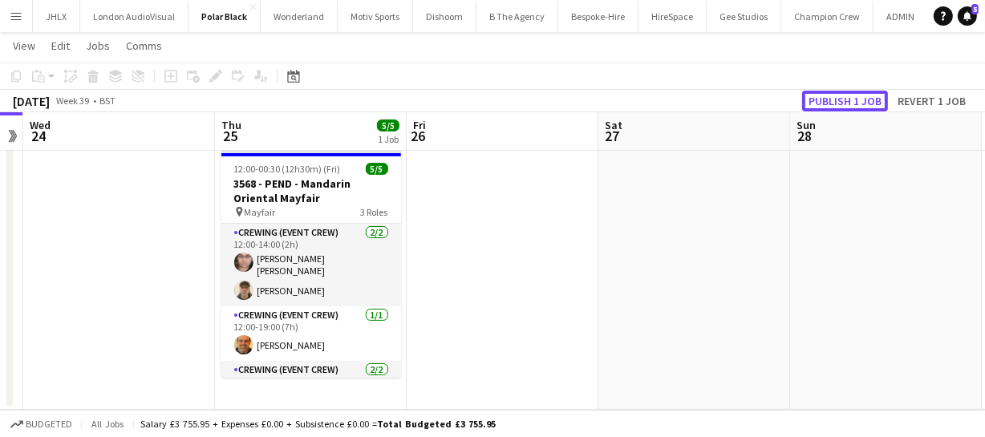
click at [841, 104] on button "Publish 1 job" at bounding box center [845, 101] width 86 height 21
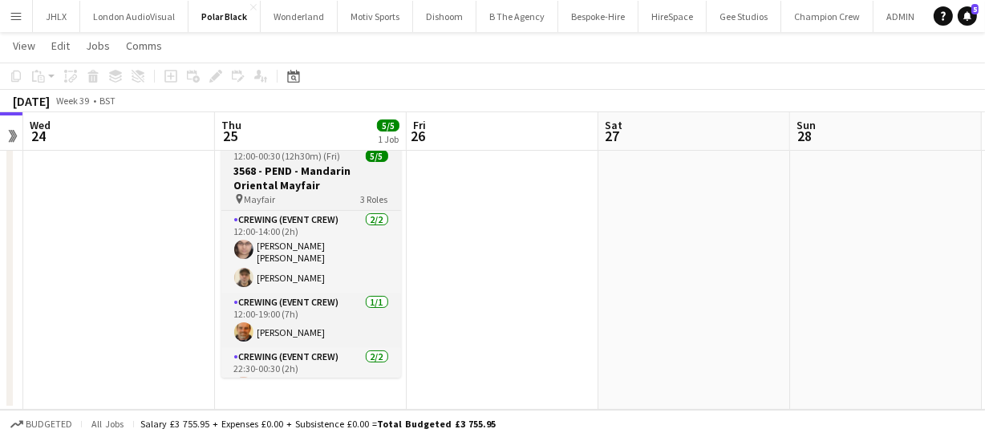
click at [289, 168] on h3 "3568 - PEND - Mandarin Oriental Mayfair" at bounding box center [311, 178] width 180 height 29
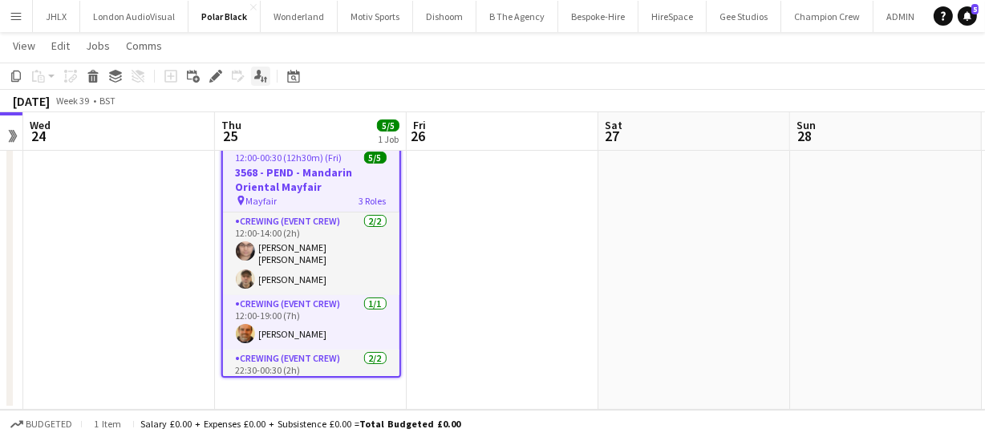
click at [258, 82] on icon "Applicants" at bounding box center [260, 76] width 13 height 13
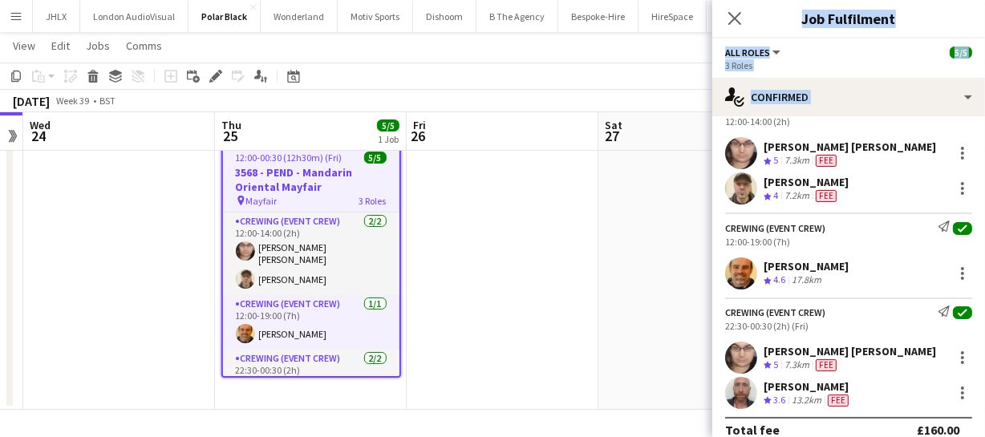
scroll to position [80, 0]
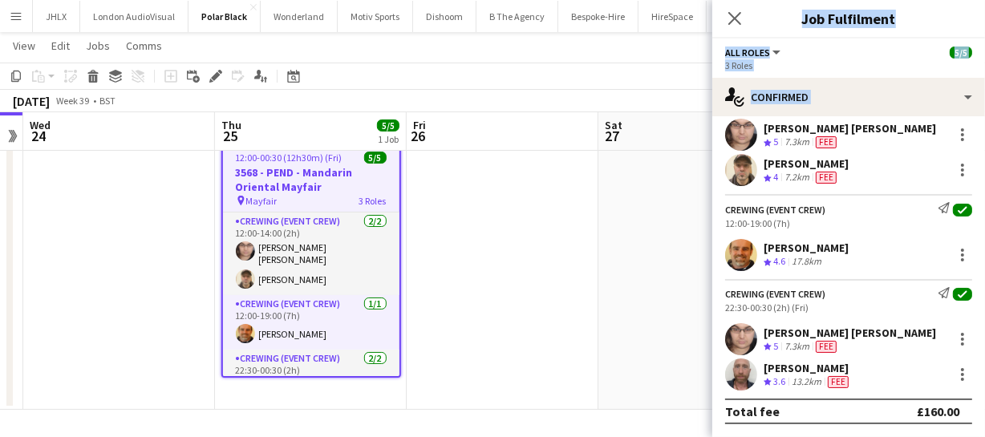
drag, startPoint x: 723, startPoint y: 153, endPoint x: 883, endPoint y: 384, distance: 280.2
click at [883, 384] on div "Send notification Start chat Share Crewing (Event Crew) Send notification check…" at bounding box center [848, 237] width 273 height 400
copy app-confirmed-crew "Crewing (Event Crew) Send notification check 12:00-14:00 (2h) Ells Jones Crew r…"
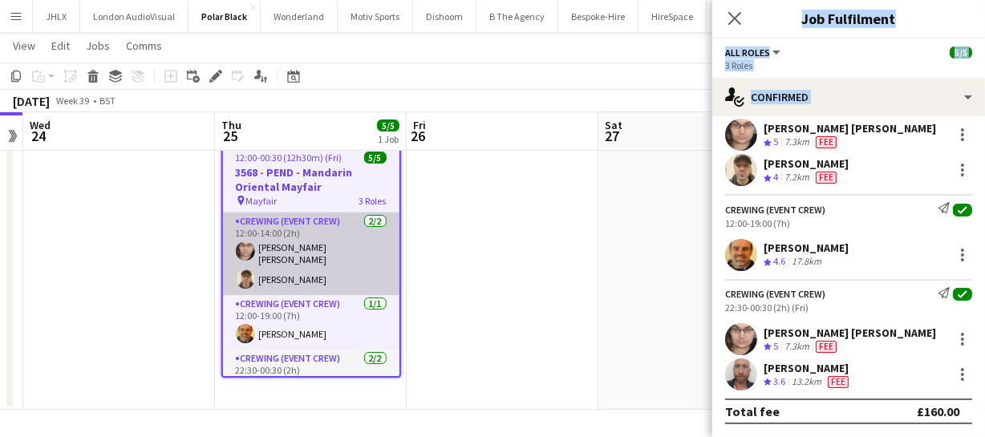
click at [255, 255] on app-card-role "Crewing (Event Crew) 2/2 12:00-14:00 (2h) Ells Jones Daniel Ben-Haim" at bounding box center [311, 254] width 177 height 83
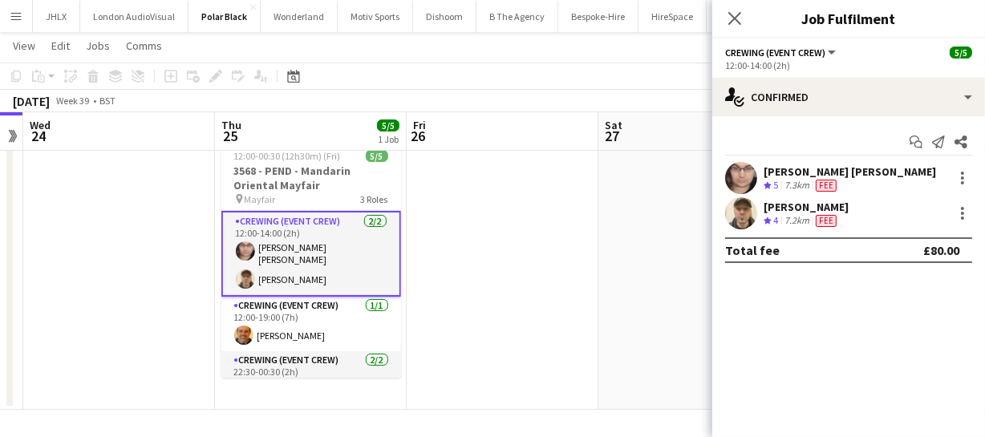
click at [739, 180] on app-user-avatar at bounding box center [741, 178] width 32 height 32
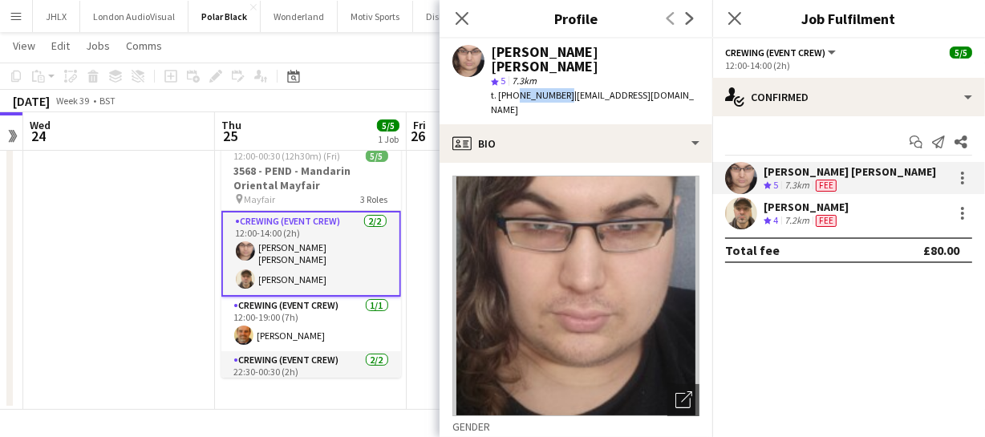
drag, startPoint x: 513, startPoint y: 79, endPoint x: 560, endPoint y: 87, distance: 47.1
click at [560, 89] on span "t. +447454492751" at bounding box center [532, 95] width 83 height 12
copy span "7454492751"
click at [463, 20] on icon "Close pop-in" at bounding box center [461, 17] width 15 height 15
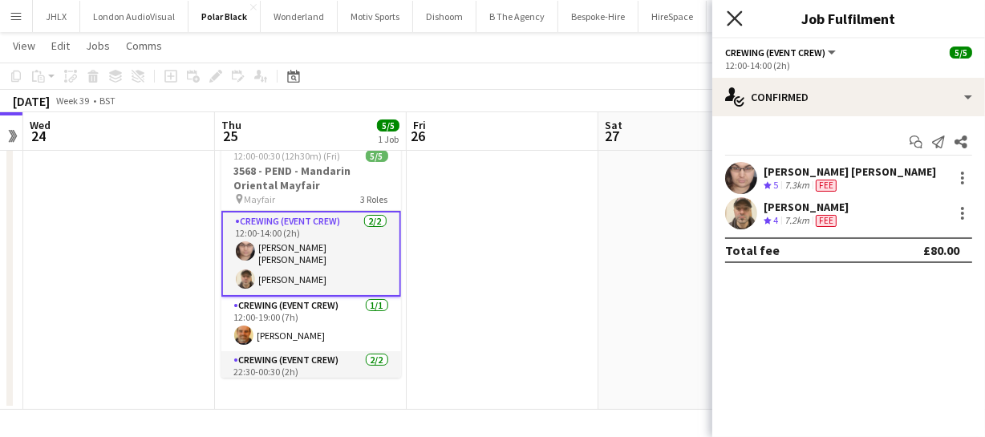
click at [735, 18] on icon at bounding box center [734, 17] width 15 height 15
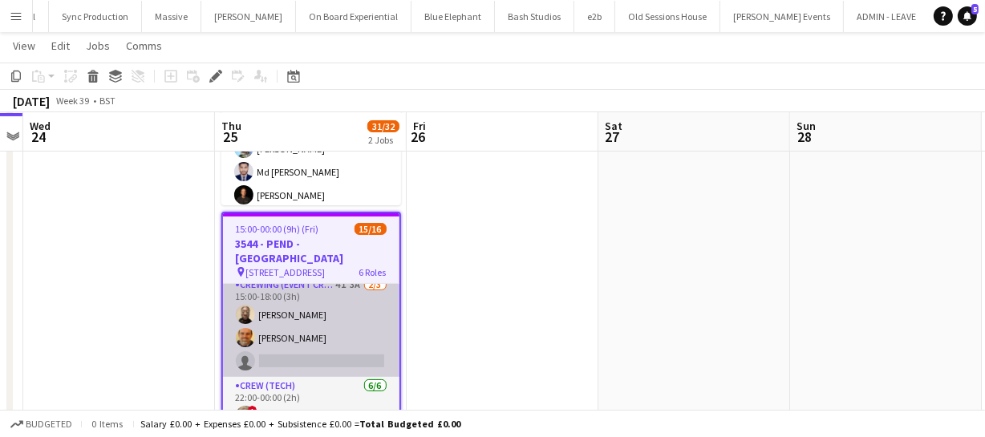
scroll to position [145, 0]
click at [286, 318] on app-card-role "Crewing (Event Crew) 4I 3A 2/3 15:00-18:00 (3h) Phillip Dimonga Okandju Shane K…" at bounding box center [311, 326] width 177 height 101
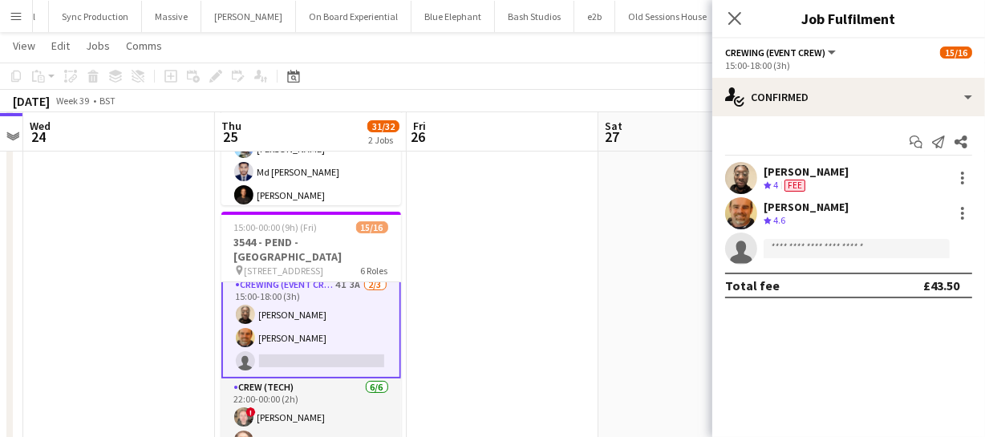
scroll to position [220, 0]
click at [963, 217] on div at bounding box center [962, 218] width 3 height 3
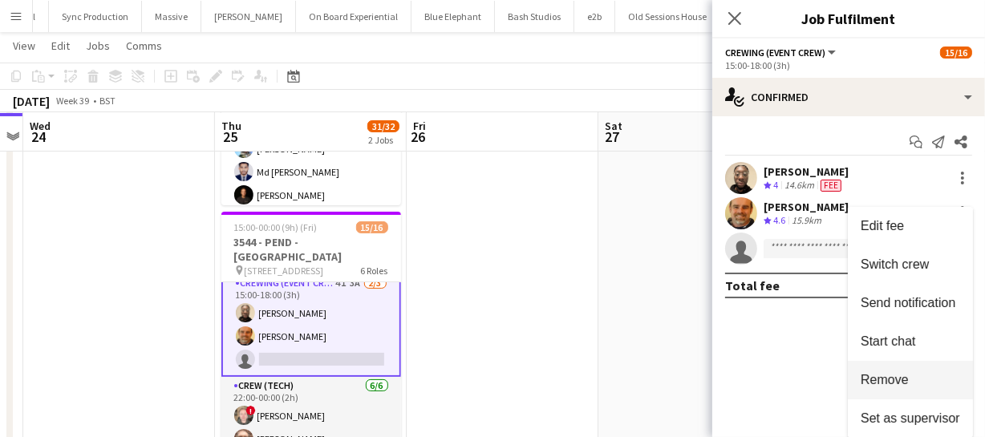
click at [887, 371] on button "Remove" at bounding box center [910, 380] width 125 height 39
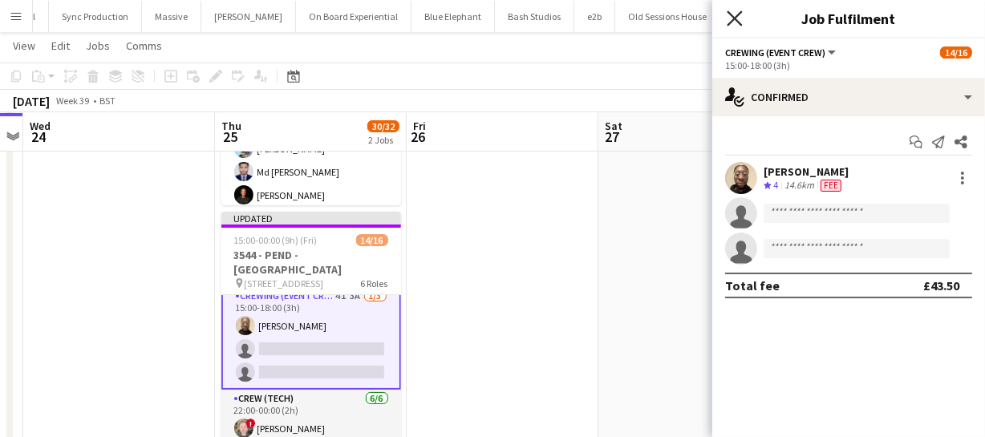
click at [729, 21] on icon "Close pop-in" at bounding box center [734, 17] width 15 height 15
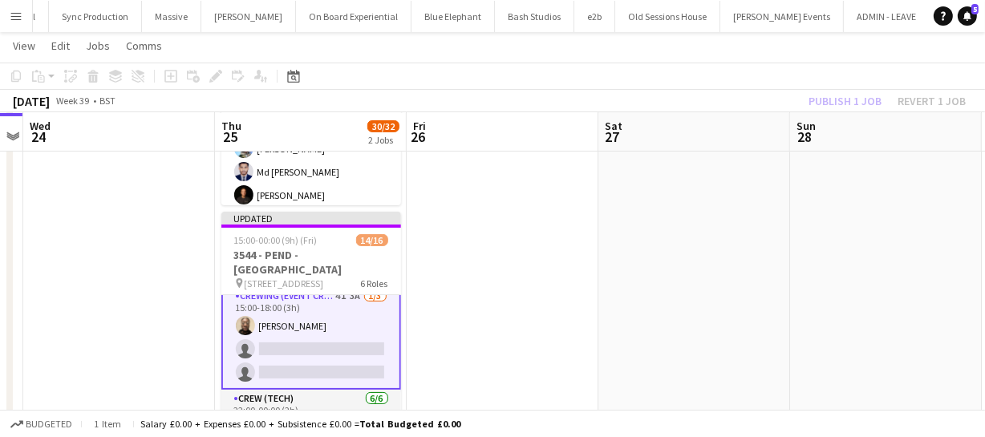
click at [869, 98] on div "Publish 1 job Revert 1 job" at bounding box center [888, 101] width 196 height 21
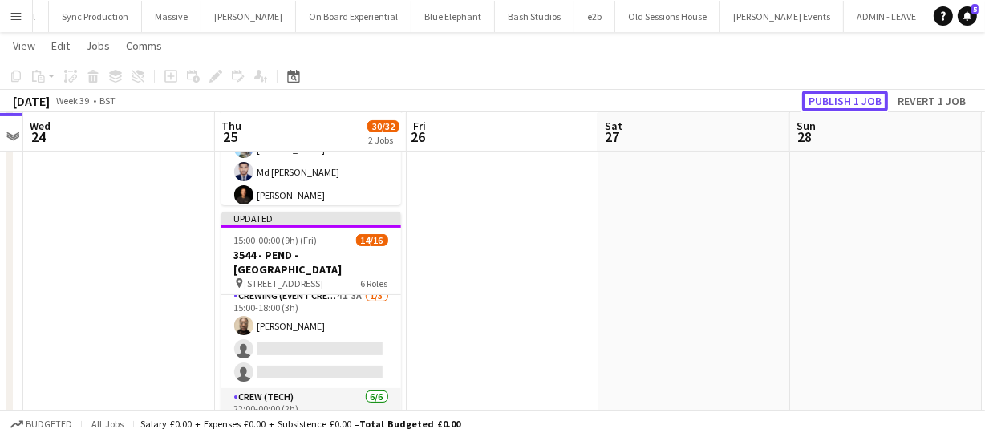
click at [869, 98] on button "Publish 1 job" at bounding box center [845, 101] width 86 height 21
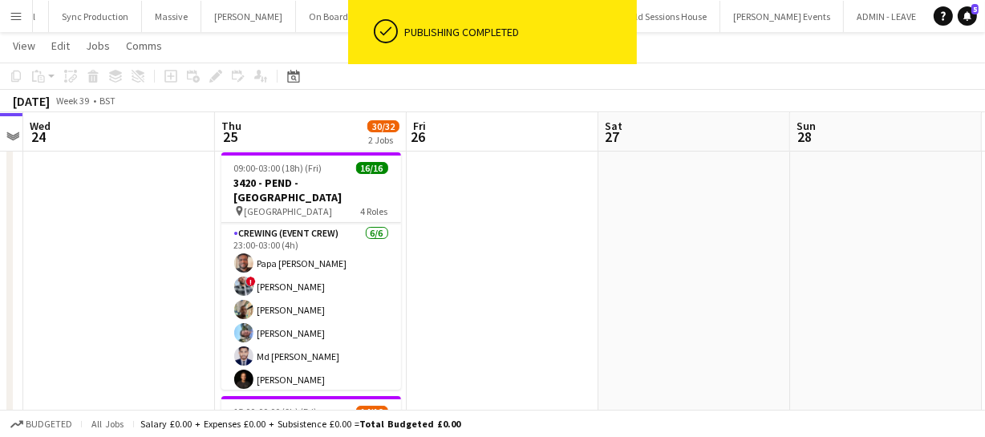
scroll to position [0, 0]
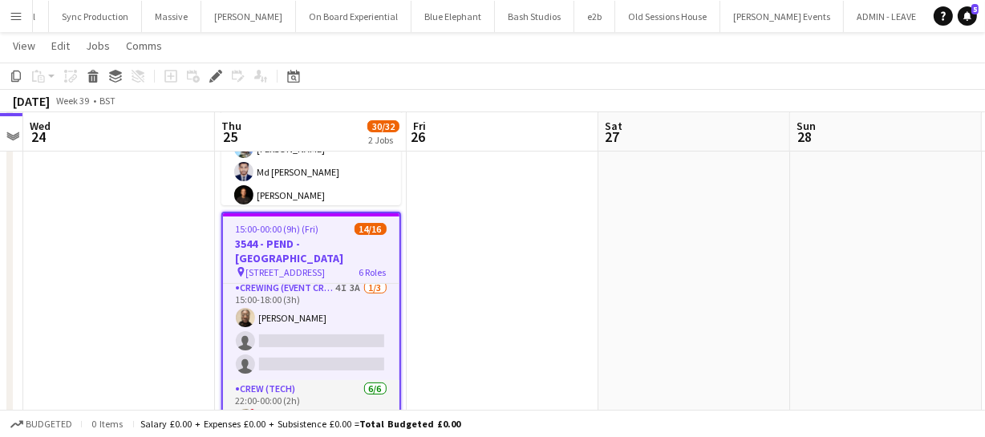
scroll to position [218, 0]
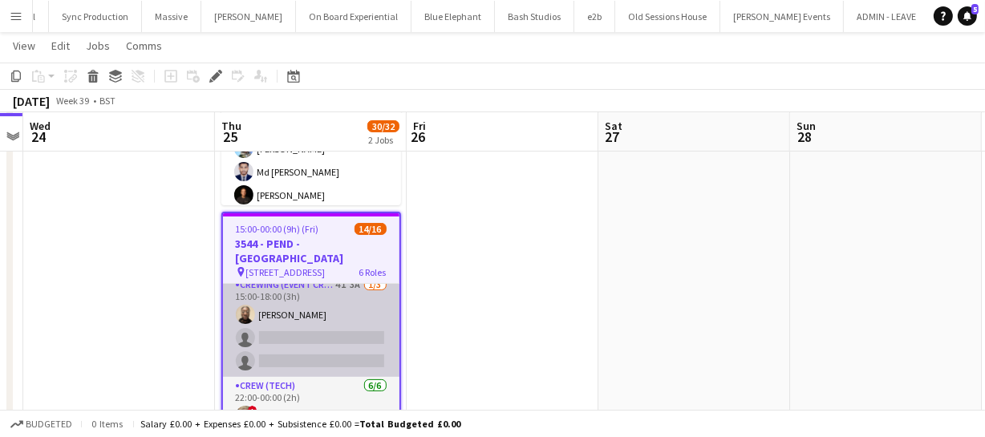
click at [302, 324] on app-card-role "Crewing (Event Crew) 4I 3A 1/3 15:00-18:00 (3h) Phillip Dimonga Okandju single-…" at bounding box center [311, 326] width 177 height 101
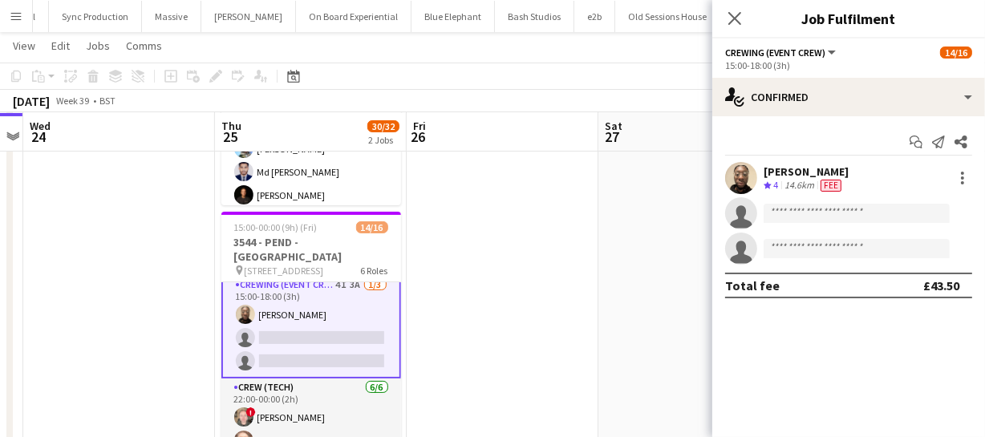
scroll to position [220, 0]
click at [819, 209] on input at bounding box center [857, 213] width 186 height 19
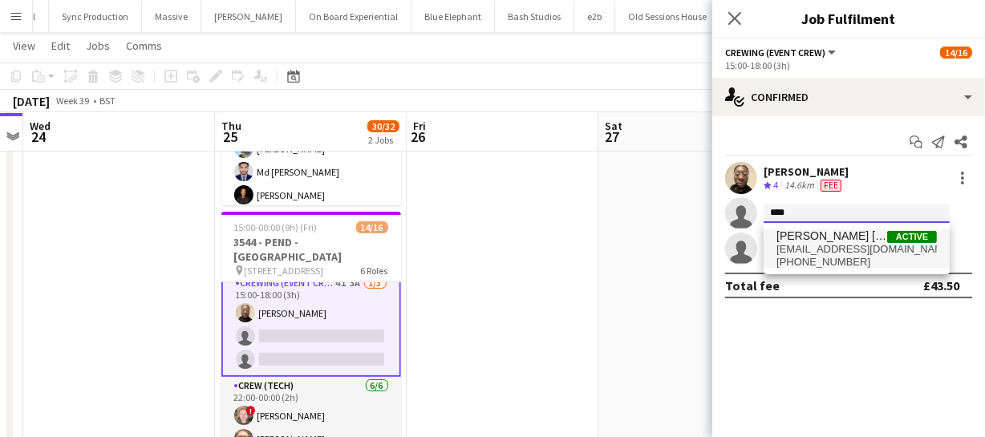
type input "****"
click at [838, 235] on span "Ells Jones Active" at bounding box center [857, 236] width 160 height 14
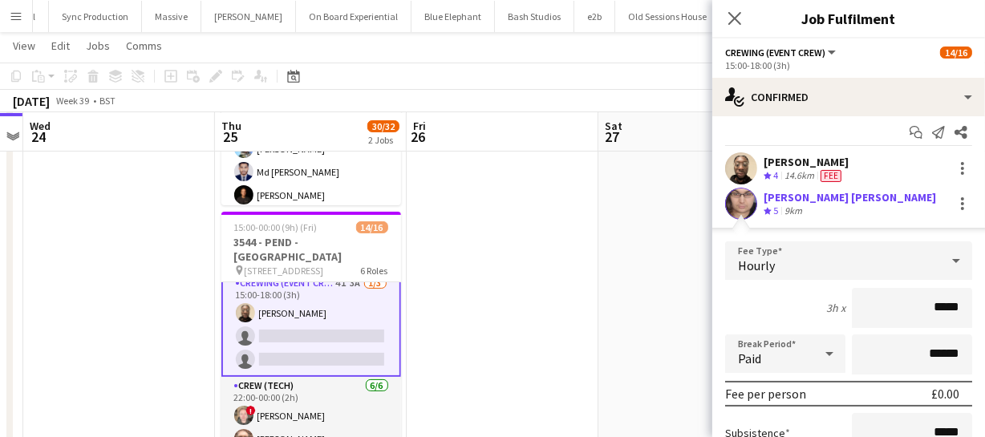
scroll to position [0, 0]
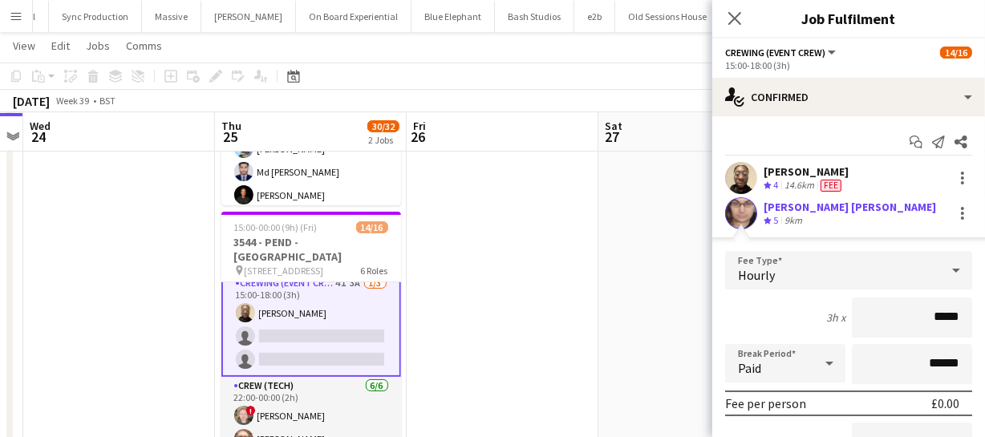
drag, startPoint x: 952, startPoint y: 314, endPoint x: 884, endPoint y: 310, distance: 68.3
click at [884, 310] on input "*****" at bounding box center [912, 318] width 120 height 40
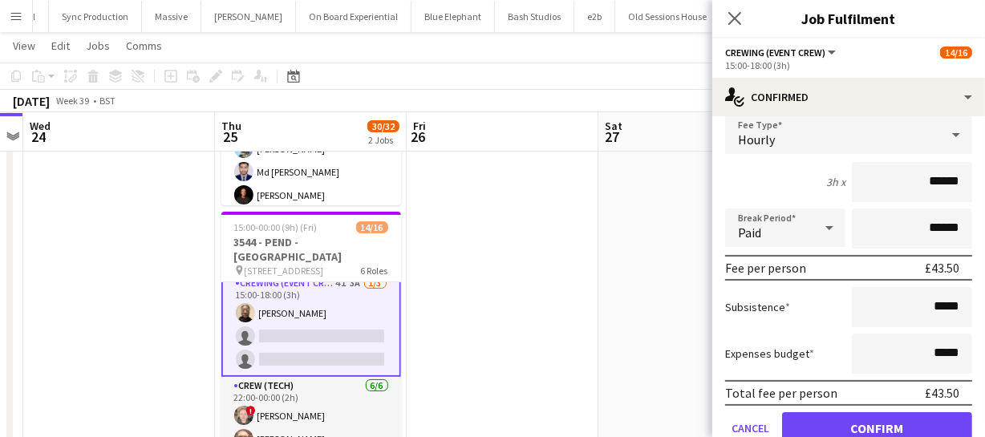
scroll to position [218, 0]
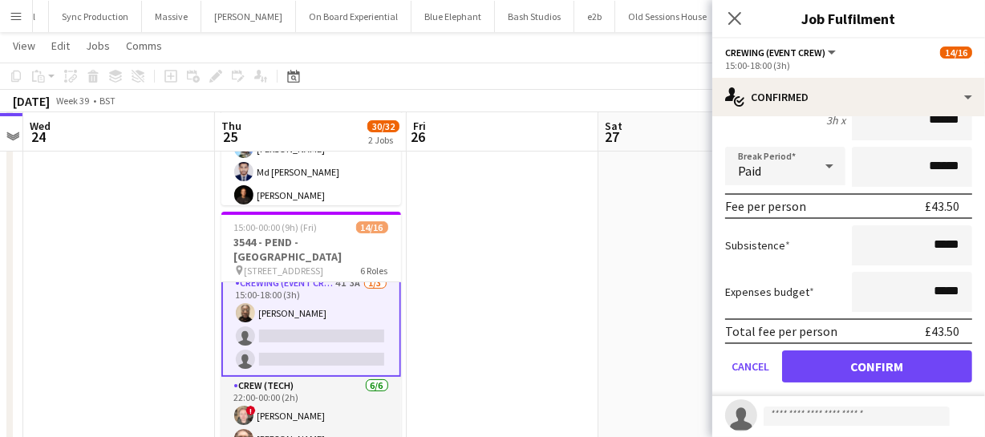
type input "******"
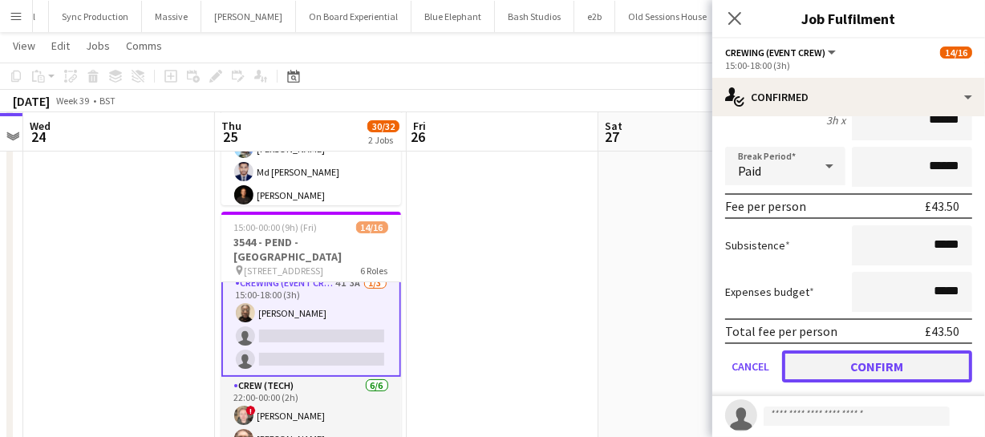
click at [899, 358] on button "Confirm" at bounding box center [877, 367] width 190 height 32
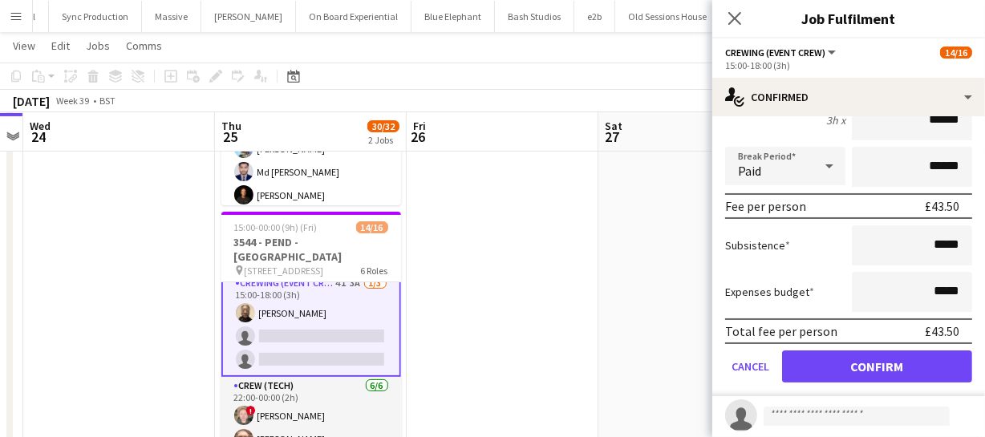
scroll to position [0, 0]
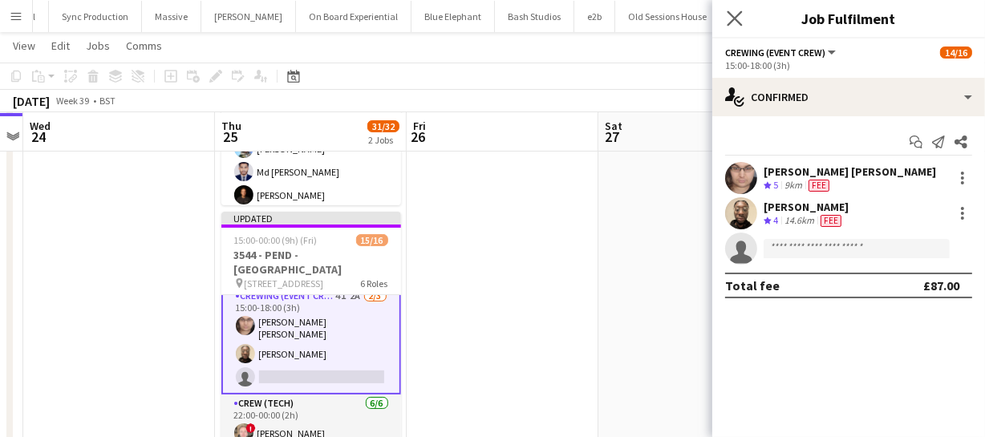
click at [737, 26] on app-icon "Close pop-in" at bounding box center [735, 18] width 23 height 23
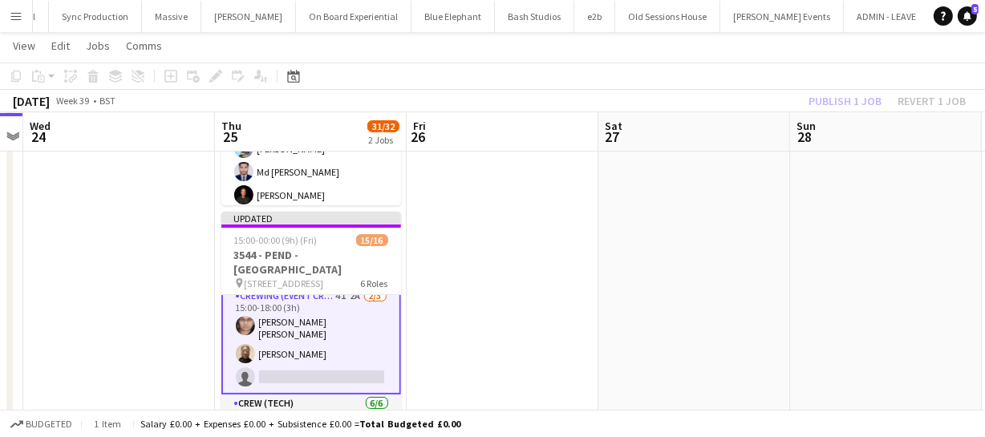
click at [852, 104] on div "Publish 1 job Revert 1 job" at bounding box center [888, 101] width 196 height 21
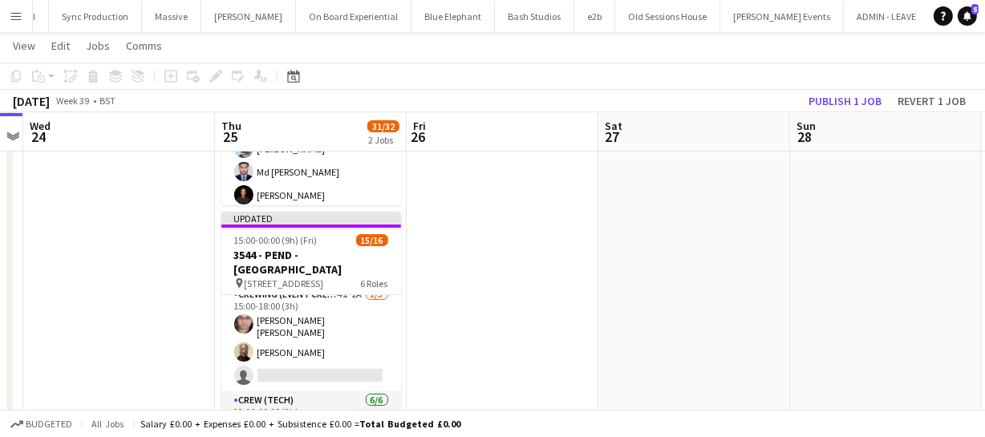
scroll to position [218, 0]
click at [852, 104] on button "Publish 1 job" at bounding box center [845, 101] width 86 height 21
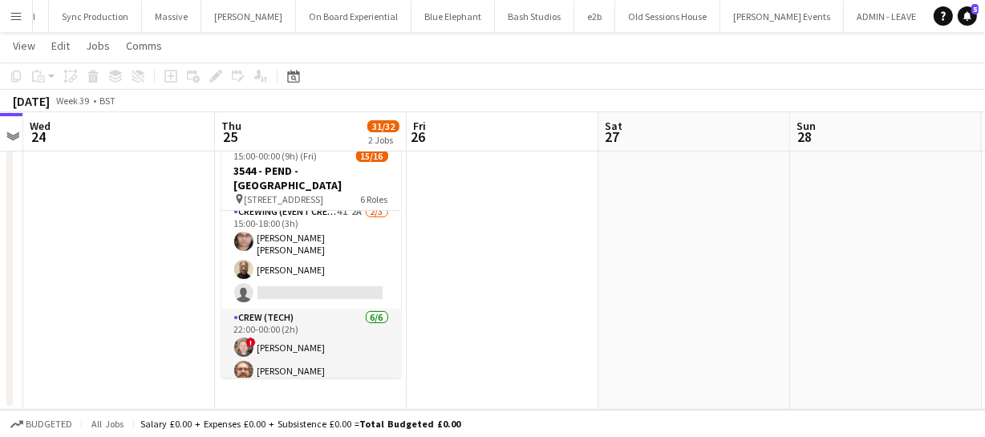
scroll to position [145, 0]
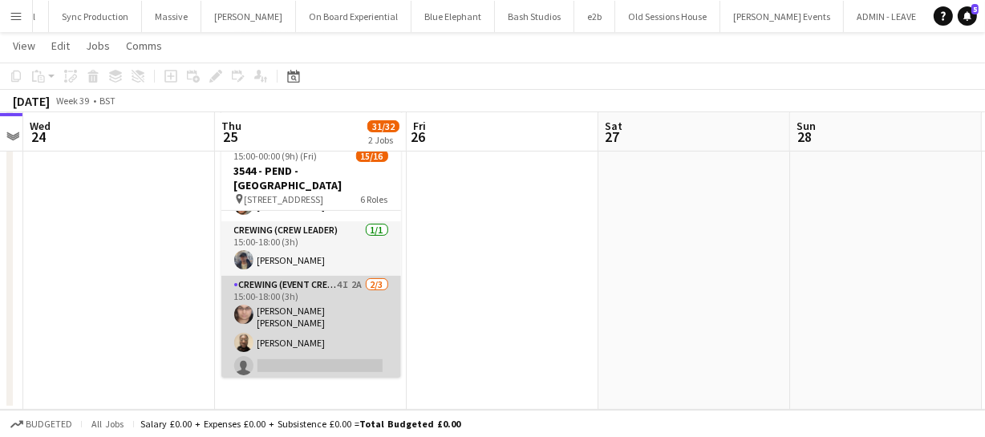
click at [313, 302] on app-card-role "Crewing (Event Crew) 4I 2A 2/3 15:00-18:00 (3h) Ells Jones Phillip Dimonga Okan…" at bounding box center [311, 329] width 180 height 106
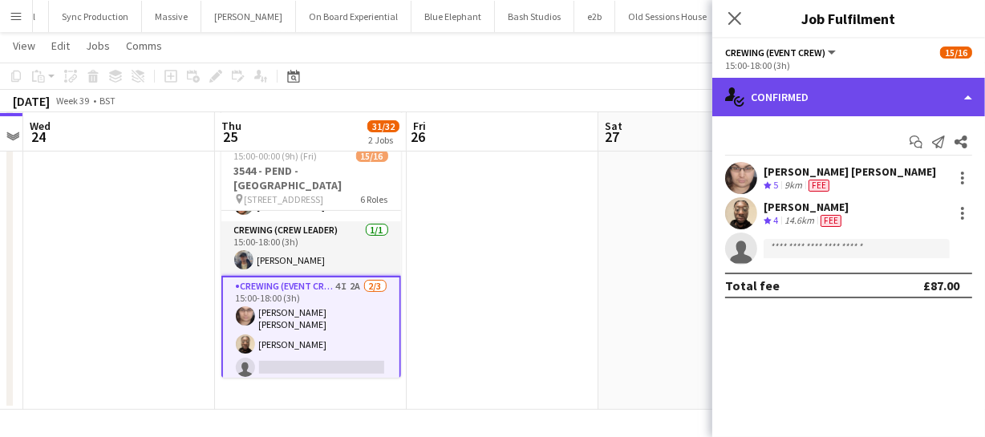
click at [878, 112] on div "single-neutral-actions-check-2 Confirmed" at bounding box center [848, 97] width 273 height 39
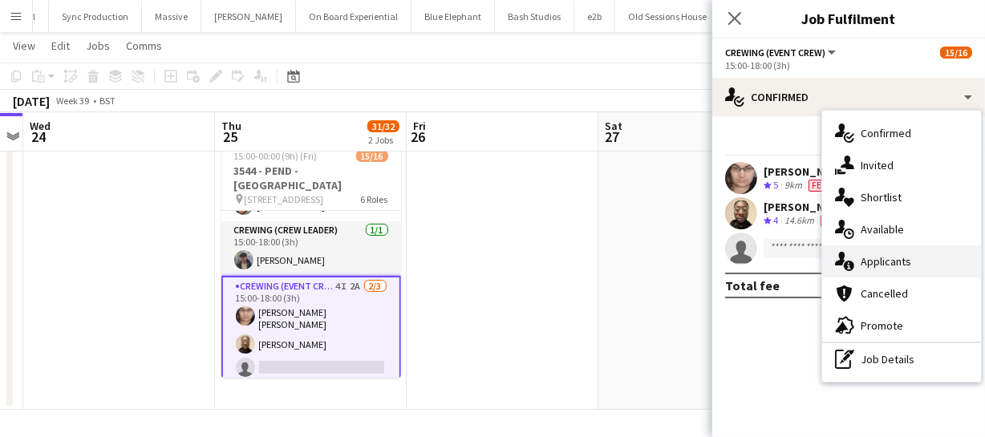
click at [907, 264] on span "Applicants" at bounding box center [886, 261] width 51 height 14
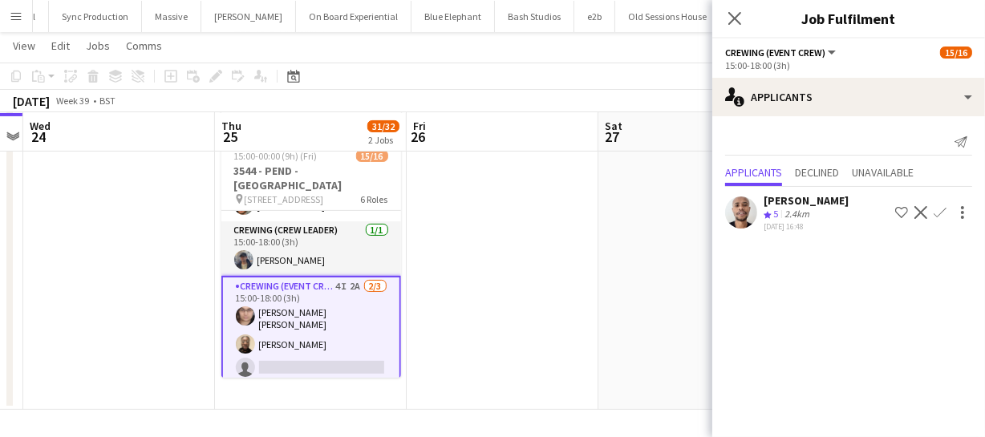
click at [940, 213] on app-icon "Confirm" at bounding box center [940, 212] width 13 height 13
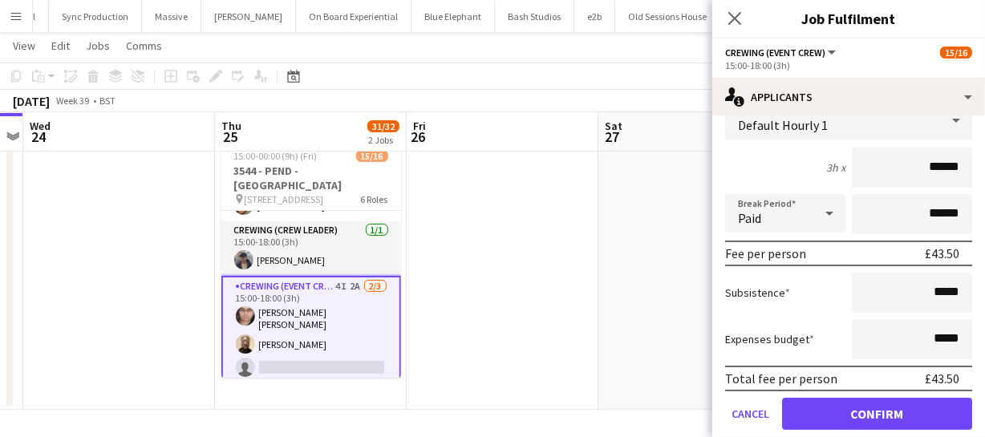
scroll to position [172, 0]
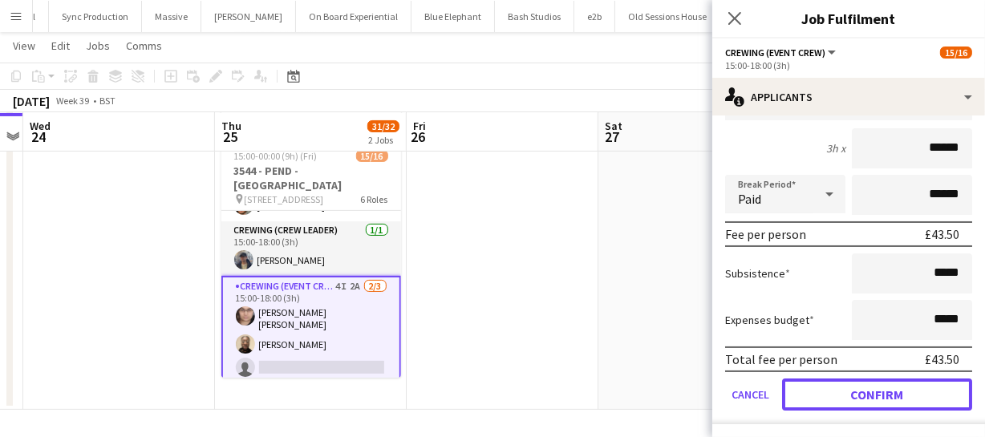
click at [882, 383] on button "Confirm" at bounding box center [877, 395] width 190 height 32
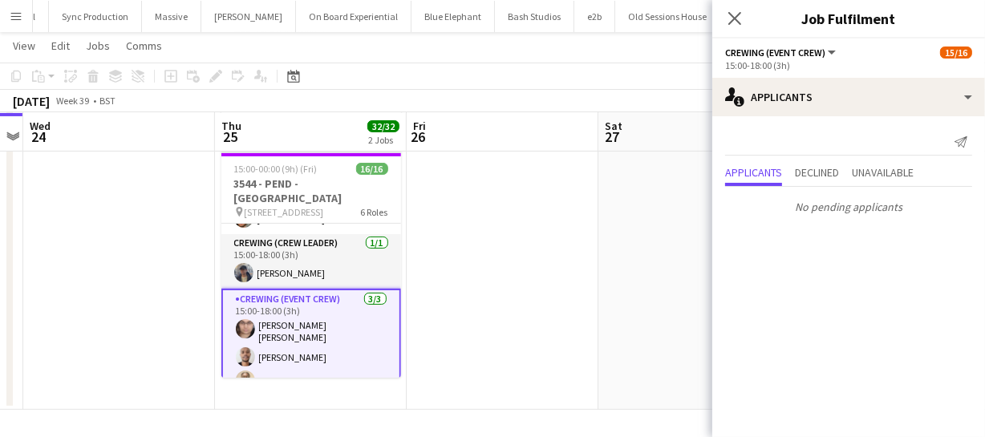
scroll to position [0, 0]
click at [734, 22] on icon "Close pop-in" at bounding box center [734, 17] width 15 height 15
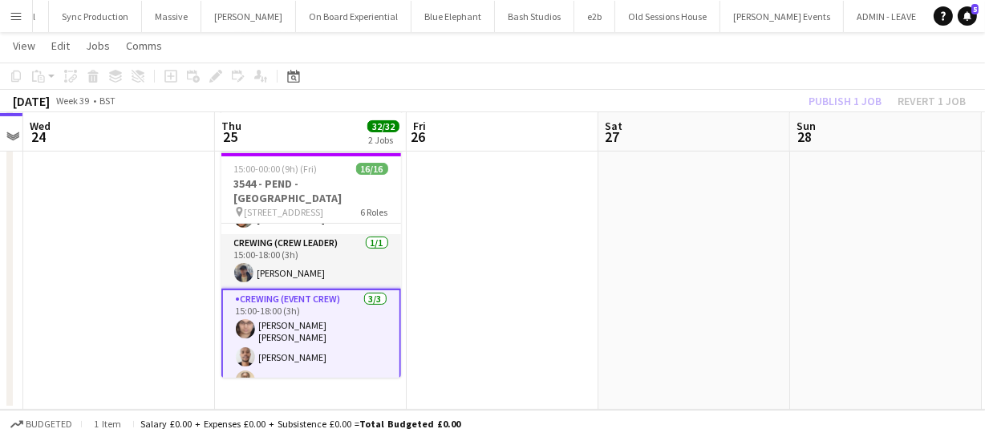
click at [841, 99] on div "Publish 1 job Revert 1 job" at bounding box center [888, 101] width 196 height 21
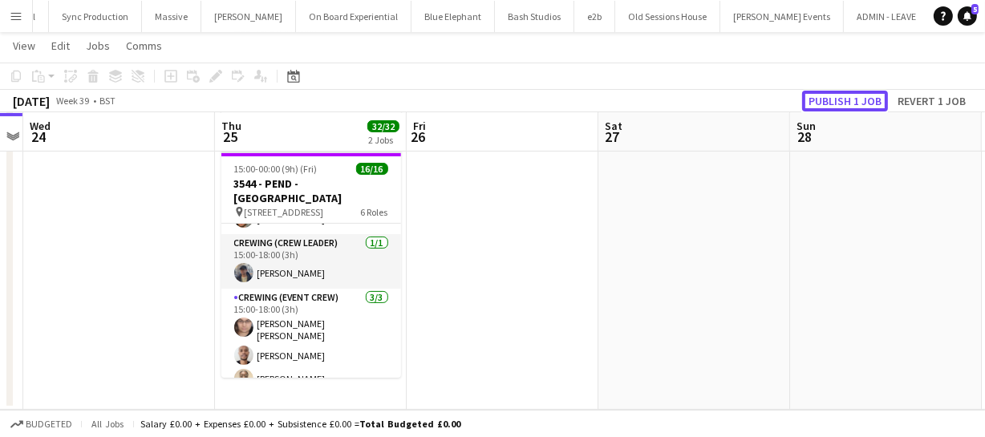
click at [841, 99] on button "Publish 1 job" at bounding box center [845, 101] width 86 height 21
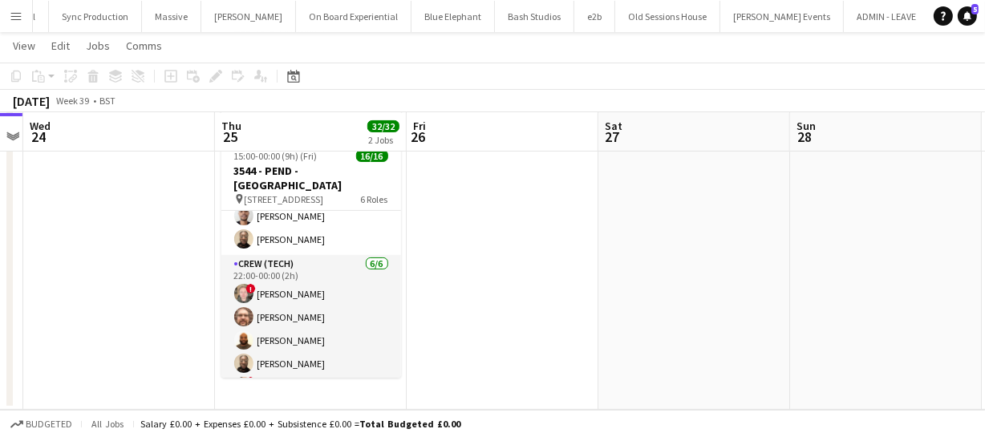
scroll to position [233, 0]
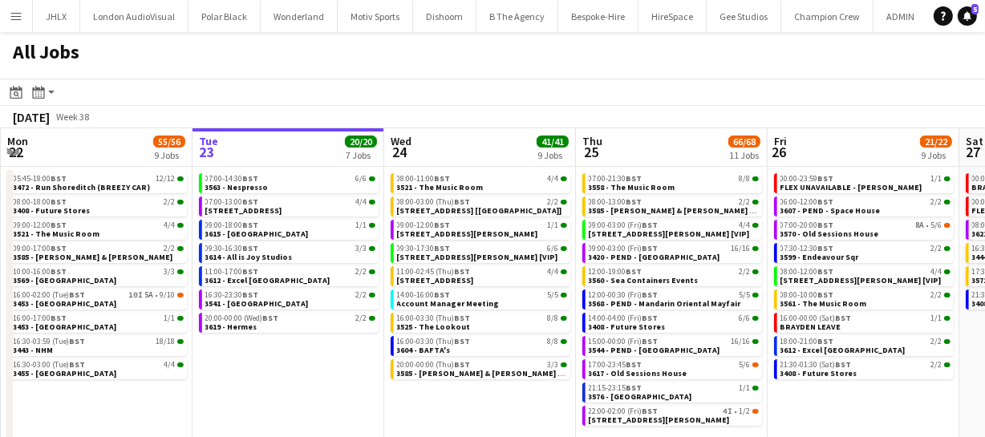
scroll to position [0, 339]
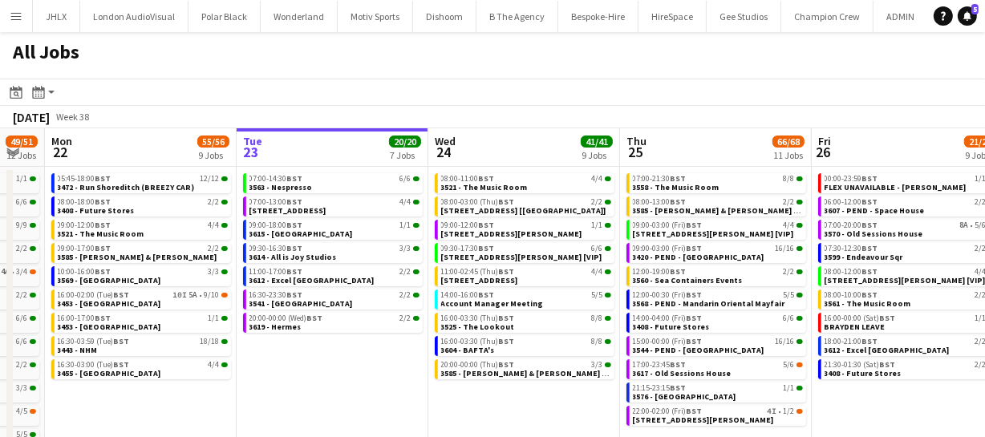
drag, startPoint x: 315, startPoint y: 350, endPoint x: 359, endPoint y: 355, distance: 44.4
click at [359, 355] on app-calendar-viewport "Sat 20 27/28 8 Jobs Sun 21 49/51 12 Jobs Mon 22 55/56 9 Jobs Tue 23 20/20 7 Job…" at bounding box center [492, 340] width 985 height 424
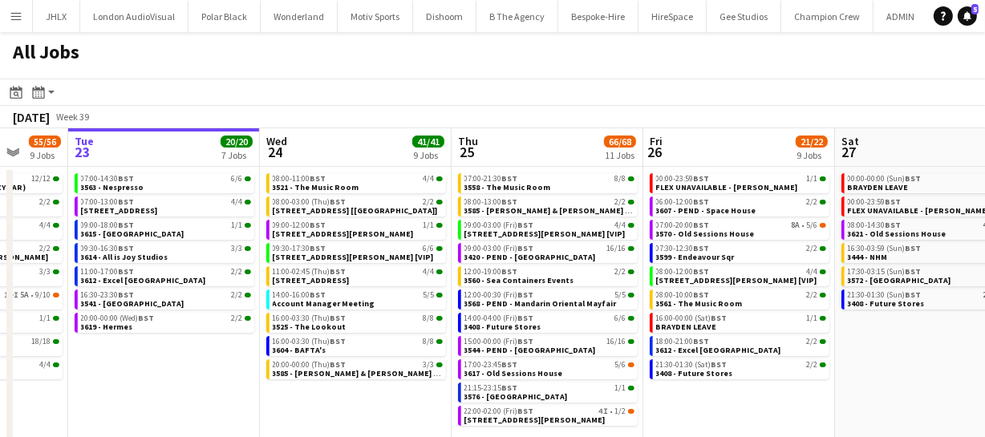
scroll to position [0, 598]
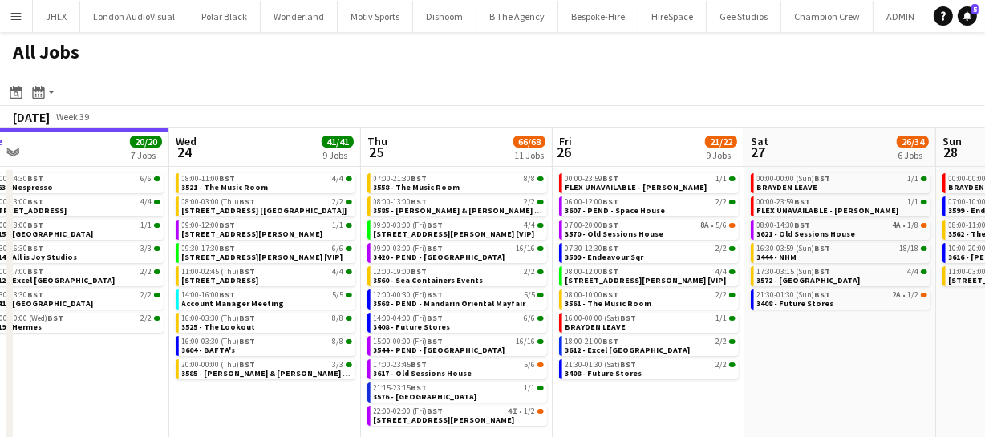
drag, startPoint x: 344, startPoint y: 362, endPoint x: 91, endPoint y: 362, distance: 253.5
click at [91, 362] on app-calendar-viewport "Sat 20 27/28 8 Jobs Sun 21 49/51 12 Jobs Mon 22 55/56 9 Jobs Tue 23 20/20 7 Job…" at bounding box center [492, 340] width 985 height 424
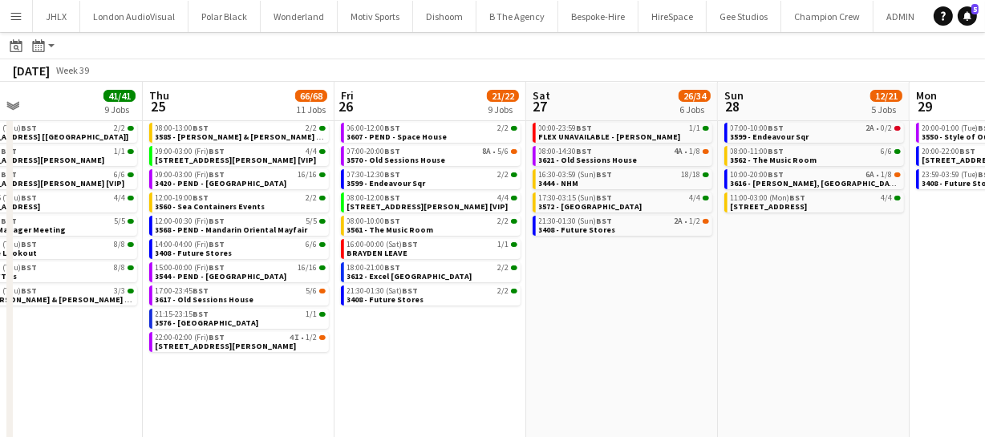
scroll to position [0, 441]
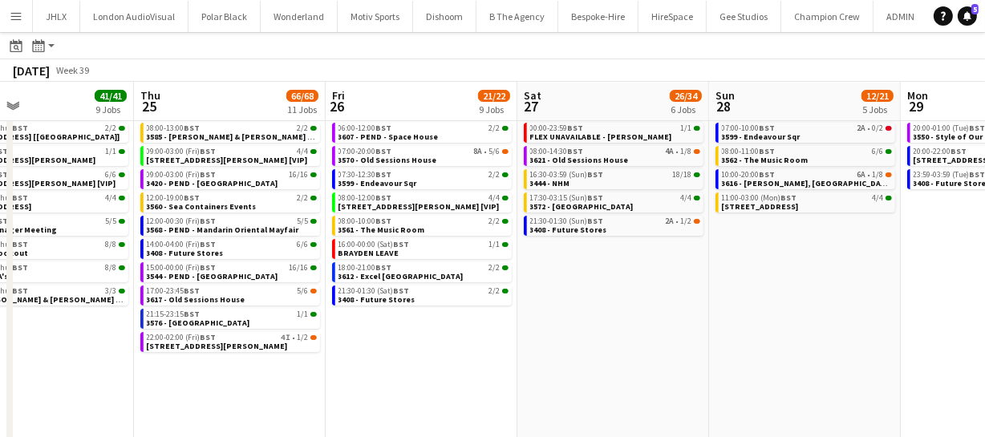
drag, startPoint x: 748, startPoint y: 350, endPoint x: 521, endPoint y: 349, distance: 227.1
click at [521, 349] on app-calendar-viewport "Mon 22 55/56 9 Jobs Tue 23 20/20 7 Jobs Wed 24 41/41 9 Jobs Thu 25 66/68 11 Job…" at bounding box center [492, 242] width 985 height 472
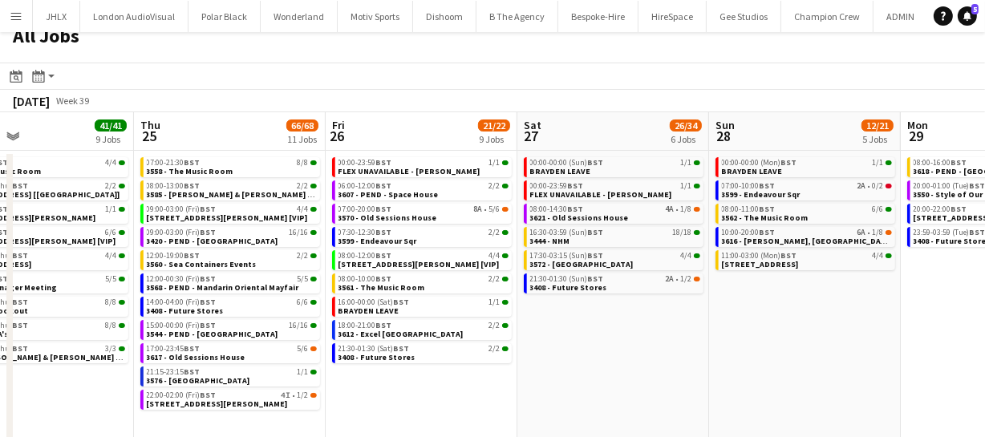
scroll to position [0, 0]
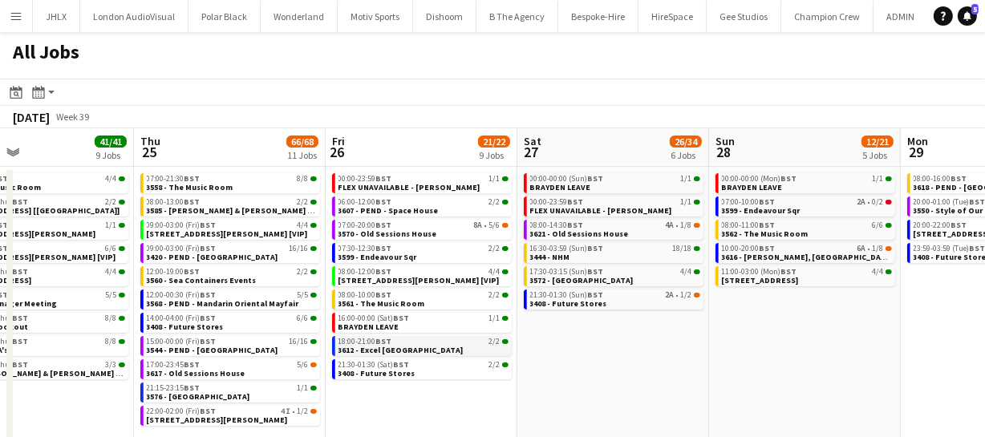
click at [417, 346] on link "18:00-21:00 BST 2/2 3612 - Excel London" at bounding box center [424, 345] width 170 height 18
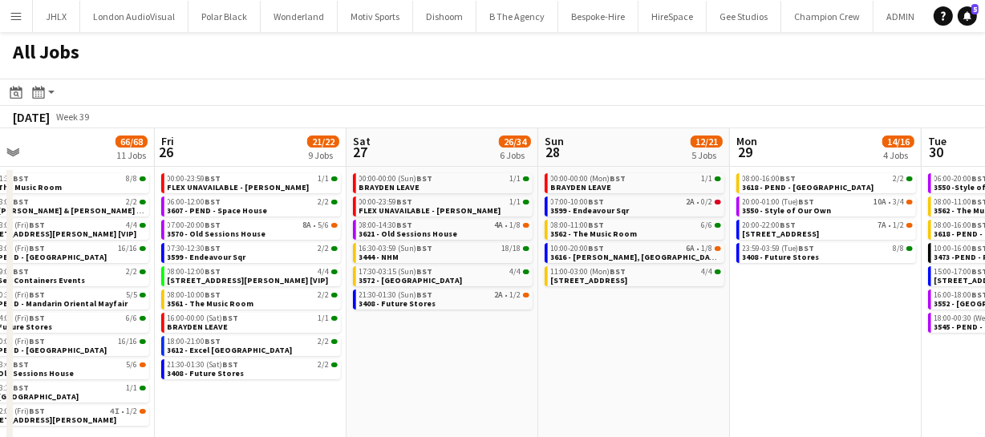
scroll to position [0, 642]
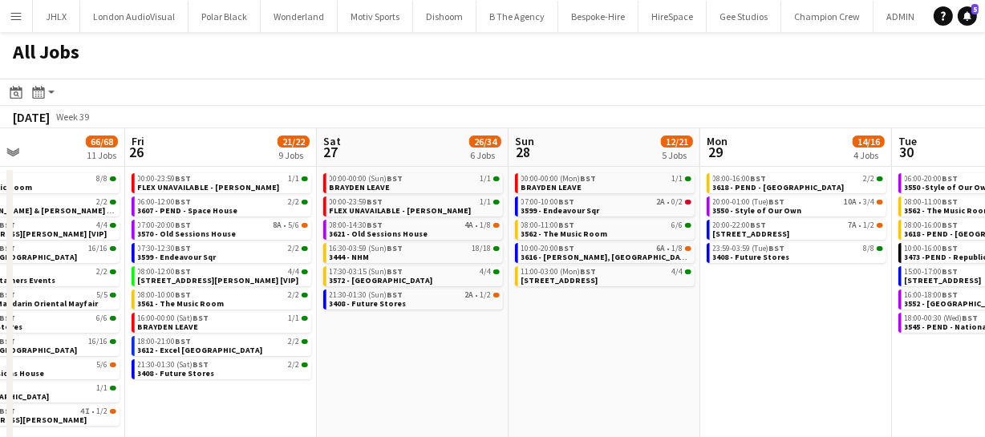
drag, startPoint x: 658, startPoint y: 351, endPoint x: 457, endPoint y: 358, distance: 200.7
click at [457, 358] on app-calendar-viewport "Mon 22 55/56 9 Jobs Tue 23 20/20 7 Jobs Wed 24 41/41 9 Jobs Thu 25 66/68 11 Job…" at bounding box center [492, 340] width 985 height 424
click at [426, 305] on link "21:30-01:30 (Sun) BST 2A • 1/2 3408 - Future Stores" at bounding box center [415, 299] width 170 height 18
click at [417, 297] on div "21:30-01:30 (Sun) BST 2A • 1/2" at bounding box center [415, 295] width 170 height 8
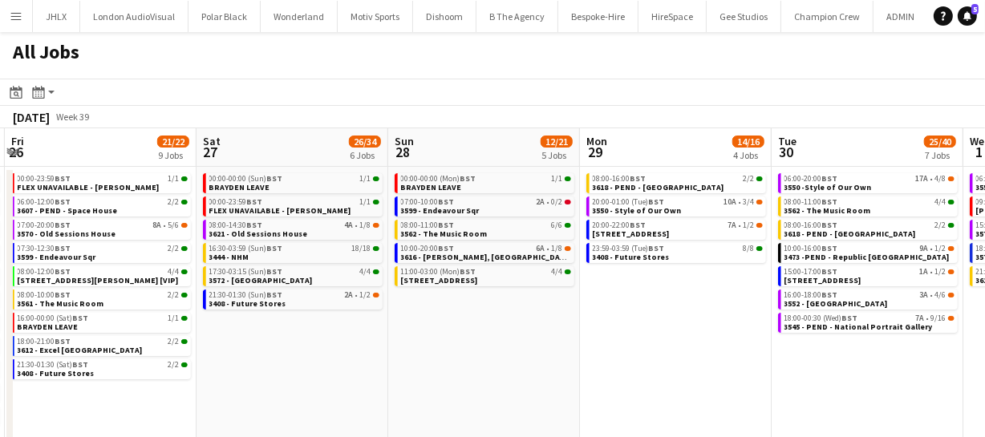
scroll to position [0, 789]
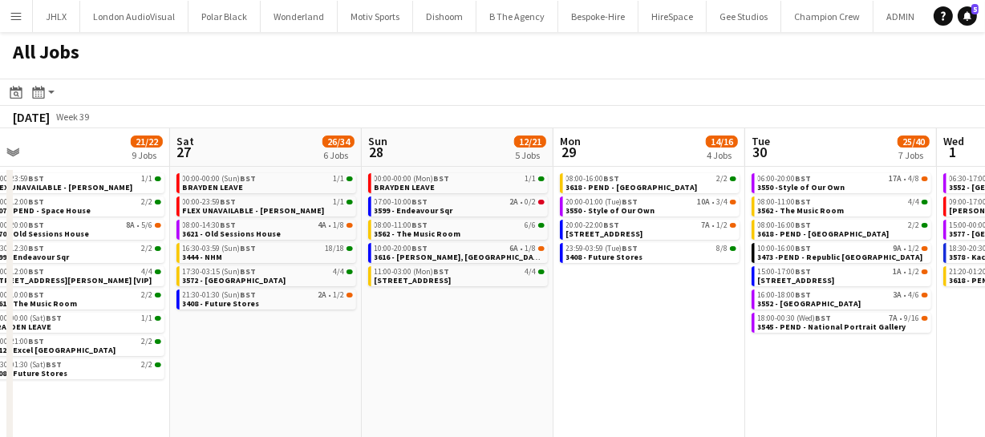
drag, startPoint x: 627, startPoint y: 347, endPoint x: 481, endPoint y: 351, distance: 146.9
click at [481, 351] on app-calendar-viewport "Mon 22 55/56 9 Jobs Tue 23 20/20 7 Jobs Wed 24 41/41 9 Jobs Thu 25 66/68 11 Job…" at bounding box center [492, 340] width 985 height 424
click at [450, 252] on span "3616 - Curzon, Mayfair" at bounding box center [461, 257] width 172 height 10
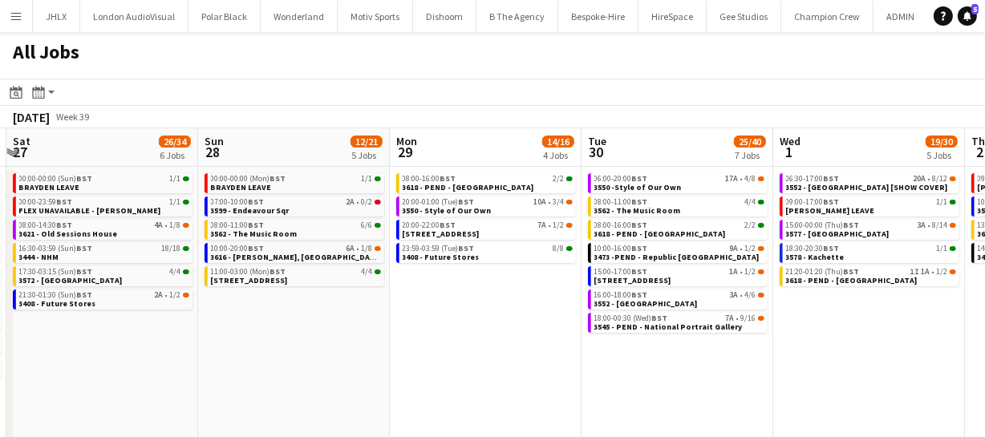
scroll to position [0, 574]
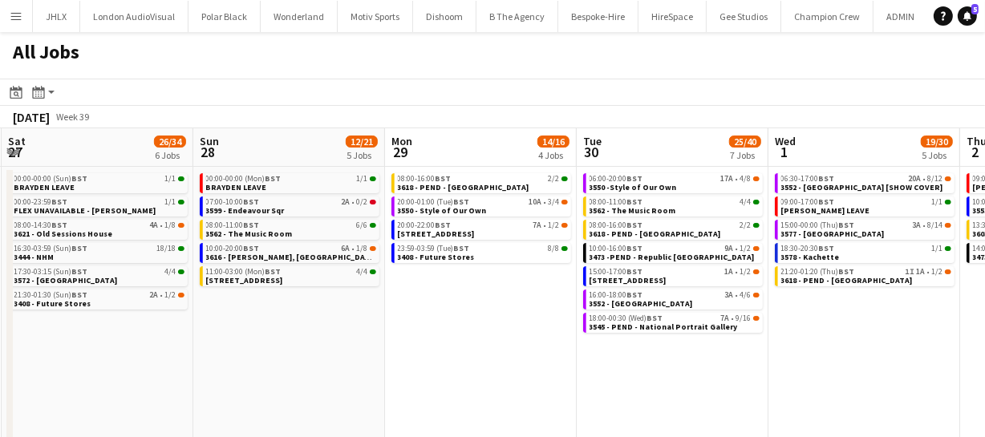
drag, startPoint x: 716, startPoint y: 346, endPoint x: 548, endPoint y: 334, distance: 168.9
click at [548, 334] on app-calendar-viewport "Wed 24 41/41 9 Jobs Thu 25 66/68 11 Jobs Fri 26 21/22 9 Jobs Sat 27 26/34 6 Job…" at bounding box center [492, 340] width 985 height 424
click at [475, 232] on span "3613 - 245 Regent Street" at bounding box center [436, 234] width 77 height 10
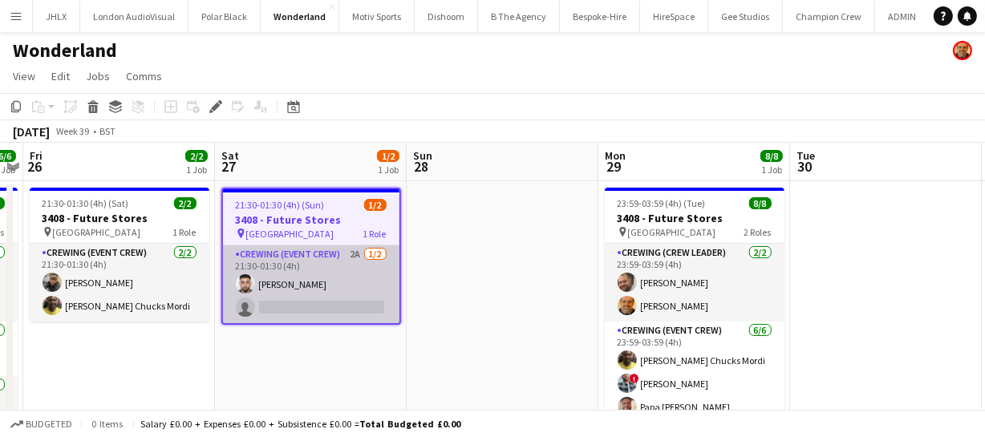
click at [329, 303] on app-card-role "Crewing (Event Crew) 2A [DATE] 21:30-01:30 (4h) [PERSON_NAME] single-neutral-ac…" at bounding box center [311, 285] width 177 height 78
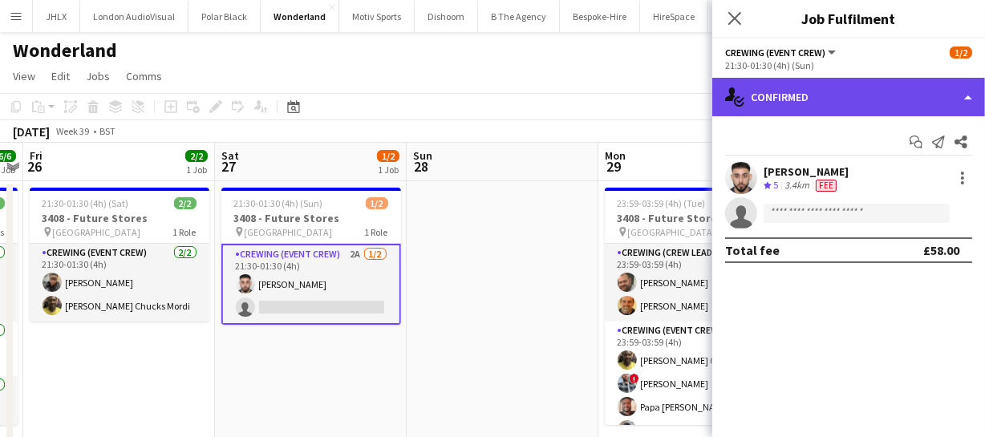
click at [875, 95] on div "single-neutral-actions-check-2 Confirmed" at bounding box center [848, 97] width 273 height 39
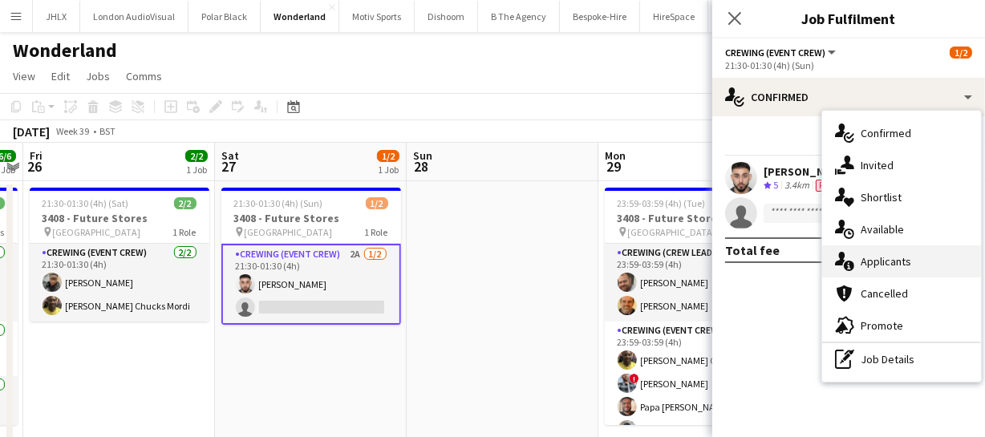
click at [891, 259] on span "Applicants" at bounding box center [886, 261] width 51 height 14
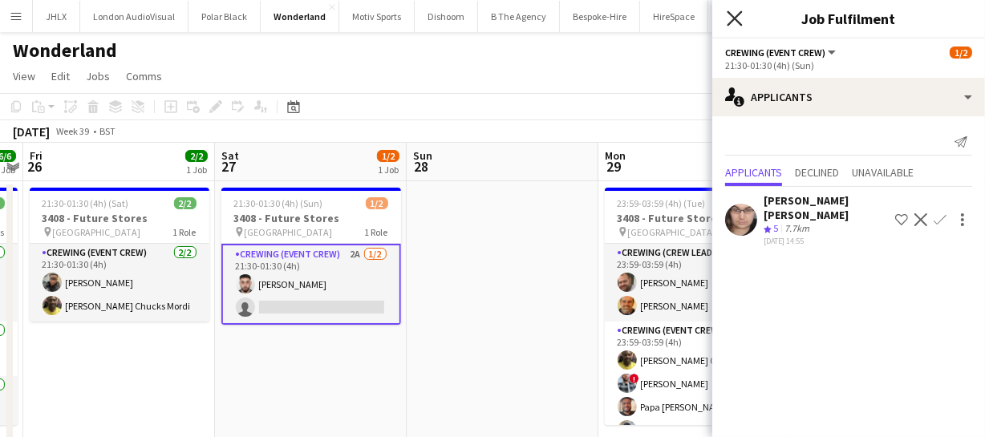
click at [729, 12] on icon at bounding box center [734, 17] width 15 height 15
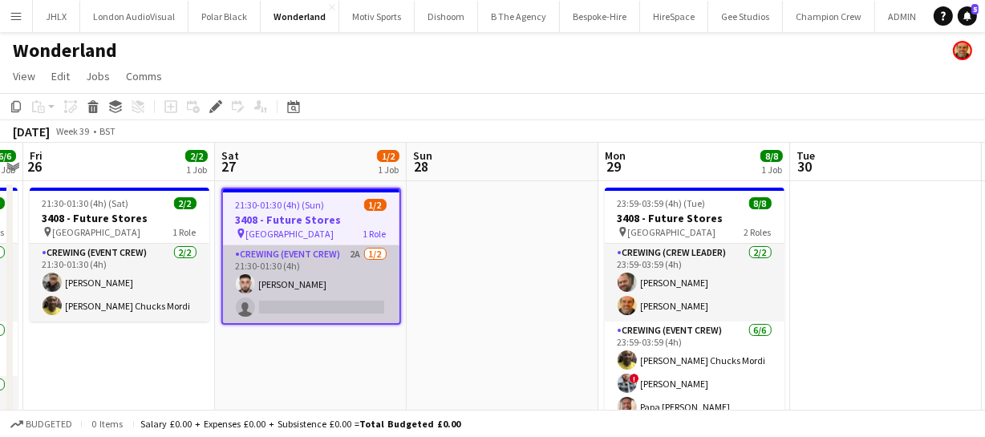
click at [299, 292] on app-card-role "Crewing (Event Crew) 2A [DATE] 21:30-01:30 (4h) [PERSON_NAME] single-neutral-ac…" at bounding box center [311, 285] width 177 height 78
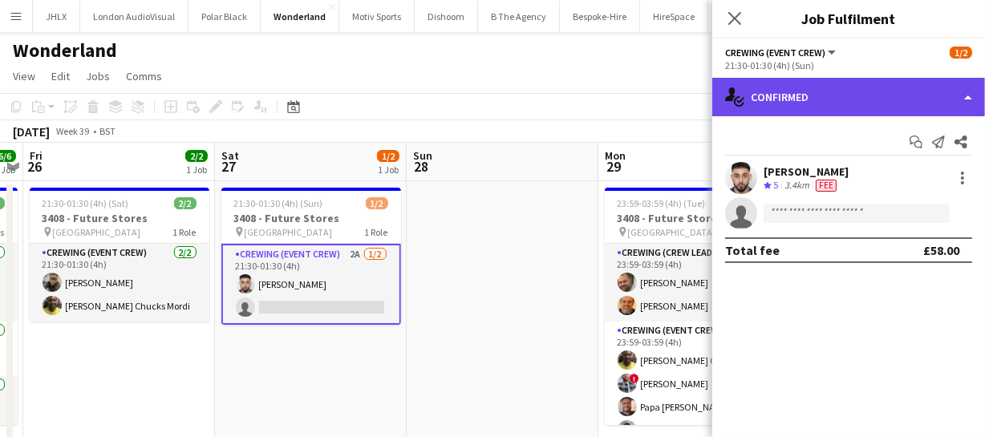
click at [826, 112] on div "single-neutral-actions-check-2 Confirmed" at bounding box center [848, 97] width 273 height 39
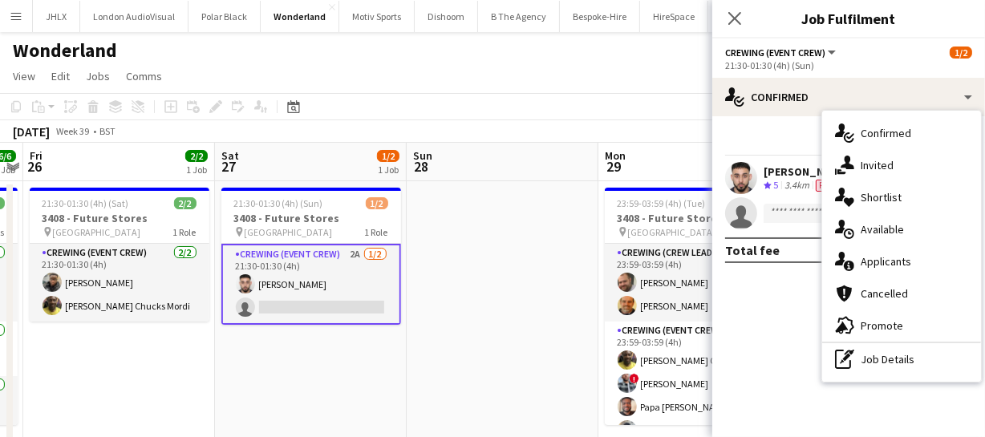
click at [859, 228] on div "single-neutral-actions-upload Available" at bounding box center [901, 229] width 159 height 32
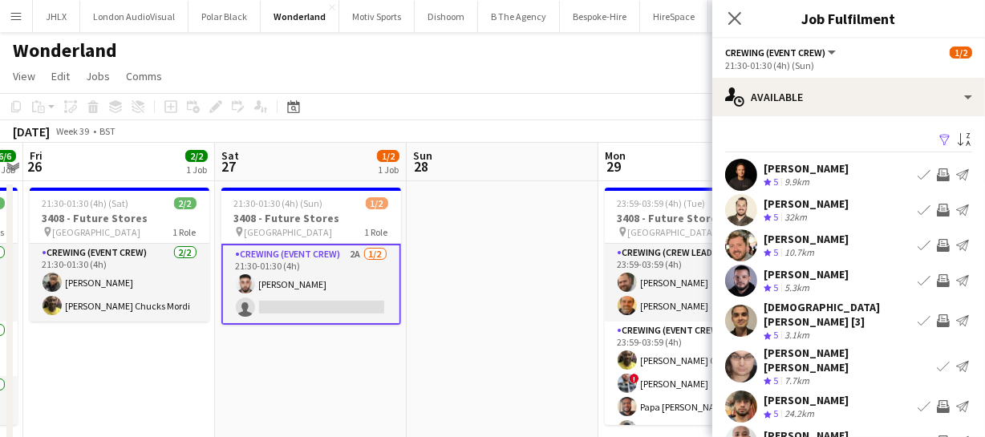
click at [937, 207] on app-icon "Invite crew" at bounding box center [943, 210] width 13 height 13
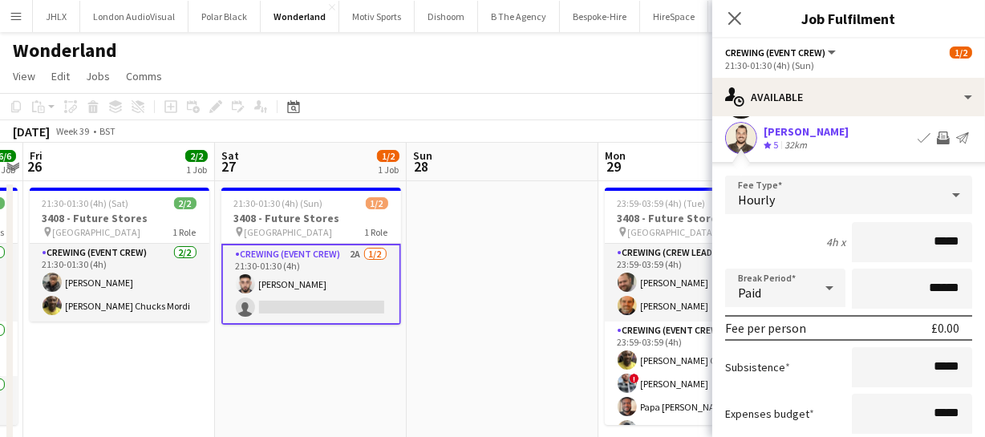
scroll to position [218, 0]
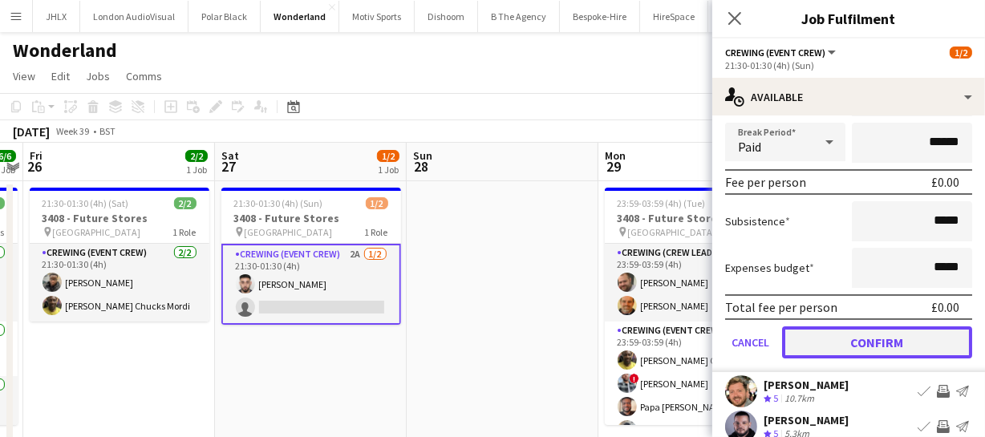
click at [932, 337] on button "Confirm" at bounding box center [877, 343] width 190 height 32
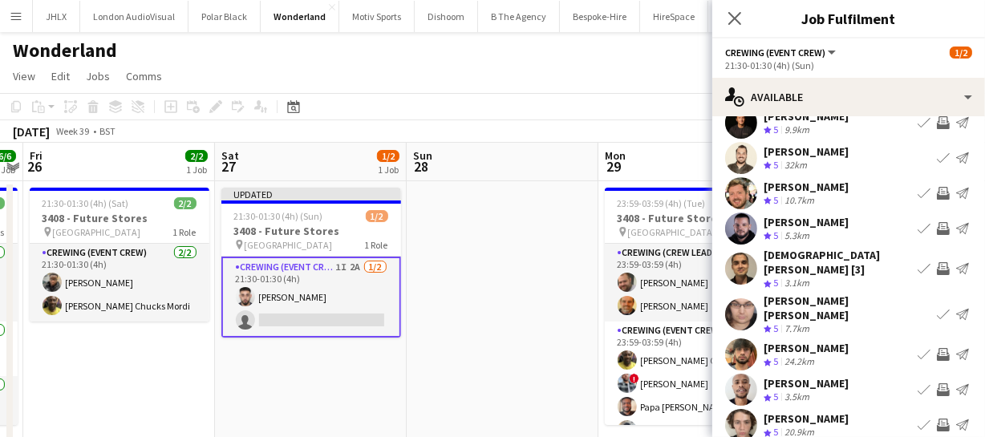
scroll to position [72, 0]
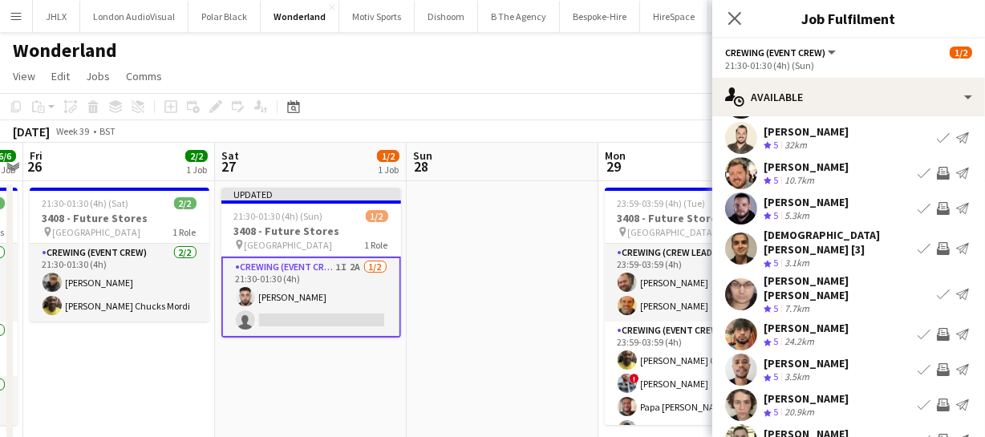
click at [937, 202] on app-icon "Invite crew" at bounding box center [943, 208] width 13 height 13
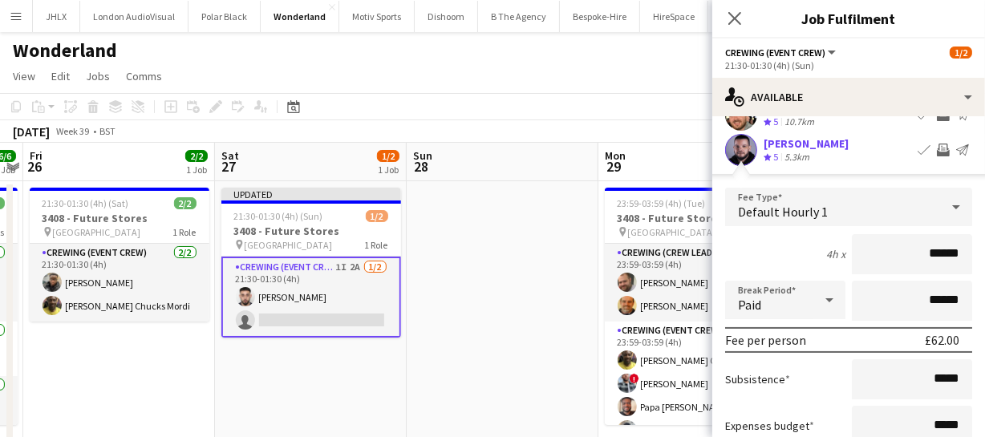
scroll to position [218, 0]
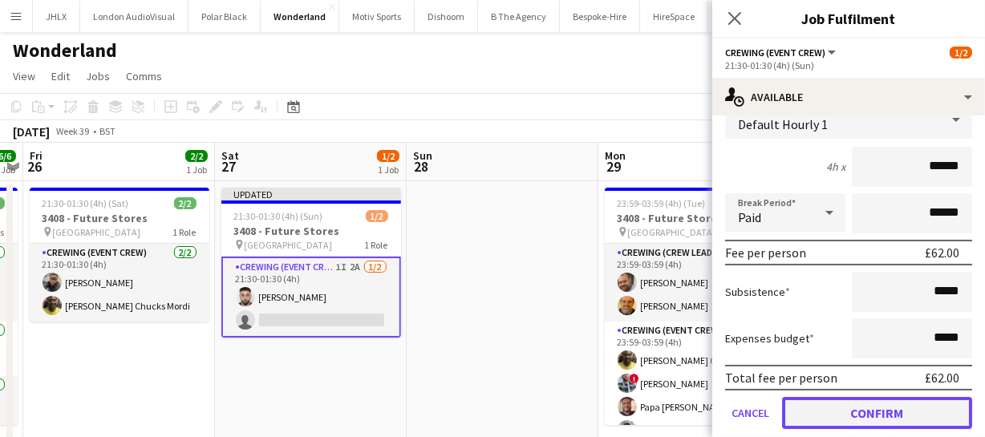
click at [912, 399] on button "Confirm" at bounding box center [877, 413] width 190 height 32
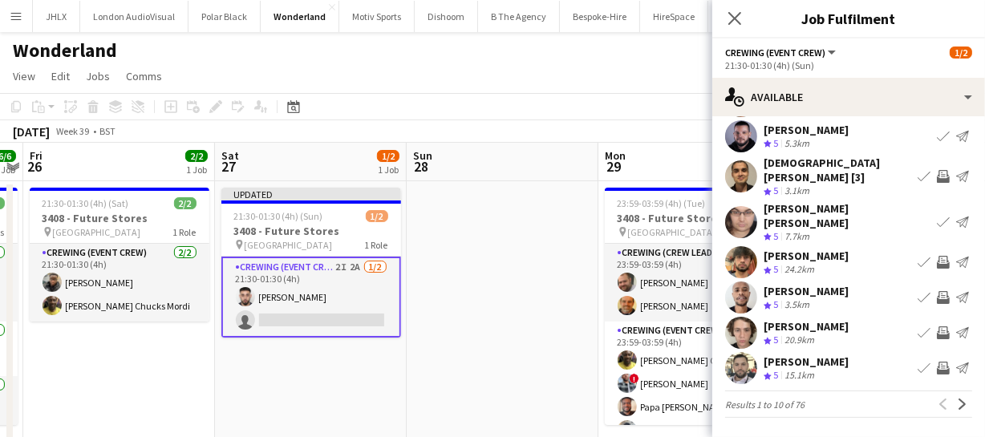
scroll to position [124, 0]
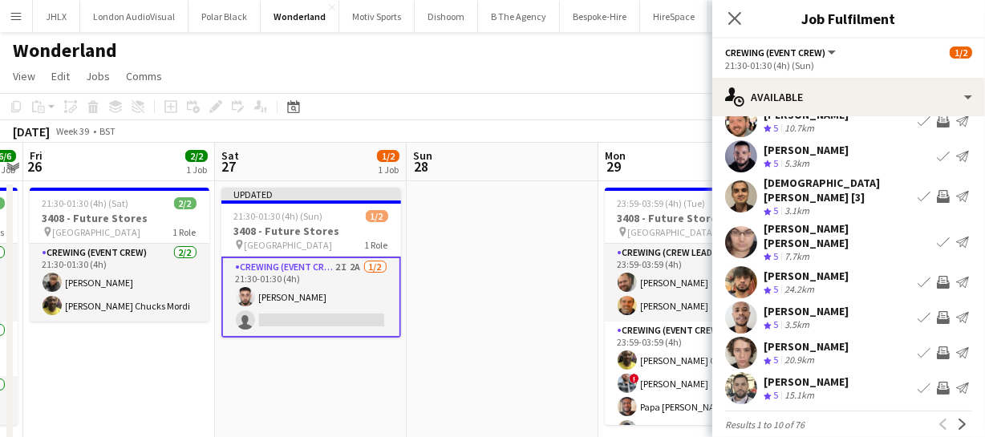
click at [957, 419] on app-icon "Next" at bounding box center [962, 424] width 11 height 11
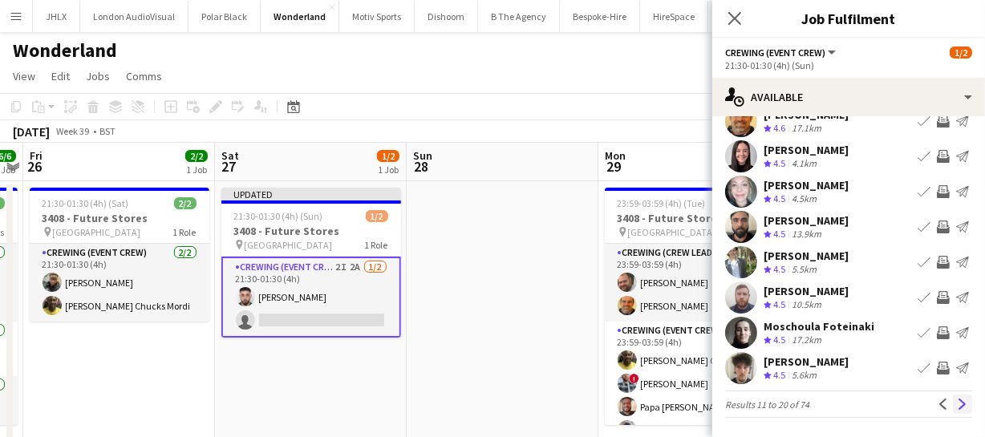
click at [957, 402] on app-icon "Next" at bounding box center [962, 404] width 11 height 11
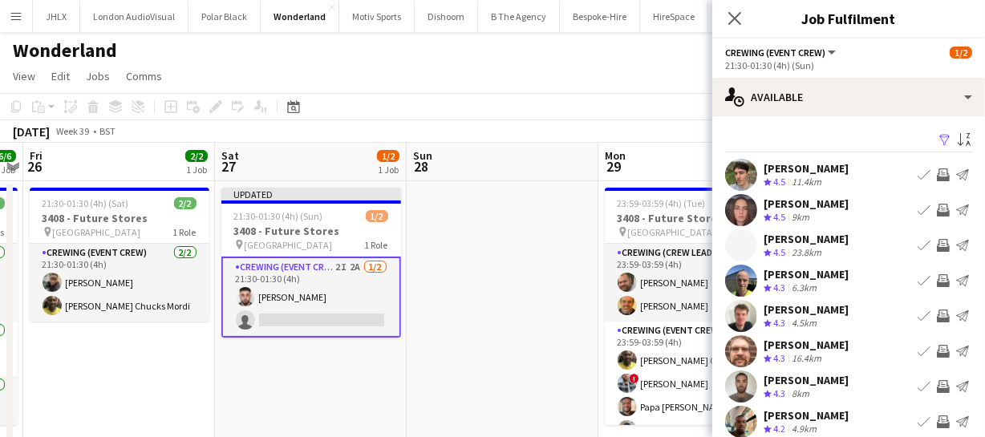
scroll to position [72, 0]
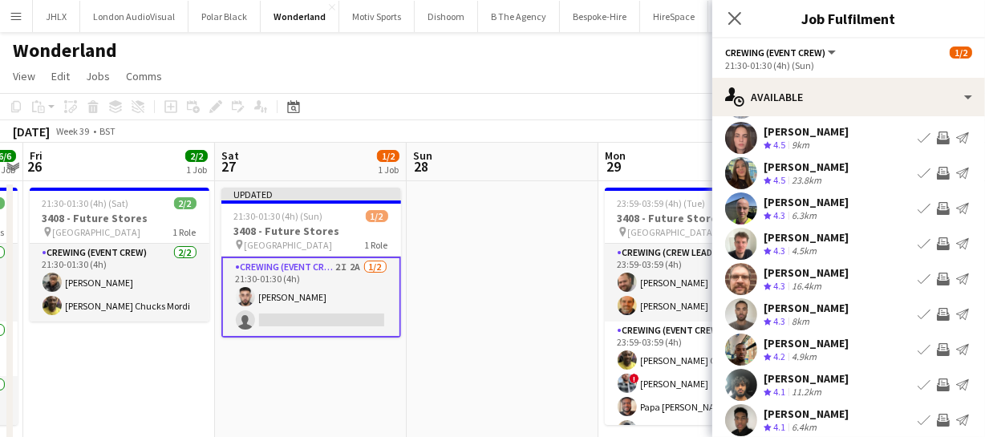
click at [937, 278] on app-icon "Invite crew" at bounding box center [943, 279] width 13 height 13
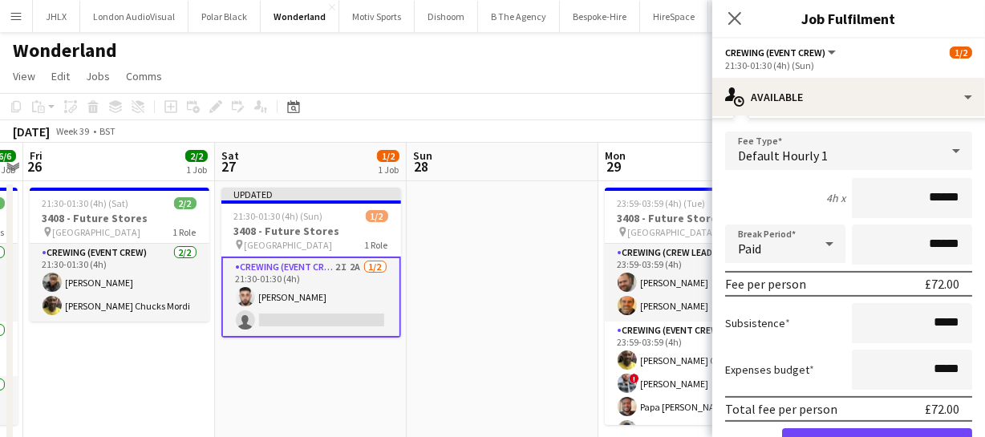
scroll to position [291, 0]
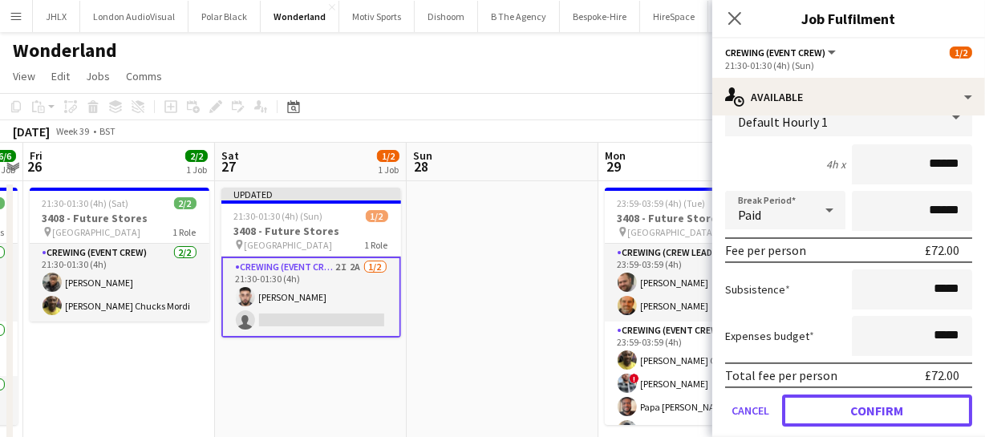
click at [923, 408] on button "Confirm" at bounding box center [877, 411] width 190 height 32
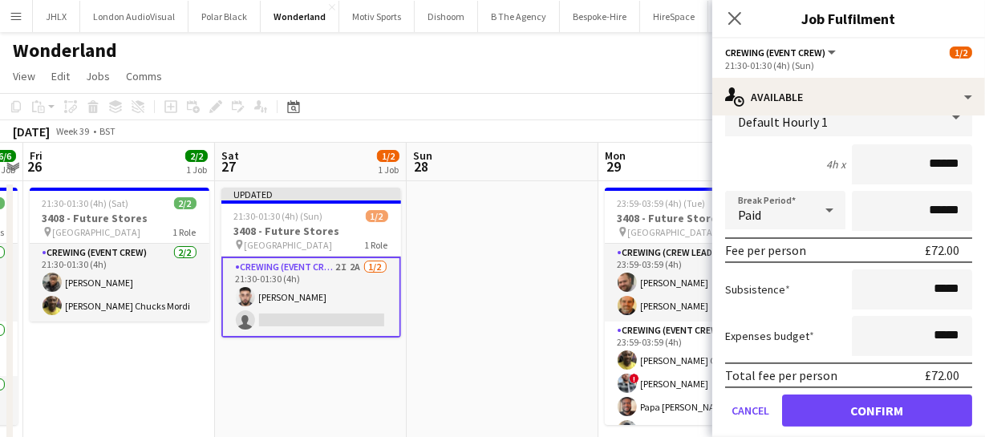
scroll to position [124, 0]
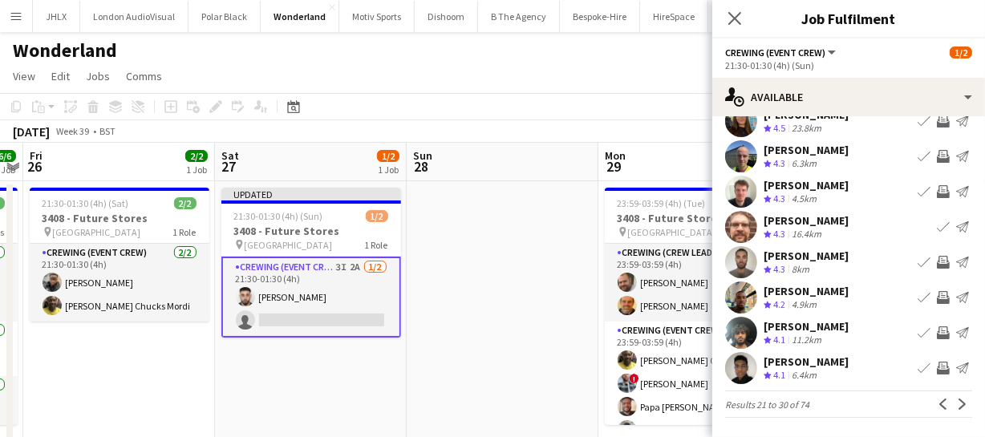
click at [934, 270] on button "Invite crew" at bounding box center [943, 262] width 19 height 19
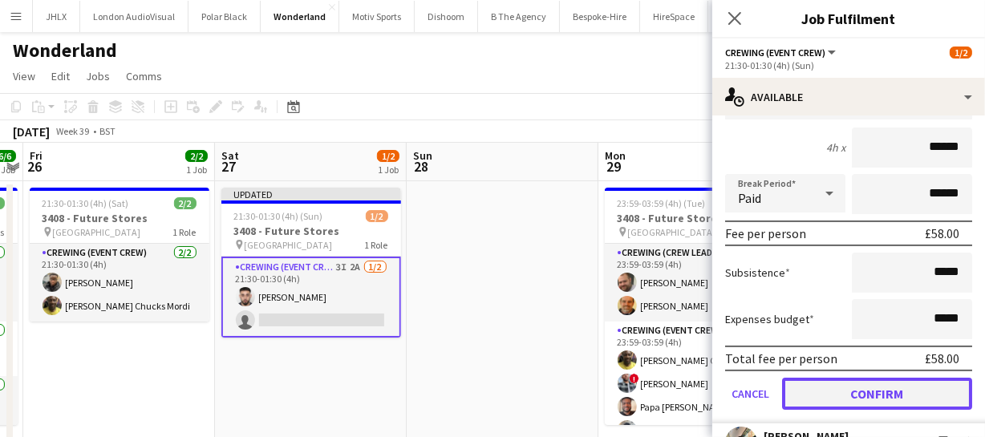
click at [912, 382] on button "Confirm" at bounding box center [877, 394] width 190 height 32
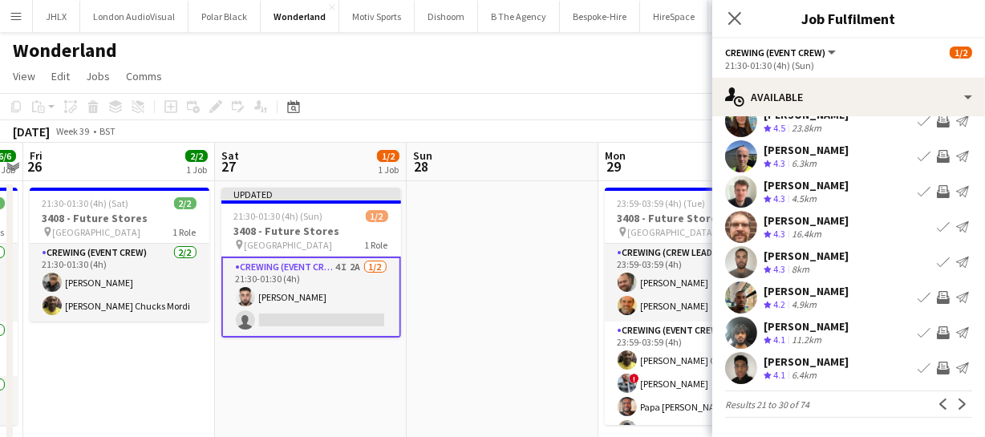
click at [937, 298] on app-icon "Invite crew" at bounding box center [943, 297] width 13 height 13
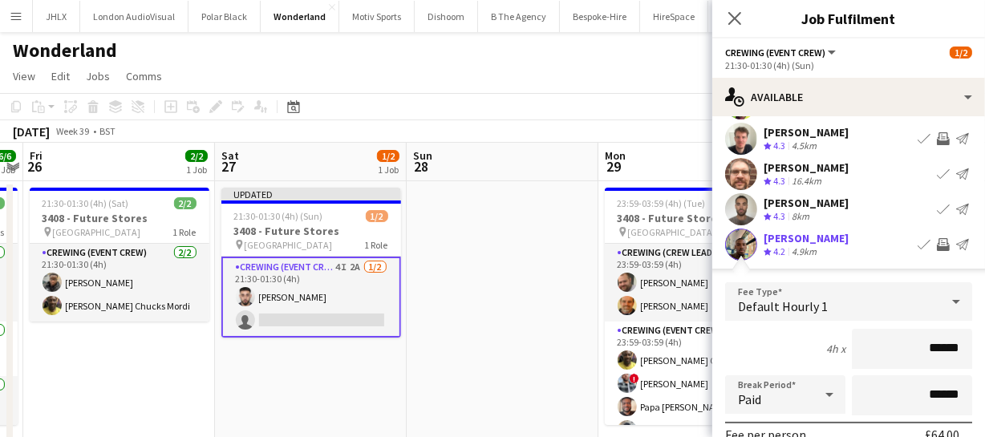
scroll to position [343, 0]
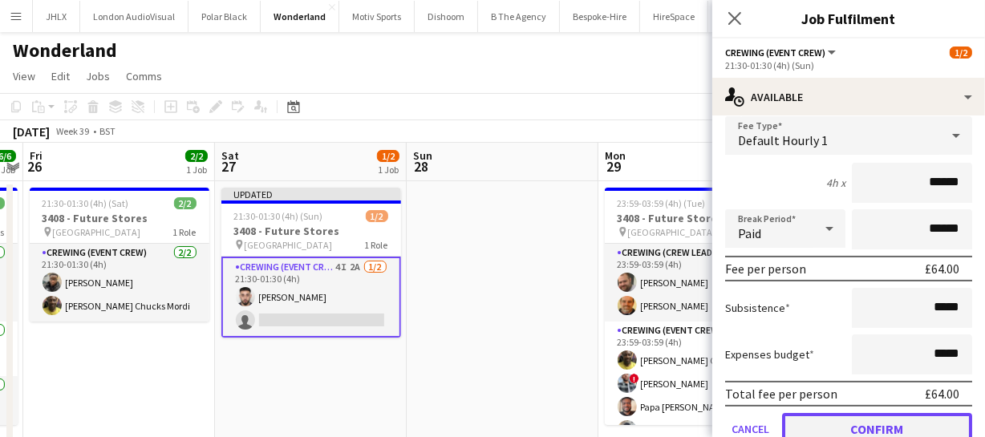
click at [912, 430] on button "Confirm" at bounding box center [877, 429] width 190 height 32
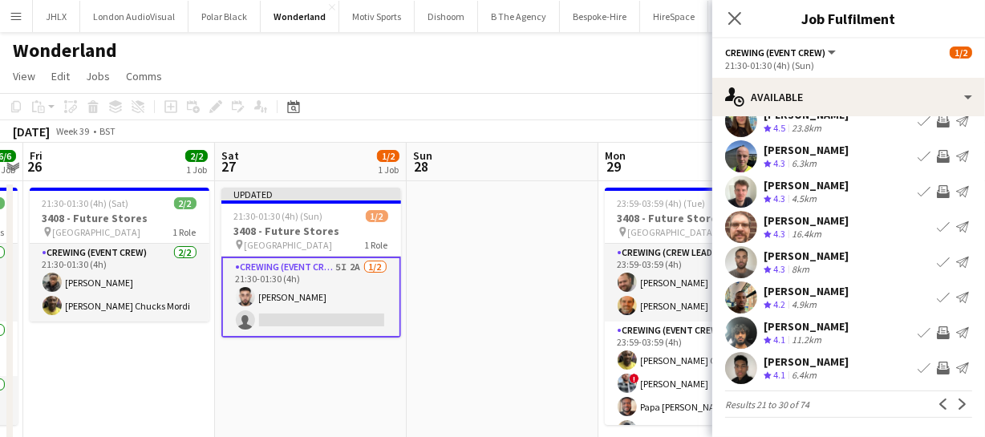
scroll to position [124, 0]
click at [937, 328] on app-icon "Invite crew" at bounding box center [943, 333] width 13 height 13
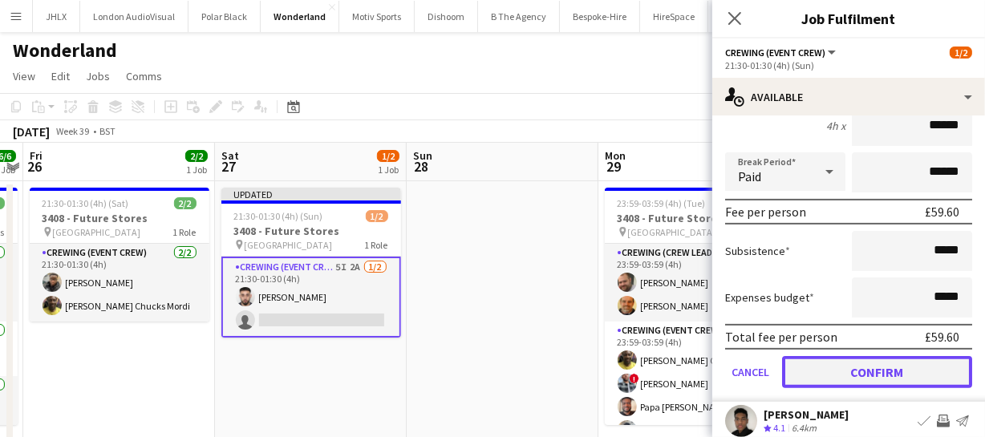
click at [922, 372] on button "Confirm" at bounding box center [877, 372] width 190 height 32
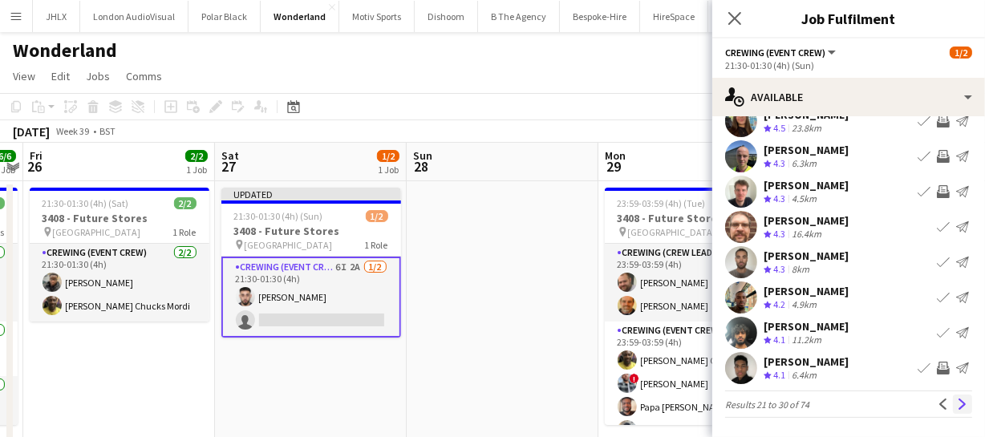
click at [957, 399] on app-icon "Next" at bounding box center [962, 404] width 11 height 11
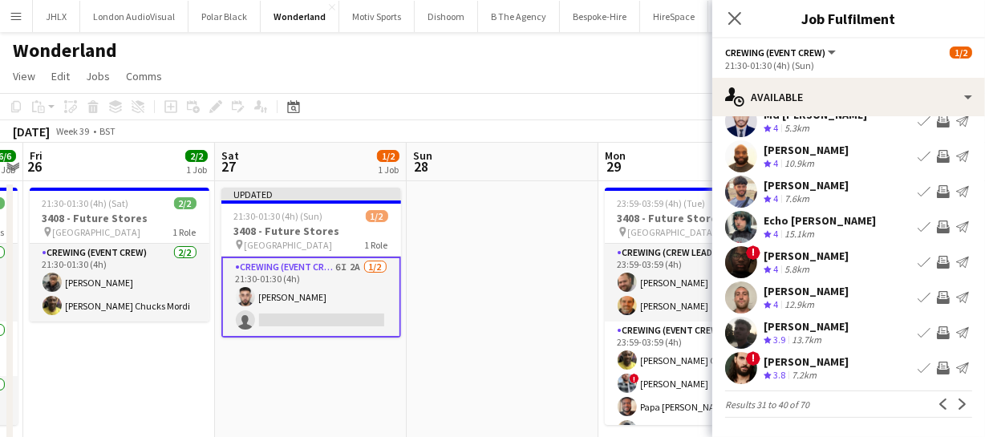
click at [937, 291] on app-icon "Invite crew" at bounding box center [943, 297] width 13 height 13
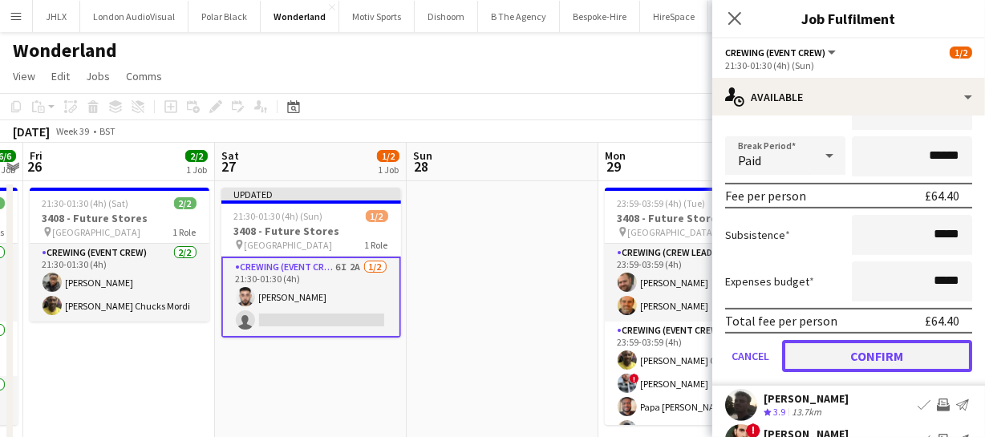
click at [925, 347] on button "Confirm" at bounding box center [877, 356] width 190 height 32
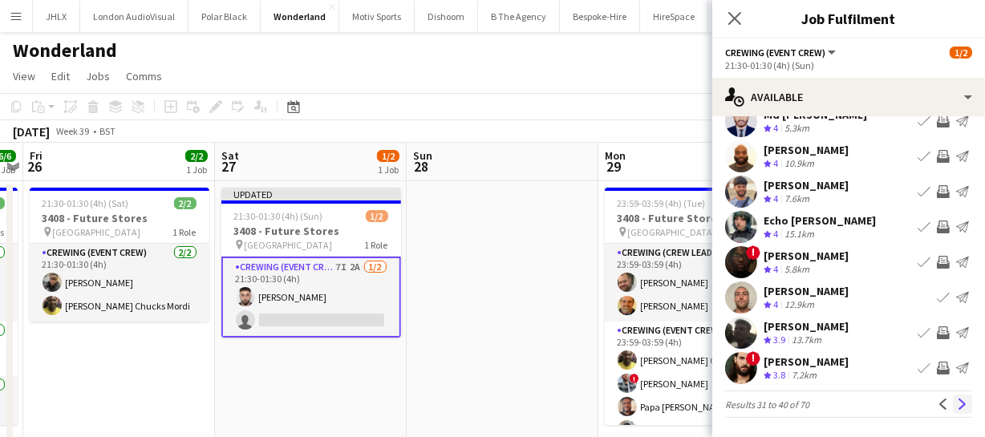
click at [957, 403] on app-icon "Next" at bounding box center [962, 404] width 11 height 11
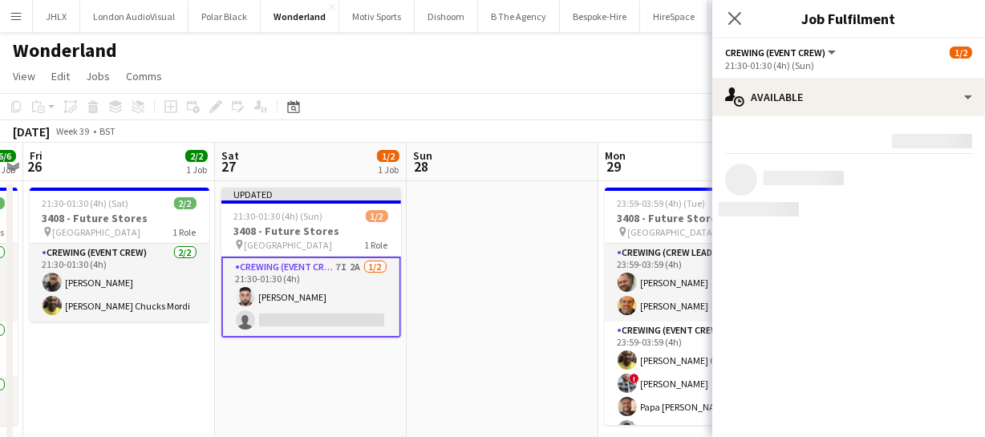
scroll to position [0, 0]
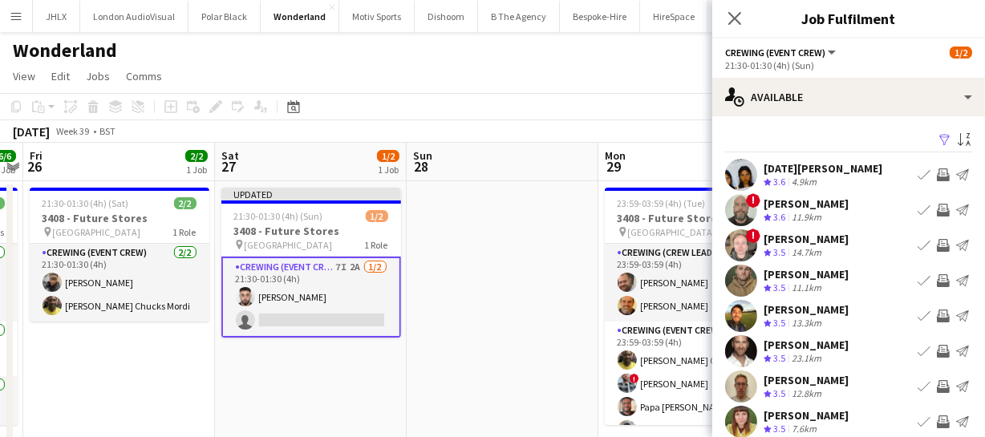
click at [937, 171] on app-icon "Invite crew" at bounding box center [943, 174] width 13 height 13
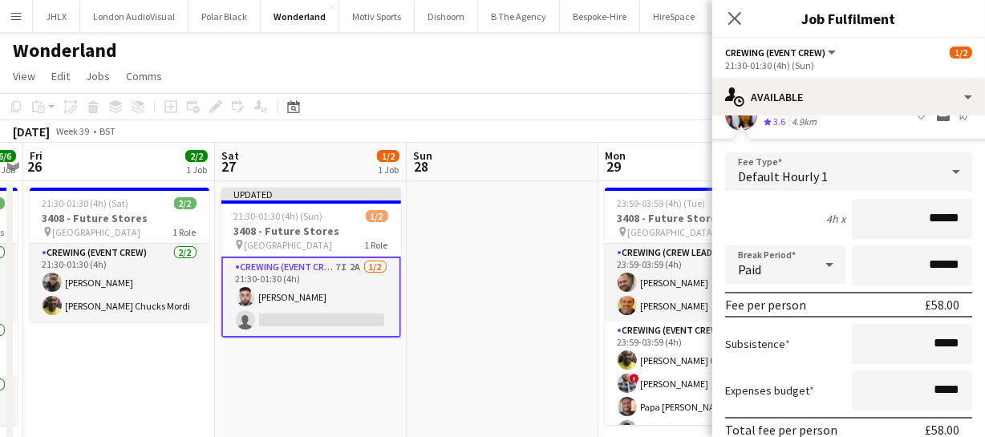
scroll to position [218, 0]
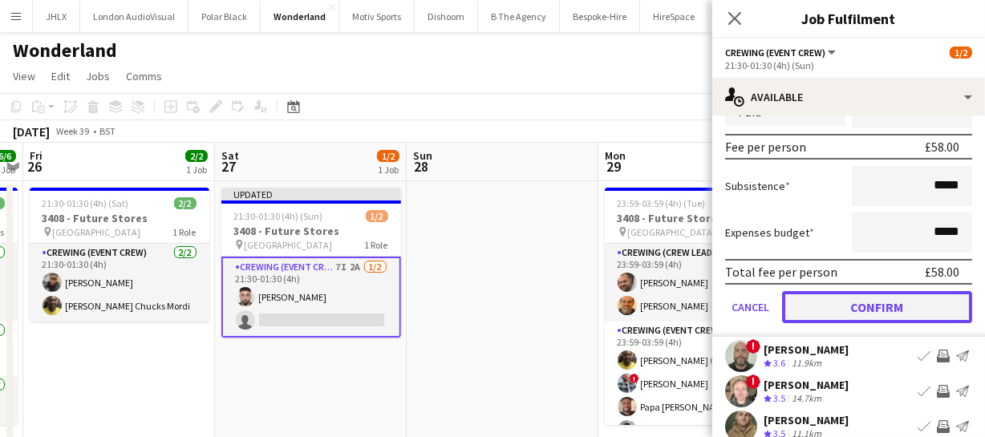
click at [926, 302] on button "Confirm" at bounding box center [877, 307] width 190 height 32
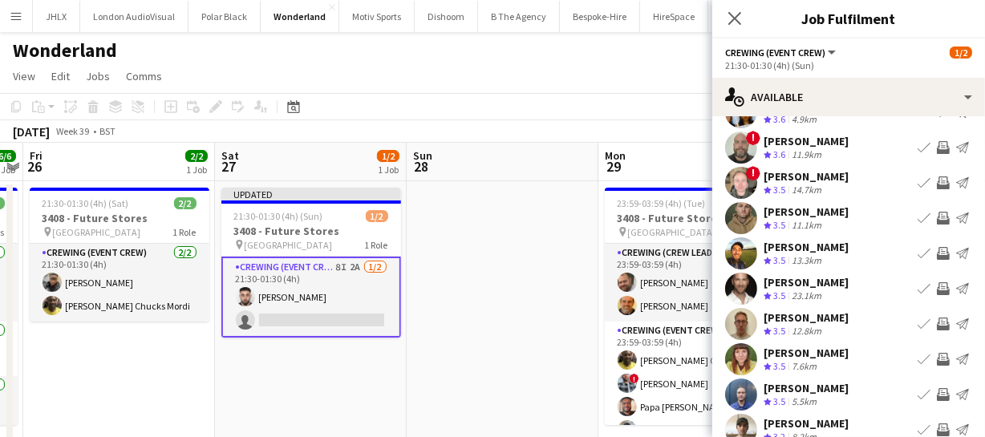
scroll to position [0, 0]
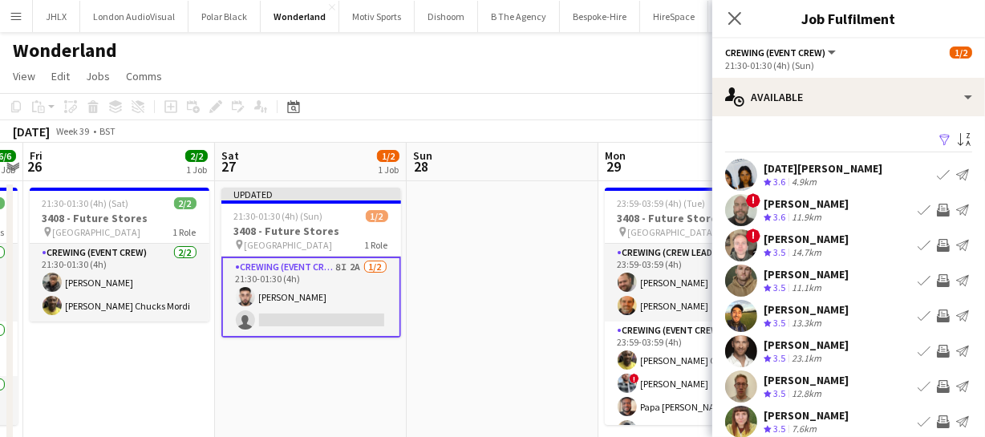
click at [937, 311] on app-icon "Invite crew" at bounding box center [943, 316] width 13 height 13
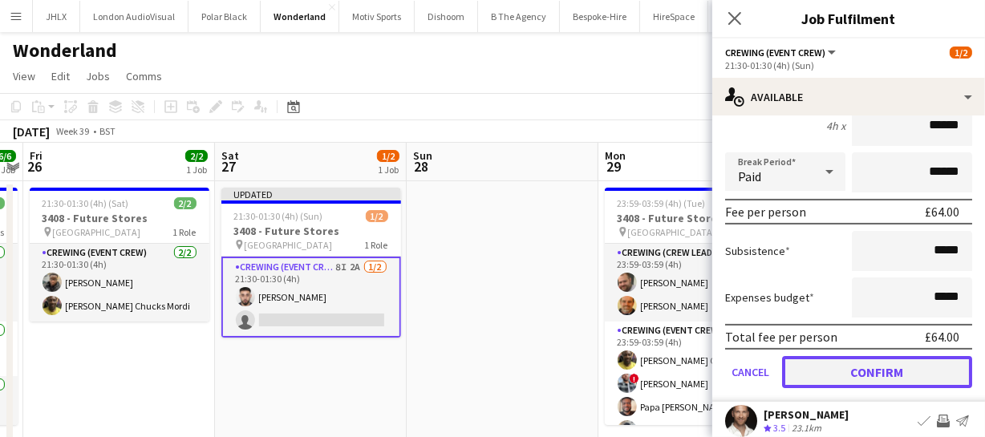
click at [926, 381] on button "Confirm" at bounding box center [877, 372] width 190 height 32
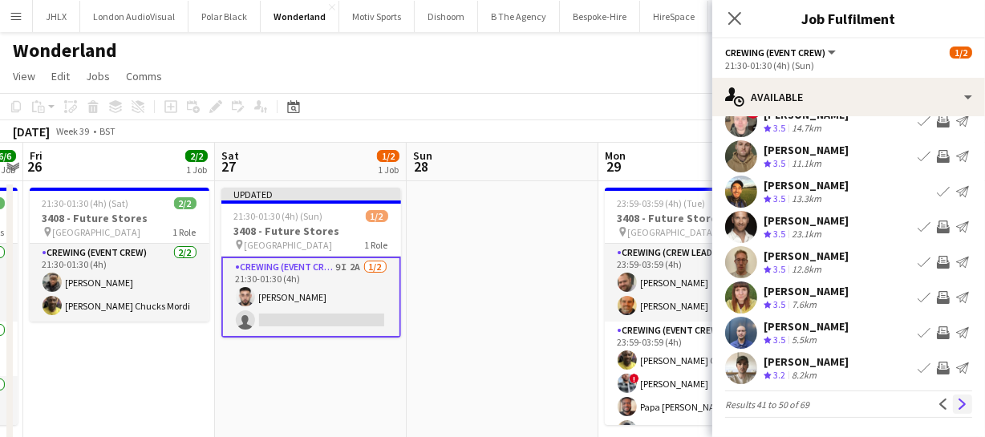
click at [957, 399] on app-icon "Next" at bounding box center [962, 404] width 11 height 11
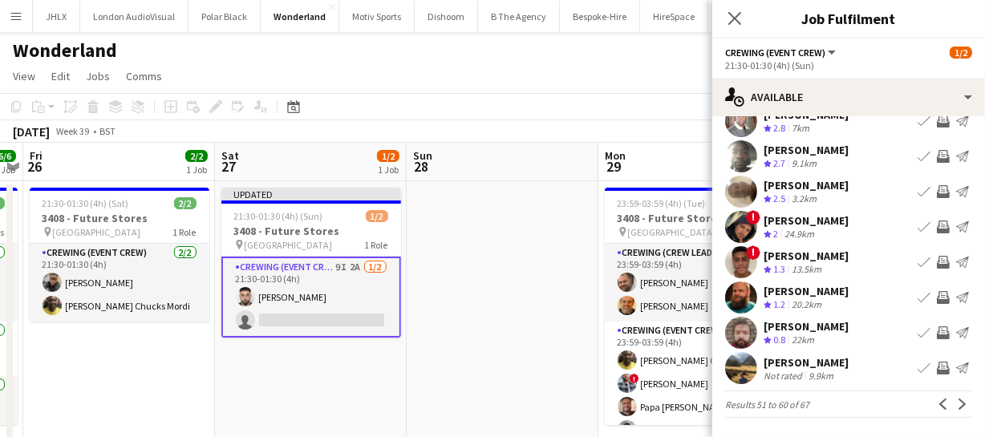
click at [937, 291] on app-icon "Invite crew" at bounding box center [943, 297] width 13 height 13
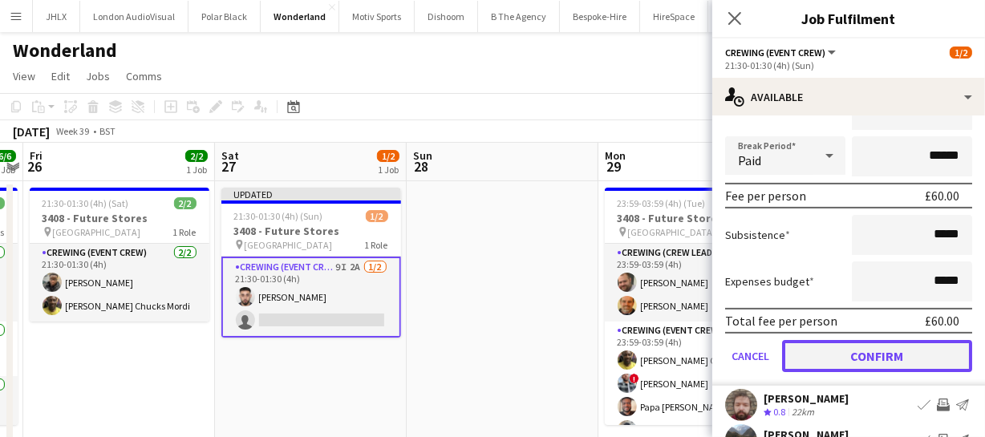
click at [916, 355] on button "Confirm" at bounding box center [877, 356] width 190 height 32
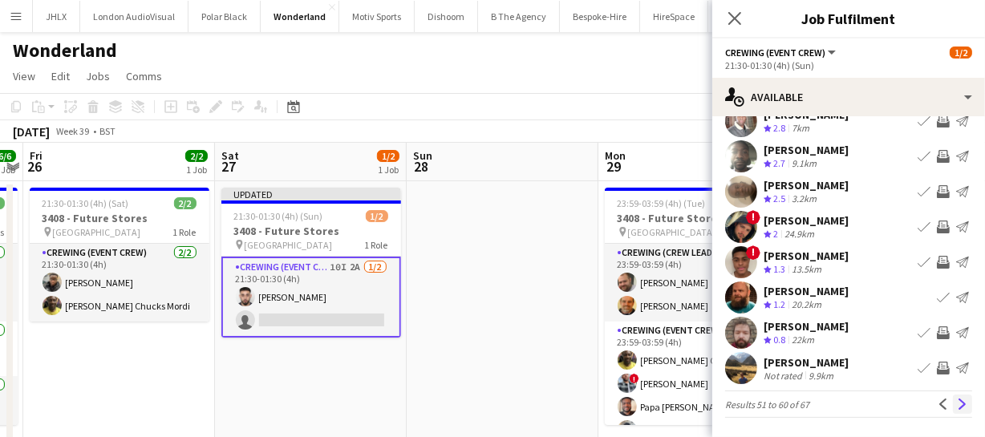
click at [957, 400] on app-icon "Next" at bounding box center [962, 404] width 11 height 11
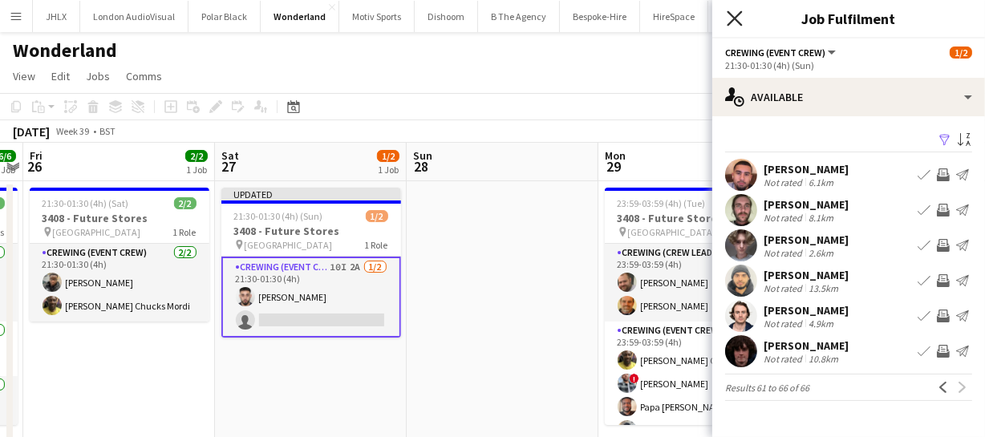
click at [737, 19] on icon at bounding box center [734, 17] width 15 height 15
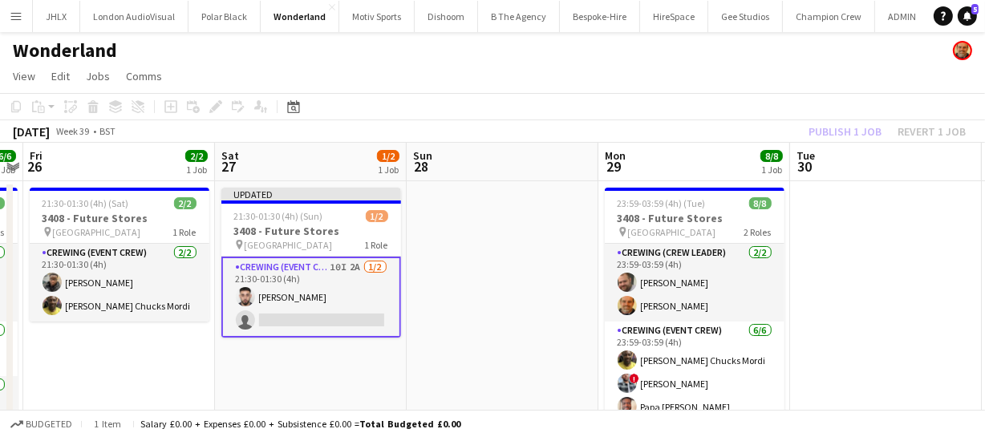
click at [860, 128] on div "Publish 1 job Revert 1 job" at bounding box center [888, 131] width 196 height 21
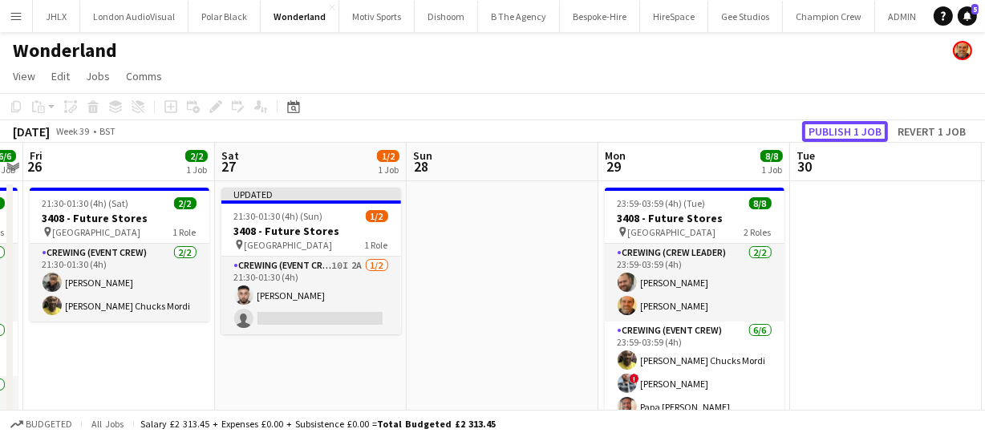
click at [860, 128] on button "Publish 1 job" at bounding box center [845, 131] width 86 height 21
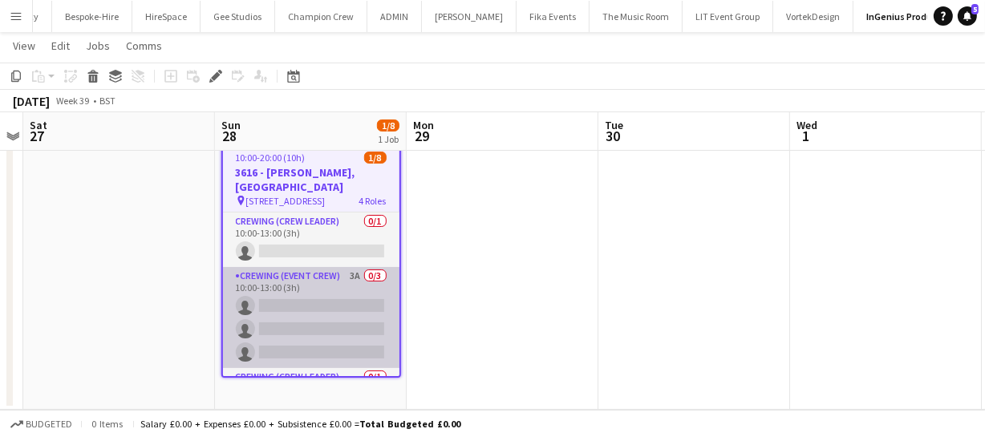
click at [324, 304] on app-card-role "Crewing (Event Crew) 3A 0/3 10:00-13:00 (3h) single-neutral-actions single-neut…" at bounding box center [311, 317] width 177 height 101
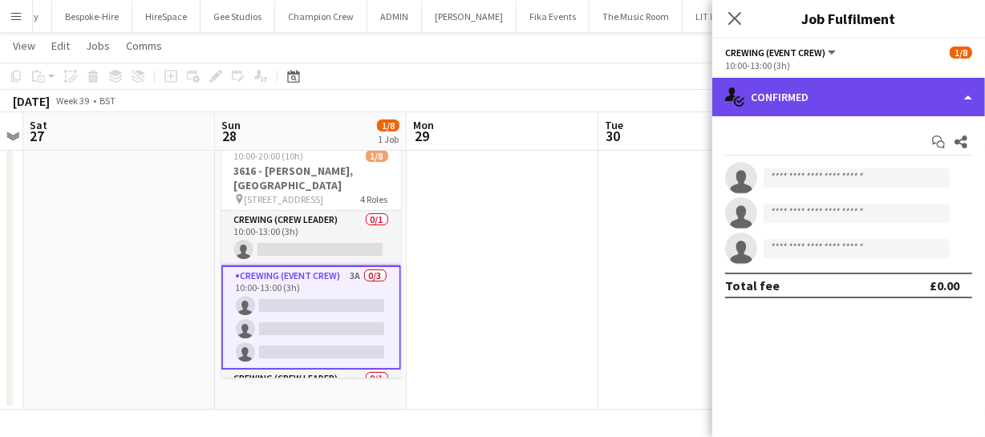
click at [883, 87] on div "single-neutral-actions-check-2 Confirmed" at bounding box center [848, 97] width 273 height 39
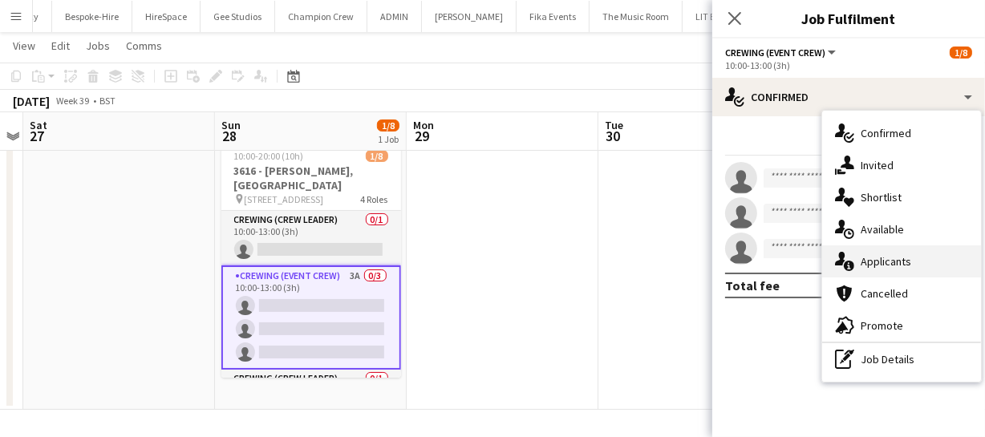
click at [896, 260] on span "Applicants" at bounding box center [886, 261] width 51 height 14
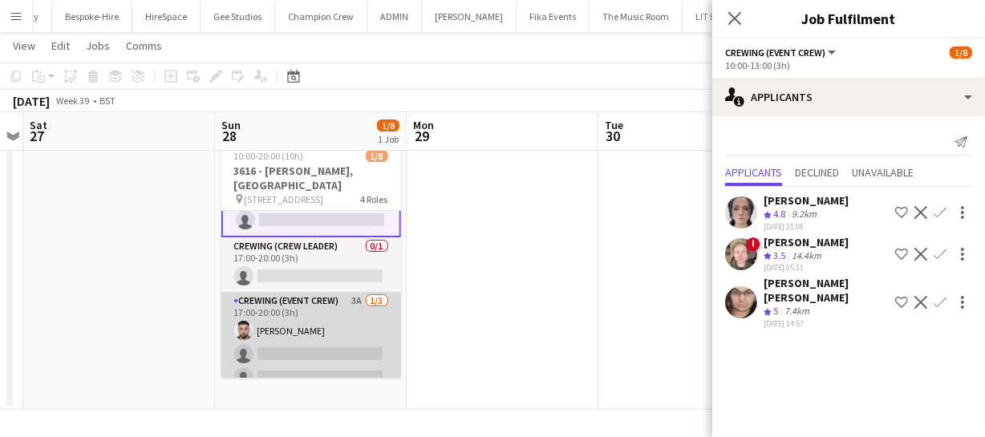
click at [339, 339] on app-card-role "Crewing (Event Crew) 3A [DATE] 17:00-20:00 (3h) [PERSON_NAME] single-neutral-ac…" at bounding box center [311, 342] width 180 height 101
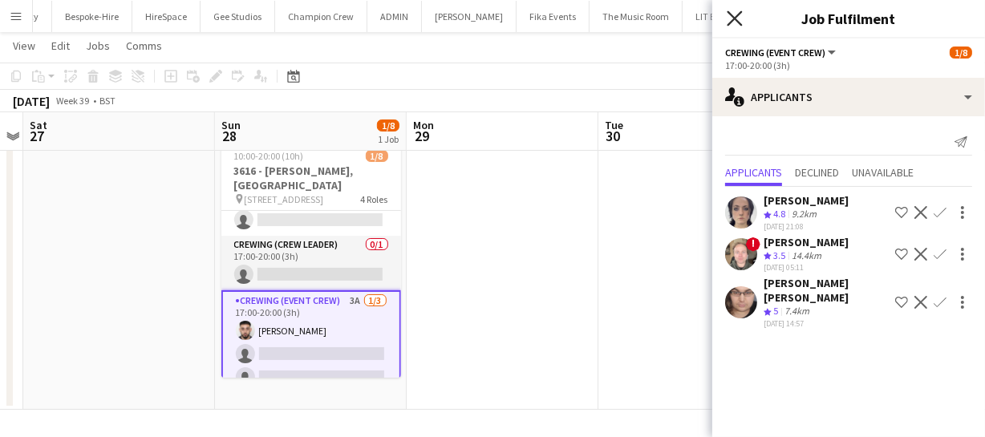
click at [738, 20] on icon "Close pop-in" at bounding box center [734, 17] width 15 height 15
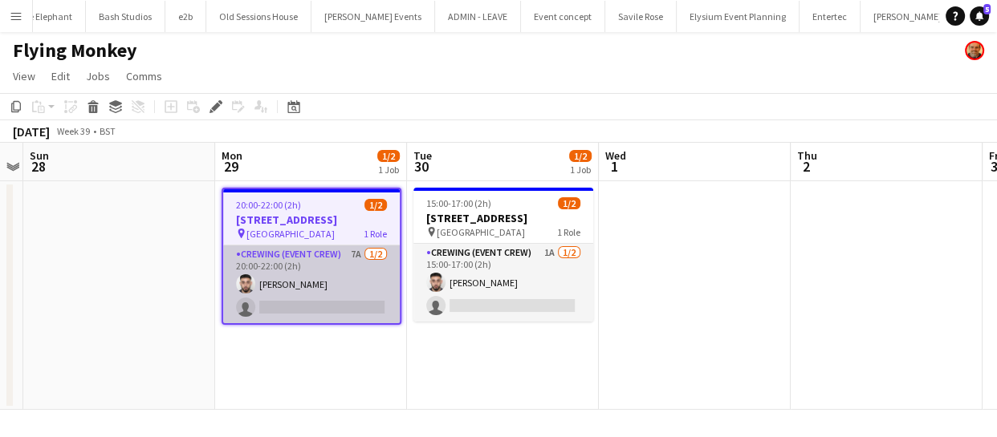
scroll to position [0, 3048]
click at [317, 302] on app-card-role "Crewing (Event Crew) 7A [DATE] 20:00-22:00 (2h) [PERSON_NAME] single-neutral-ac…" at bounding box center [311, 285] width 177 height 78
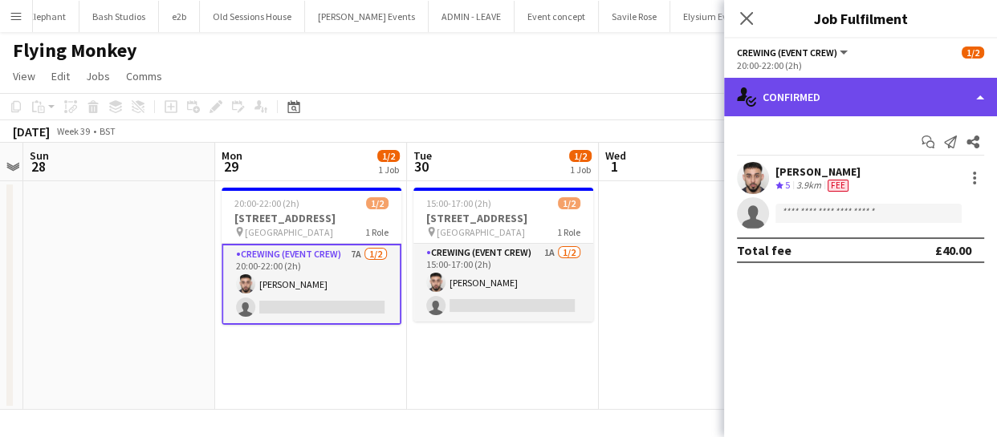
click at [831, 110] on div "single-neutral-actions-check-2 Confirmed" at bounding box center [860, 97] width 273 height 39
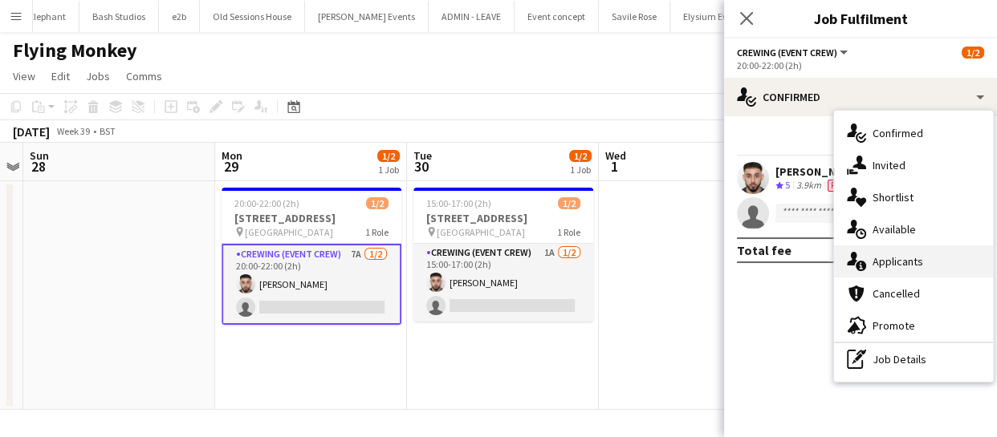
click at [892, 267] on span "Applicants" at bounding box center [897, 261] width 51 height 14
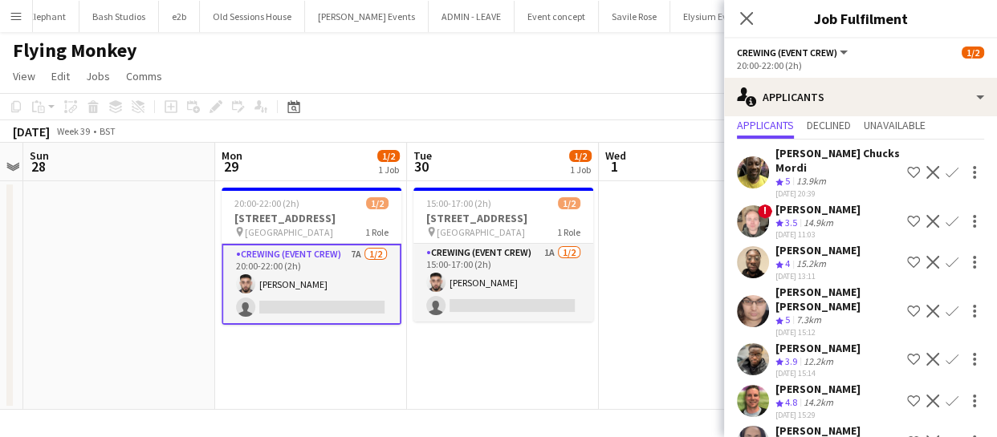
scroll to position [81, 0]
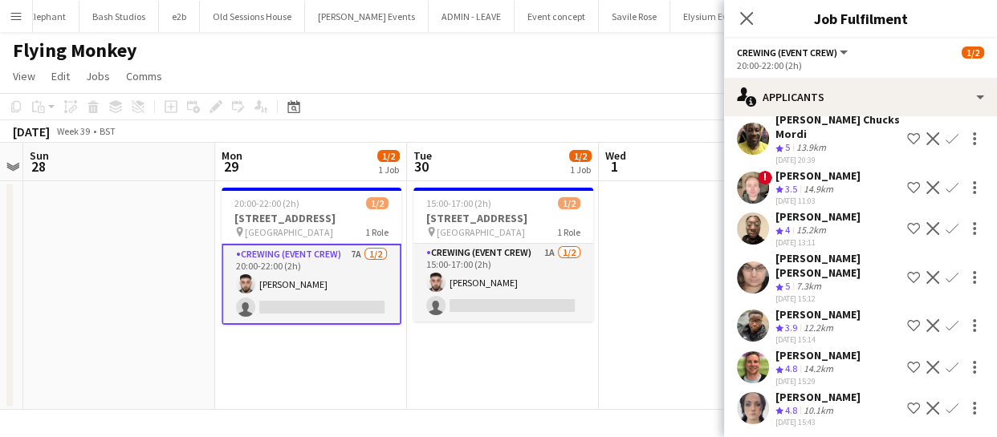
click at [945, 361] on app-icon "Confirm" at bounding box center [951, 367] width 13 height 13
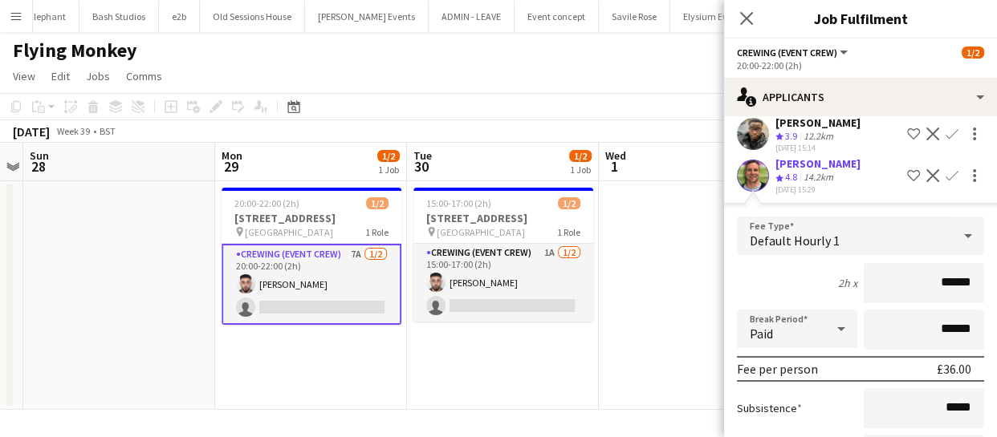
scroll to position [128, 0]
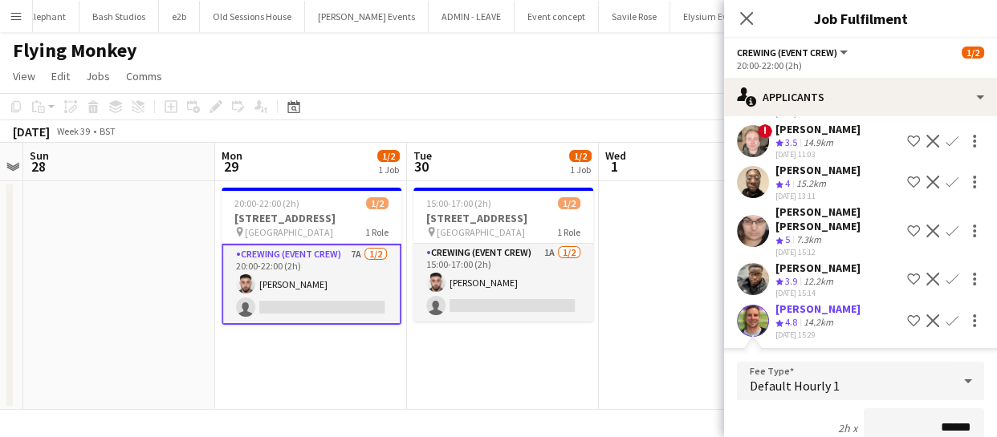
click at [945, 274] on app-icon "Confirm" at bounding box center [951, 279] width 13 height 13
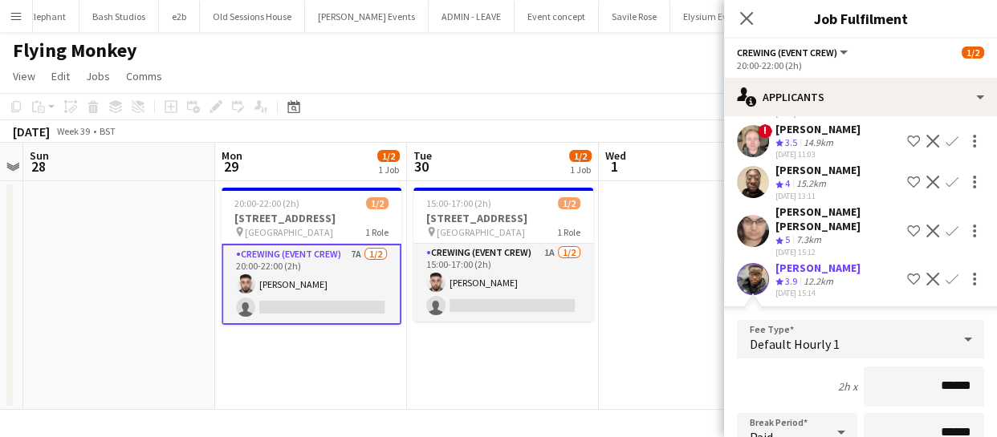
drag, startPoint x: 967, startPoint y: 380, endPoint x: 849, endPoint y: 386, distance: 118.1
click at [863, 386] on input "******" at bounding box center [923, 387] width 120 height 40
type input "******"
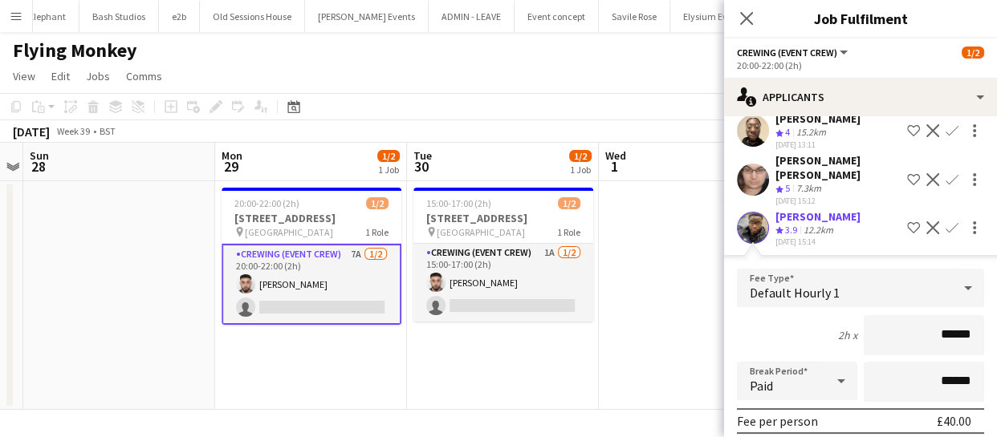
scroll to position [346, 0]
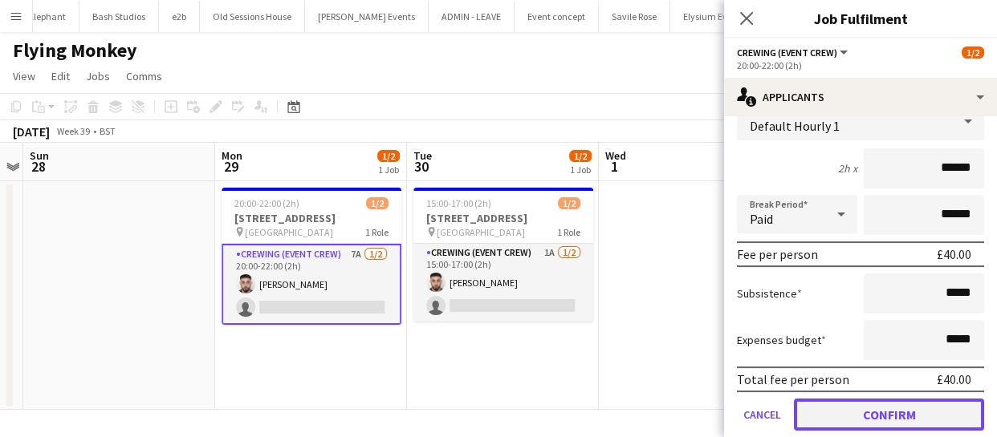
click at [907, 400] on button "Confirm" at bounding box center [889, 415] width 190 height 32
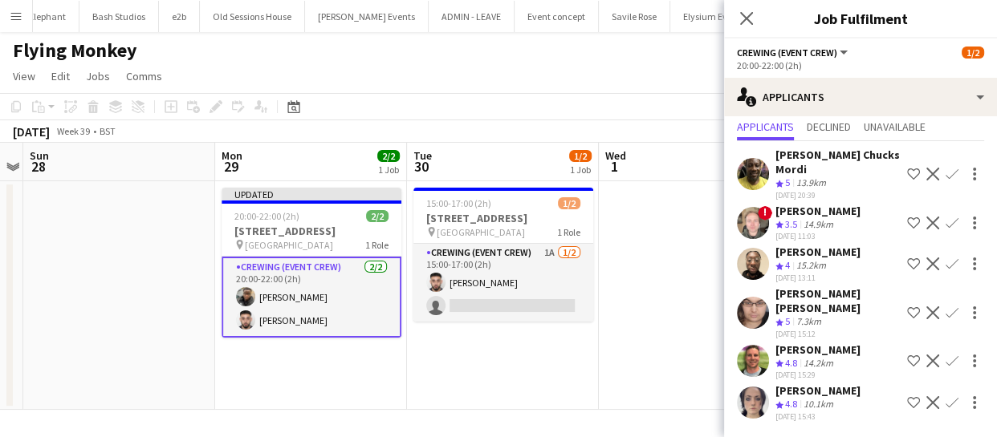
scroll to position [41, 0]
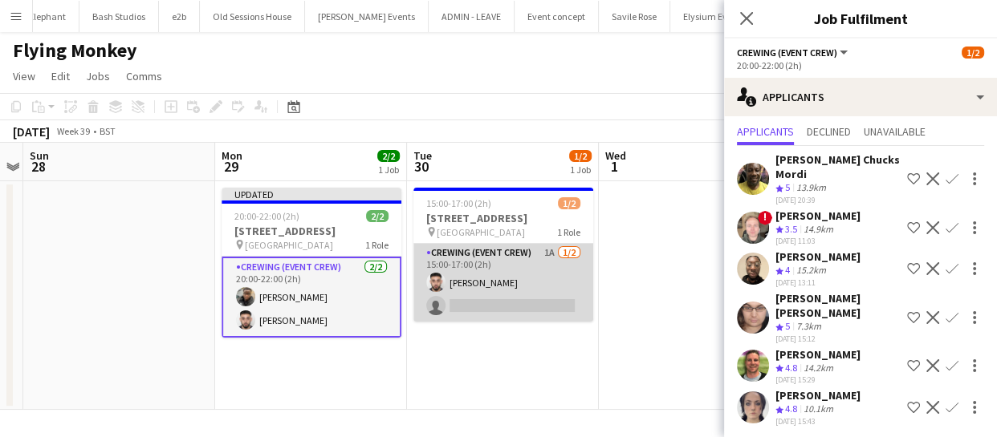
click at [536, 289] on app-card-role "Crewing (Event Crew) 1A [DATE] 15:00-17:00 (2h) [PERSON_NAME] single-neutral-ac…" at bounding box center [503, 283] width 180 height 78
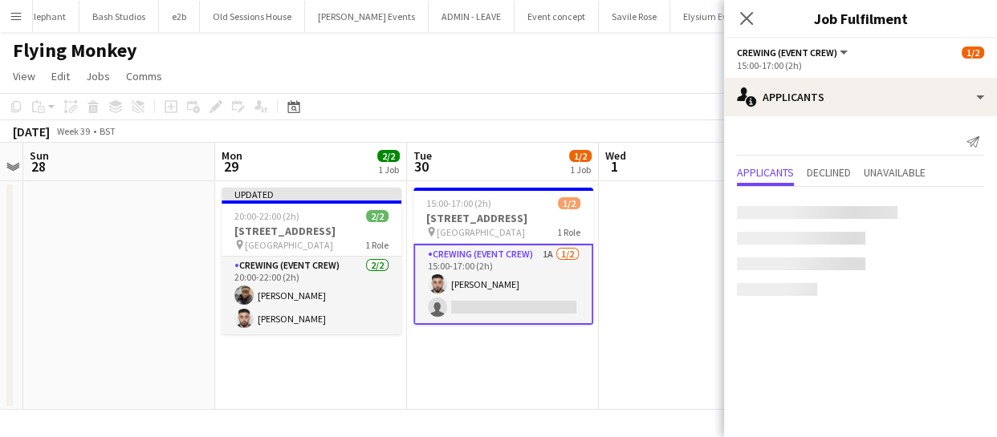
scroll to position [0, 0]
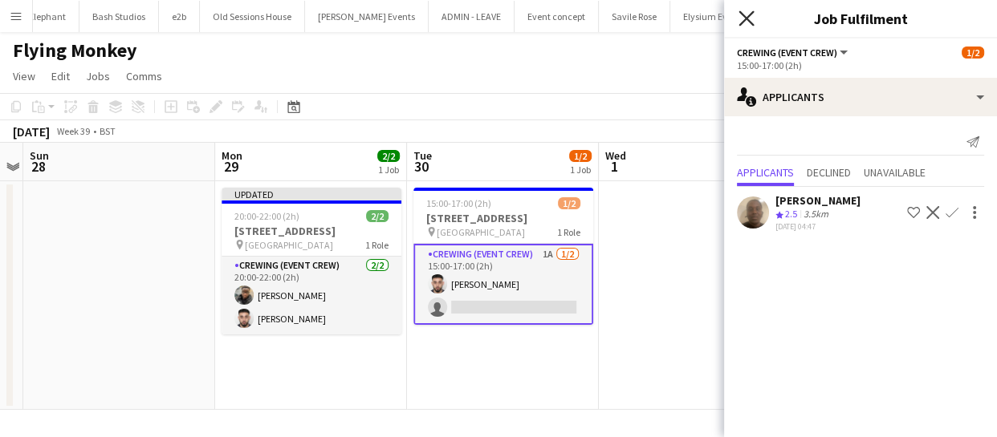
click at [741, 13] on icon at bounding box center [745, 17] width 15 height 15
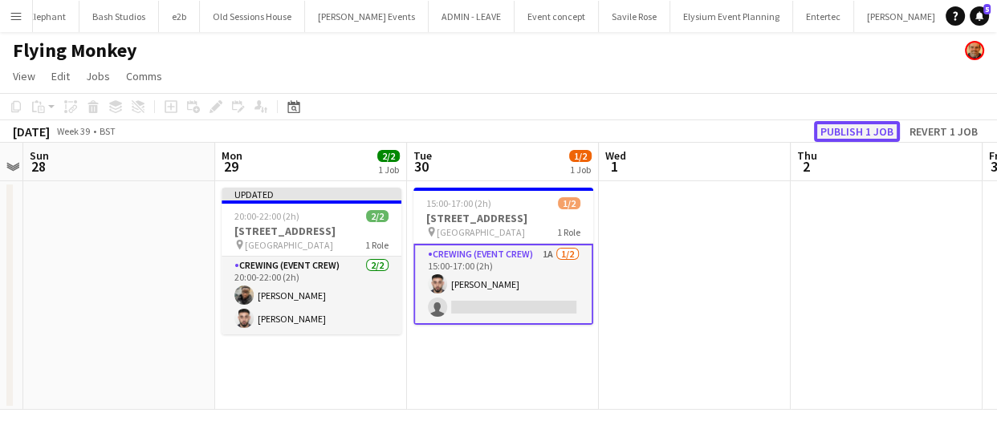
click at [862, 124] on button "Publish 1 job" at bounding box center [857, 131] width 86 height 21
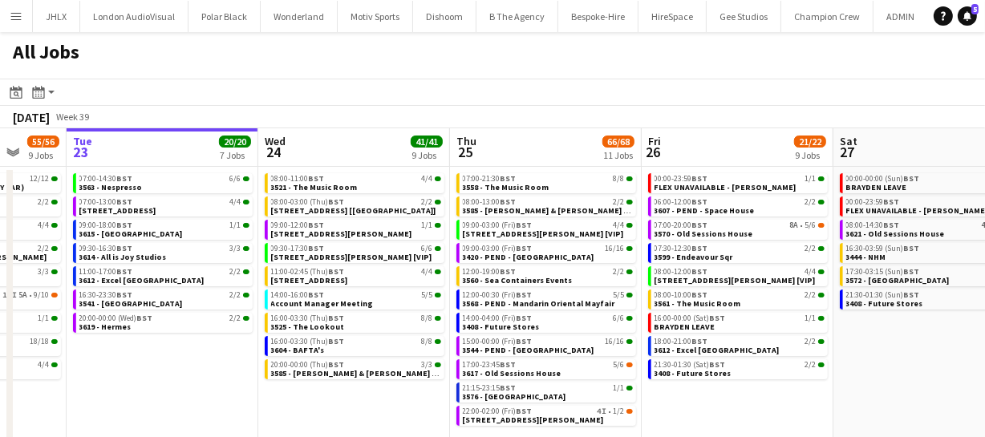
scroll to position [0, 598]
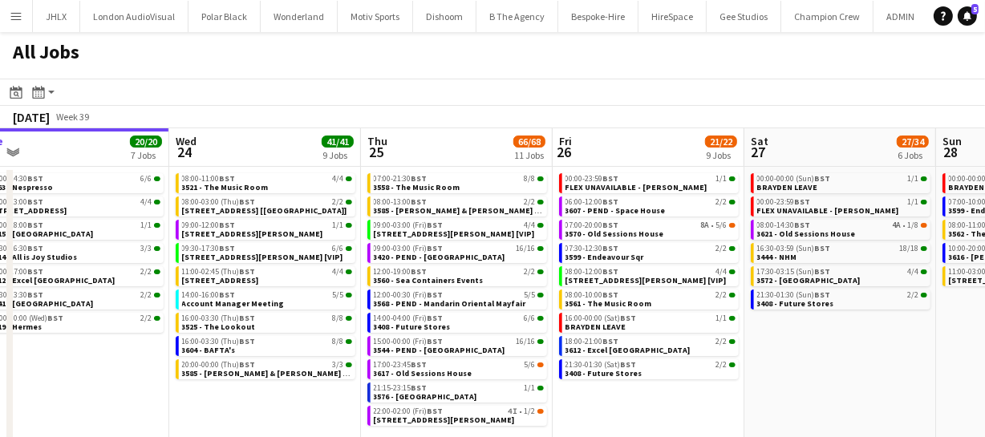
drag, startPoint x: 546, startPoint y: 391, endPoint x: 331, endPoint y: 376, distance: 214.7
click at [331, 376] on app-calendar-viewport "Sat 20 27/28 8 Jobs Sun 21 49/51 12 Jobs Mon 22 55/56 9 Jobs Tue 23 20/20 7 Job…" at bounding box center [492, 340] width 985 height 424
drag, startPoint x: 891, startPoint y: 399, endPoint x: 806, endPoint y: 392, distance: 85.3
click at [810, 393] on app-calendar-viewport "Sat 20 27/28 8 Jobs Sun 21 49/51 12 Jobs Mon 22 55/56 9 Jobs Tue 23 20/20 7 Job…" at bounding box center [492, 340] width 985 height 424
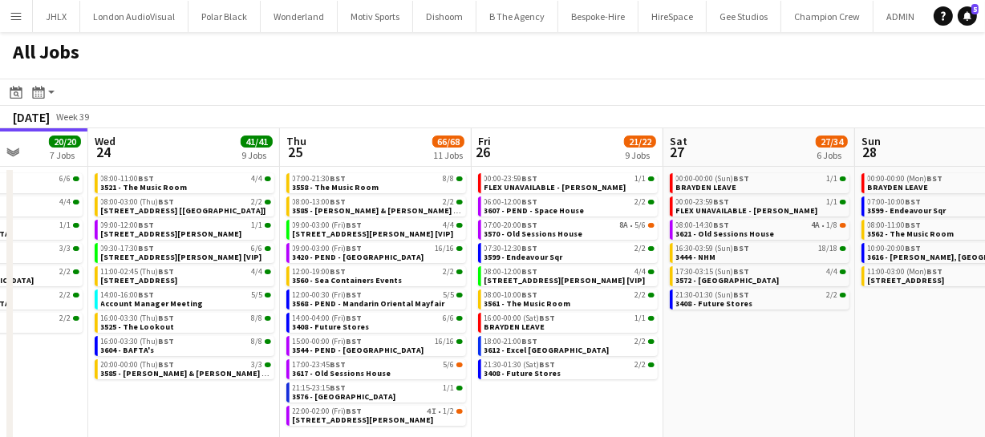
drag, startPoint x: 752, startPoint y: 387, endPoint x: 737, endPoint y: 381, distance: 15.5
click at [717, 384] on app-calendar-viewport "Sat 20 27/28 8 Jobs Sun 21 49/51 12 Jobs Mon 22 55/56 9 Jobs Tue 23 20/20 7 Job…" at bounding box center [492, 340] width 985 height 424
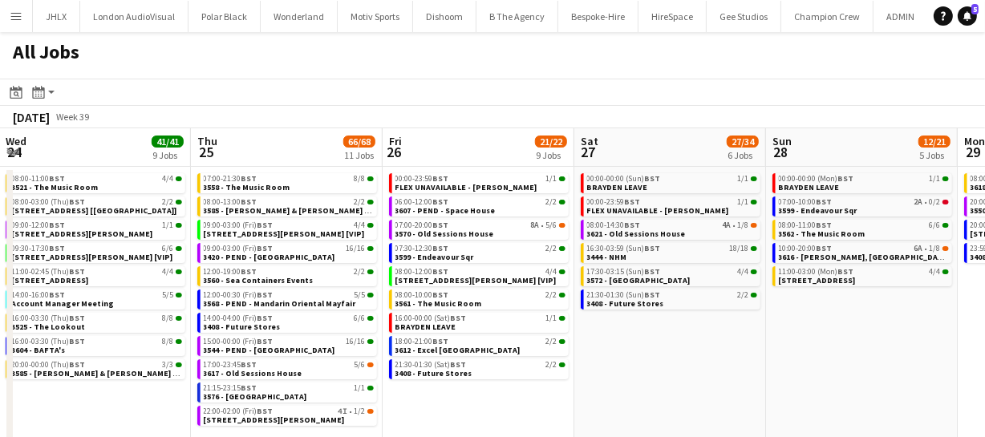
drag, startPoint x: 723, startPoint y: 385, endPoint x: 635, endPoint y: 383, distance: 88.3
click at [615, 383] on app-calendar-viewport "Sat 20 27/28 8 Jobs Sun 21 49/51 12 Jobs Mon 22 55/56 9 Jobs Tue 23 20/20 7 Job…" at bounding box center [492, 340] width 985 height 424
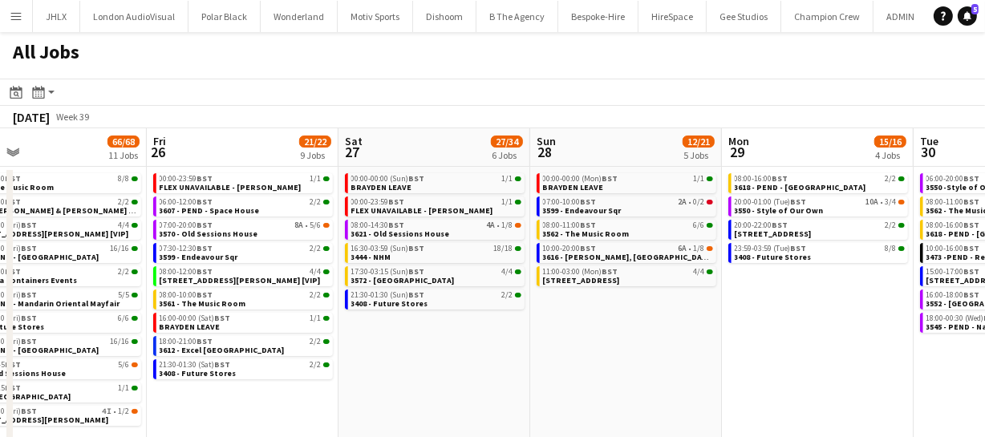
scroll to position [0, 621]
drag, startPoint x: 705, startPoint y: 380, endPoint x: 614, endPoint y: 376, distance: 91.5
click at [614, 376] on app-calendar-viewport "Mon 22 55/56 9 Jobs Tue 23 20/20 7 Jobs Wed 24 41/41 9 Jobs Thu 25 66/68 11 Job…" at bounding box center [492, 340] width 985 height 424
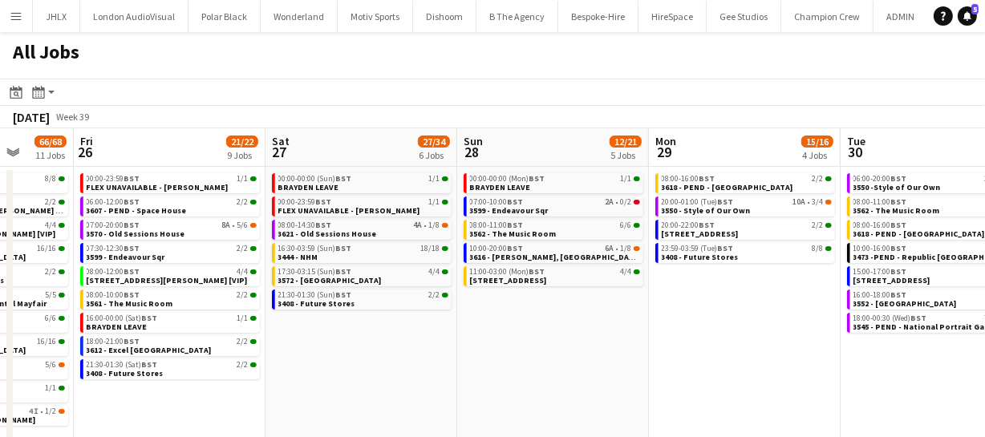
drag, startPoint x: 663, startPoint y: 366, endPoint x: 588, endPoint y: 363, distance: 74.7
click at [591, 363] on app-calendar-viewport "Mon 22 55/56 9 Jobs Tue 23 20/20 7 Jobs Wed 24 41/41 9 Jobs Thu 25 66/68 11 Job…" at bounding box center [492, 340] width 985 height 424
click at [553, 357] on app-calendar-viewport "Mon 22 55/56 9 Jobs Tue 23 20/20 7 Jobs Wed 24 41/41 9 Jobs Thu 25 66/68 11 Job…" at bounding box center [492, 340] width 985 height 424
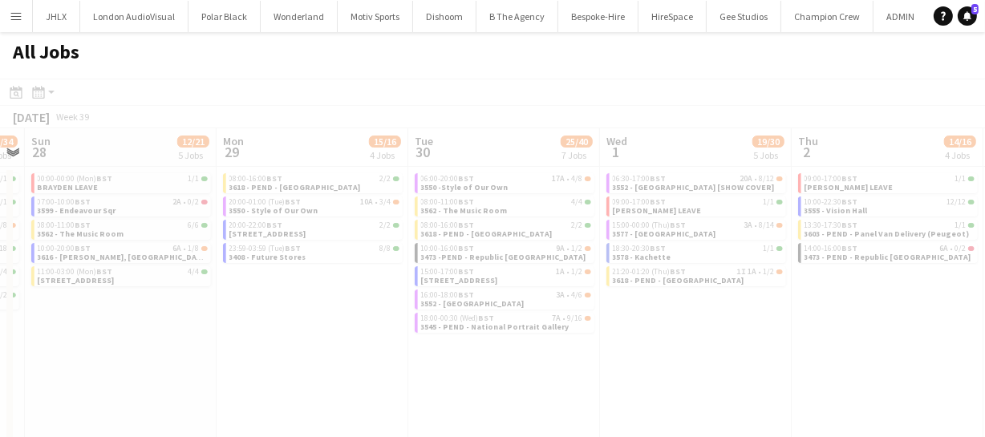
drag, startPoint x: 540, startPoint y: 355, endPoint x: 488, endPoint y: 352, distance: 52.2
click at [494, 352] on app-all-jobs "All Jobs Date picker SEP 2025 SEP 2025 Monday M Tuesday T Wednesday W Thursday …" at bounding box center [492, 292] width 985 height 520
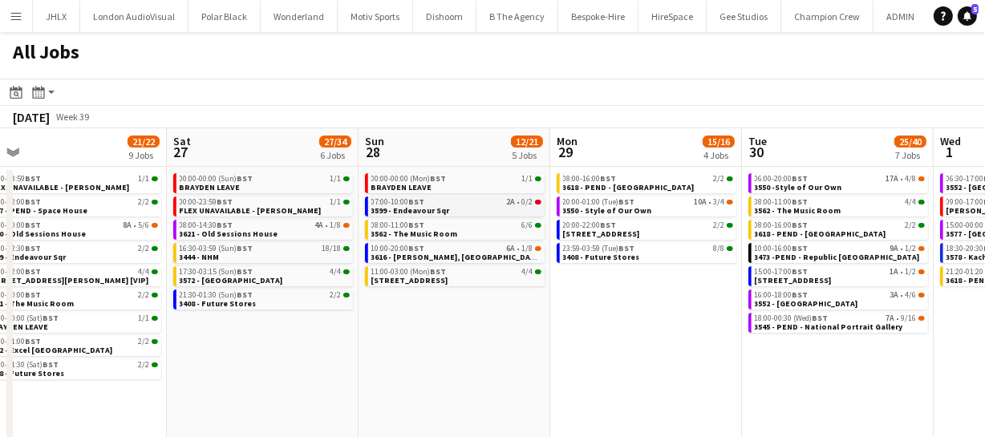
click at [423, 201] on span "BST" at bounding box center [417, 202] width 16 height 10
click at [513, 339] on app-calendar-viewport "Wed 24 41/41 9 Jobs Thu 25 66/68 11 Jobs Fri 26 21/22 9 Jobs Sat 27 27/34 6 Job…" at bounding box center [492, 340] width 985 height 424
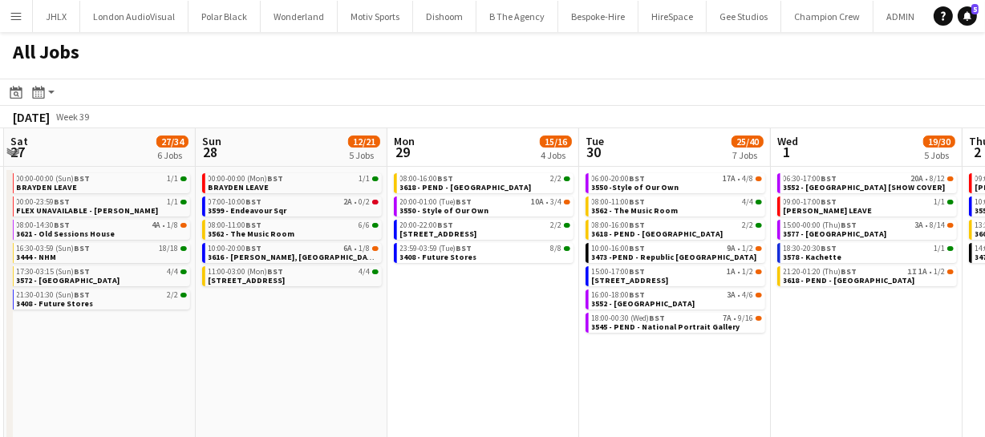
click at [395, 328] on app-calendar-viewport "Wed 24 41/41 9 Jobs Thu 25 66/68 11 Jobs Fri 26 21/22 9 Jobs Sat 27 27/34 6 Job…" at bounding box center [492, 340] width 985 height 424
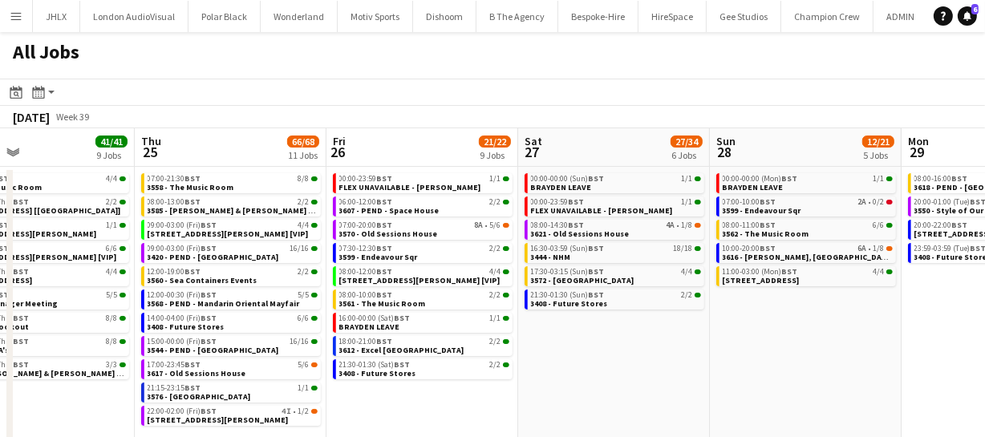
scroll to position [0, 439]
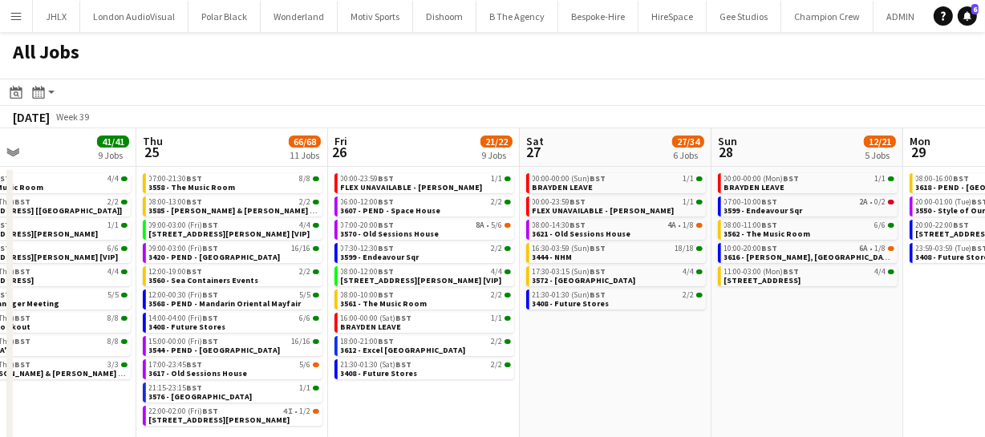
drag, startPoint x: 277, startPoint y: 328, endPoint x: 904, endPoint y: 310, distance: 627.7
click at [904, 310] on app-calendar-viewport "Mon 22 55/56 9 Jobs Tue 23 20/20 7 Jobs Wed 24 41/41 9 Jobs Thu 25 66/68 11 Job…" at bounding box center [492, 340] width 985 height 424
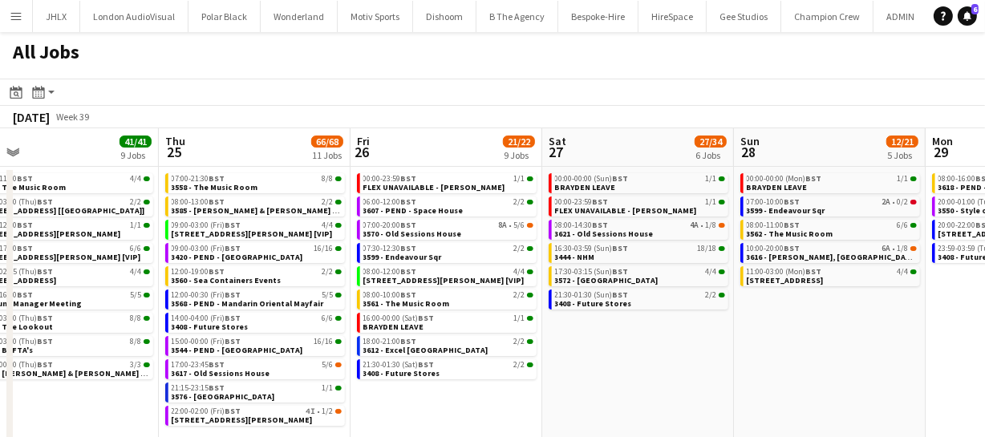
drag, startPoint x: 555, startPoint y: 323, endPoint x: 578, endPoint y: 298, distance: 33.5
click at [578, 298] on app-calendar-viewport "Sun 21 49/51 12 Jobs Mon 22 55/56 9 Jobs Tue 23 20/20 7 Jobs Wed 24 41/41 9 Job…" at bounding box center [492, 340] width 985 height 424
drag, startPoint x: 882, startPoint y: 298, endPoint x: 686, endPoint y: 299, distance: 195.8
click at [684, 300] on app-calendar-viewport "Sun 21 49/51 12 Jobs Mon 22 55/56 9 Jobs Tue 23 20/20 7 Jobs Wed 24 41/41 9 Job…" at bounding box center [492, 340] width 985 height 424
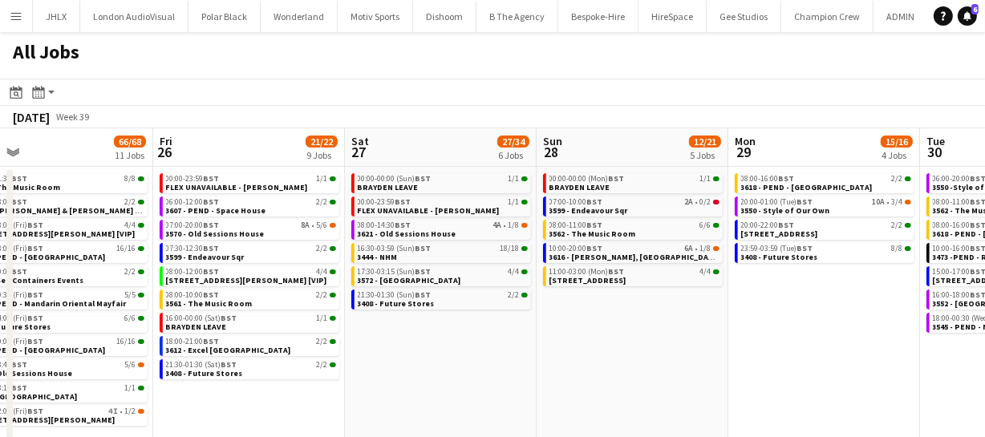
scroll to position [0, 438]
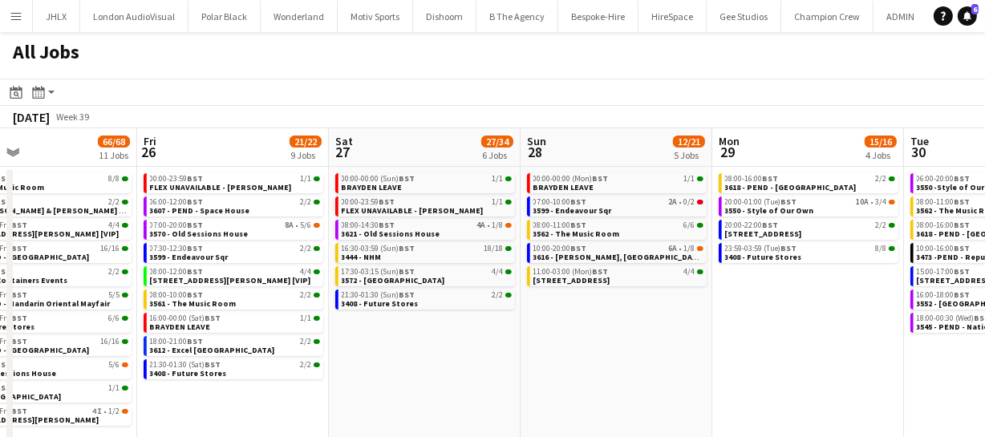
drag, startPoint x: 578, startPoint y: 331, endPoint x: 753, endPoint y: 329, distance: 175.7
click at [753, 329] on app-calendar-viewport "Tue 23 20/20 7 Jobs Wed 24 41/41 9 Jobs Thu 25 66/68 11 Jobs Fri 26 21/22 9 Job…" at bounding box center [492, 340] width 985 height 424
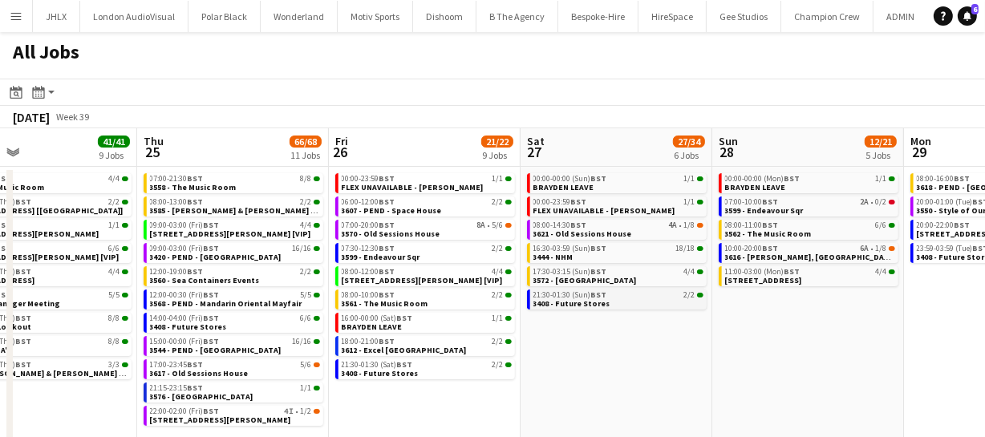
click at [594, 297] on span "BST" at bounding box center [599, 295] width 16 height 10
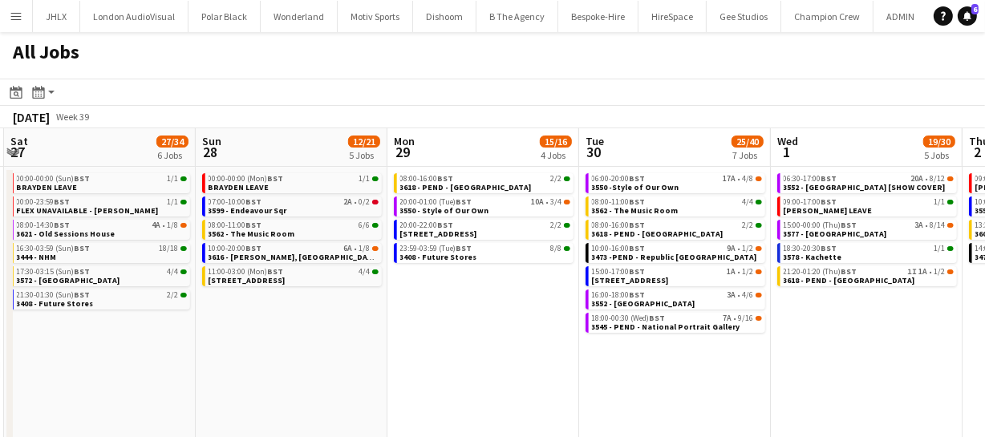
scroll to position [0, 596]
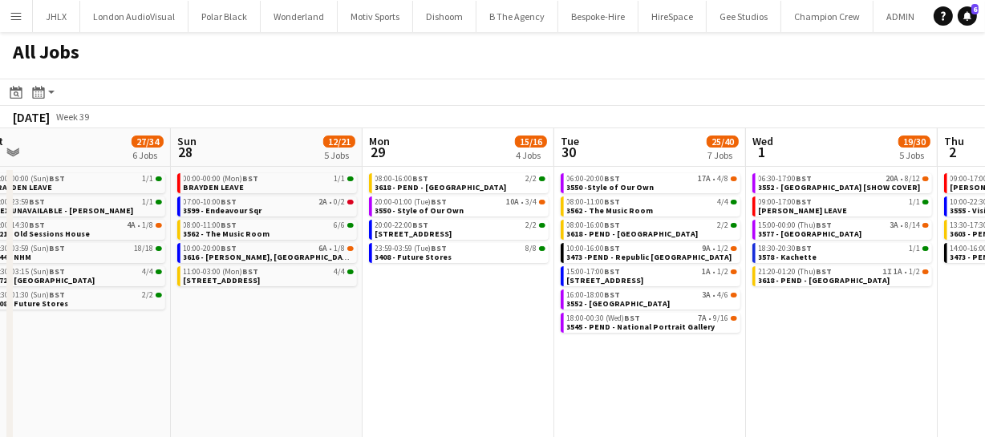
drag, startPoint x: 670, startPoint y: 359, endPoint x: 128, endPoint y: 353, distance: 541.6
click at [128, 353] on app-calendar-viewport "Wed 24 41/41 9 Jobs Thu 25 66/68 11 Jobs Fri 26 21/22 9 Jobs Sat 27 27/34 6 Job…" at bounding box center [492, 340] width 985 height 424
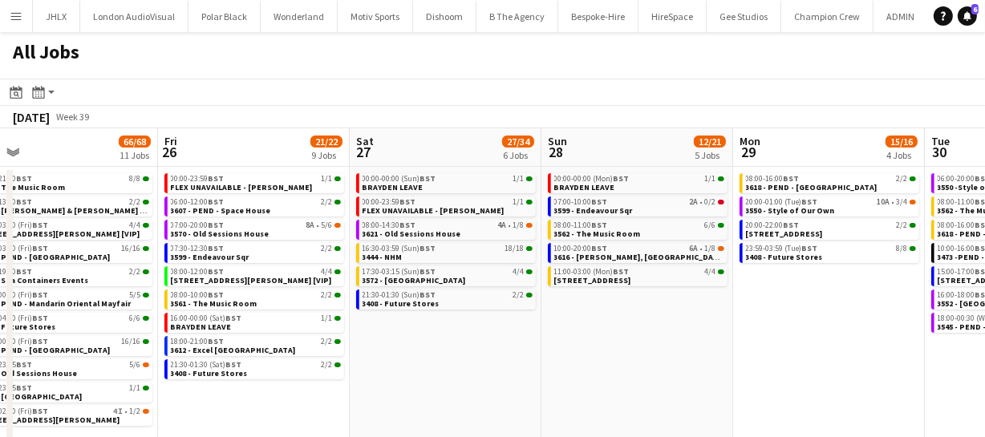
scroll to position [0, 413]
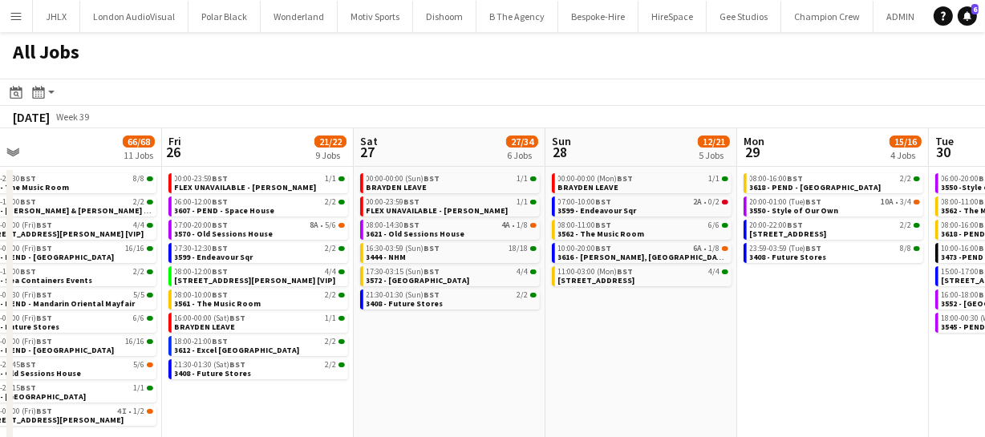
drag, startPoint x: 277, startPoint y: 350, endPoint x: 574, endPoint y: 339, distance: 297.9
click at [574, 339] on app-calendar-viewport "Tue 23 20/20 7 Jobs Wed 24 41/41 9 Jobs Thu 25 66/68 11 Jobs Fri 26 21/22 9 Job…" at bounding box center [492, 340] width 985 height 424
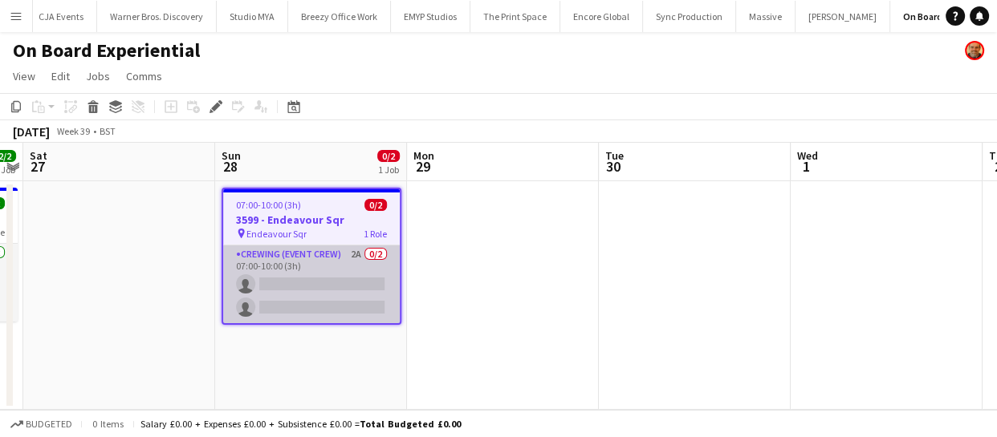
scroll to position [0, 2048]
click at [302, 311] on app-card-role "Crewing (Event Crew) 2A 0/2 07:00-10:00 (3h) single-neutral-actions single-neut…" at bounding box center [311, 285] width 177 height 78
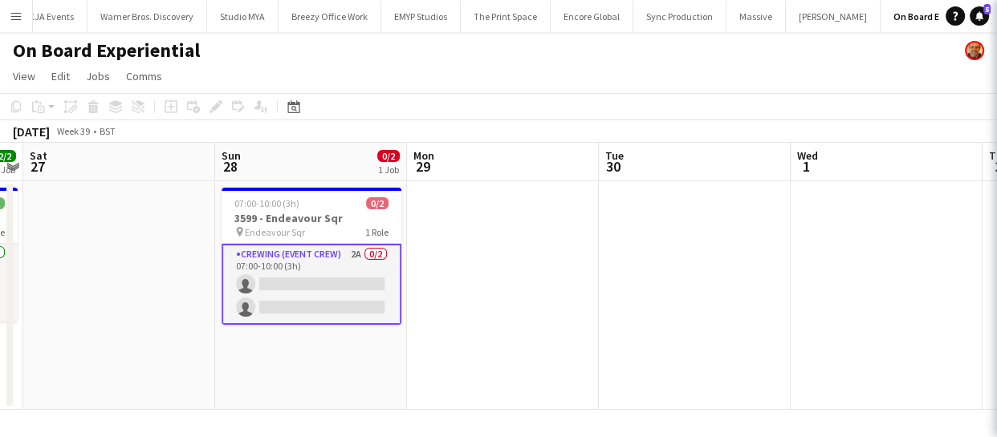
scroll to position [0, 551]
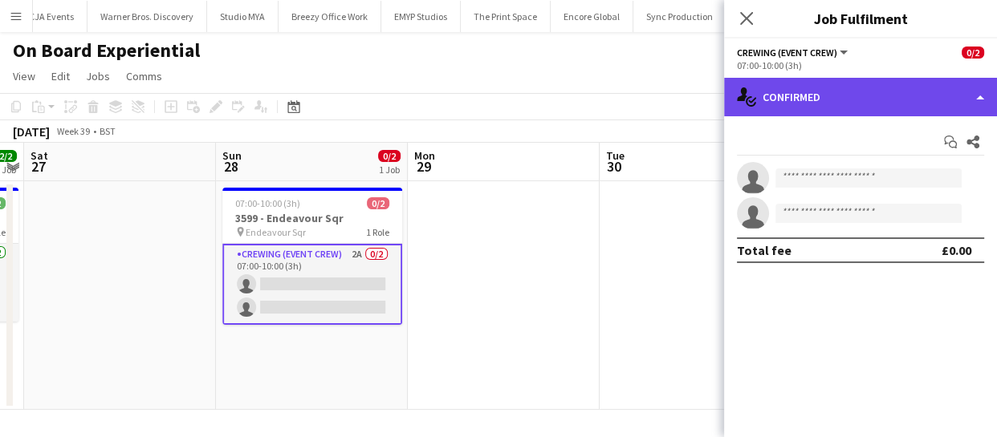
click at [845, 99] on div "single-neutral-actions-check-2 Confirmed" at bounding box center [860, 97] width 273 height 39
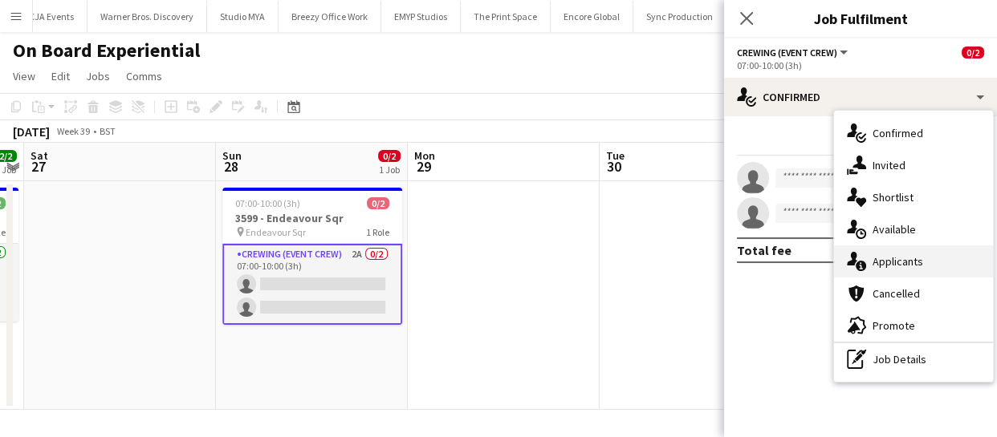
click at [911, 272] on div "single-neutral-actions-information Applicants" at bounding box center [913, 262] width 159 height 32
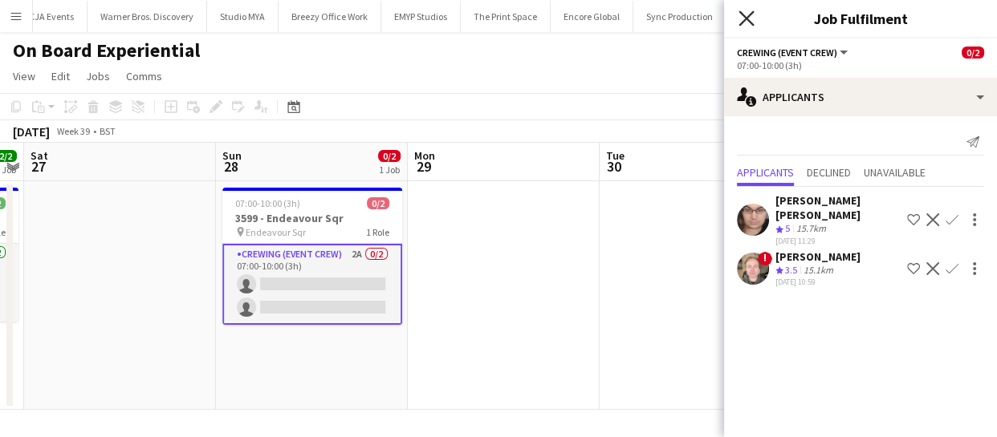
click at [749, 17] on icon "Close pop-in" at bounding box center [745, 17] width 15 height 15
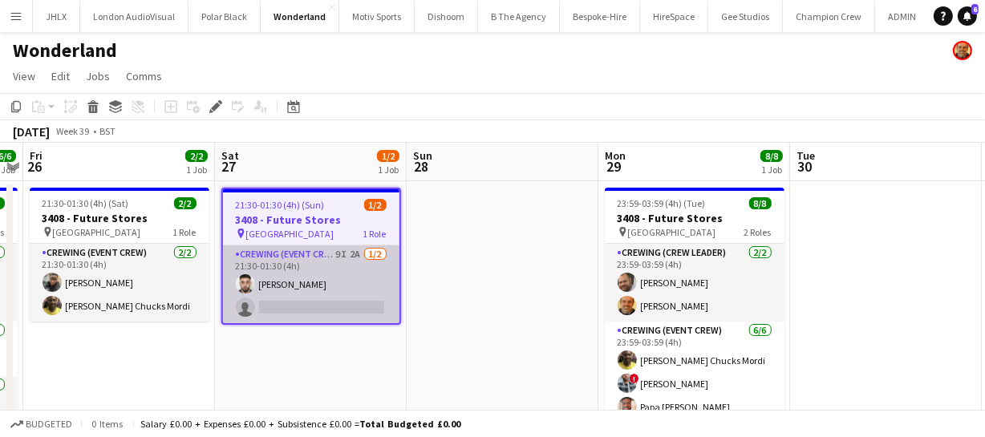
click at [353, 291] on app-card-role "Crewing (Event Crew) 9I 2A [DATE] 21:30-01:30 (4h) [PERSON_NAME] single-neutral…" at bounding box center [311, 285] width 177 height 78
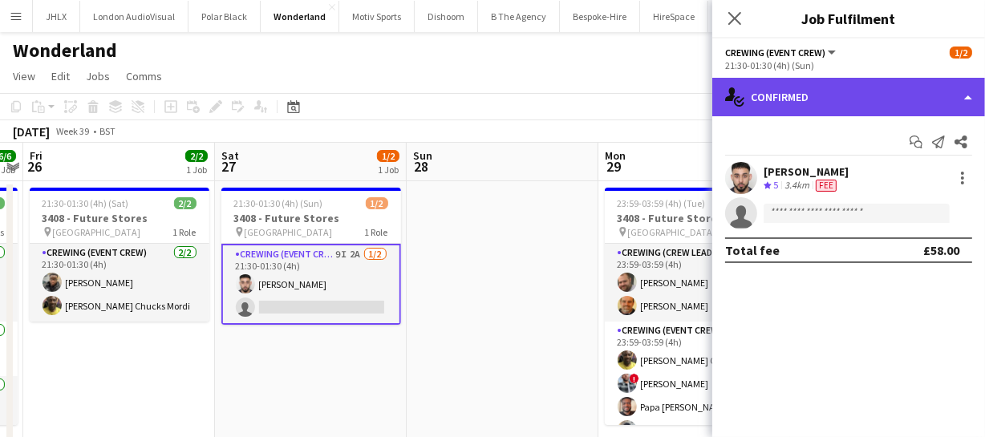
click at [842, 103] on div "single-neutral-actions-check-2 Confirmed" at bounding box center [848, 97] width 273 height 39
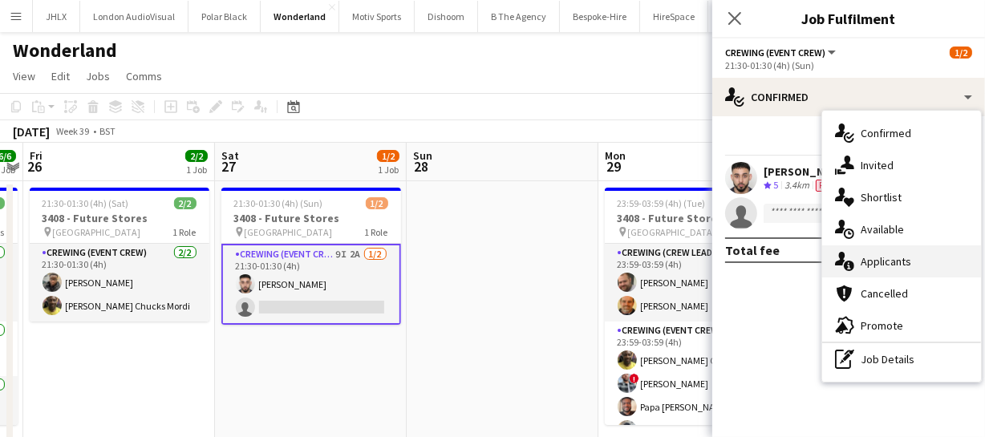
click at [907, 264] on span "Applicants" at bounding box center [886, 261] width 51 height 14
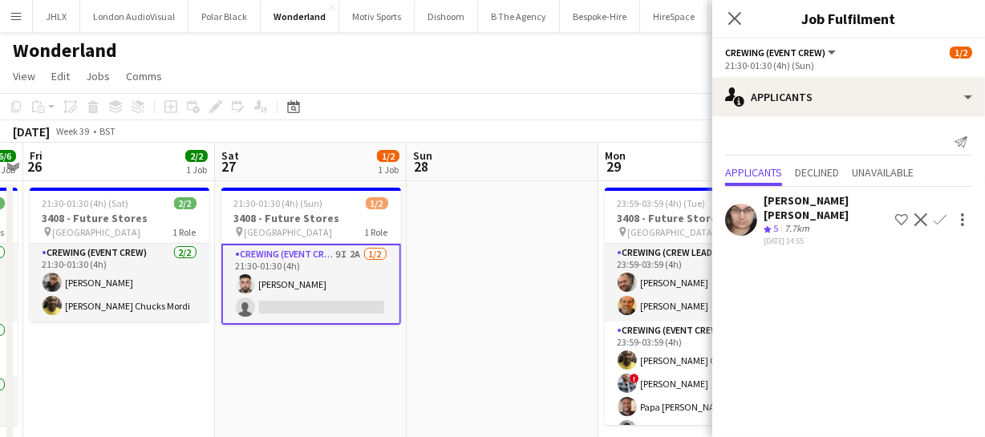
click at [737, 29] on div "Close pop-in" at bounding box center [734, 18] width 45 height 37
click at [736, 26] on app-icon "Close pop-in" at bounding box center [735, 18] width 23 height 23
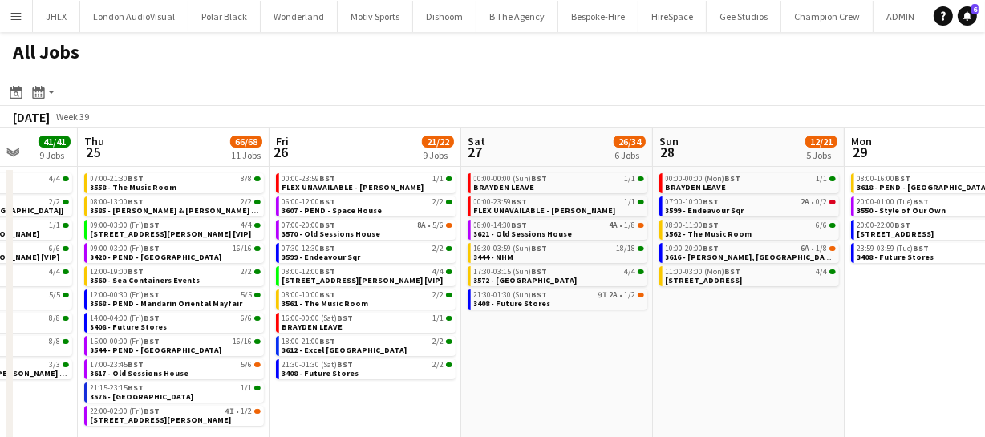
scroll to position [0, 562]
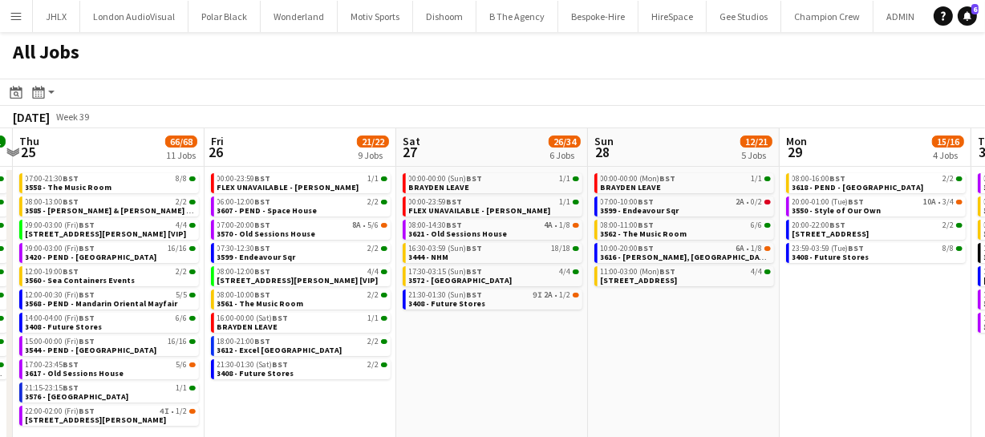
drag, startPoint x: 830, startPoint y: 403, endPoint x: 267, endPoint y: 396, distance: 563.3
click at [267, 396] on app-calendar-viewport "Mon 22 55/56 9 Jobs Tue 23 20/20 7 Jobs Wed 24 41/41 9 Jobs Thu 25 66/68 11 Job…" at bounding box center [492, 340] width 985 height 424
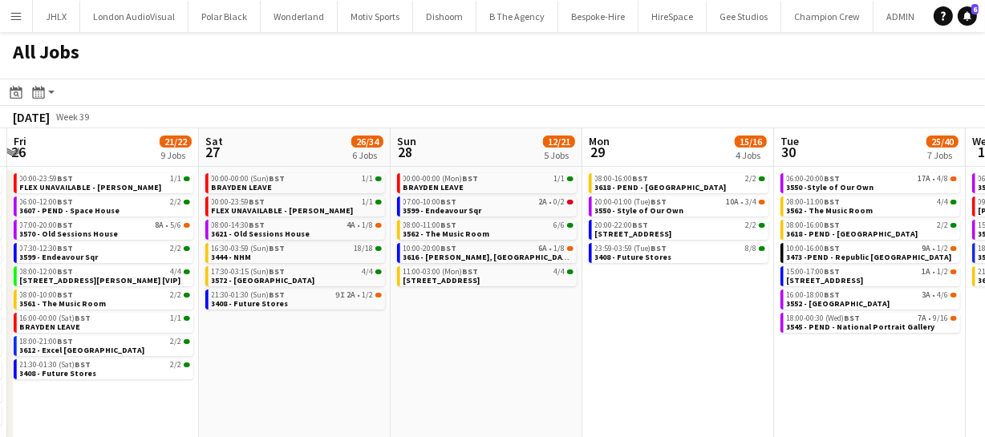
scroll to position [0, 763]
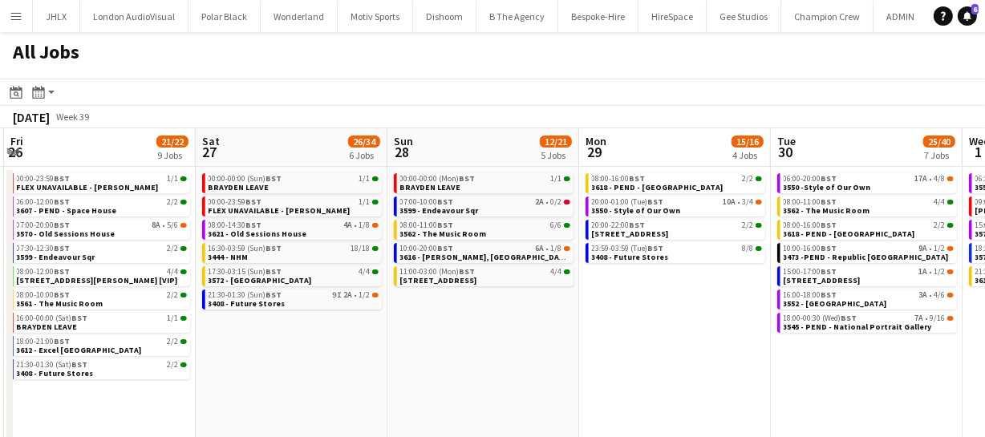
drag, startPoint x: 516, startPoint y: 378, endPoint x: 315, endPoint y: 388, distance: 200.8
click at [315, 388] on app-calendar-viewport "Mon 22 55/56 9 Jobs Tue 23 20/20 7 Jobs Wed 24 41/41 9 Jobs Thu 25 66/68 11 Job…" at bounding box center [492, 340] width 985 height 424
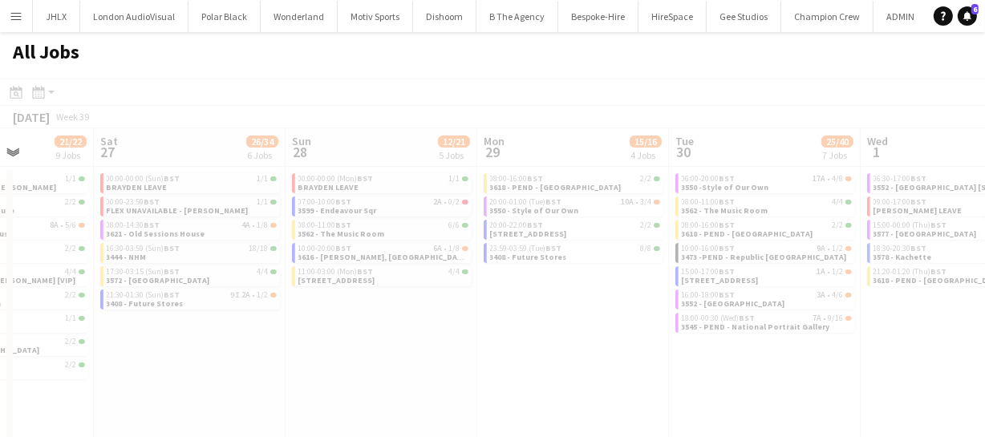
drag, startPoint x: 461, startPoint y: 380, endPoint x: 294, endPoint y: 371, distance: 167.1
click at [294, 371] on app-all-jobs "All Jobs Date picker SEP 2025 SEP 2025 Monday M Tuesday T Wednesday W Thursday …" at bounding box center [492, 292] width 985 height 520
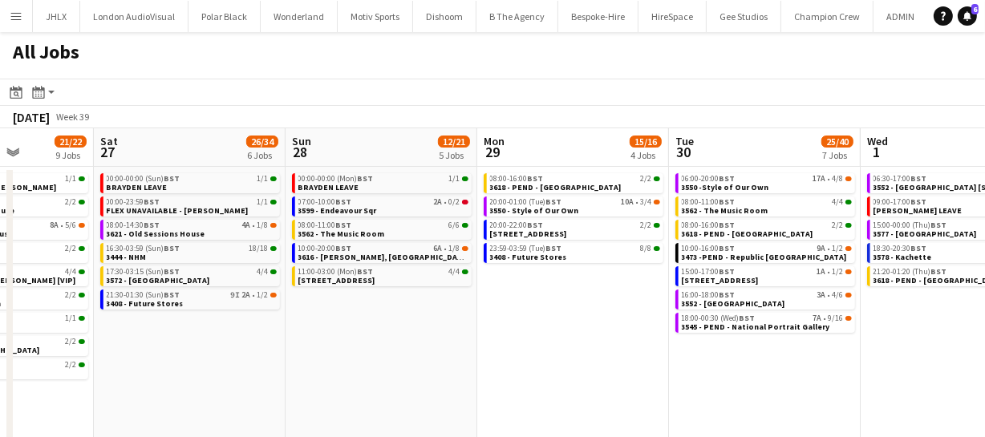
click at [272, 372] on app-calendar-viewport "Wed 24 41/41 9 Jobs Thu 25 66/68 11 Jobs Fri 26 21/22 9 Jobs Sat 27 26/34 6 Job…" at bounding box center [492, 340] width 985 height 424
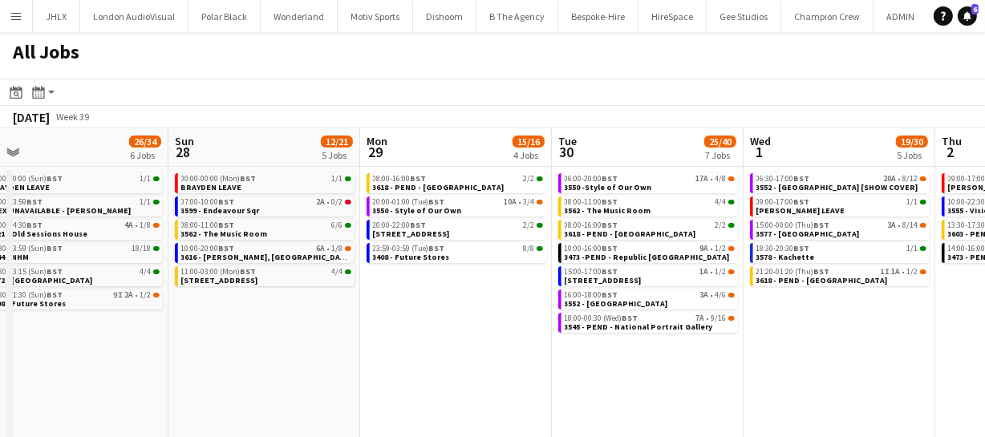
scroll to position [0, 627]
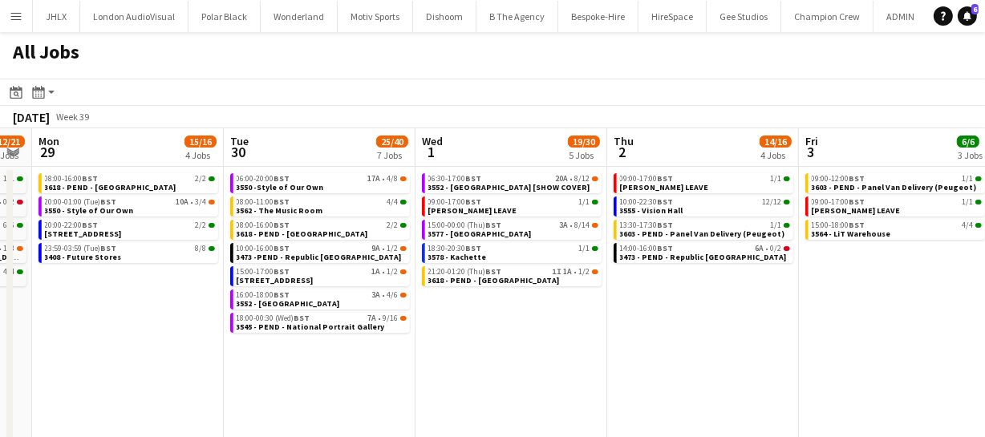
drag, startPoint x: 506, startPoint y: 333, endPoint x: 147, endPoint y: 351, distance: 359.9
click at [147, 351] on app-calendar-viewport "Fri 26 21/22 9 Jobs Sat 27 26/34 6 Jobs Sun 28 12/21 5 Jobs Mon 29 15/16 4 Jobs…" at bounding box center [492, 340] width 985 height 424
click at [278, 329] on app-all-jobs "All Jobs Date picker SEP 2025 SEP 2025 Monday M Tuesday T Wednesday W Thursday …" at bounding box center [492, 292] width 985 height 520
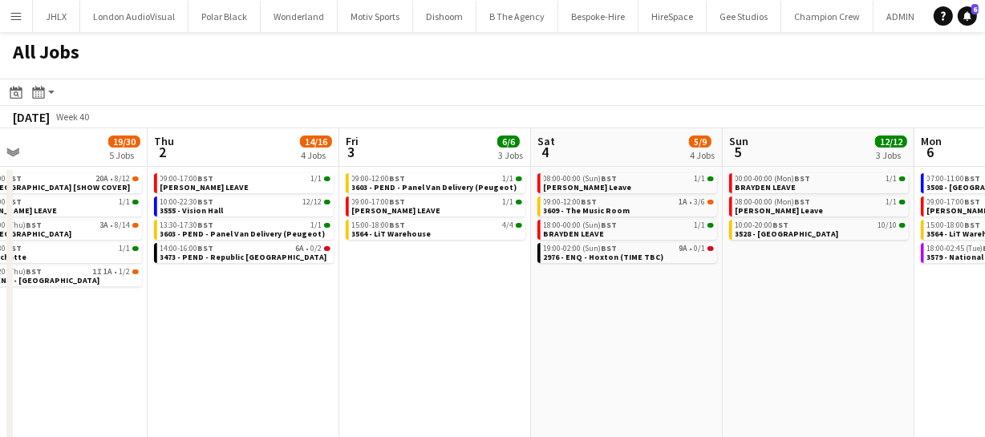
drag, startPoint x: 457, startPoint y: 342, endPoint x: 440, endPoint y: 343, distance: 16.9
click at [306, 344] on app-calendar-viewport "Sun 28 12/21 5 Jobs Mon 29 15/16 4 Jobs Tue 30 25/40 7 Jobs Wed 1 19/30 5 Jobs …" at bounding box center [492, 340] width 985 height 424
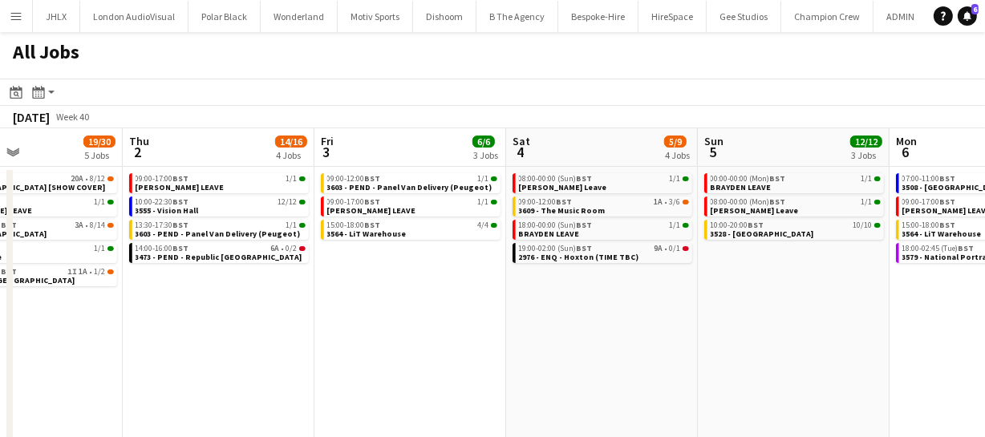
click at [281, 345] on app-calendar-viewport "Sun 28 12/21 5 Jobs Mon 29 15/16 4 Jobs Tue 30 25/40 7 Jobs Wed 1 19/30 5 Jobs …" at bounding box center [492, 340] width 985 height 424
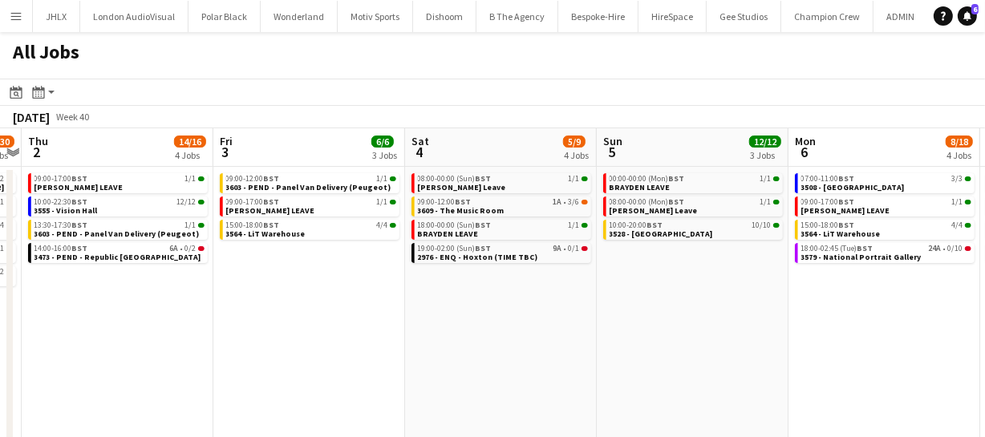
drag, startPoint x: 352, startPoint y: 351, endPoint x: 294, endPoint y: 348, distance: 58.6
click at [291, 350] on app-calendar-viewport "Sun 28 12/21 5 Jobs Mon 29 15/16 4 Jobs Tue 30 25/40 7 Jobs Wed 1 19/30 5 Jobs …" at bounding box center [492, 340] width 985 height 424
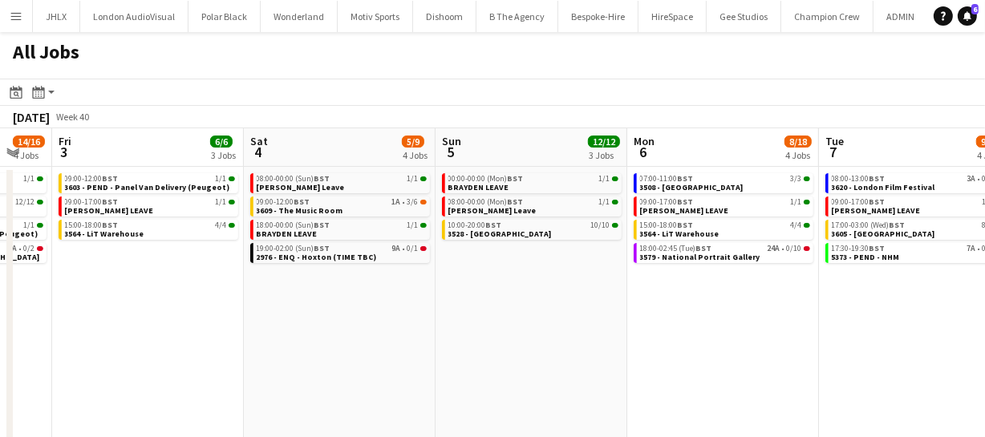
drag, startPoint x: 441, startPoint y: 347, endPoint x: 297, endPoint y: 308, distance: 149.7
click at [212, 329] on app-calendar-viewport "Tue 30 25/40 7 Jobs Wed 1 19/30 5 Jobs Thu 2 14/16 4 Jobs Fri 3 6/6 3 Jobs Sat …" at bounding box center [492, 340] width 985 height 424
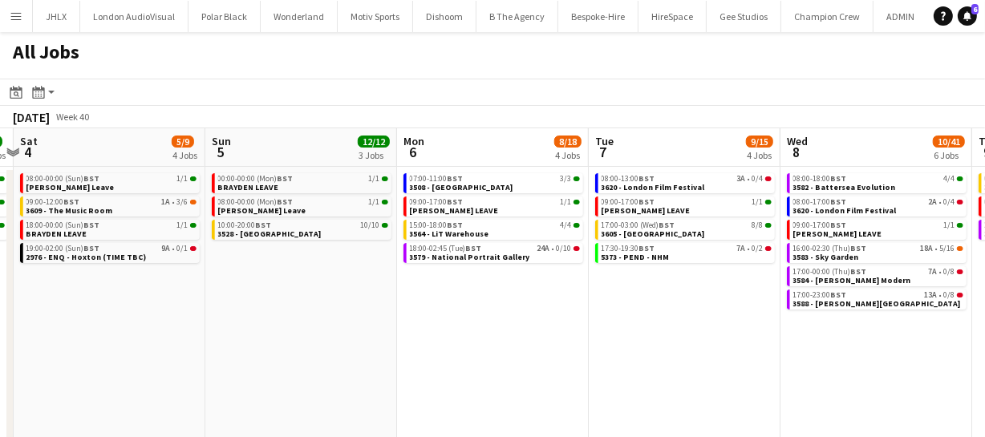
click at [346, 316] on app-all-jobs "All Jobs Date picker SEP 2025 SEP 2025 Monday M Tuesday T Wednesday W Thursday …" at bounding box center [492, 292] width 985 height 520
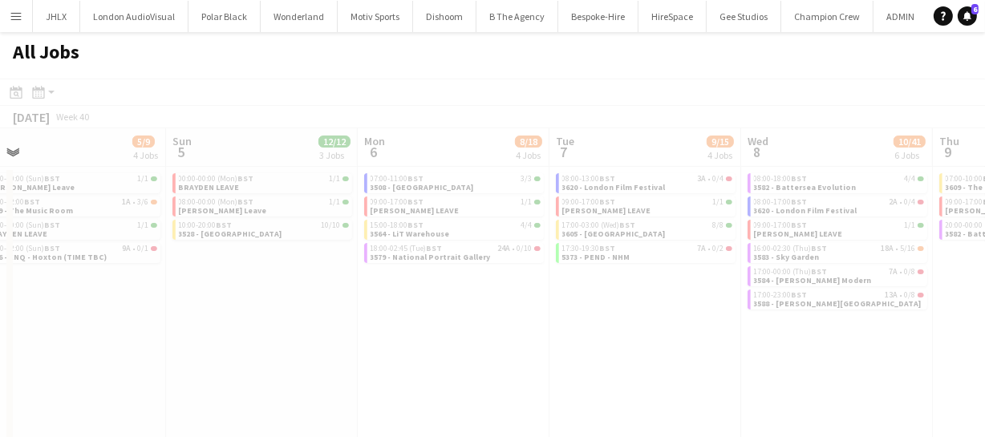
drag, startPoint x: 467, startPoint y: 314, endPoint x: 365, endPoint y: 315, distance: 101.9
click at [365, 315] on app-calendar-viewport "Thu 2 14/16 4 Jobs Fri 3 6/6 3 Jobs Sat 4 5/9 4 Jobs Sun 5 12/12 3 Jobs Mon 6 8…" at bounding box center [492, 340] width 985 height 424
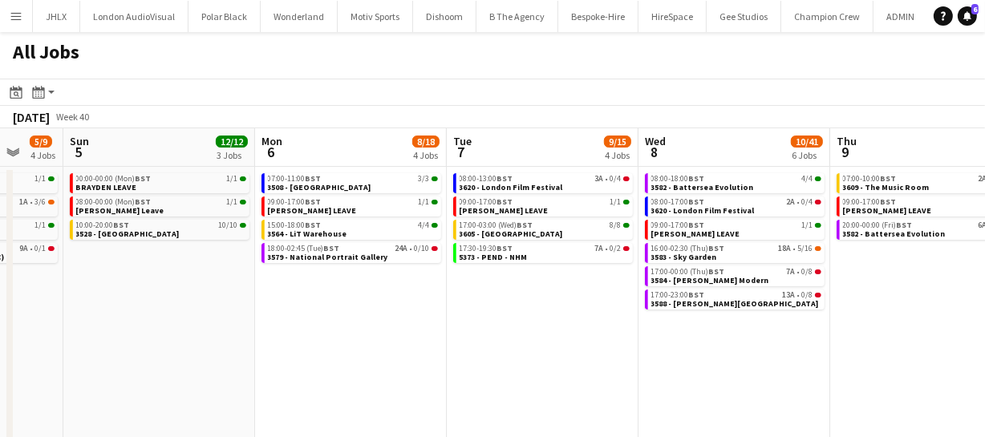
drag, startPoint x: 460, startPoint y: 320, endPoint x: 396, endPoint y: 319, distance: 63.4
click at [350, 323] on app-calendar-viewport "Thu 2 14/16 4 Jobs Fri 3 6/6 3 Jobs Sat 4 5/9 4 Jobs Sun 5 12/12 3 Jobs Mon 6 8…" at bounding box center [492, 340] width 985 height 424
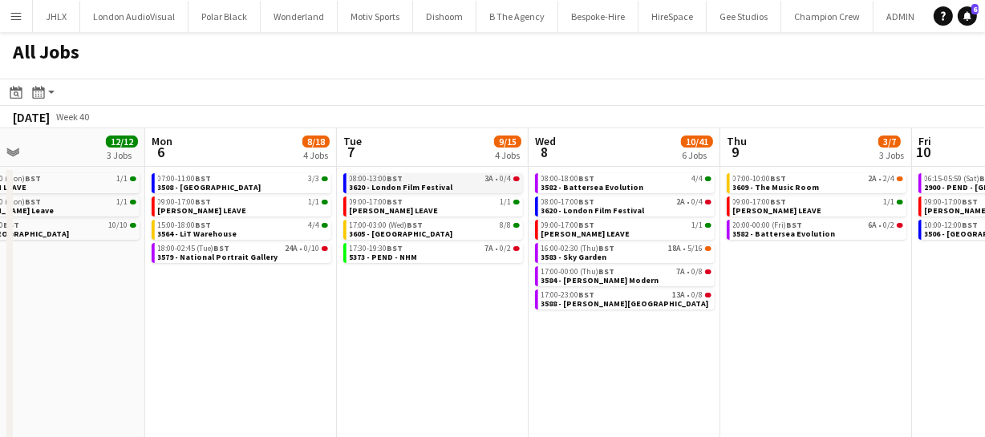
click at [430, 185] on span "3620 - London Film Festival" at bounding box center [402, 187] width 104 height 10
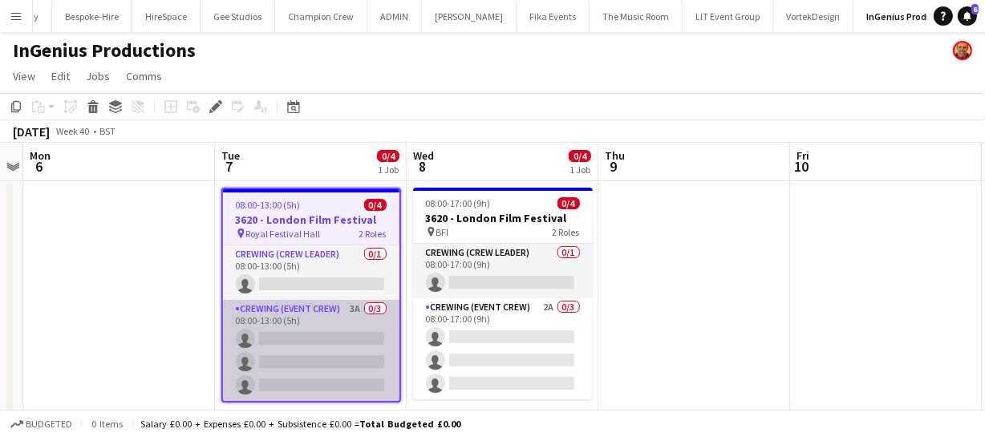
click at [306, 368] on app-card-role "Crewing (Event Crew) 3A 0/3 08:00-13:00 (5h) single-neutral-actions single-neut…" at bounding box center [311, 350] width 177 height 101
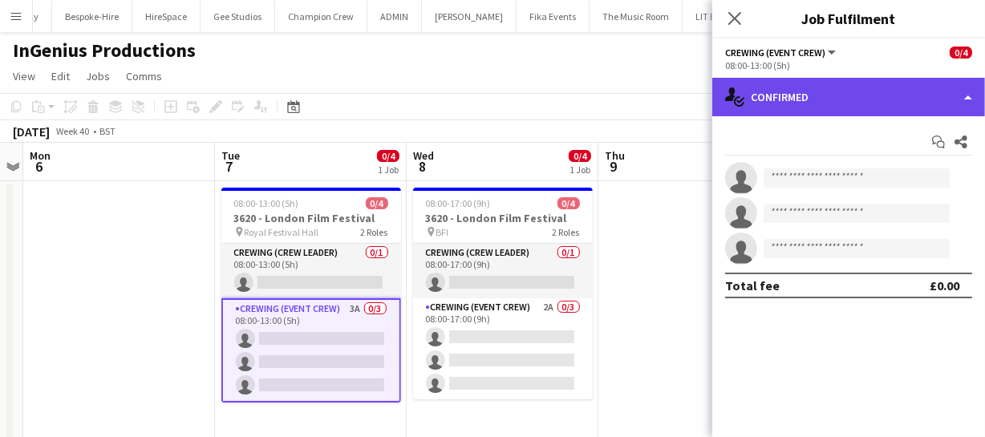
click at [876, 107] on div "single-neutral-actions-check-2 Confirmed" at bounding box center [848, 97] width 273 height 39
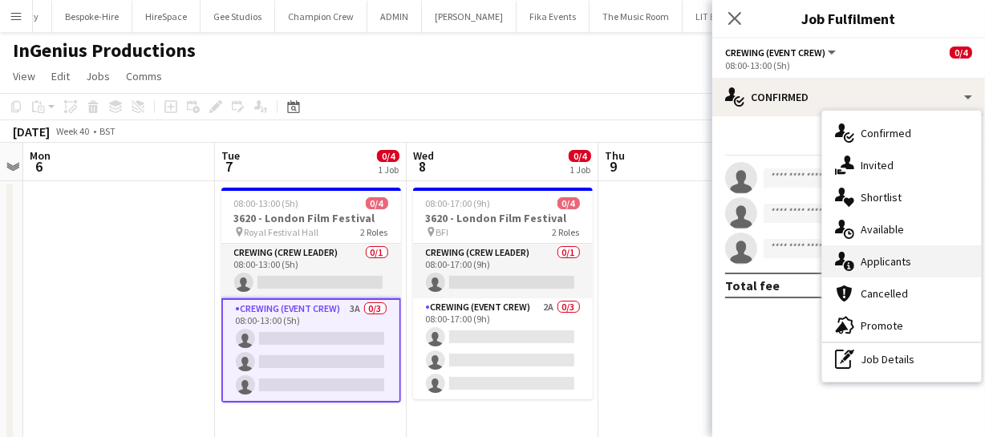
click at [896, 259] on span "Applicants" at bounding box center [886, 261] width 51 height 14
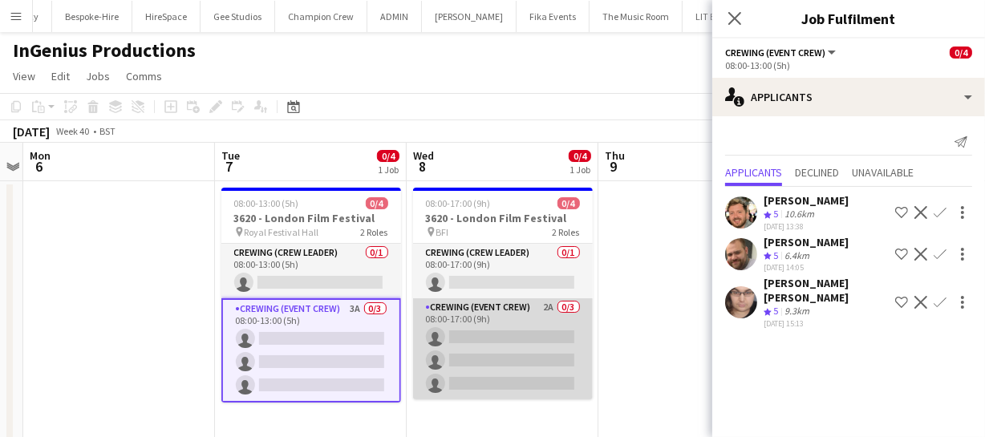
click at [537, 355] on app-card-role "Crewing (Event Crew) 2A 0/3 08:00-17:00 (9h) single-neutral-actions single-neut…" at bounding box center [503, 348] width 180 height 101
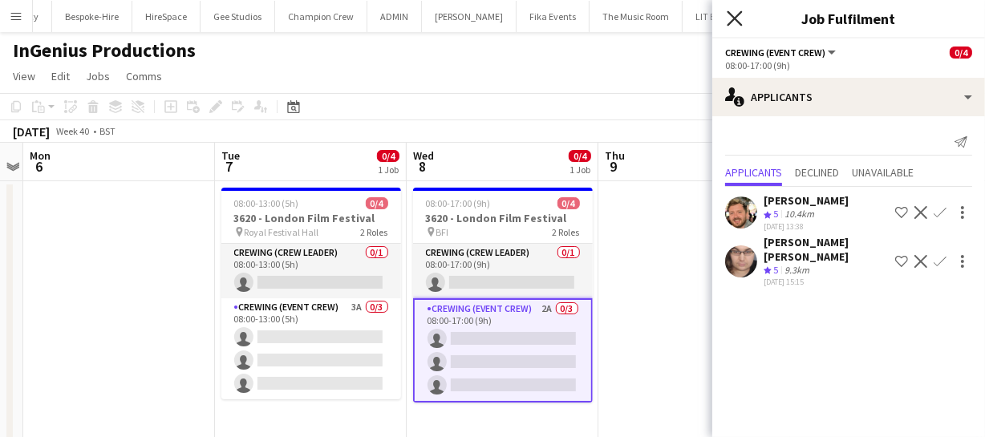
click at [729, 22] on icon "Close pop-in" at bounding box center [734, 17] width 15 height 15
